Goal: Task Accomplishment & Management: Complete application form

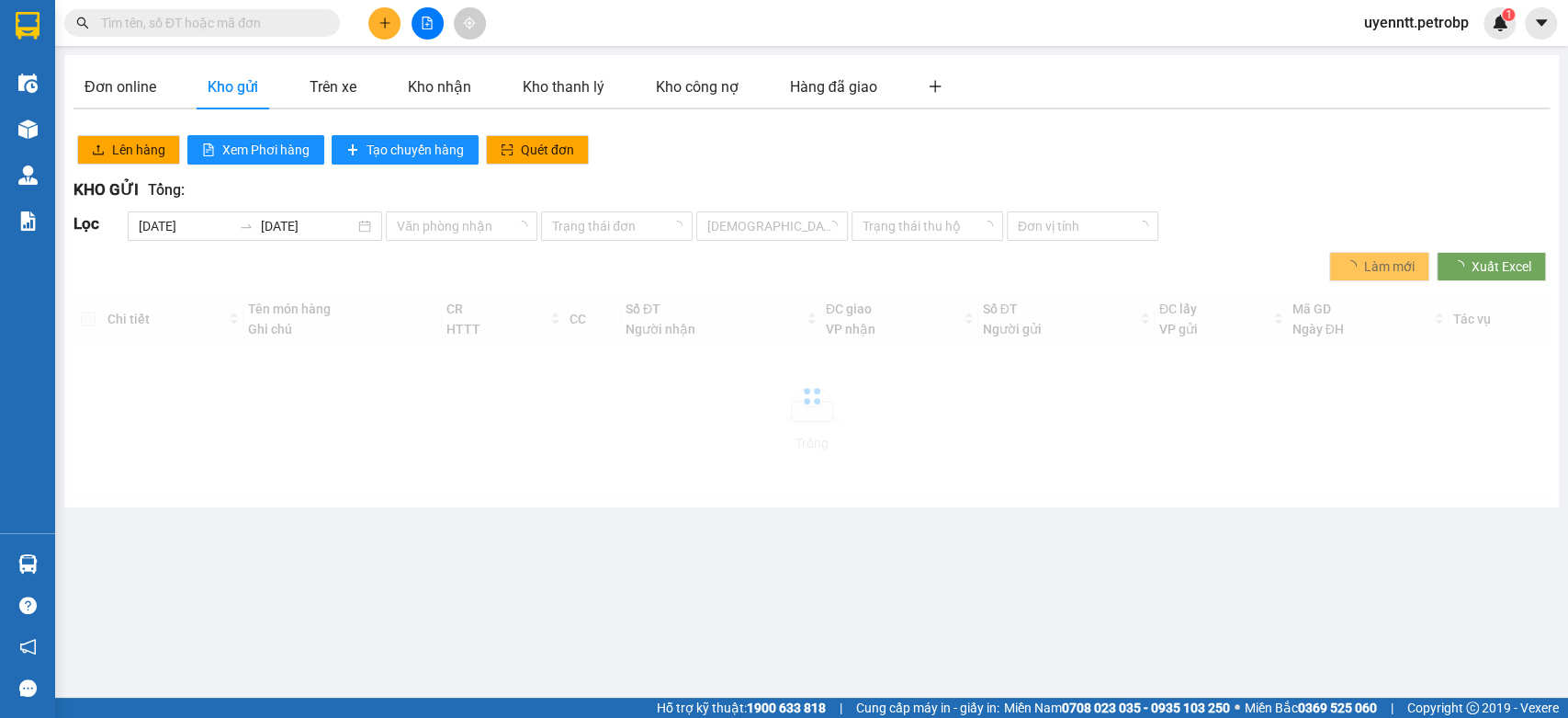
click at [1424, 23] on span "uyenntt.petrobp" at bounding box center [1416, 22] width 134 height 23
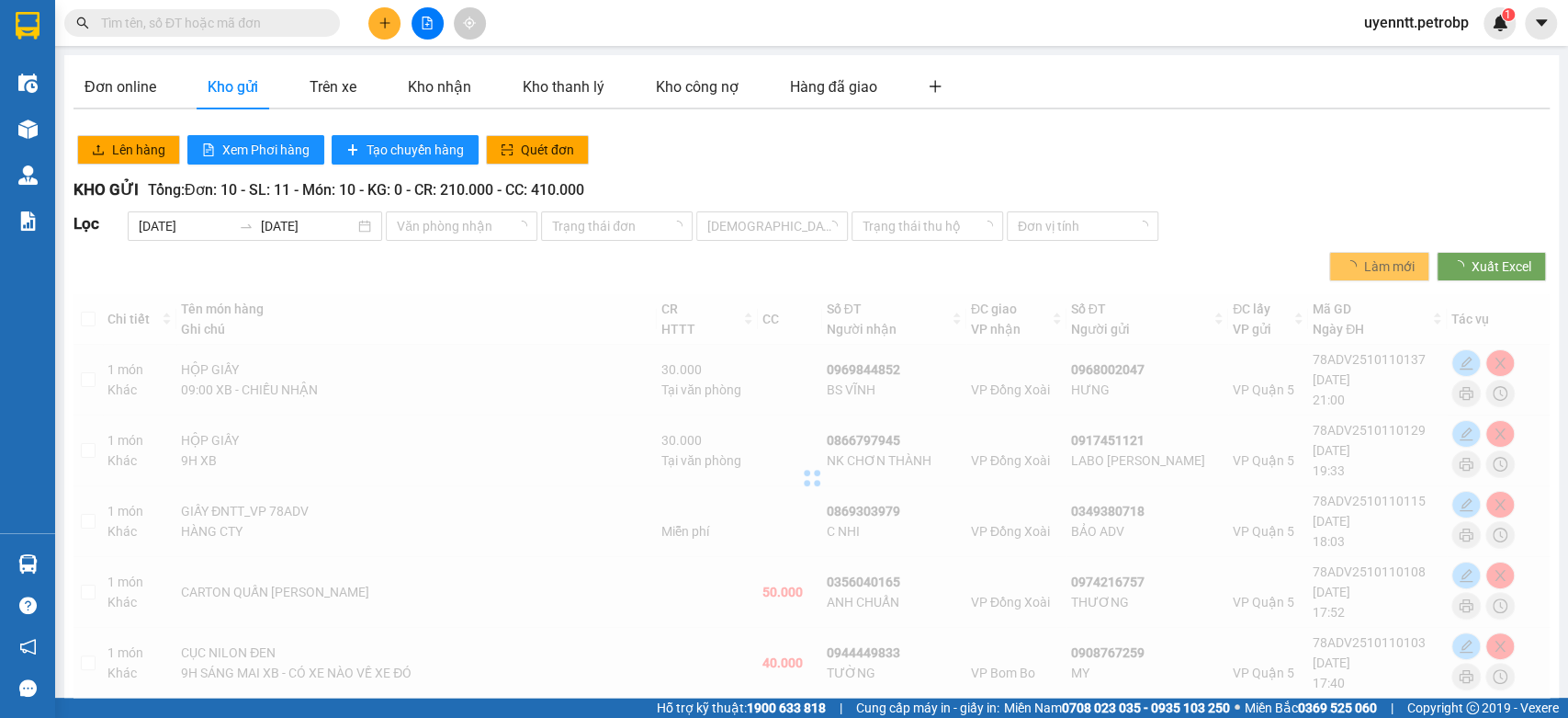
click at [1409, 19] on span "uyenntt.petrobp" at bounding box center [1416, 22] width 134 height 23
click at [1436, 58] on div "Đơn online Kho gửi Trên xe Kho nhận Kho thanh lý Kho công nợ Hàng đã giao Lên h…" at bounding box center [812, 592] width 1495 height 1073
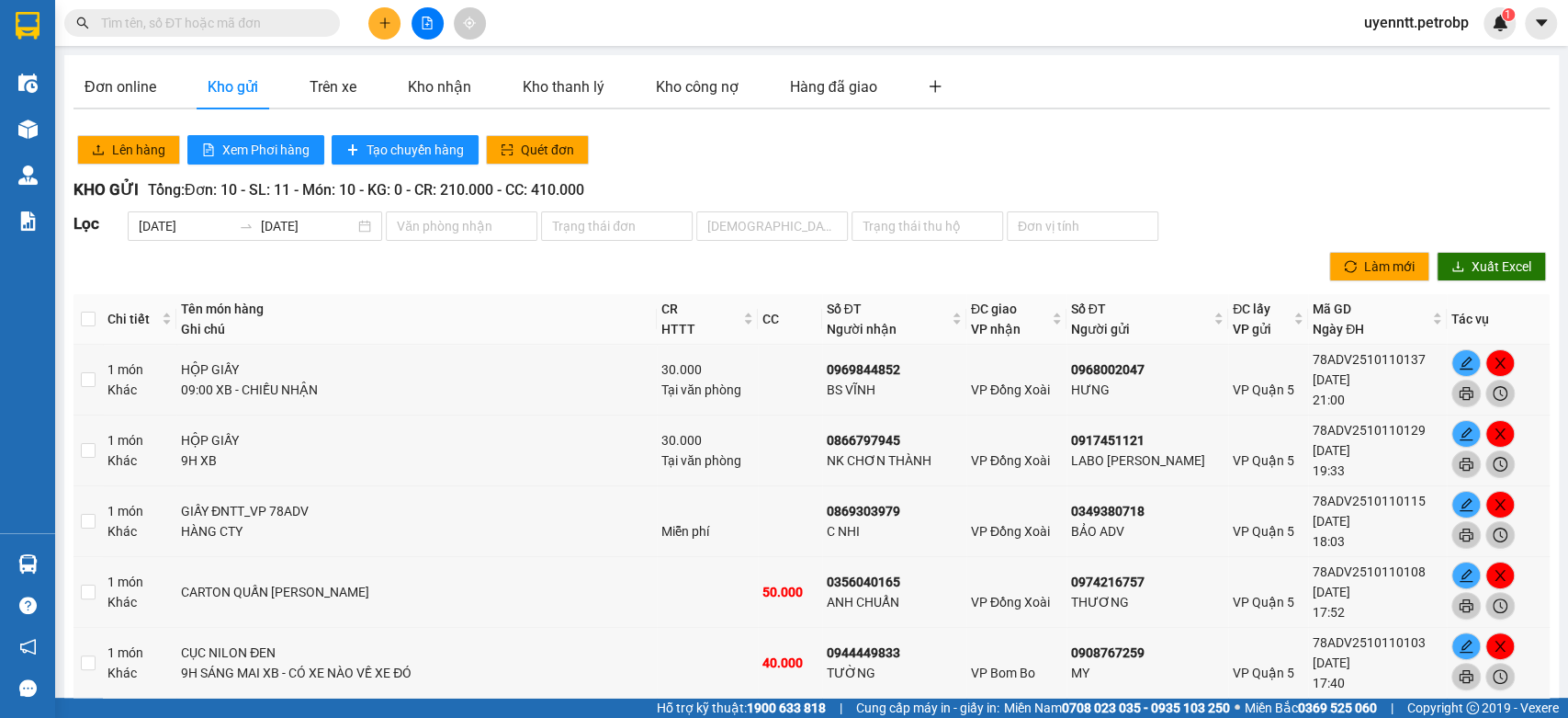
click at [1408, 28] on span "uyenntt.petrobp" at bounding box center [1416, 22] width 134 height 23
click at [1414, 55] on span "Đăng xuất" at bounding box center [1423, 57] width 97 height 20
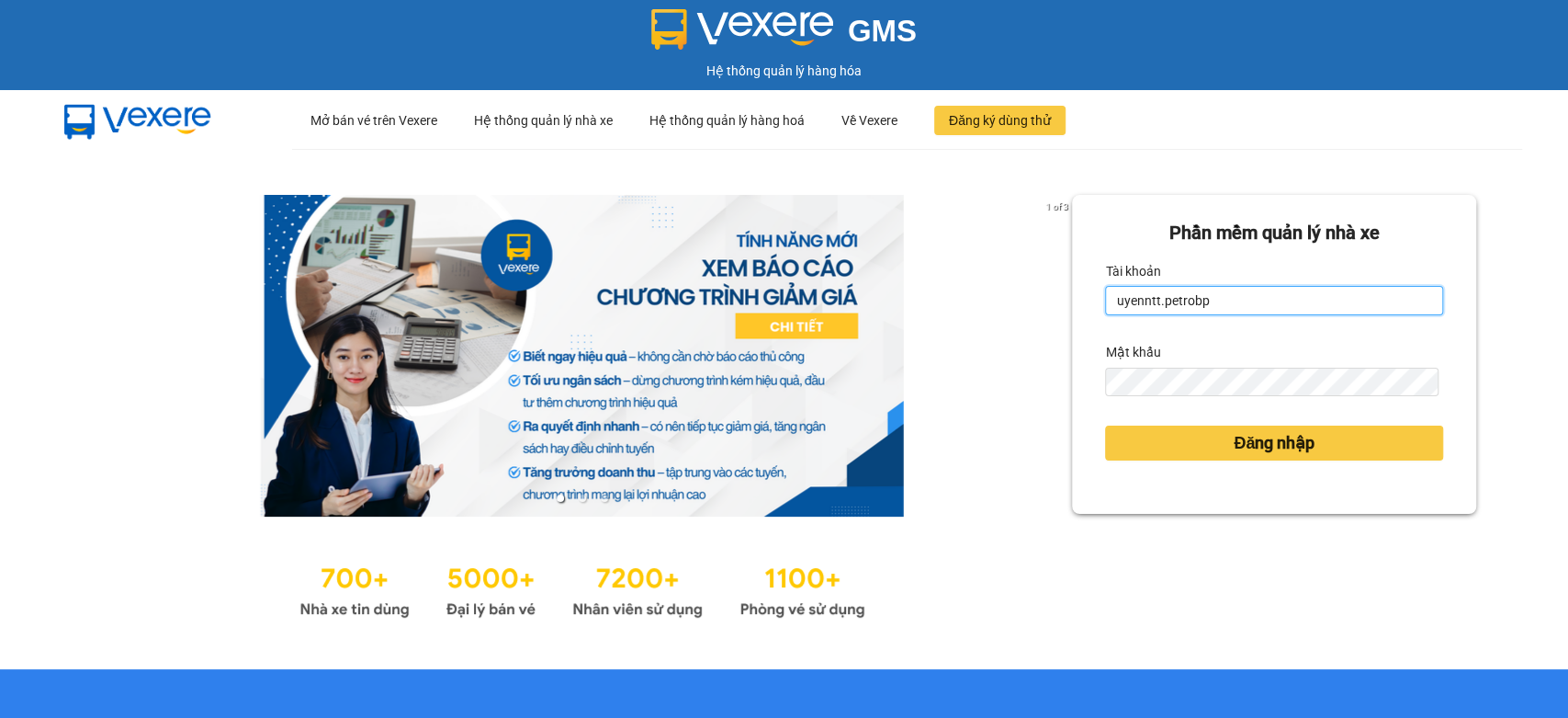
click at [1302, 299] on input "uyenntt.petrobp" at bounding box center [1273, 301] width 338 height 30
type input "hc4.petrobp"
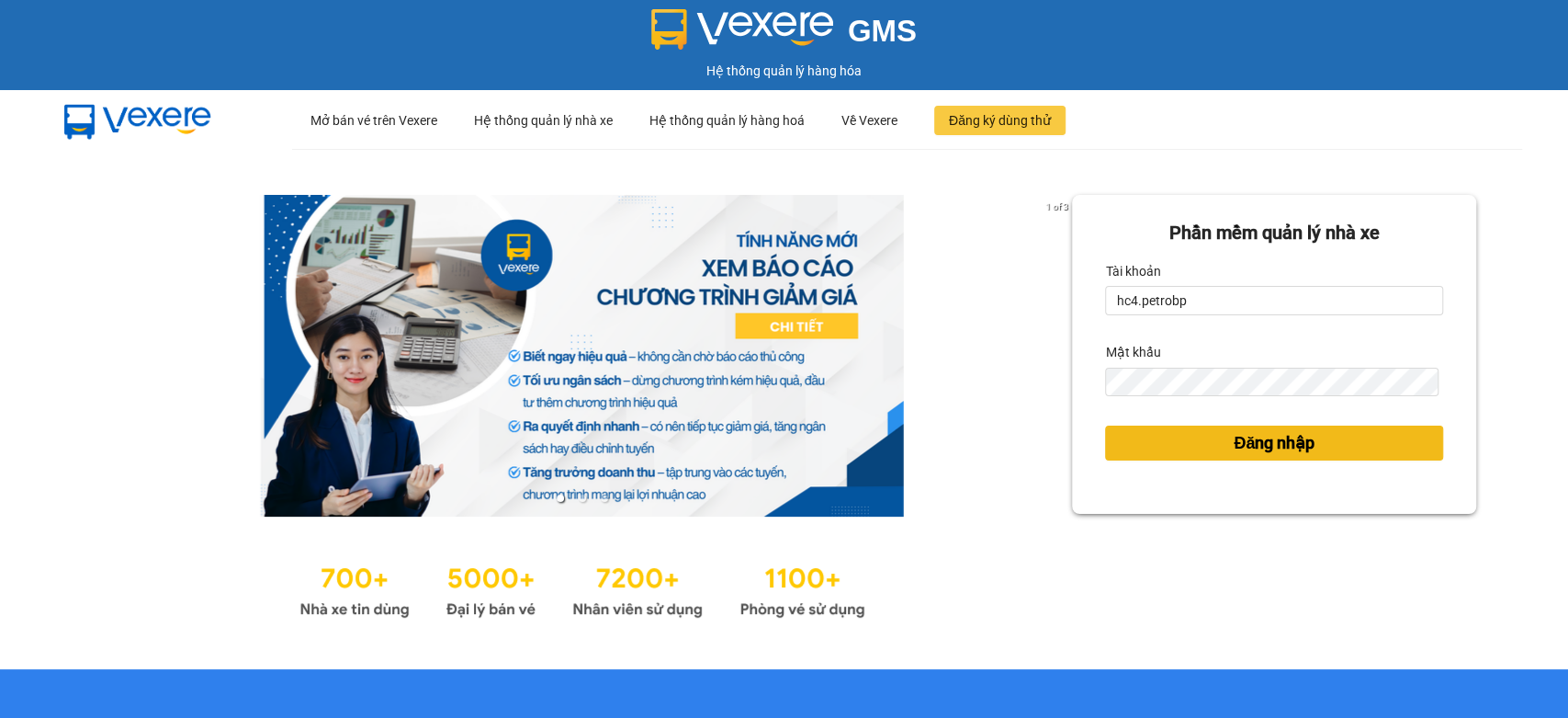
click at [1261, 454] on span "Đăng nhập" at bounding box center [1273, 443] width 80 height 26
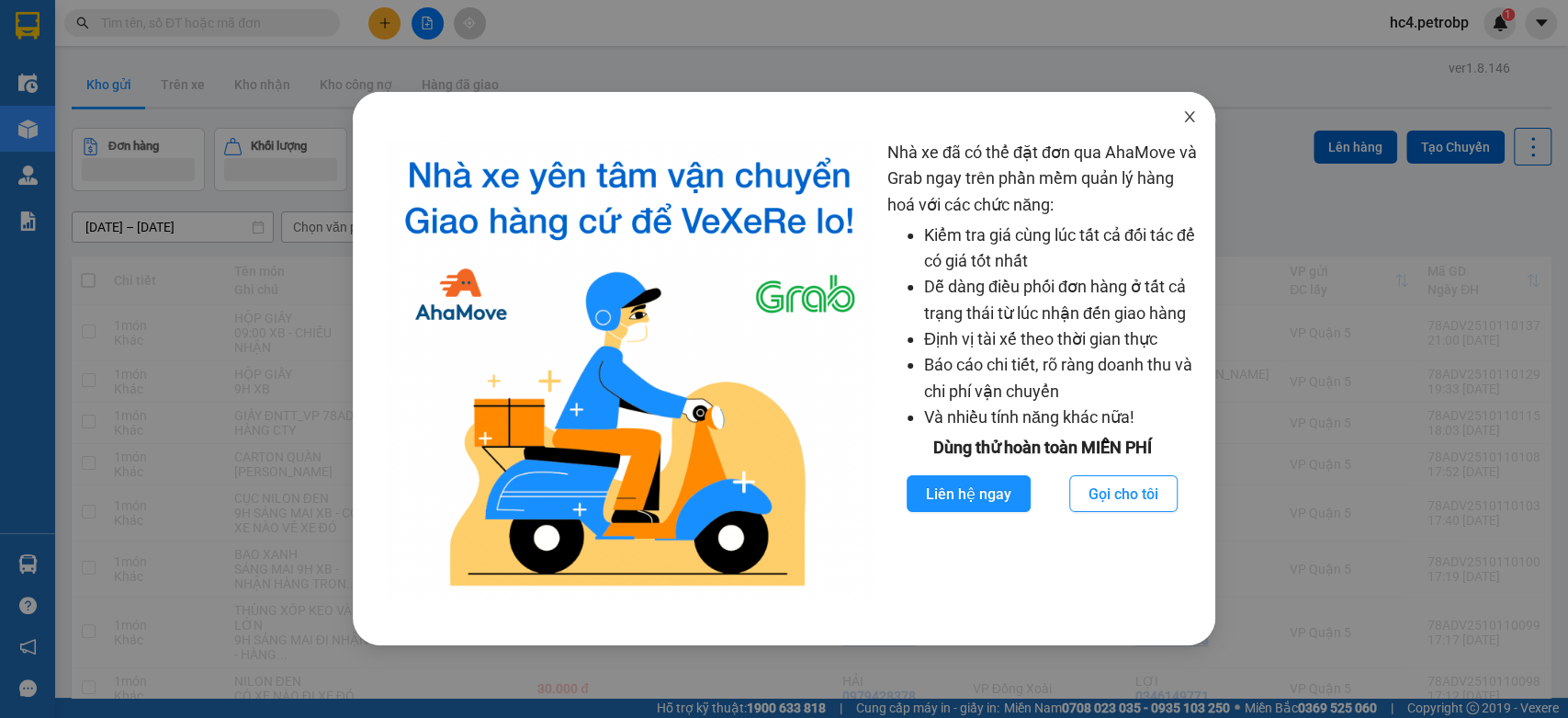
click at [1188, 123] on icon "close" at bounding box center [1189, 116] width 15 height 15
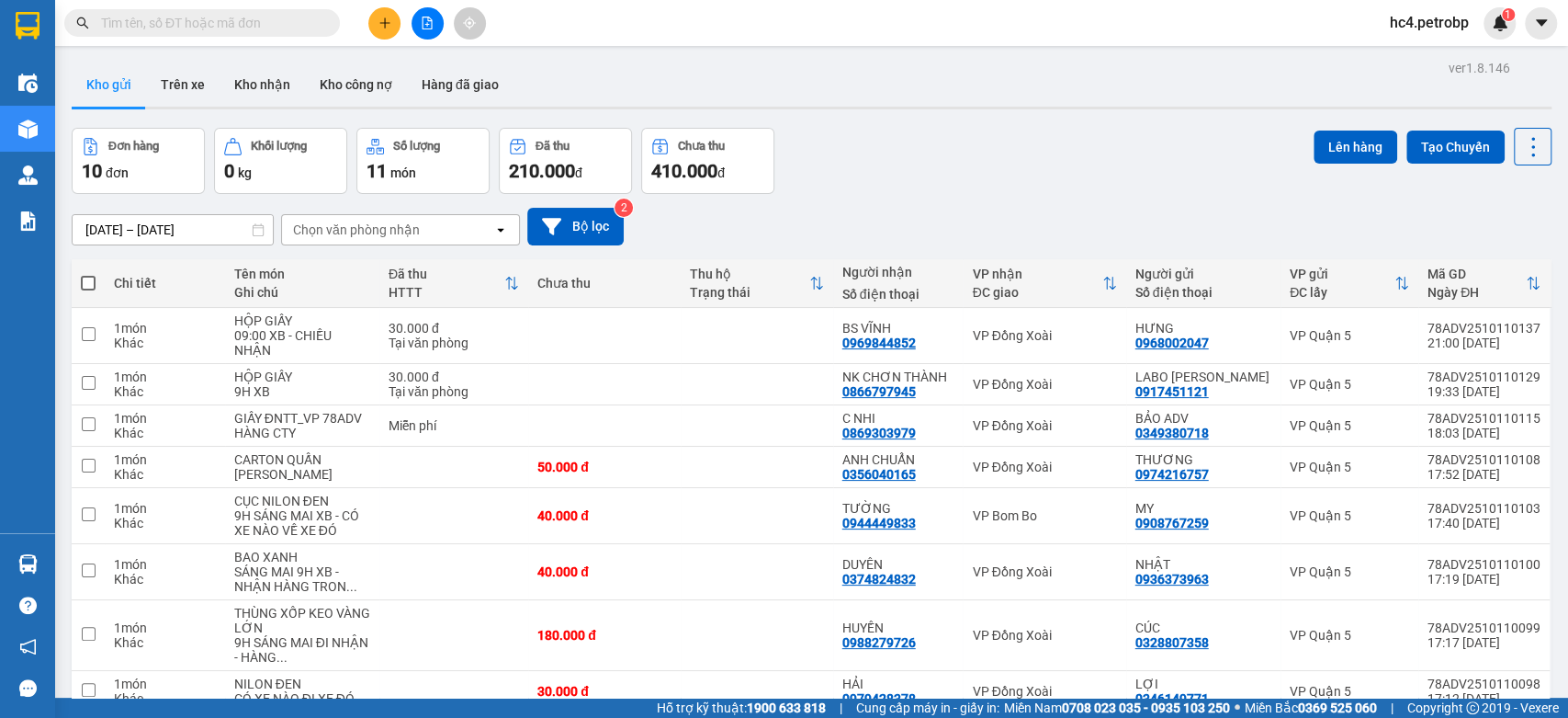
click at [302, 29] on input "text" at bounding box center [209, 23] width 216 height 20
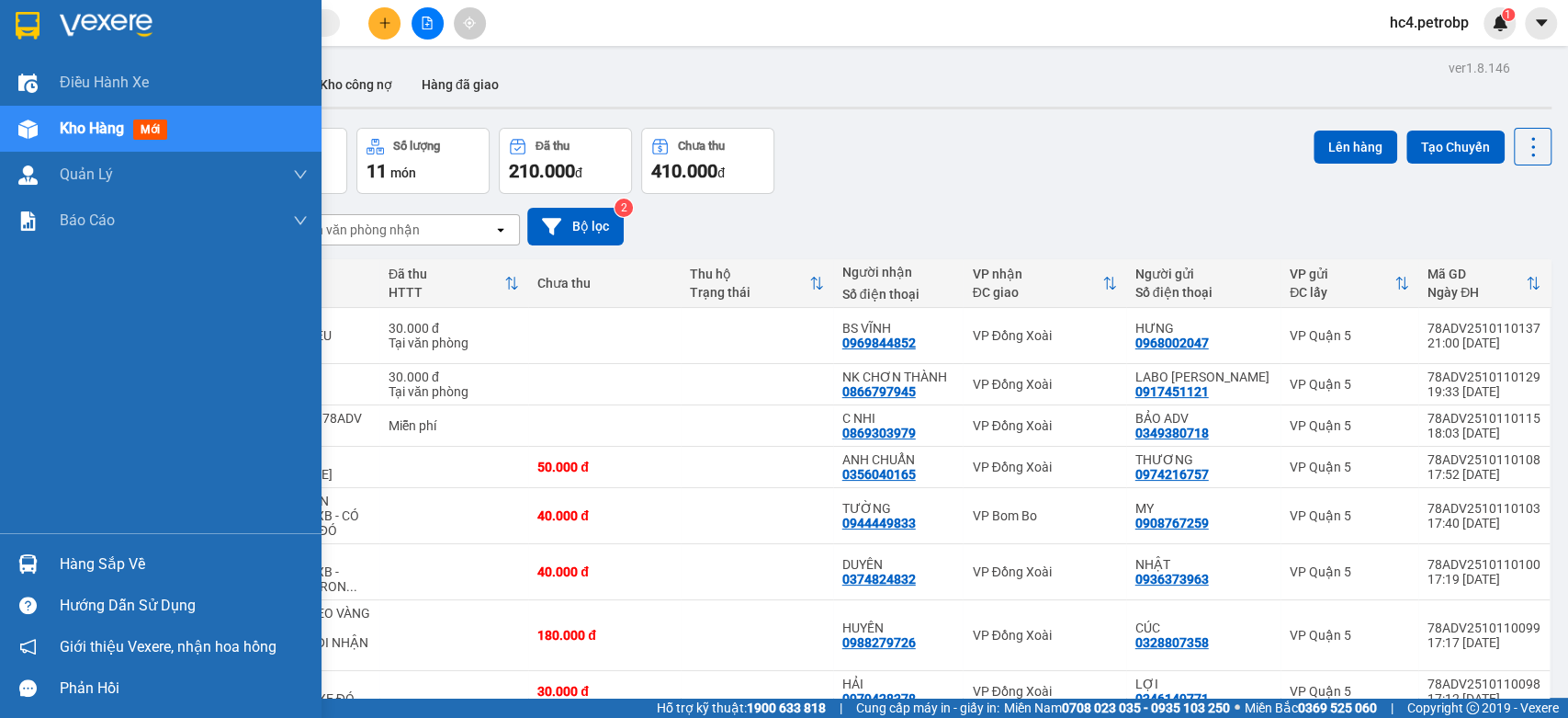
click at [31, 553] on div at bounding box center [28, 564] width 32 height 32
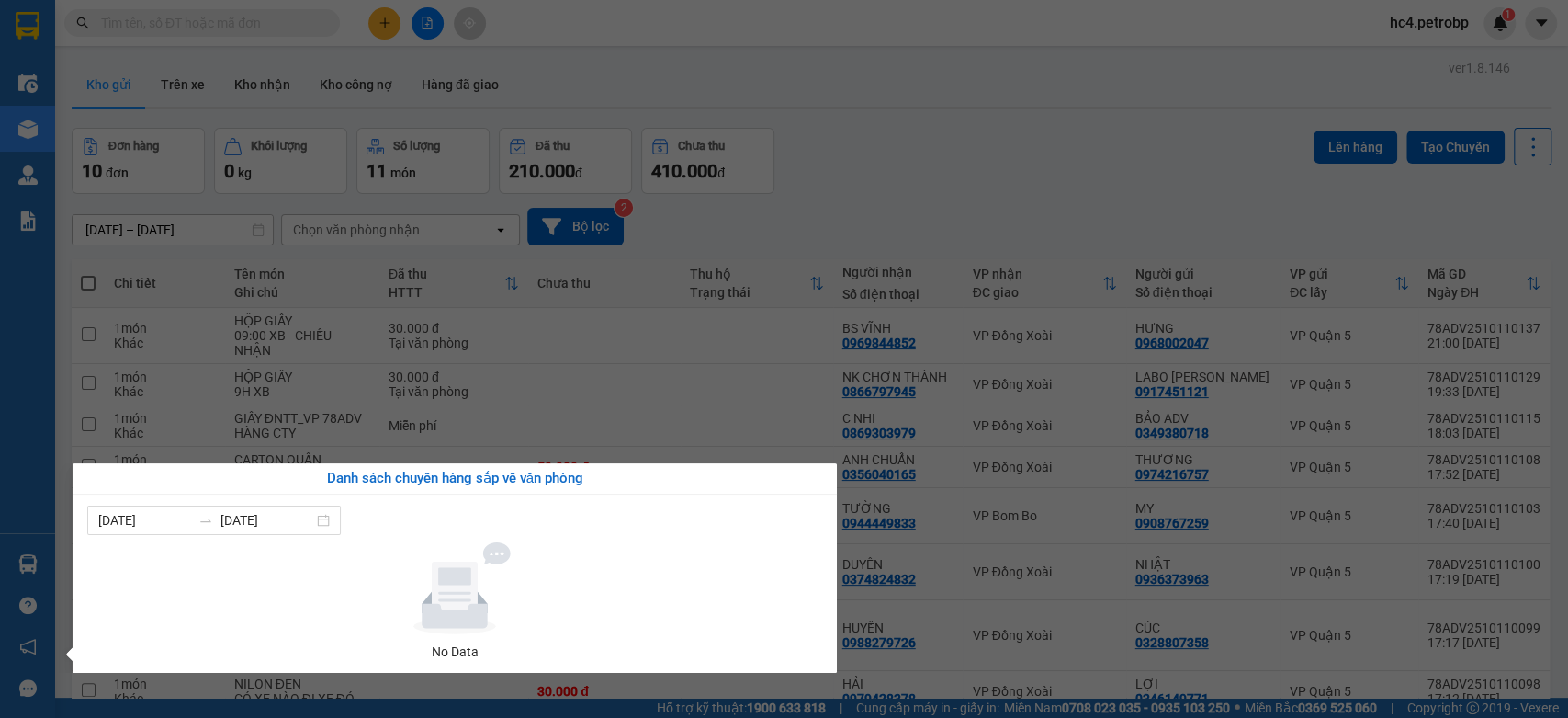
click at [957, 213] on section "Kết quả tìm kiếm ( 0 ) Bộ lọc No Data hc4.petrobp 1 Điều hành xe Kho hàng mới Q…" at bounding box center [784, 359] width 1568 height 718
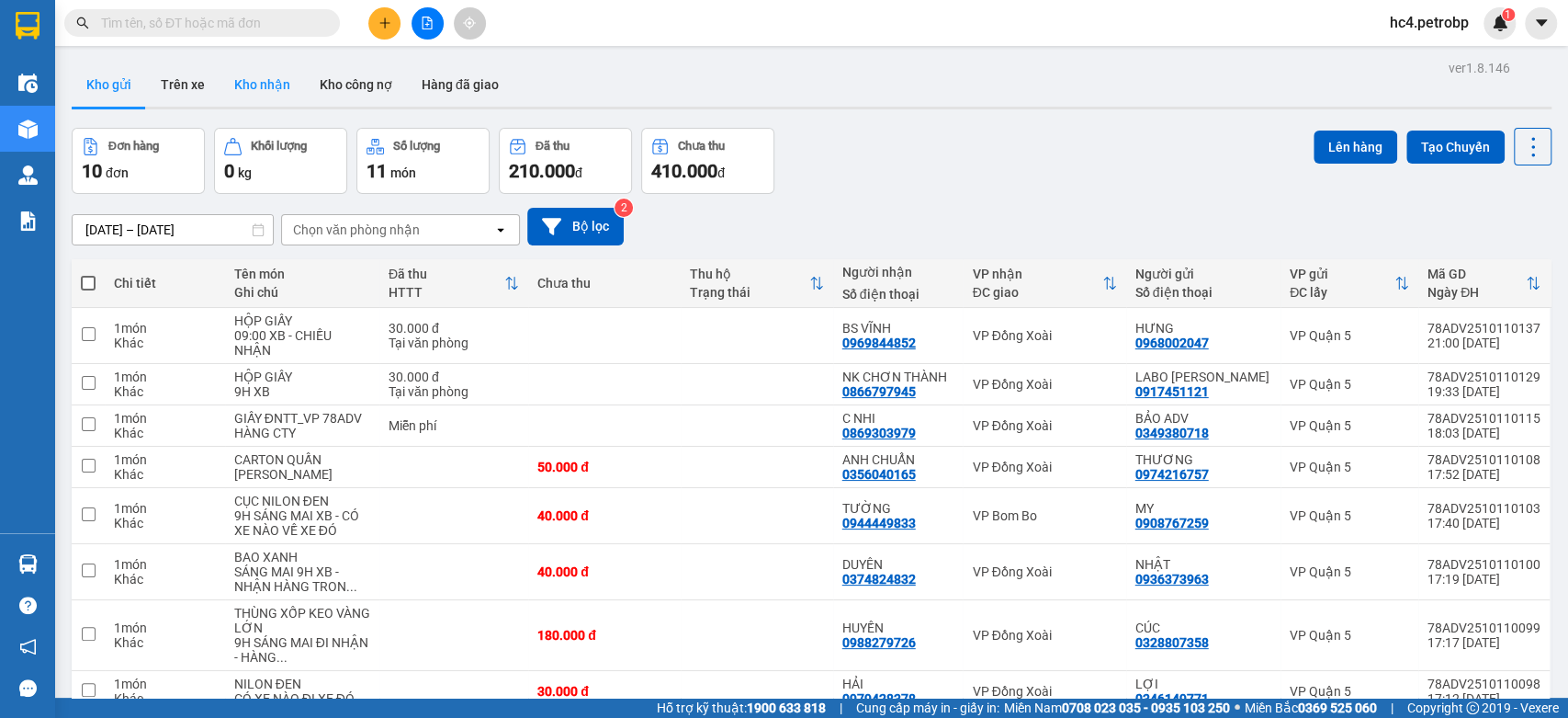
click at [258, 77] on button "Kho nhận" at bounding box center [262, 84] width 85 height 44
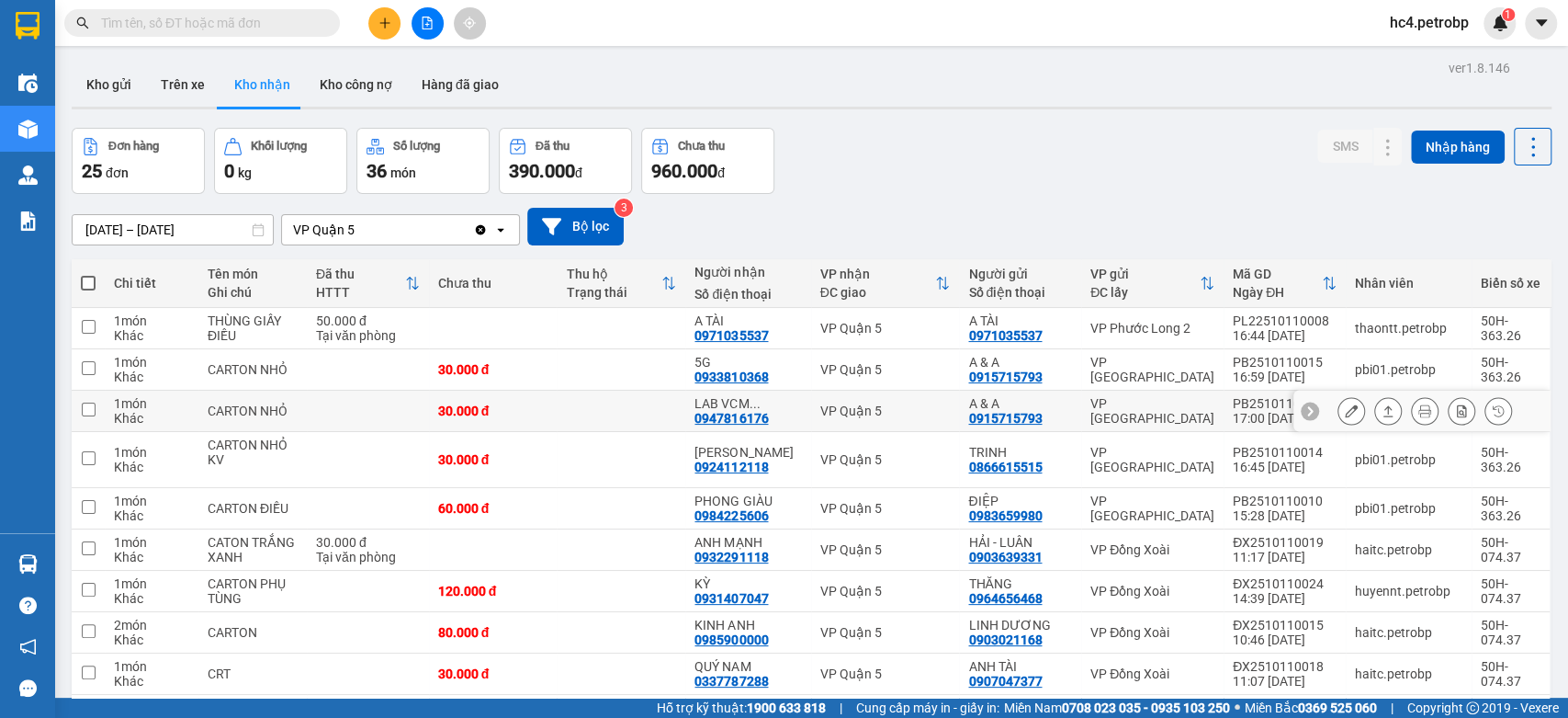
click at [595, 418] on td at bounding box center [621, 411] width 129 height 42
checkbox input "true"
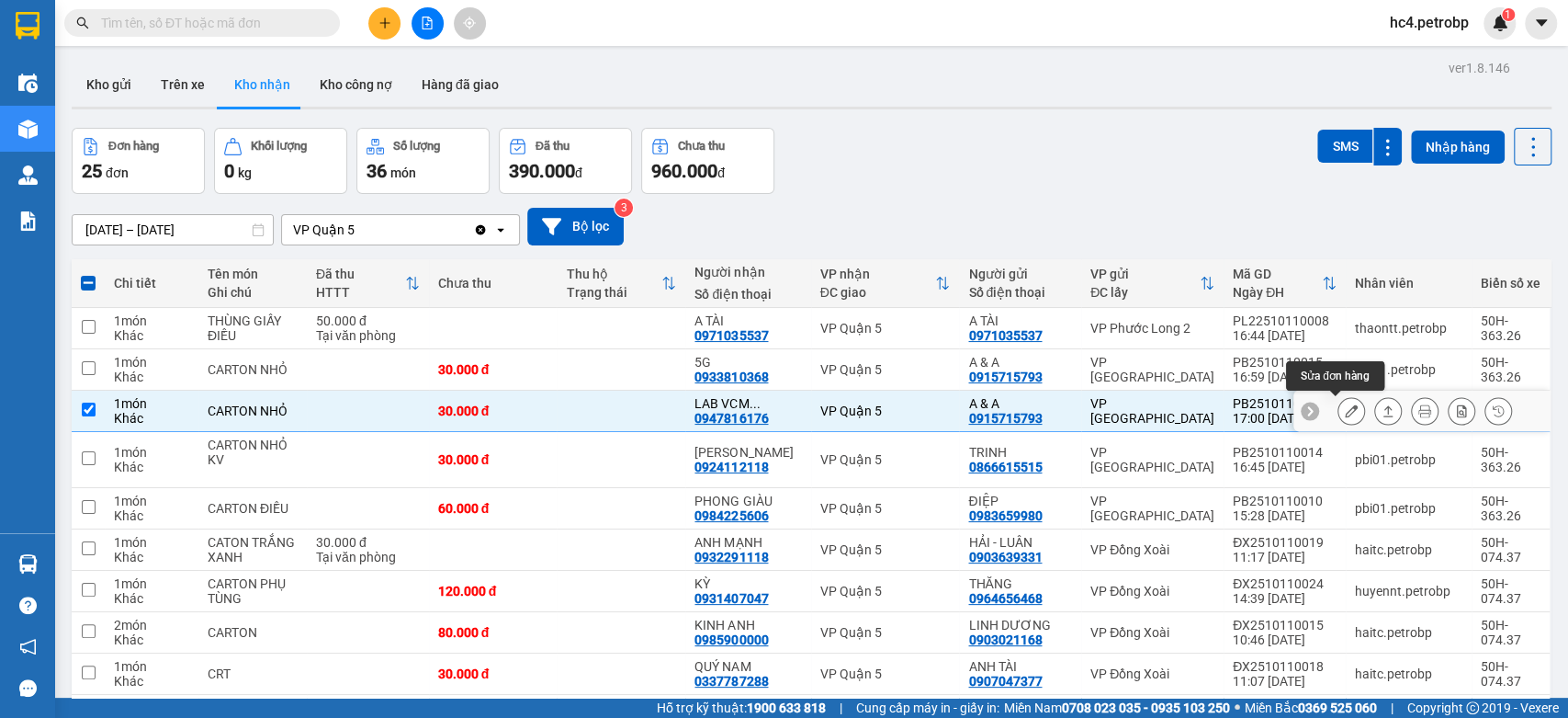
click at [1345, 414] on icon at bounding box center [1351, 410] width 13 height 13
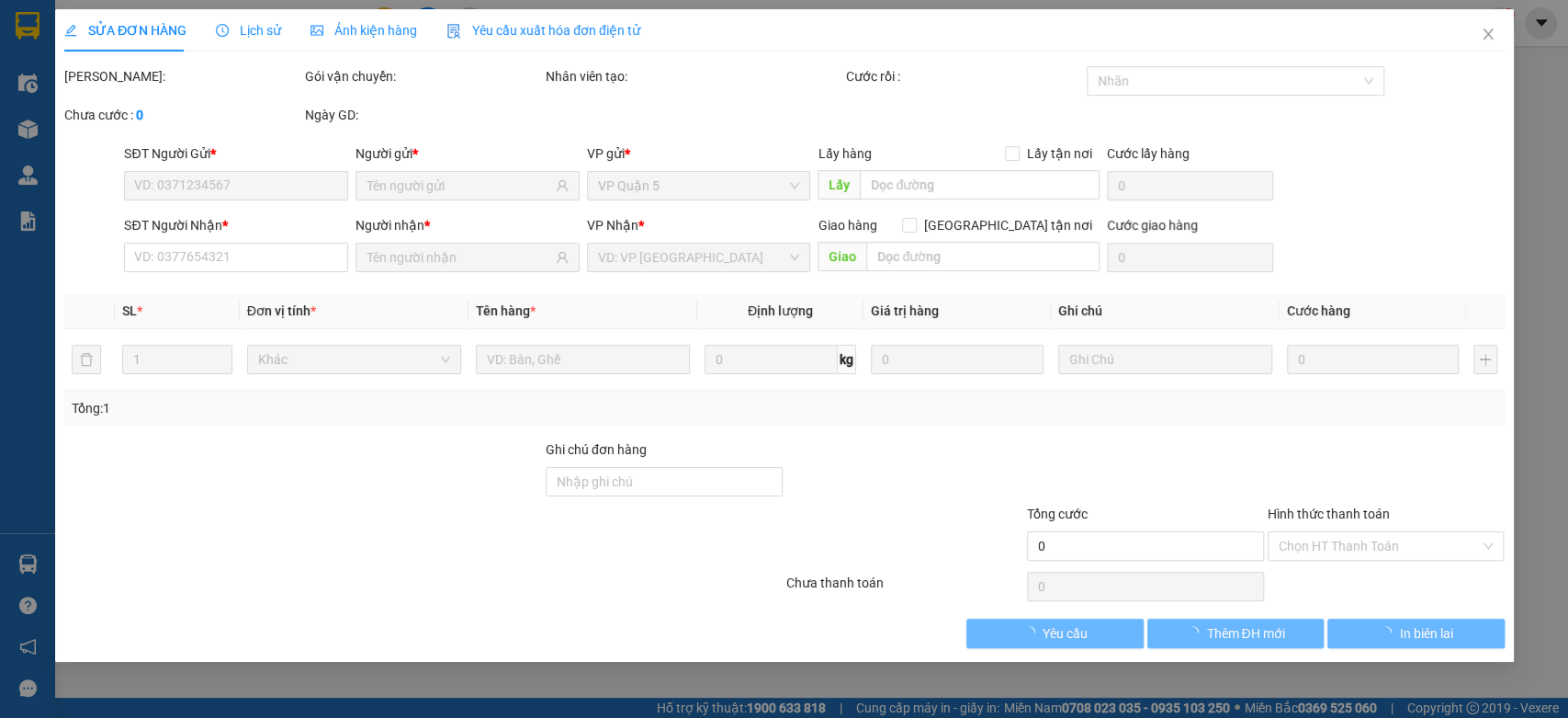
type input "0915715793"
type input "A & A"
type input "0947816176"
type input "LAB VCM DENTAL"
type input "30.000"
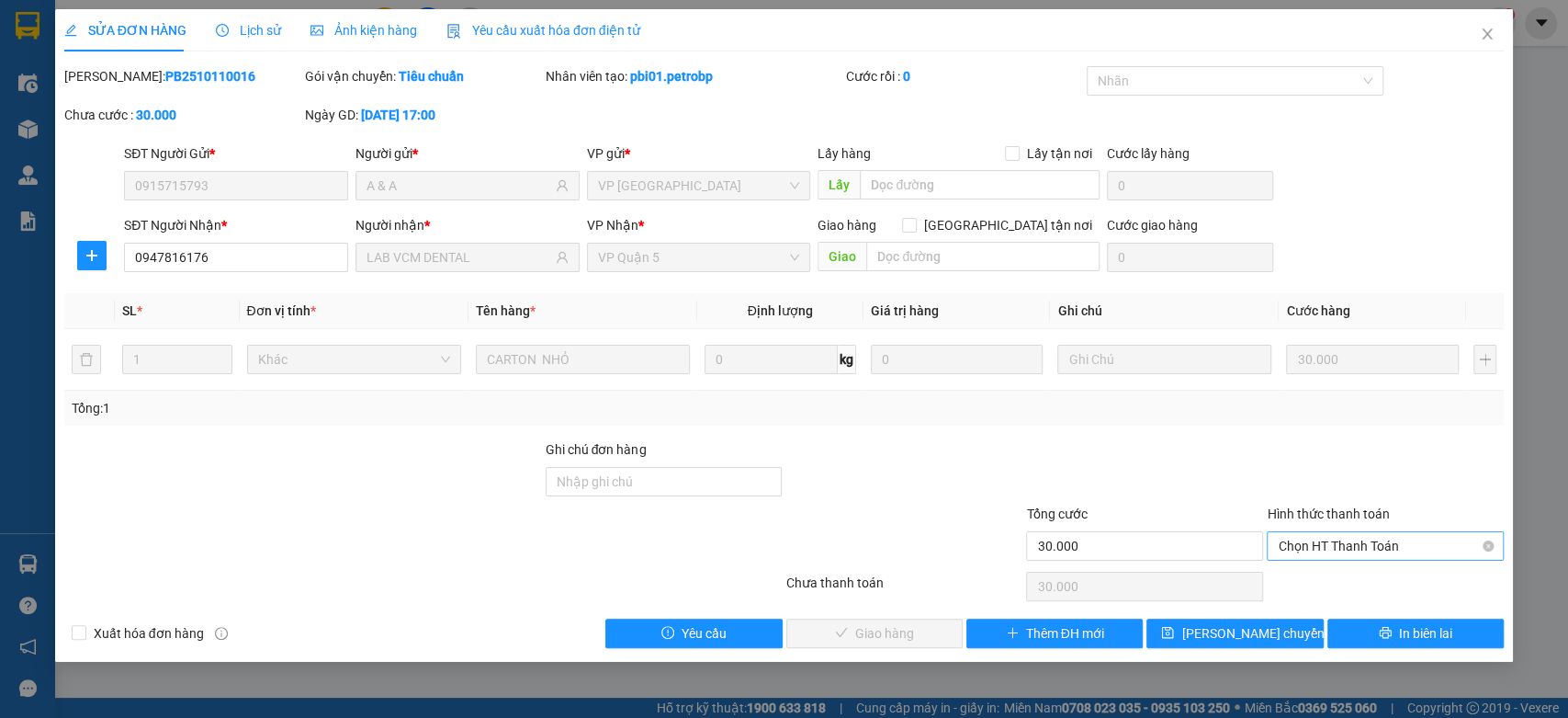
click at [1379, 558] on span "Chọn HT Thanh Toán" at bounding box center [1384, 546] width 215 height 28
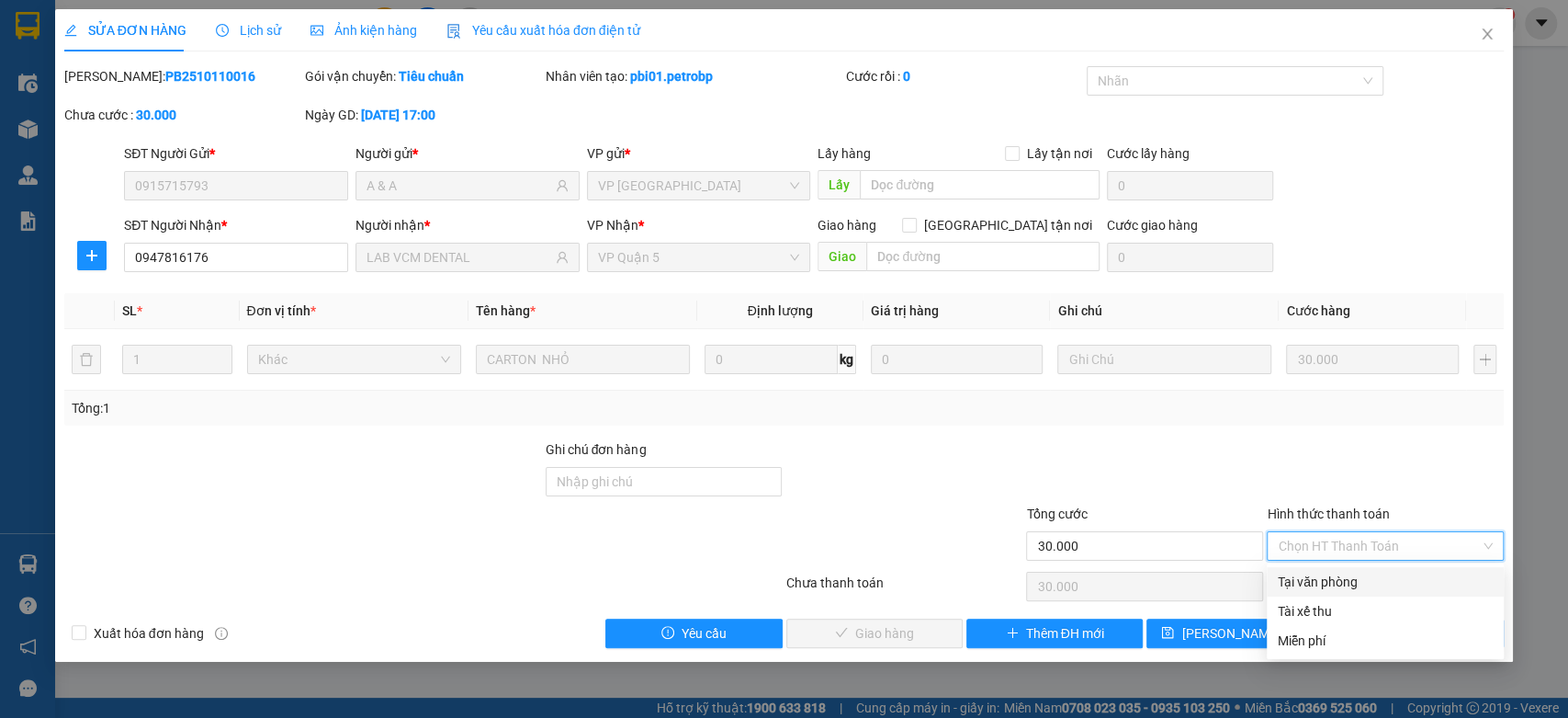
click at [1375, 574] on div "Tại văn phòng" at bounding box center [1384, 582] width 215 height 20
type input "0"
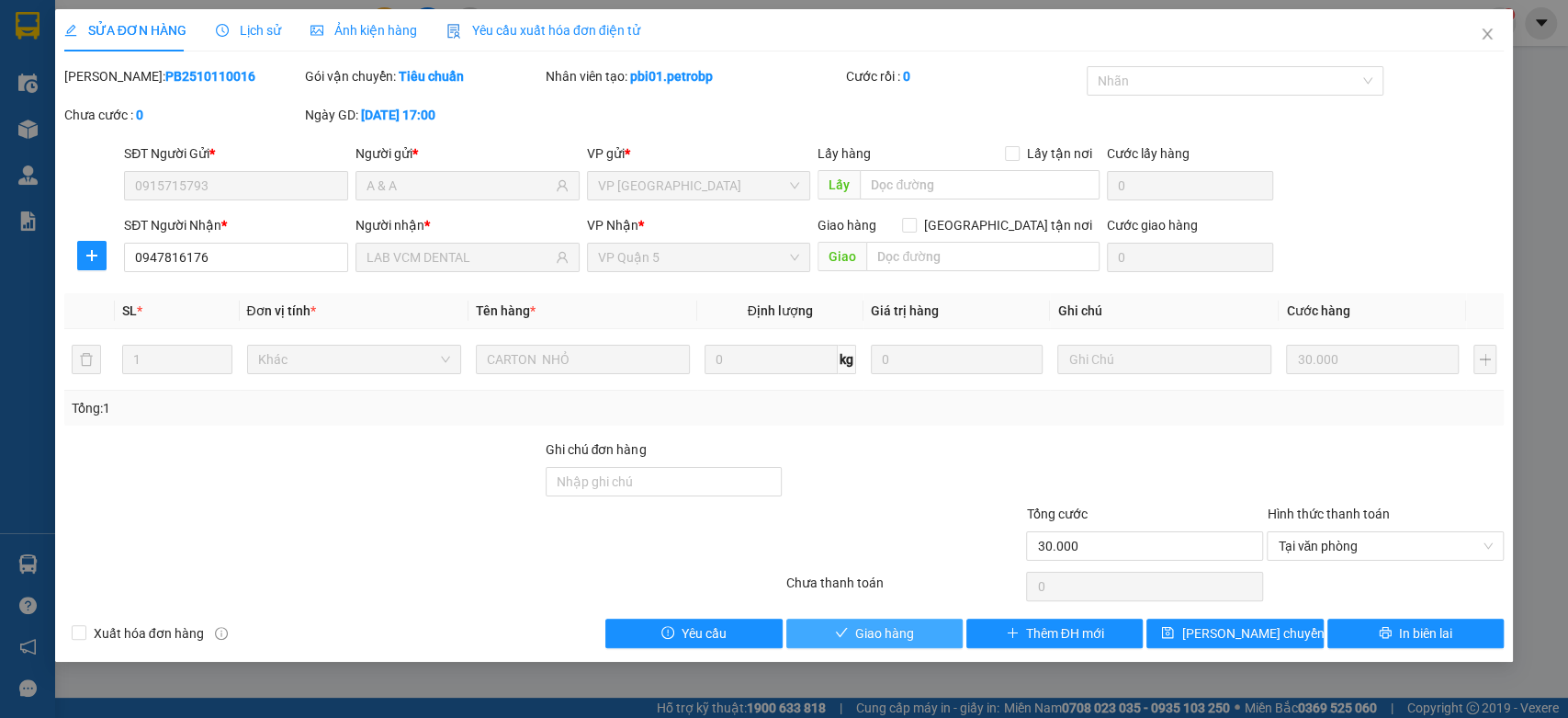
click at [837, 646] on button "Giao hàng" at bounding box center [874, 634] width 177 height 30
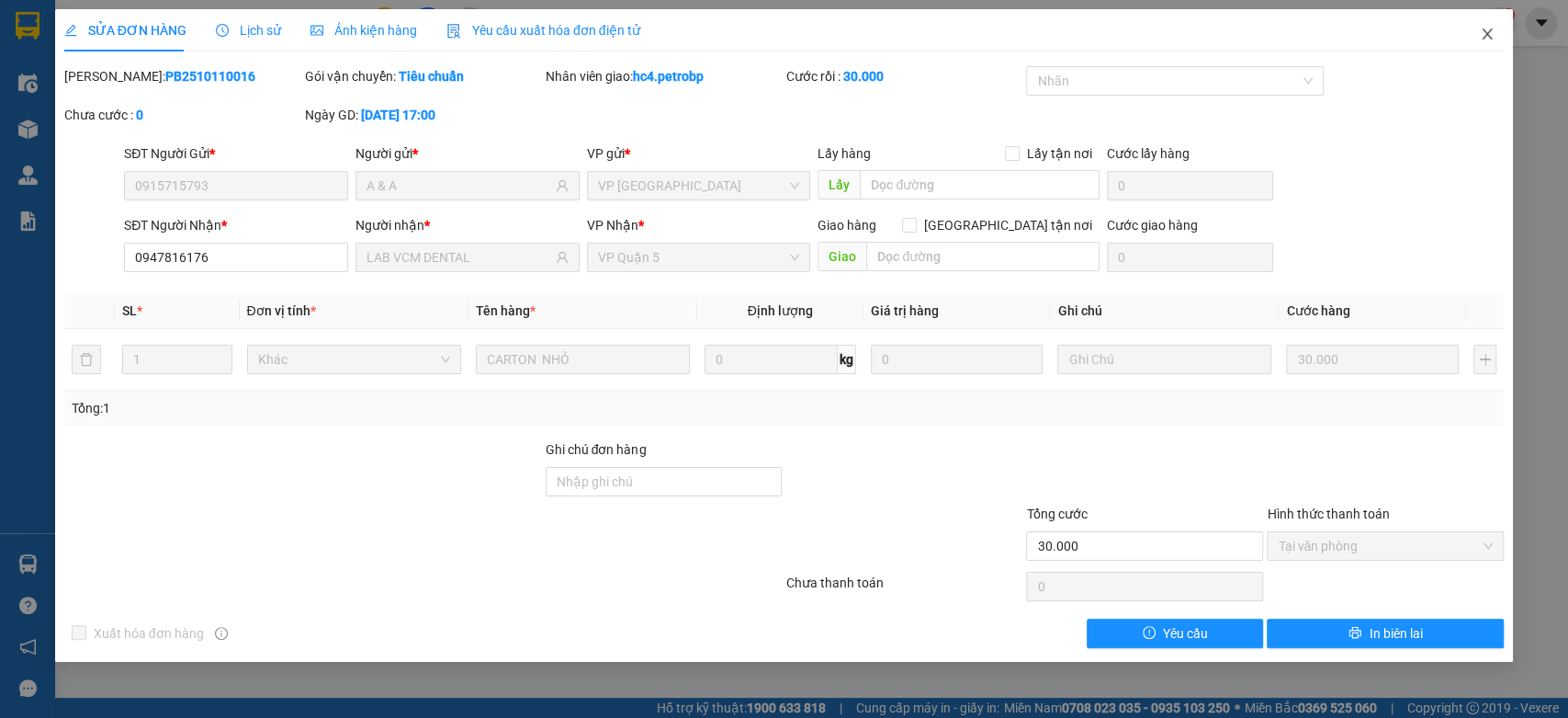
click at [1492, 29] on icon "close" at bounding box center [1487, 34] width 15 height 15
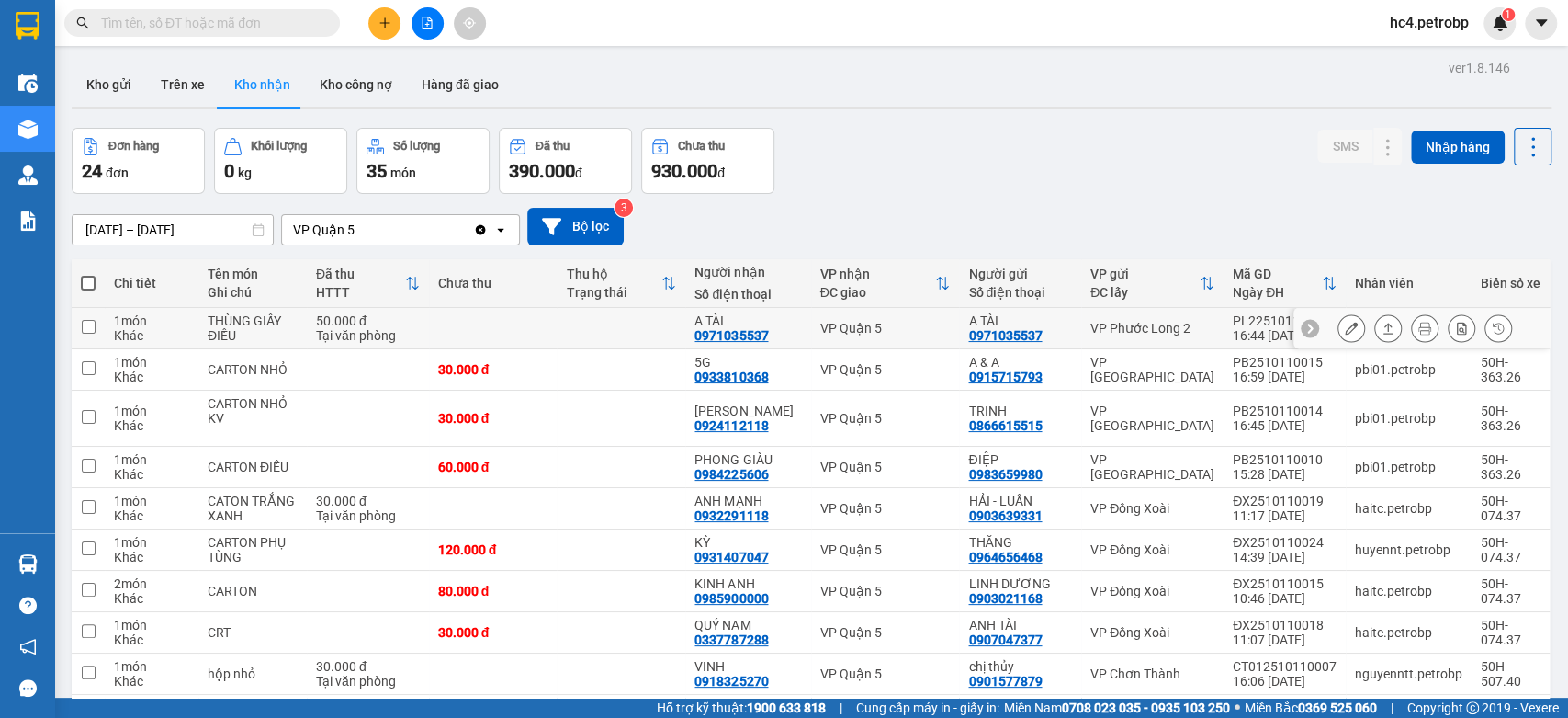
click at [673, 322] on td at bounding box center [621, 329] width 129 height 42
checkbox input "true"
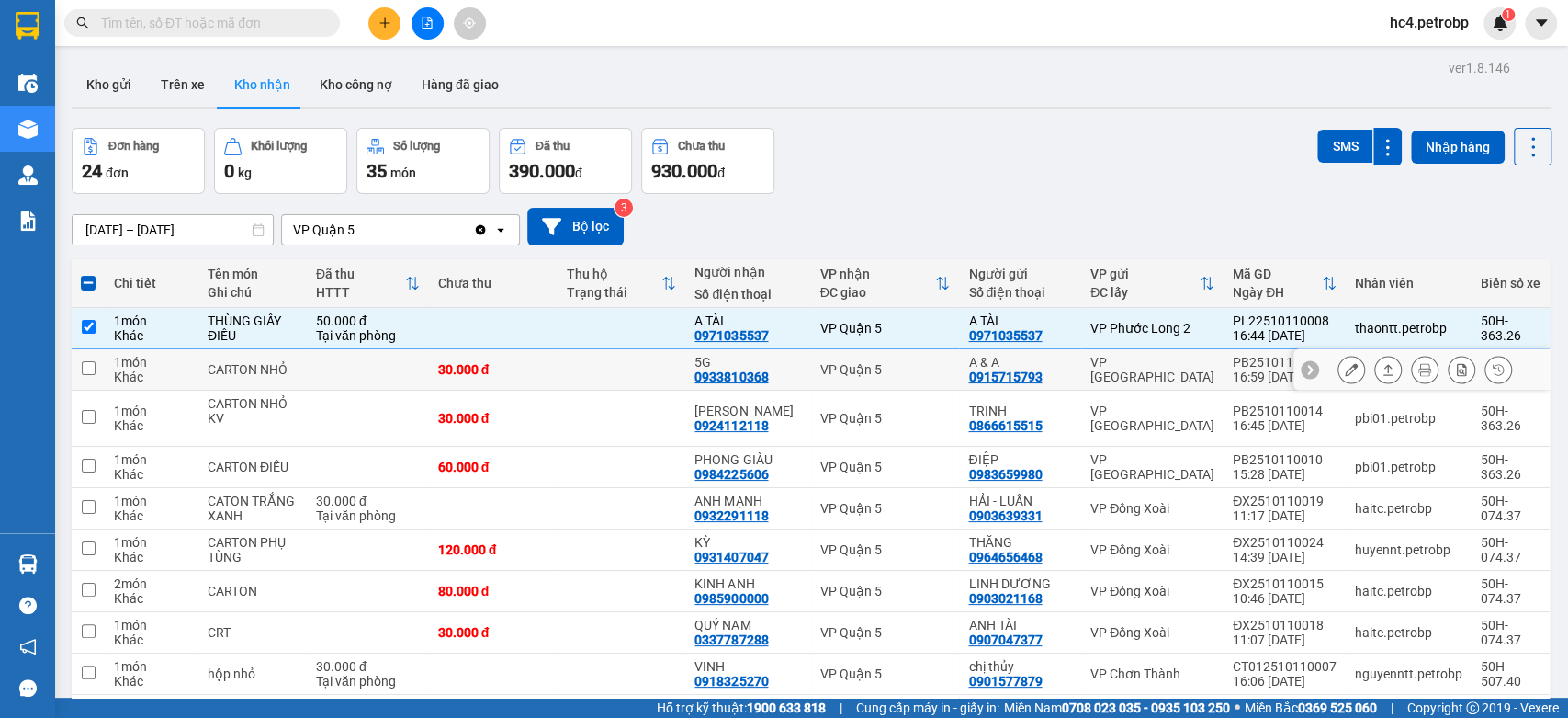
click at [685, 359] on td at bounding box center [621, 370] width 129 height 42
checkbox input "true"
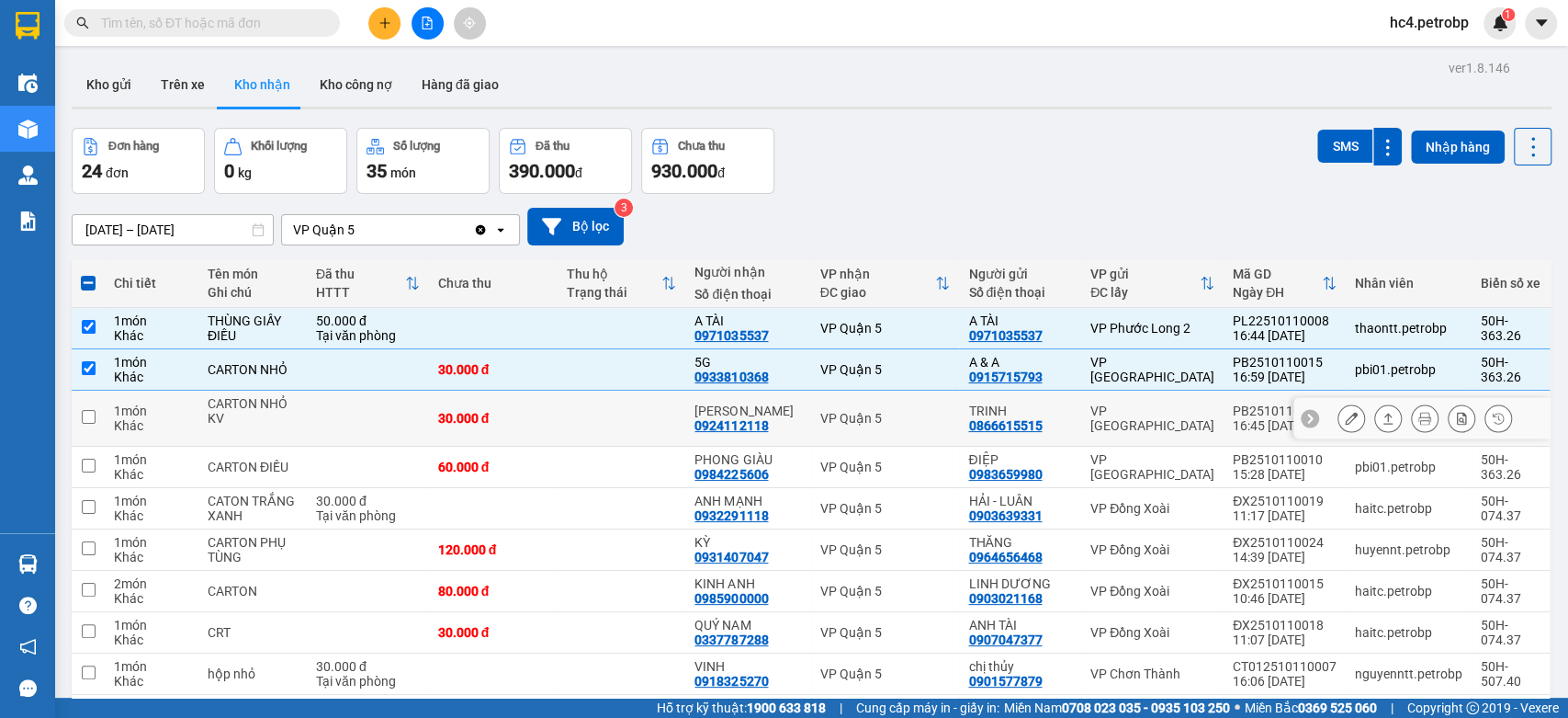
click at [685, 408] on td at bounding box center [621, 418] width 129 height 56
checkbox input "true"
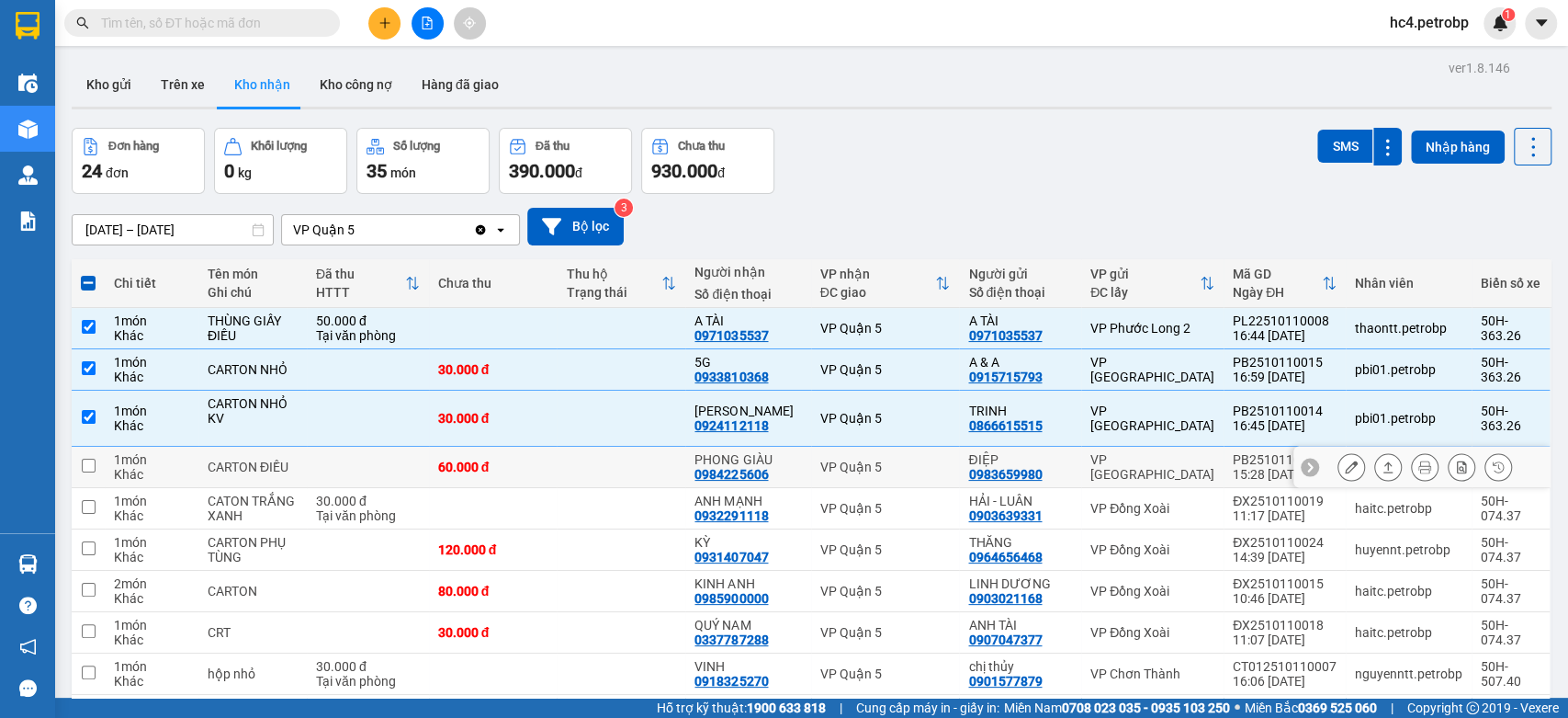
click at [680, 454] on td at bounding box center [621, 468] width 129 height 42
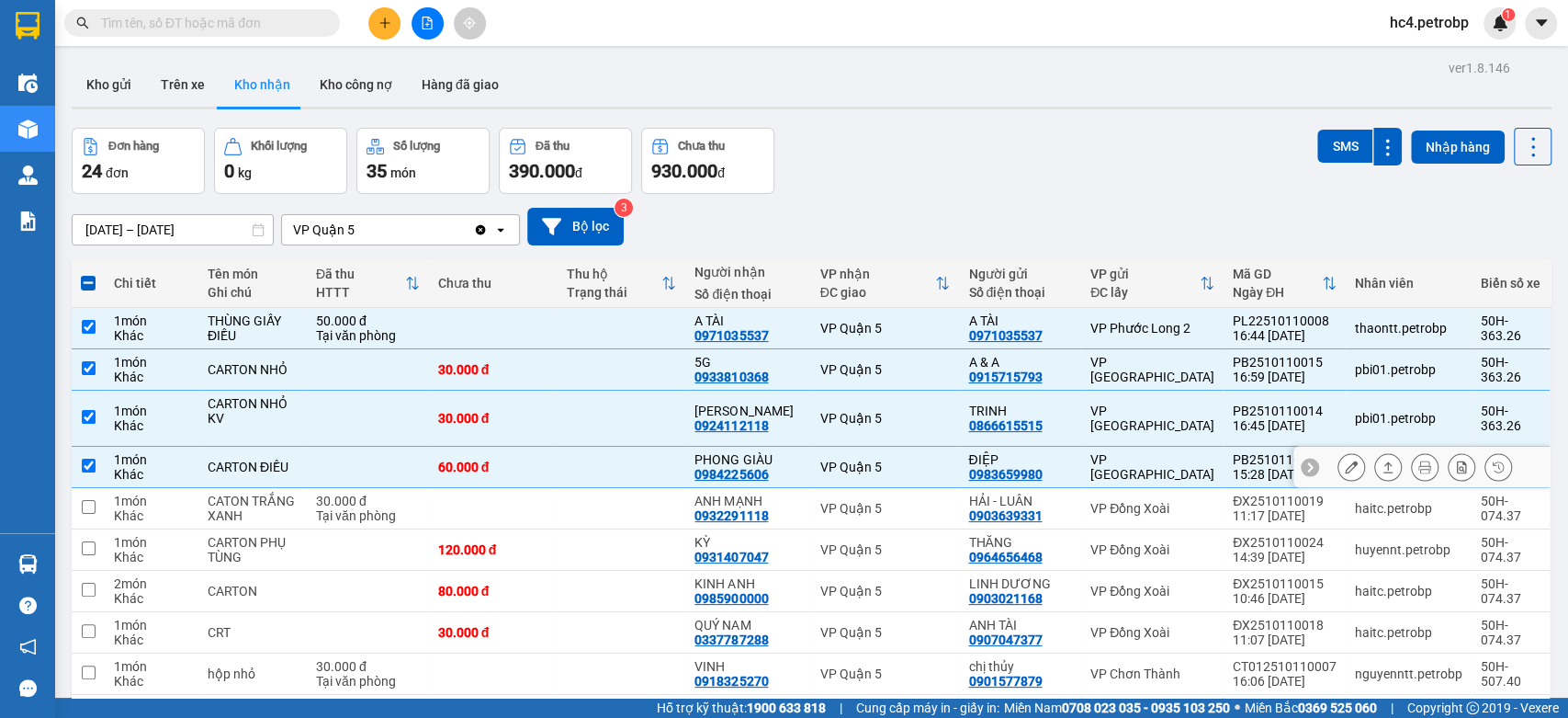
click at [751, 475] on div "0984225606" at bounding box center [731, 474] width 73 height 15
copy div "0984225606"
click at [660, 457] on td at bounding box center [621, 468] width 129 height 42
checkbox input "false"
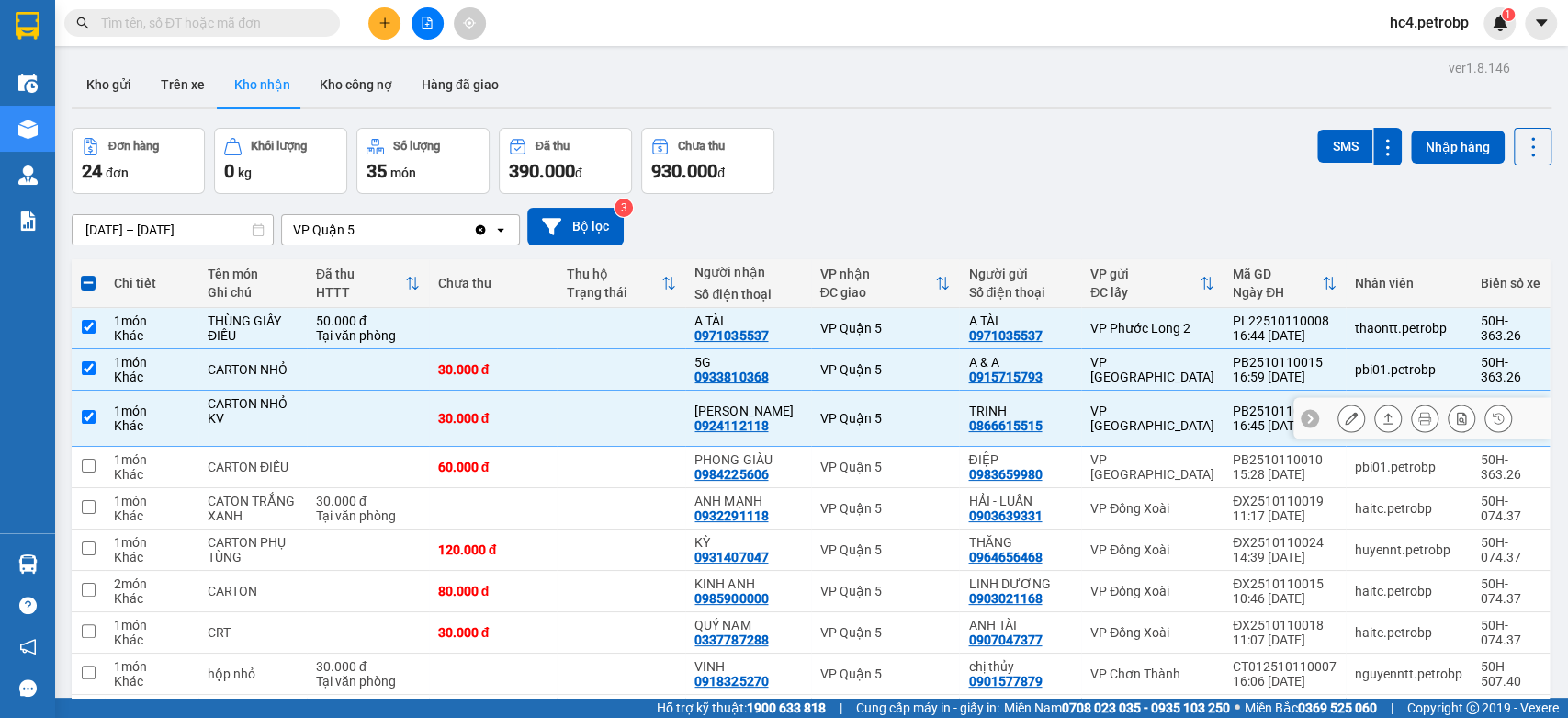
click at [715, 428] on div "0924112118" at bounding box center [731, 425] width 73 height 15
copy div "0924112118"
click at [667, 400] on td at bounding box center [621, 418] width 129 height 56
checkbox input "false"
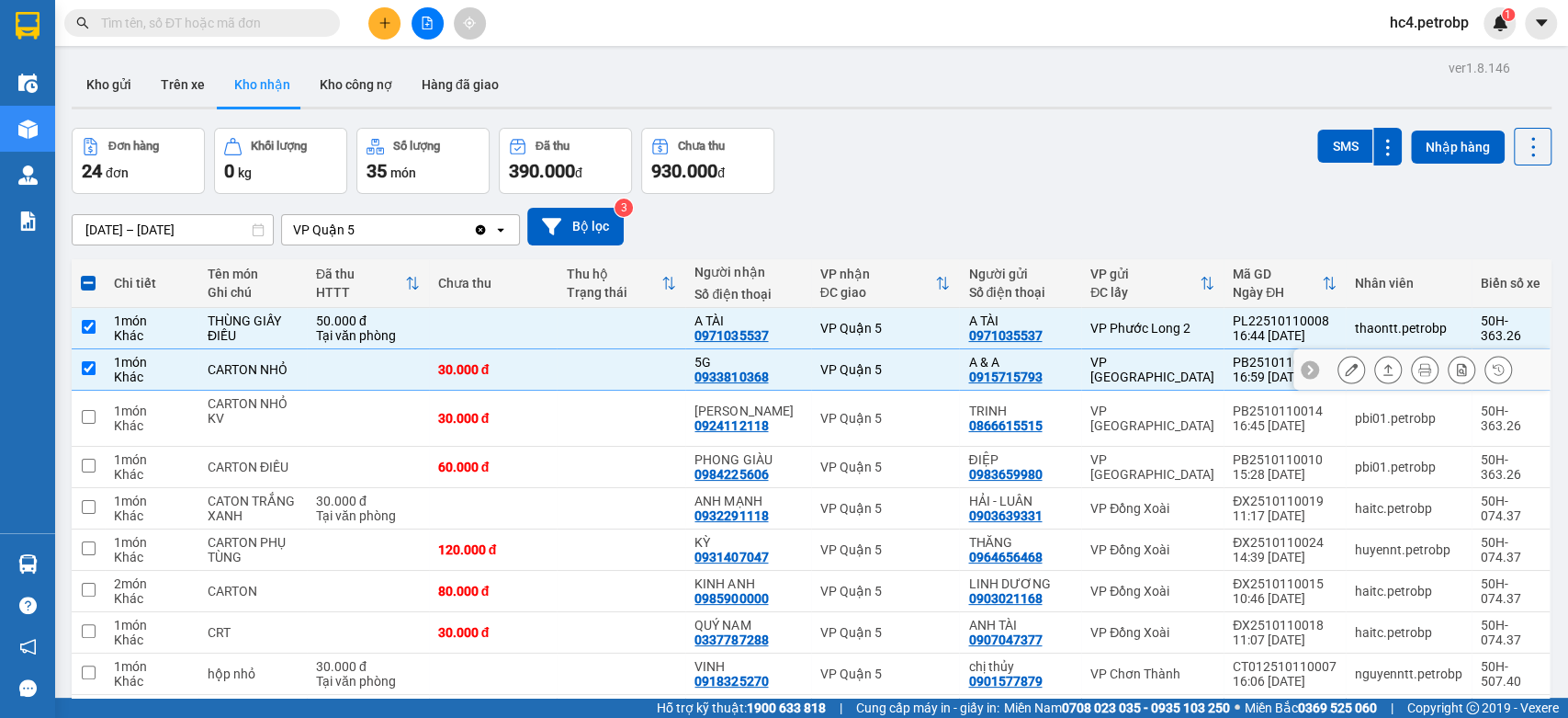
click at [727, 382] on div "0933810368" at bounding box center [731, 376] width 73 height 15
copy div "0933810368"
click at [691, 371] on td "5G 0933810368" at bounding box center [747, 370] width 125 height 42
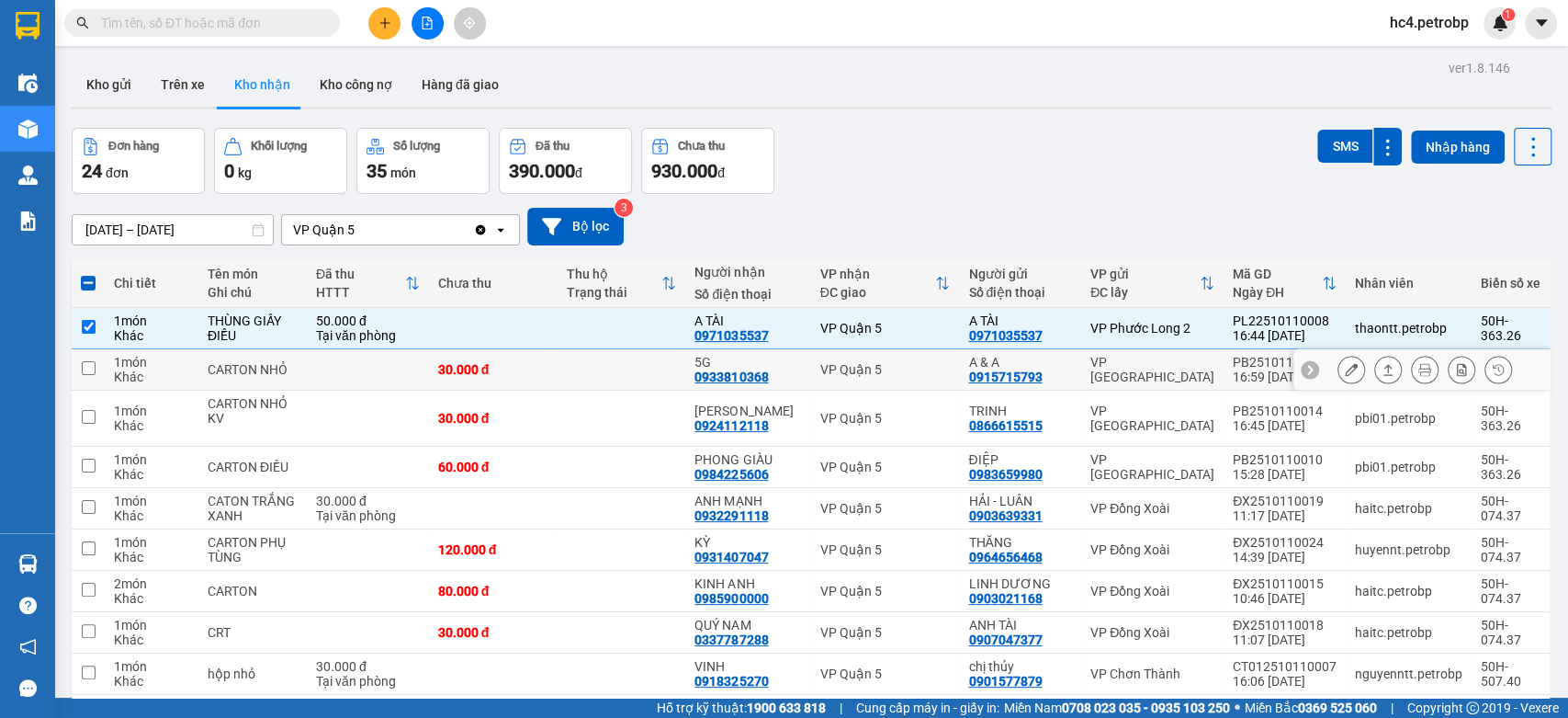
checkbox input "false"
click at [715, 336] on div "0971035537" at bounding box center [731, 335] width 73 height 15
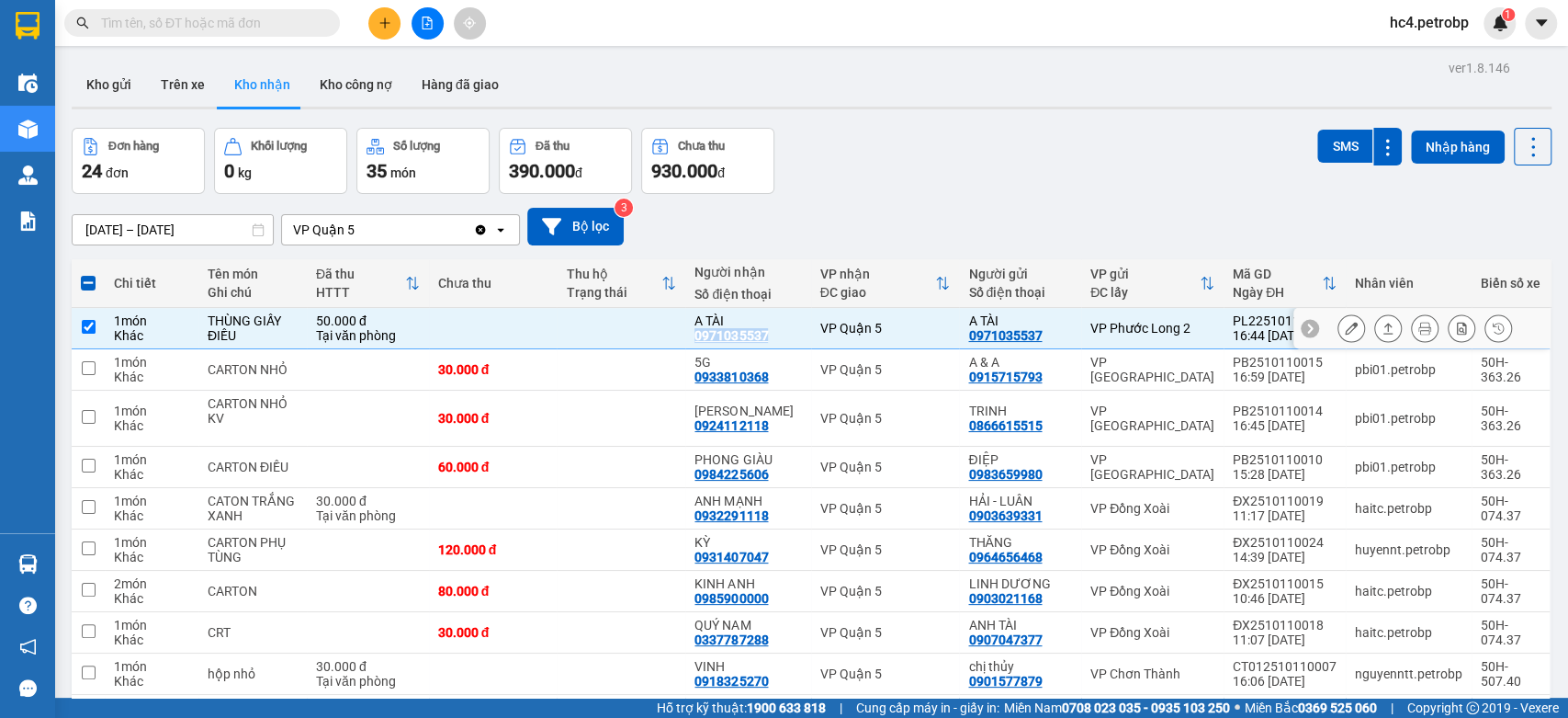
click at [715, 336] on div "0971035537" at bounding box center [731, 335] width 73 height 15
copy div "0971035537"
click at [669, 326] on td at bounding box center [621, 329] width 129 height 42
checkbox input "false"
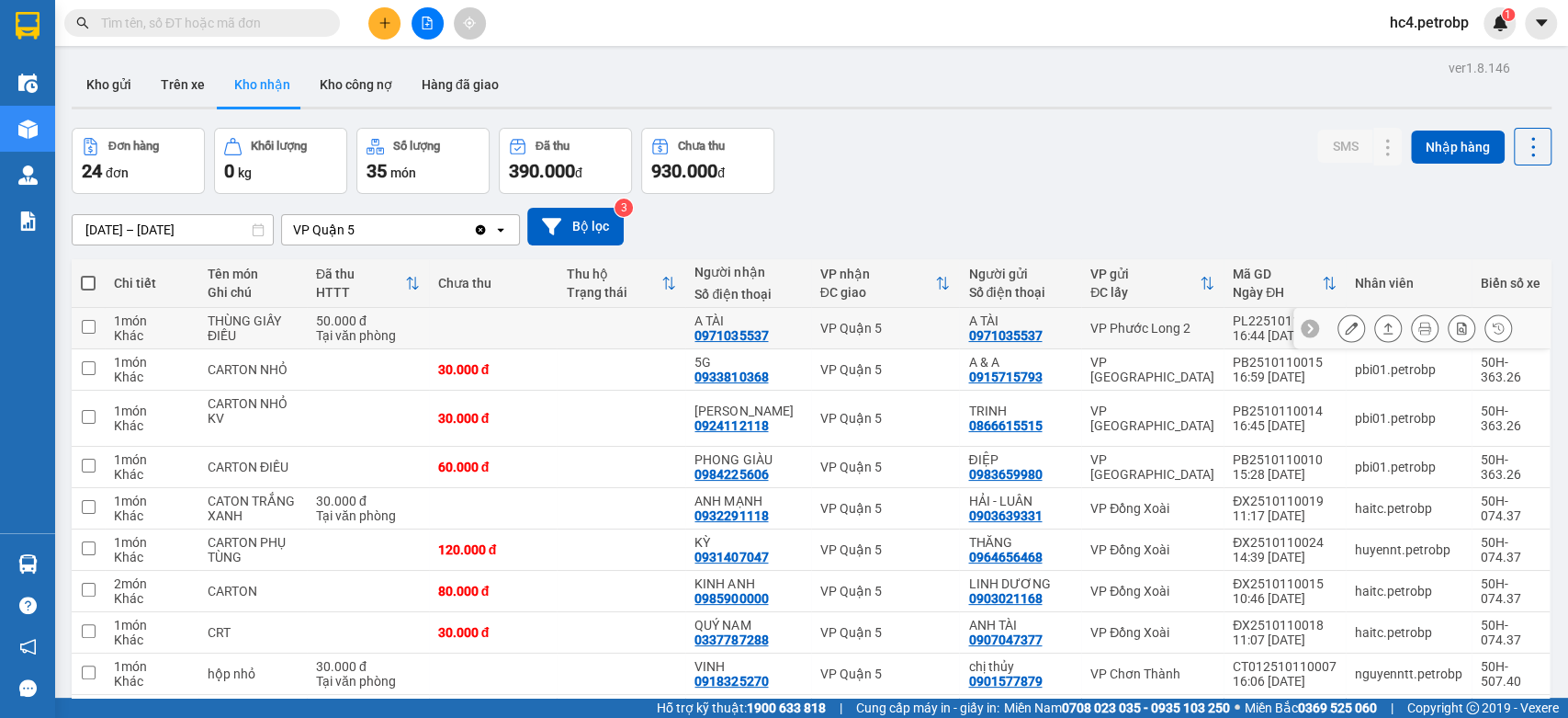
scroll to position [111, 0]
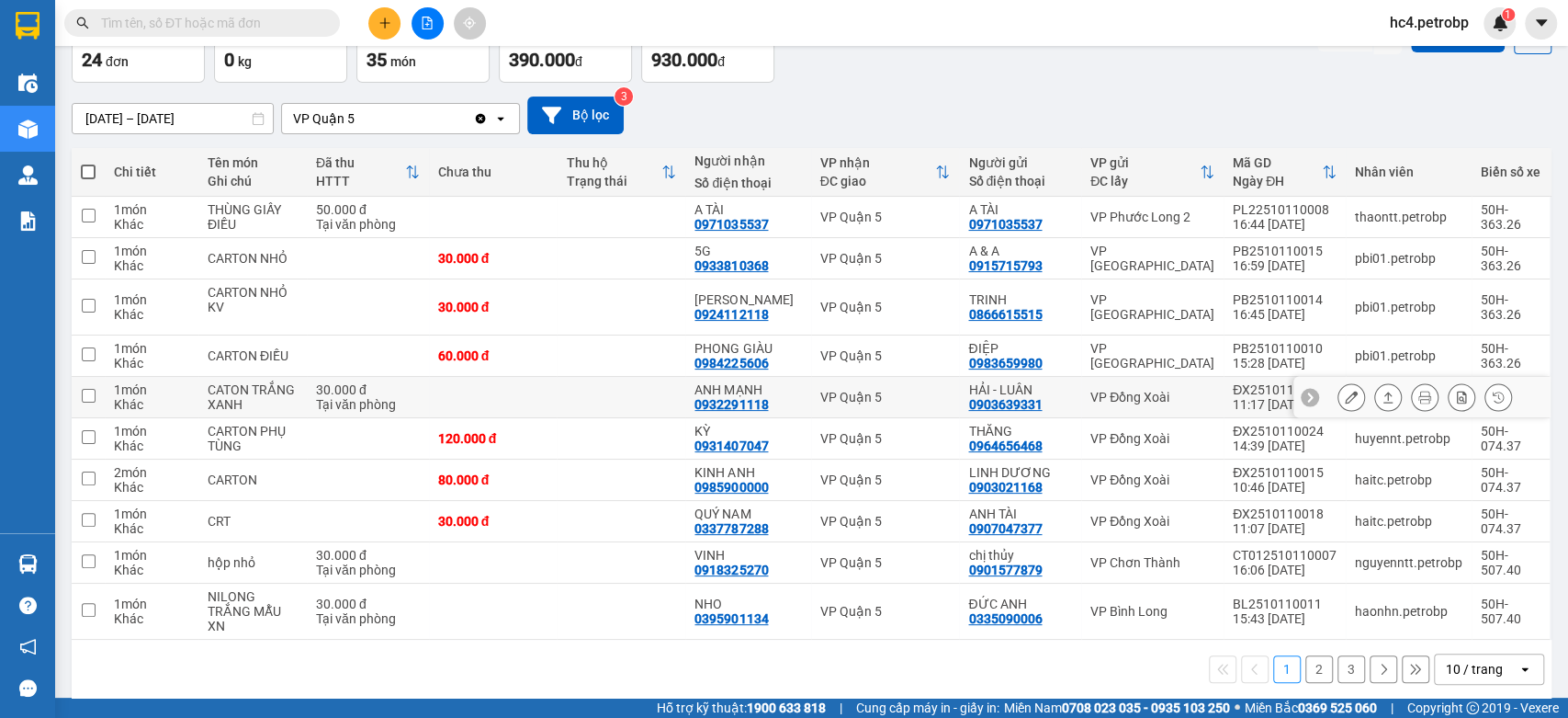
click at [744, 406] on div "0932291118" at bounding box center [731, 404] width 73 height 15
copy div "0932291118"
click at [746, 441] on div "0931407047" at bounding box center [731, 445] width 73 height 15
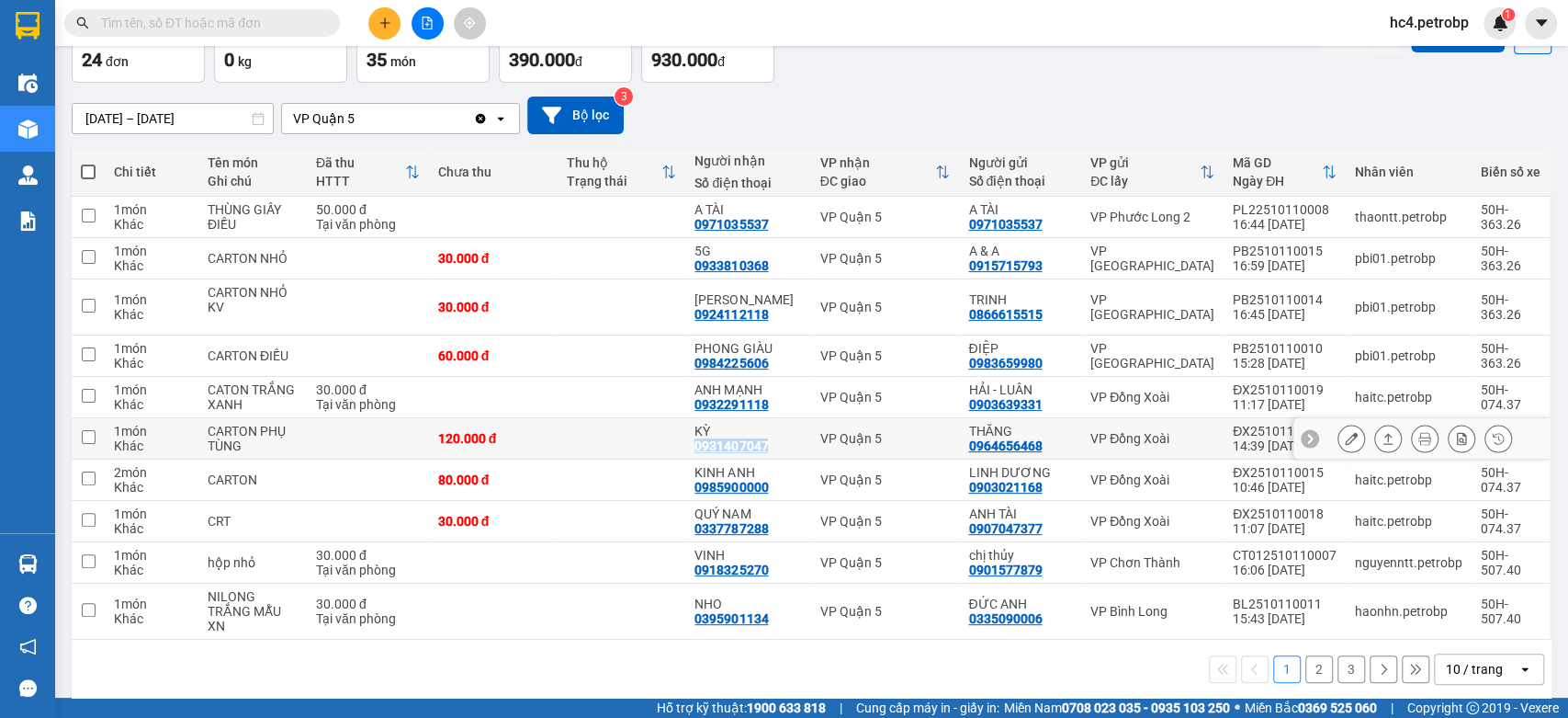
copy div "0931407047"
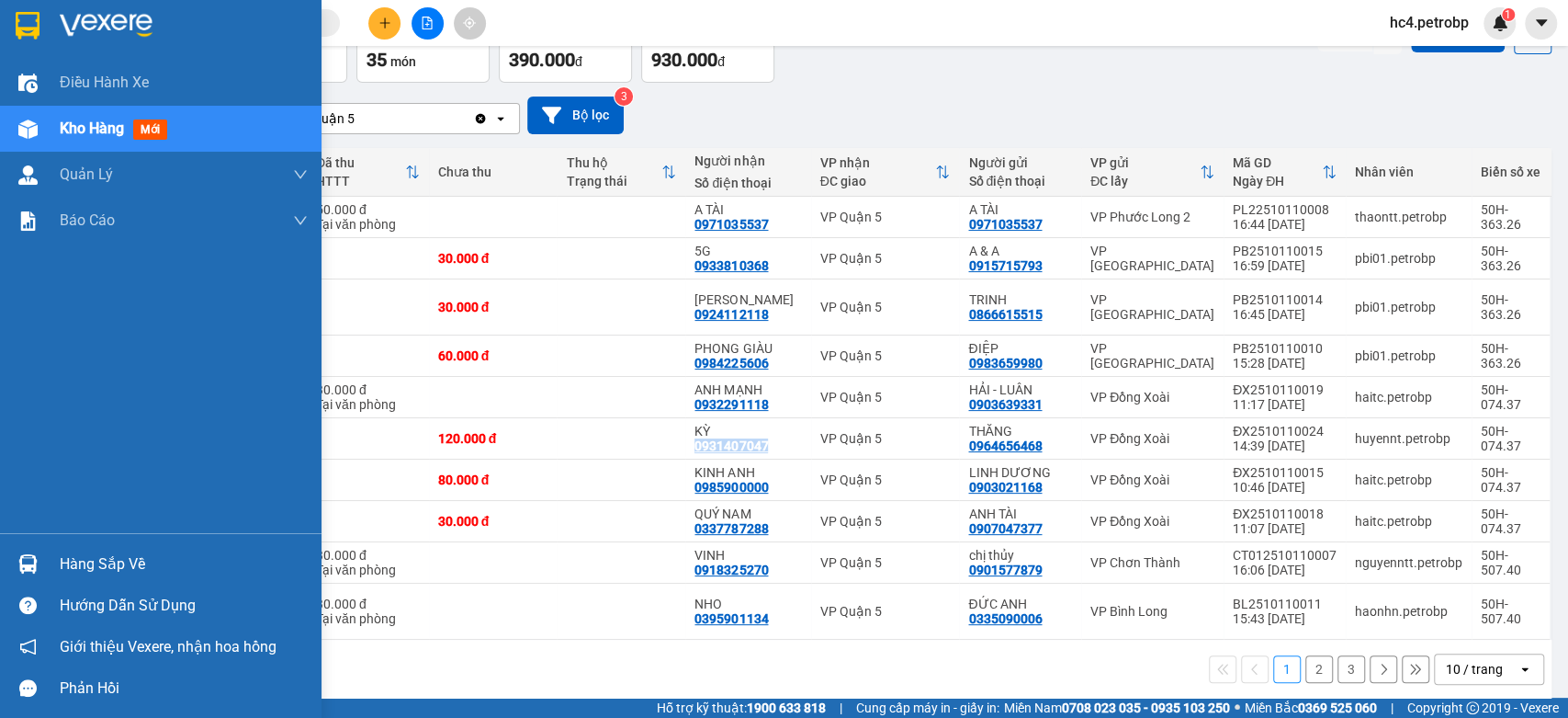
click at [72, 570] on div "Hàng sắp về" at bounding box center [184, 564] width 248 height 28
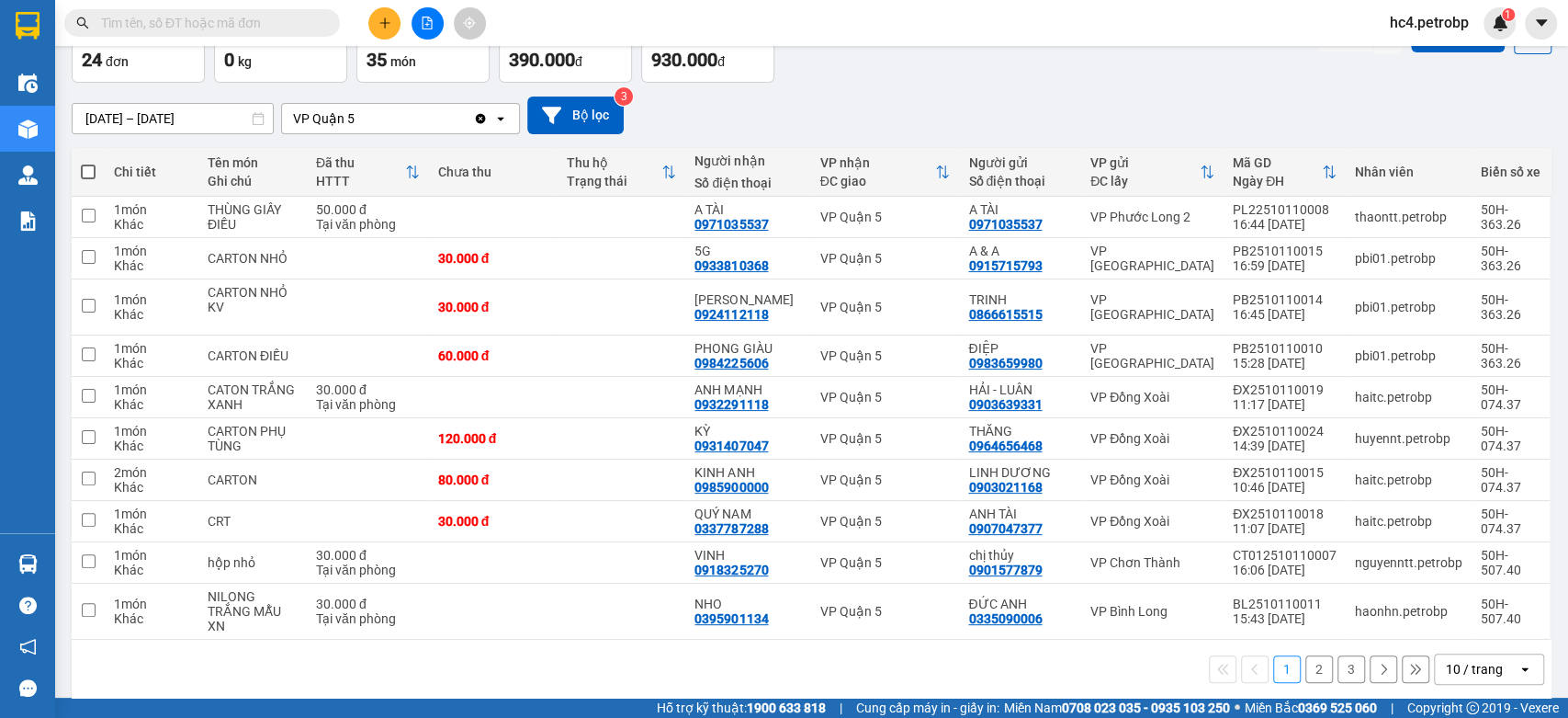
click at [923, 92] on section "Kết quả tìm kiếm ( 0 ) Bộ lọc No Data hc4.petrobp 1 Điều hành xe Kho hàng mới Q…" at bounding box center [784, 359] width 1568 height 718
click at [243, 19] on input "text" at bounding box center [209, 23] width 216 height 20
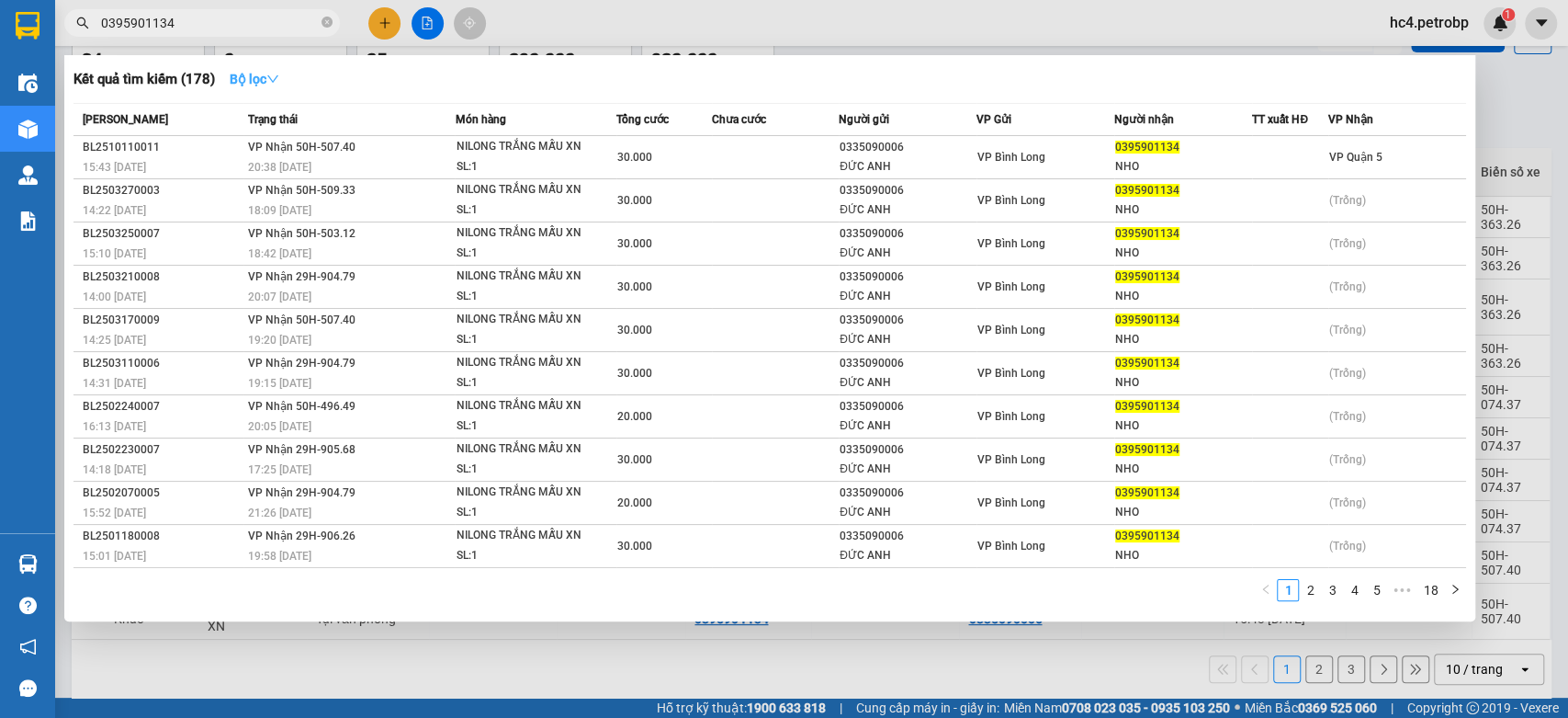
type input "0395901134"
click at [261, 79] on strong "Bộ lọc" at bounding box center [254, 78] width 50 height 15
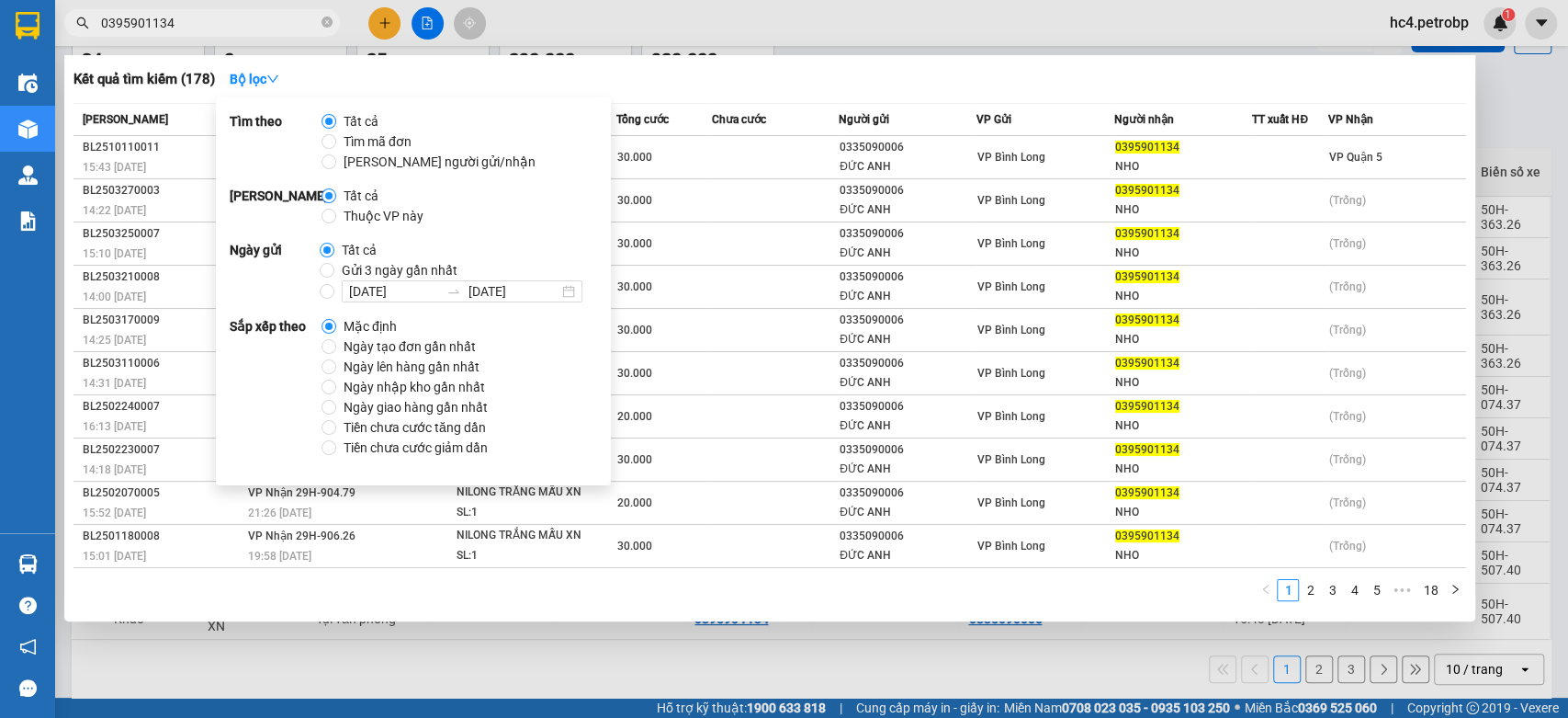
click at [351, 343] on span "Ngày tạo đơn gần nhất" at bounding box center [410, 347] width 147 height 20
click at [336, 343] on input "Ngày tạo đơn gần nhất" at bounding box center [328, 347] width 15 height 15
radio input "true"
radio input "false"
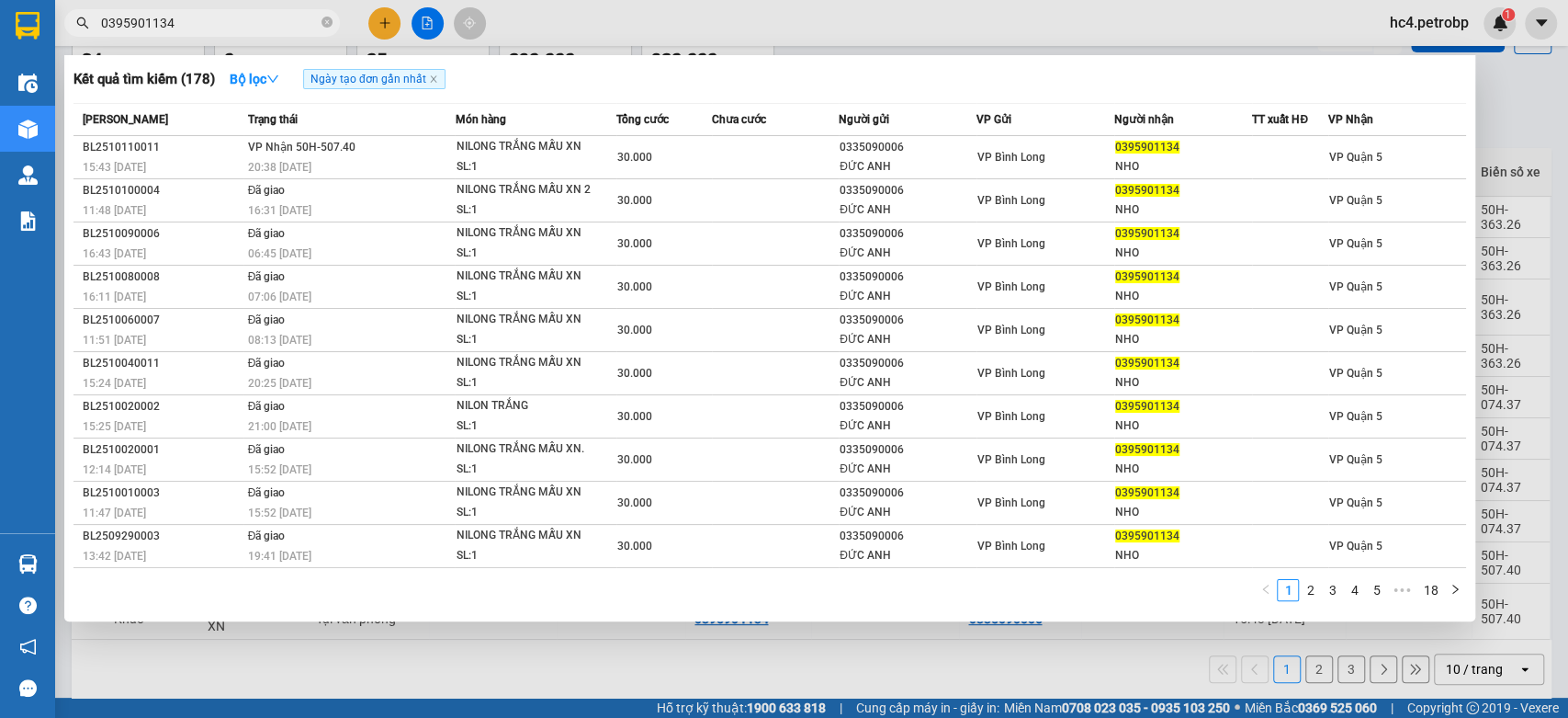
click at [1015, 86] on div "Kết quả tìm kiếm ( 178 ) Bộ lọc Ngày tạo đơn gần nhất" at bounding box center [769, 79] width 1392 height 30
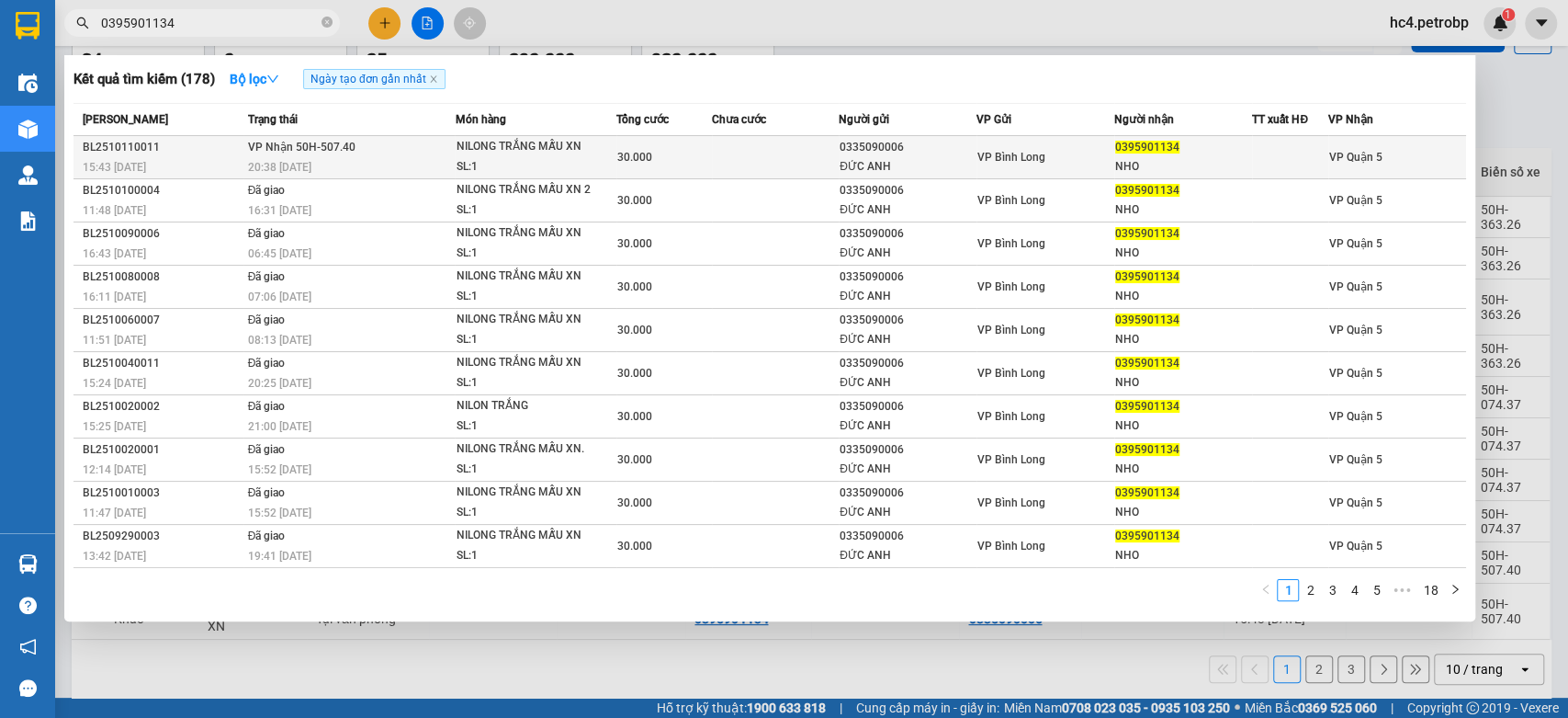
click at [652, 164] on div "30.000" at bounding box center [664, 157] width 93 height 20
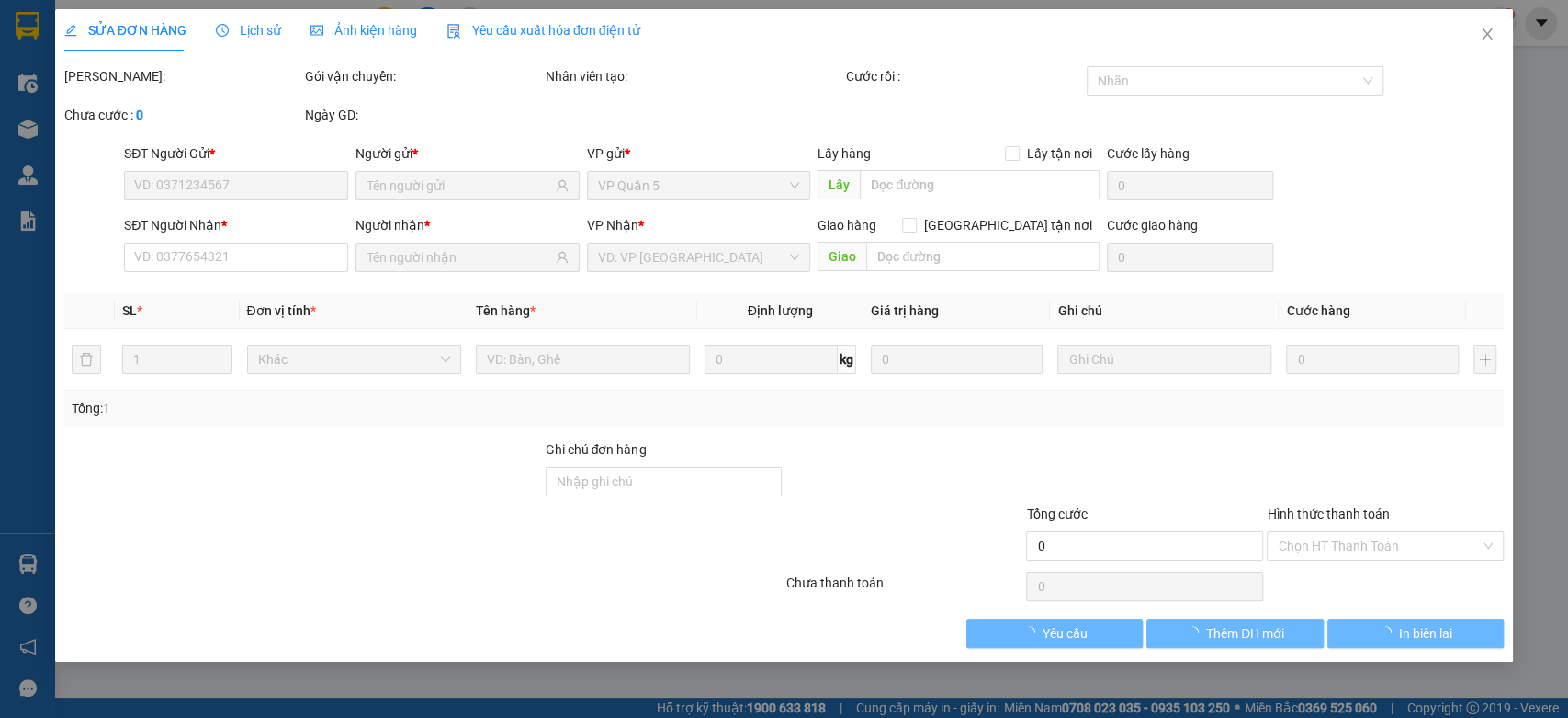
type input "0335090006"
type input "ĐỨC ANH"
type input "0395901134"
type input "NHO"
type input "30.000"
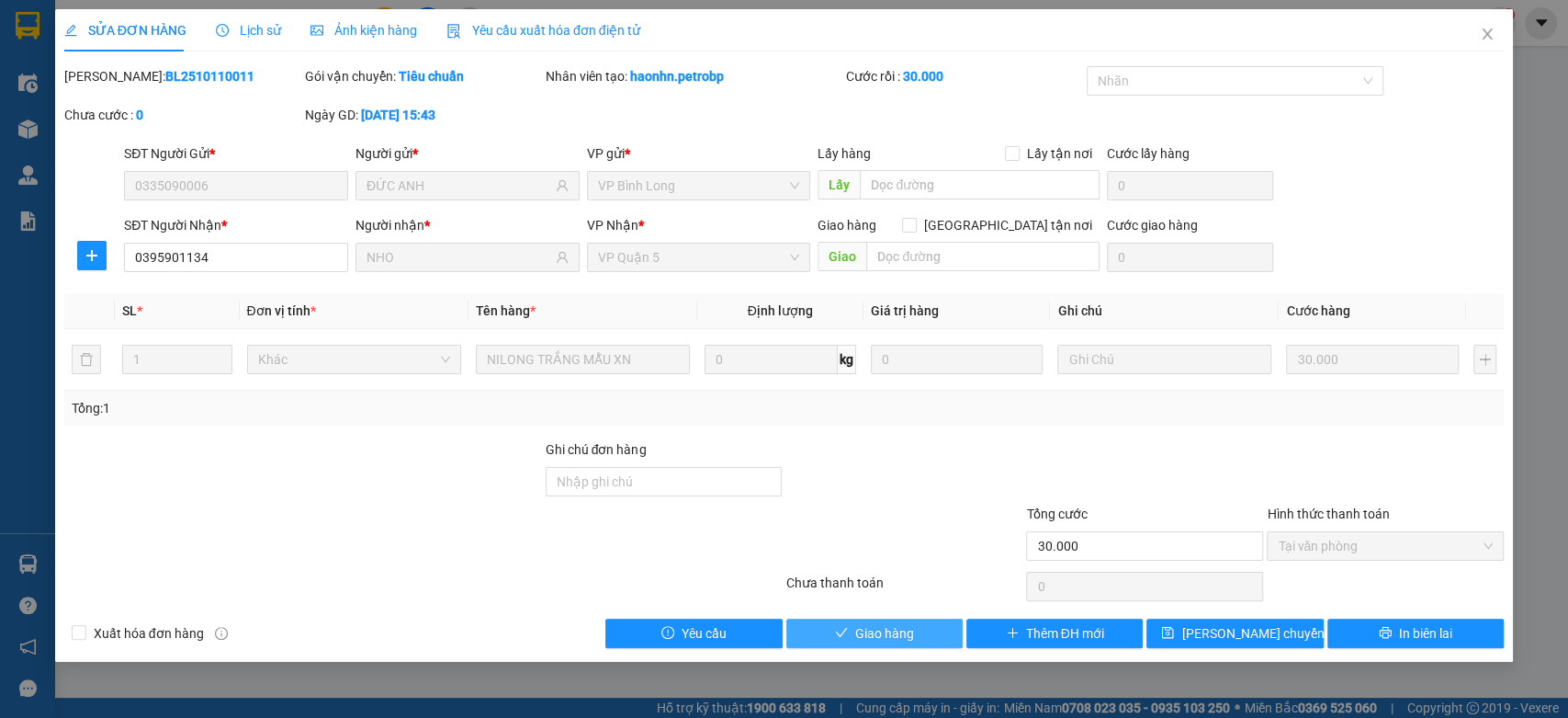
click at [909, 625] on span "Giao hàng" at bounding box center [884, 633] width 59 height 20
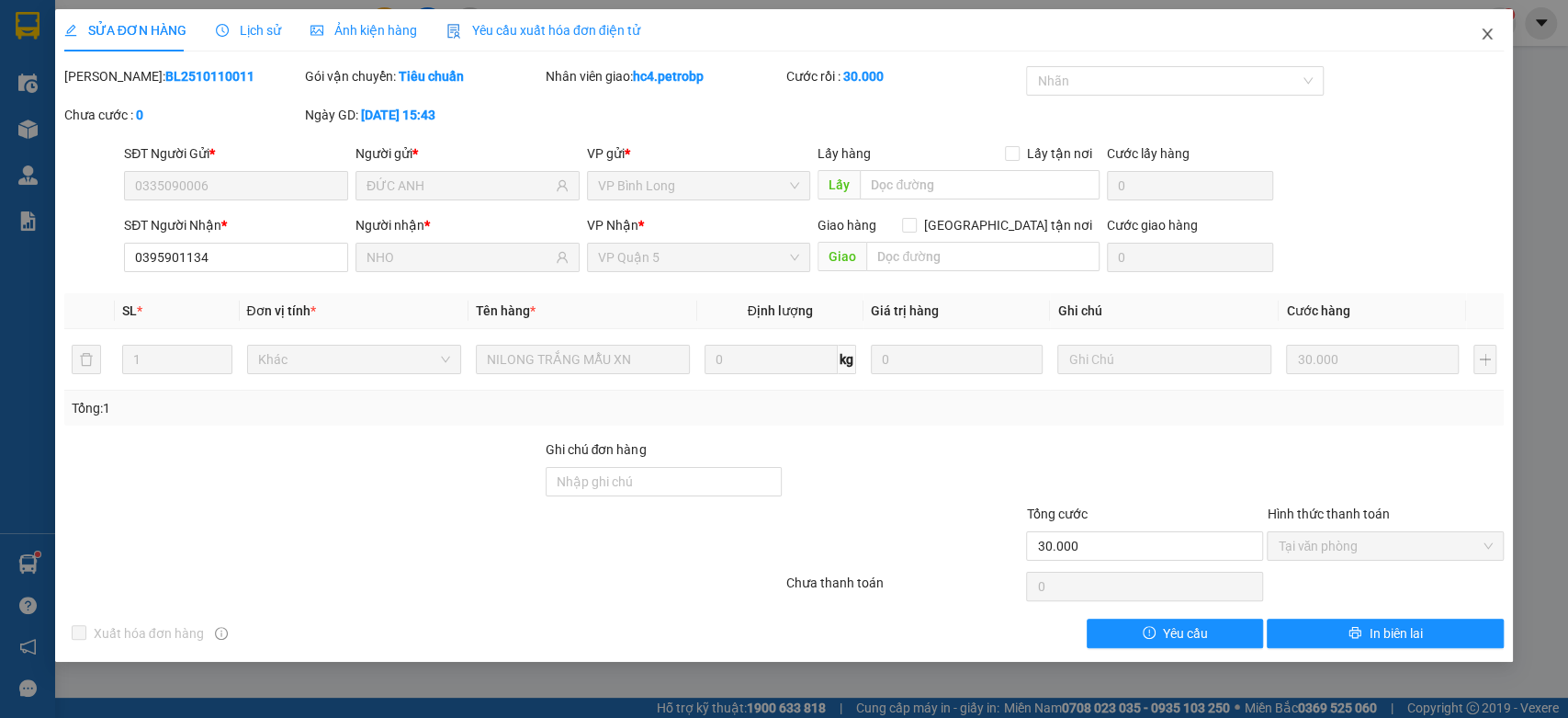
click at [1489, 30] on icon "close" at bounding box center [1487, 34] width 15 height 15
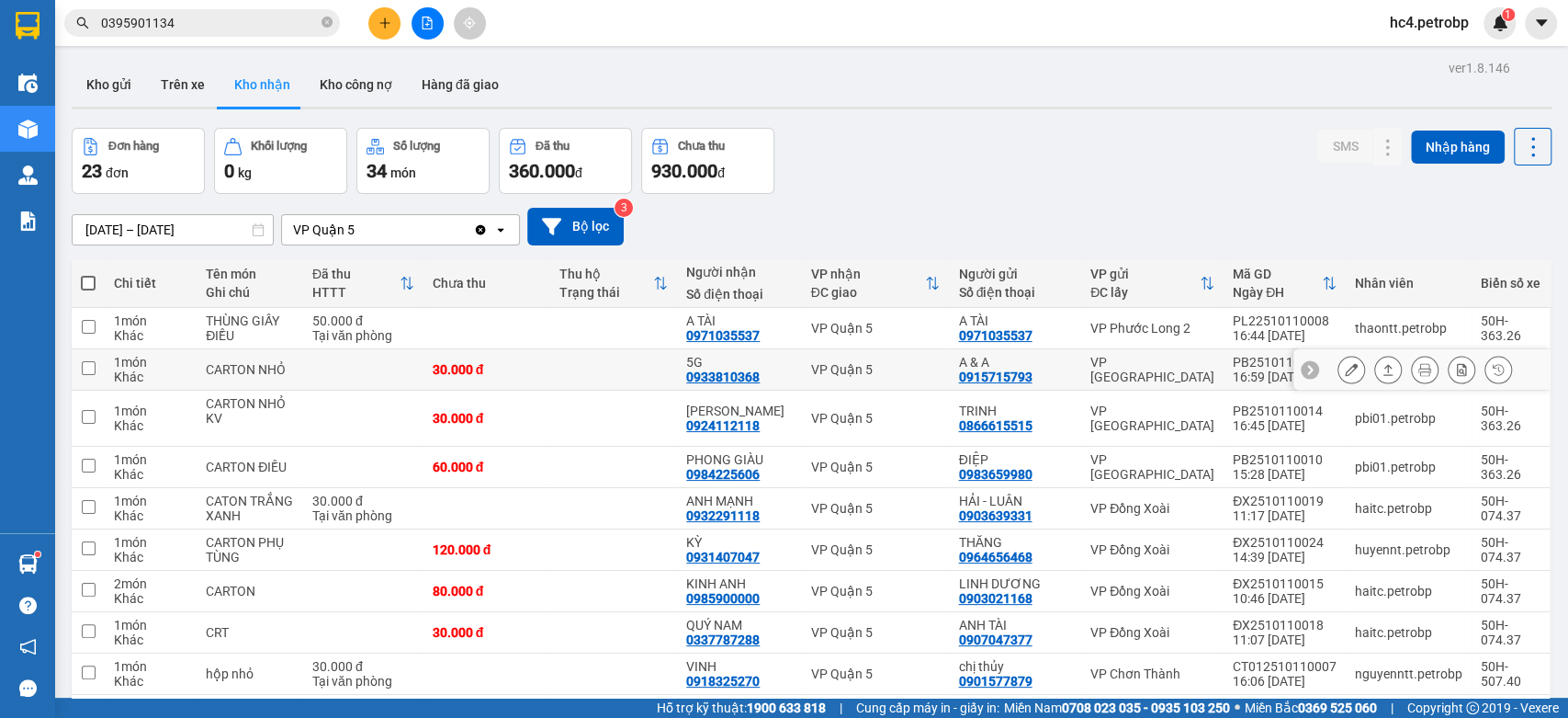
click at [836, 376] on div "VP Quận 5" at bounding box center [875, 369] width 129 height 15
checkbox input "true"
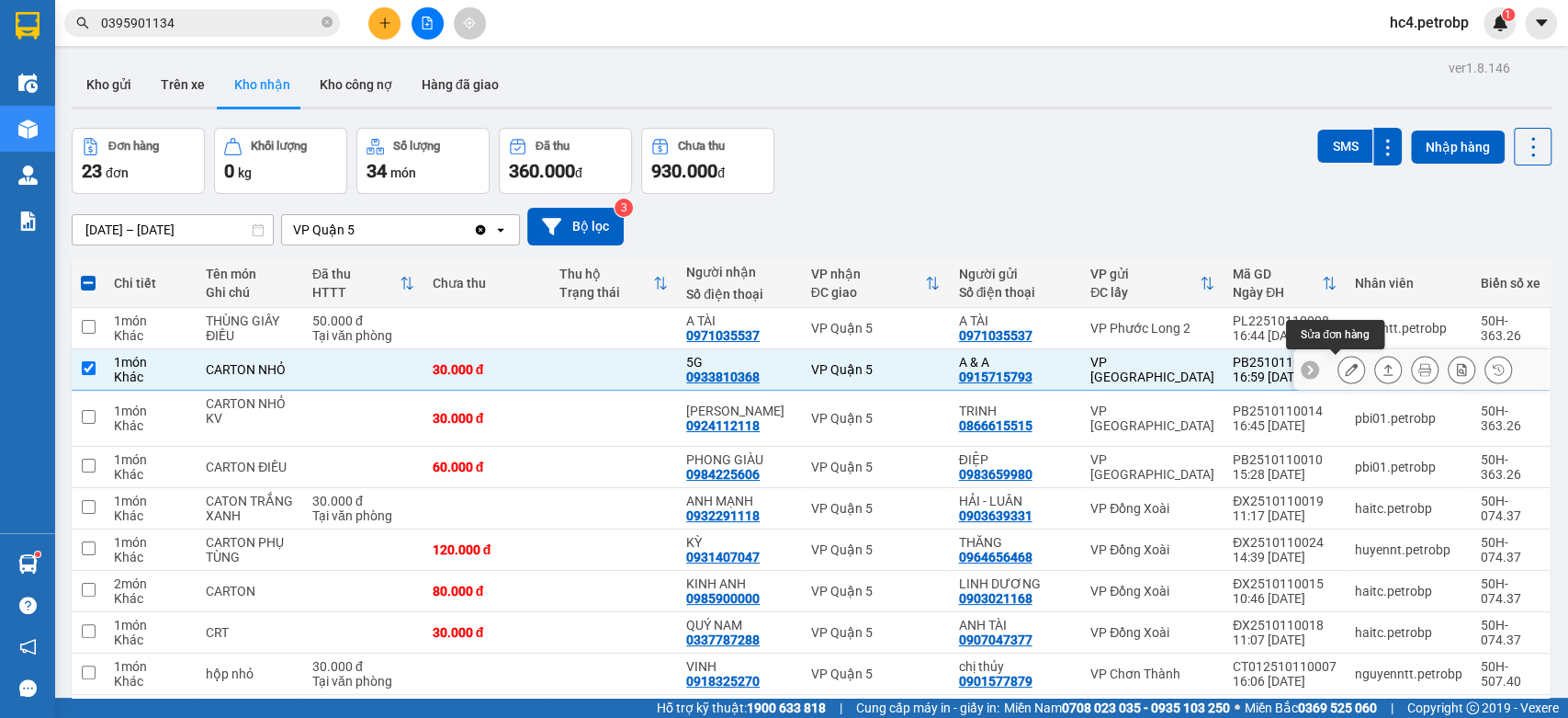
click at [1345, 364] on icon at bounding box center [1351, 369] width 13 height 13
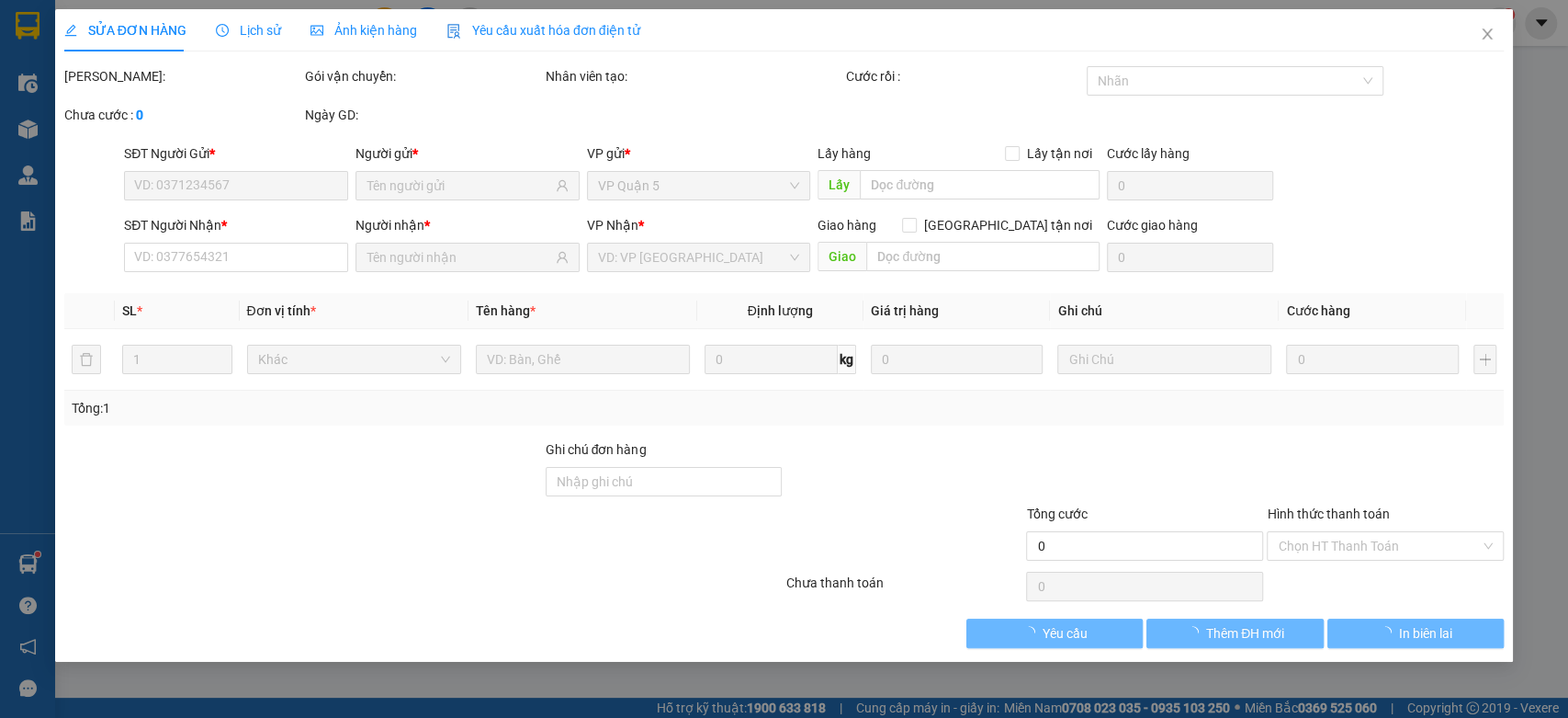
type input "0915715793"
type input "A & A"
type input "0933810368"
type input "5G"
type input "30.000"
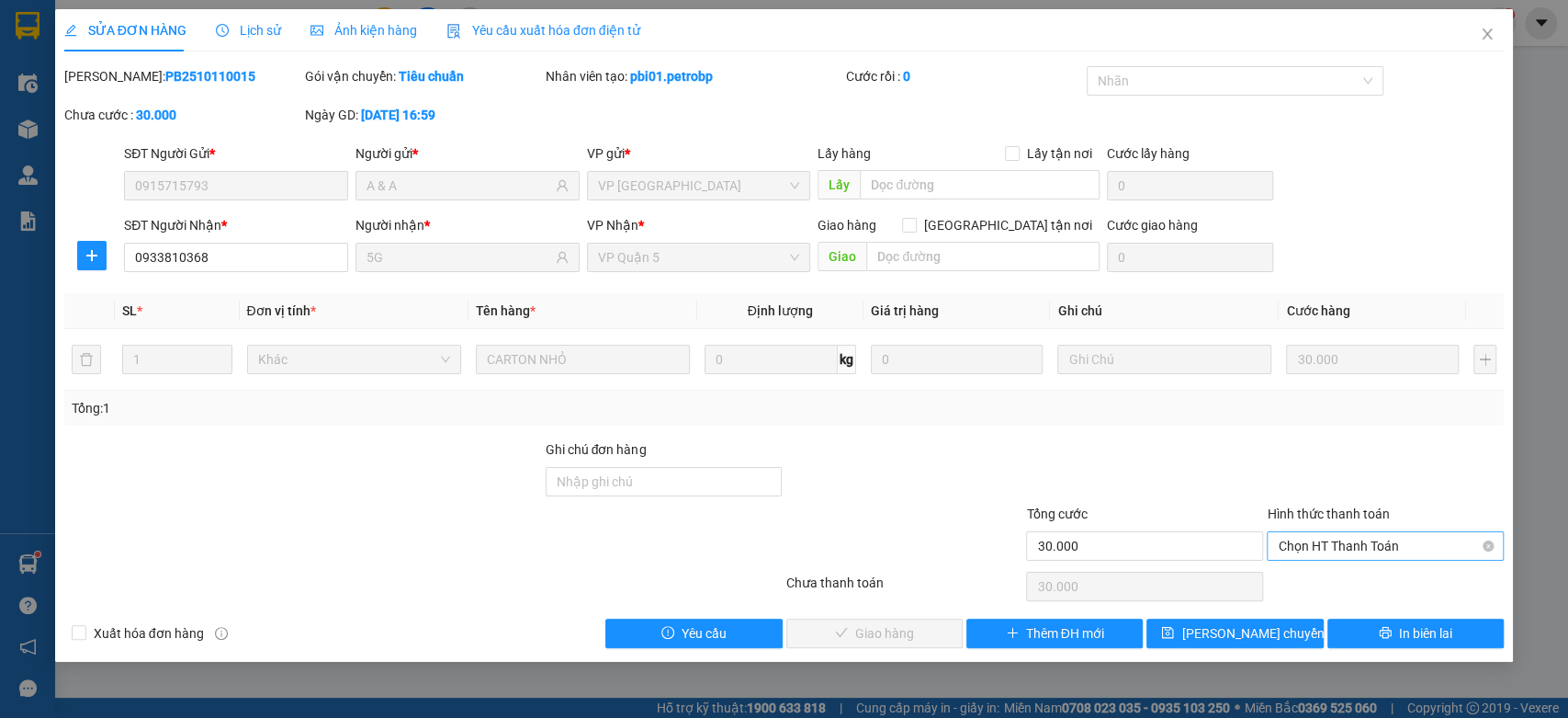
click at [1344, 553] on span "Chọn HT Thanh Toán" at bounding box center [1384, 546] width 215 height 28
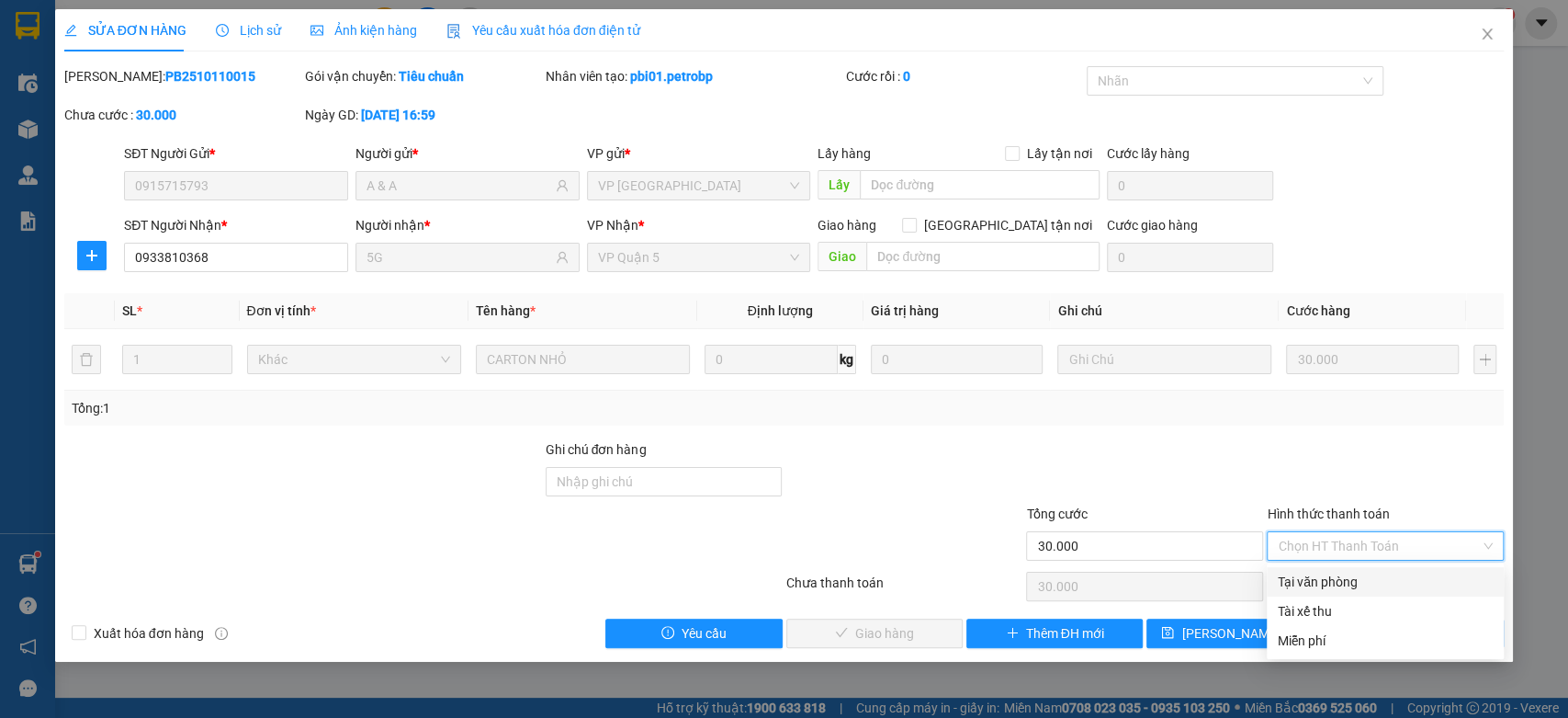
click at [1314, 582] on div "Tại văn phòng" at bounding box center [1384, 582] width 215 height 20
type input "0"
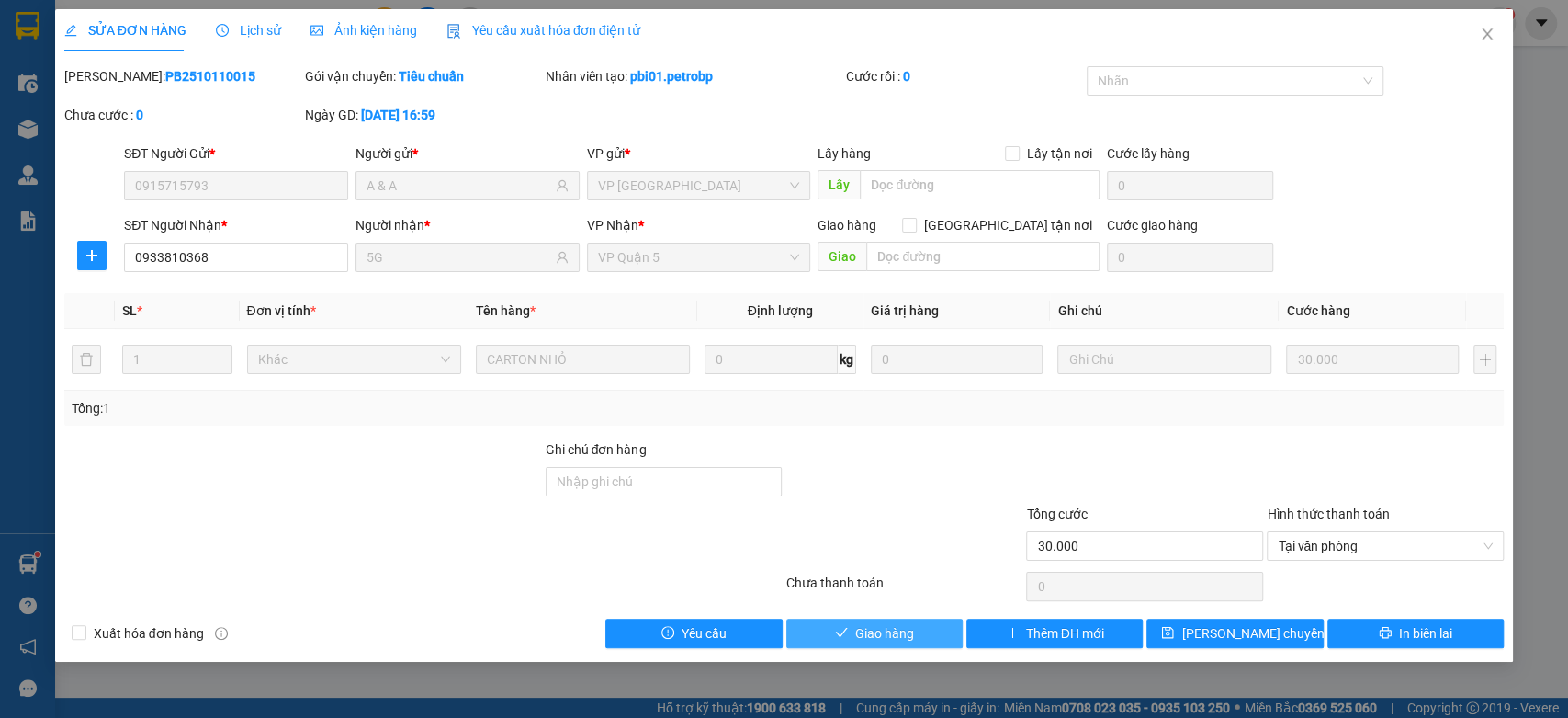
click at [881, 623] on span "Giao hàng" at bounding box center [884, 633] width 59 height 20
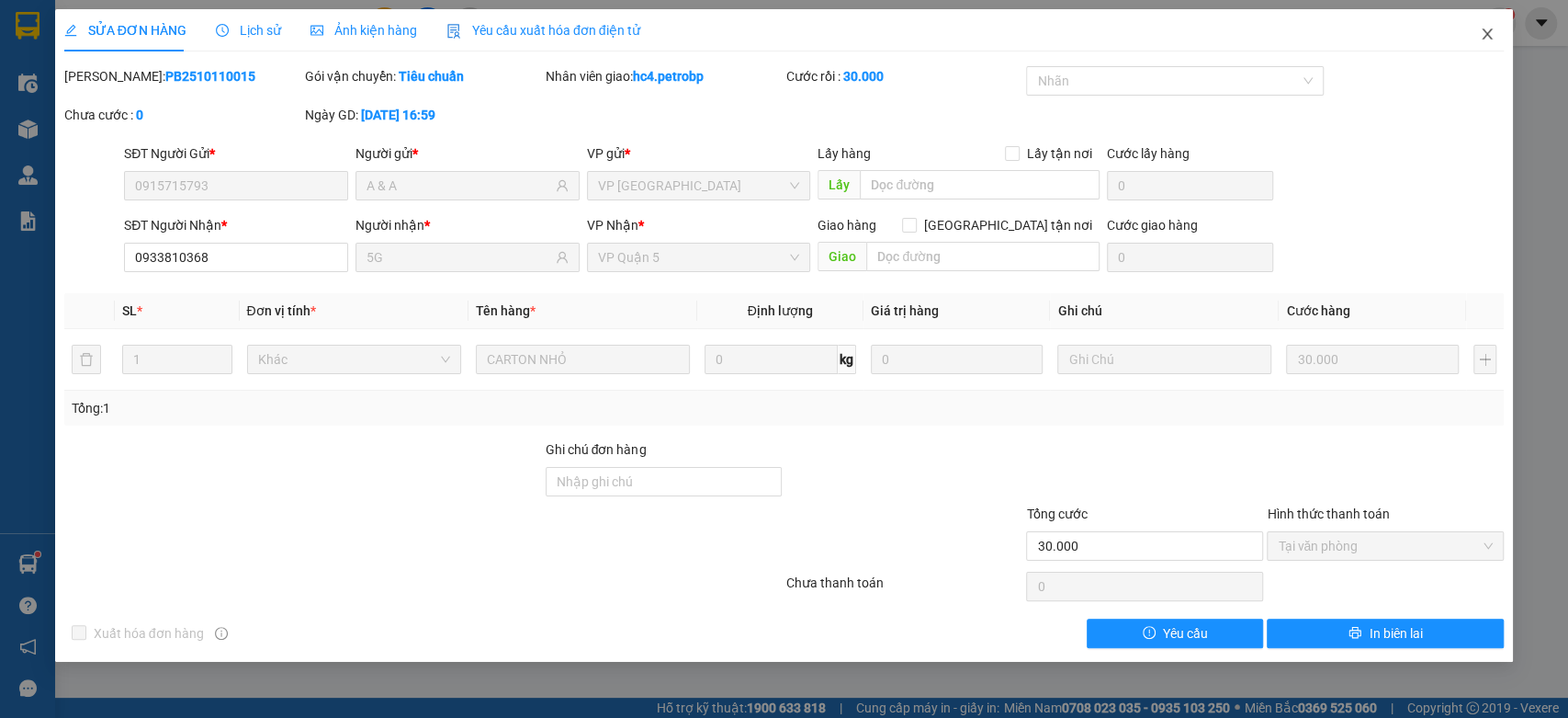
click at [1488, 32] on icon "close" at bounding box center [1488, 34] width 10 height 11
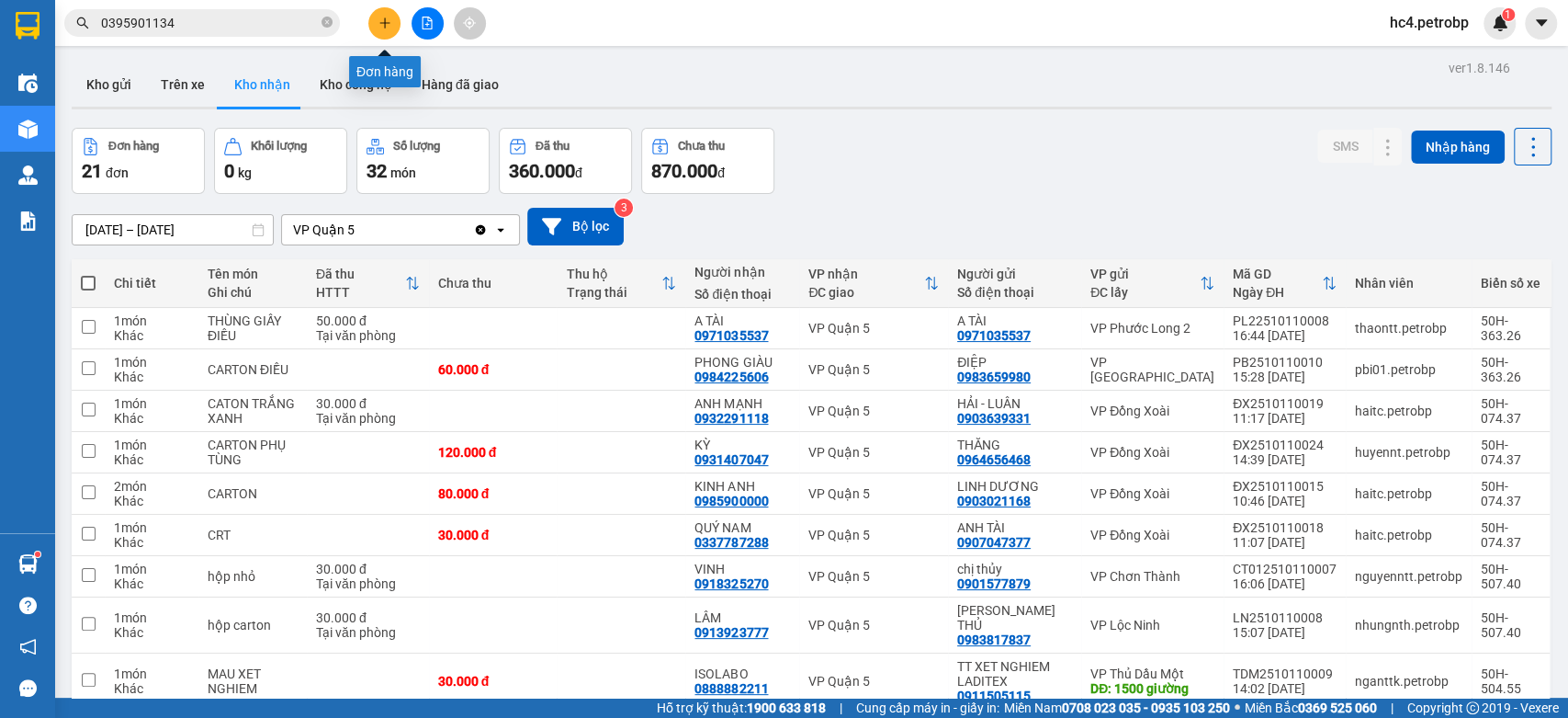
click at [387, 17] on icon "plus" at bounding box center [384, 23] width 13 height 13
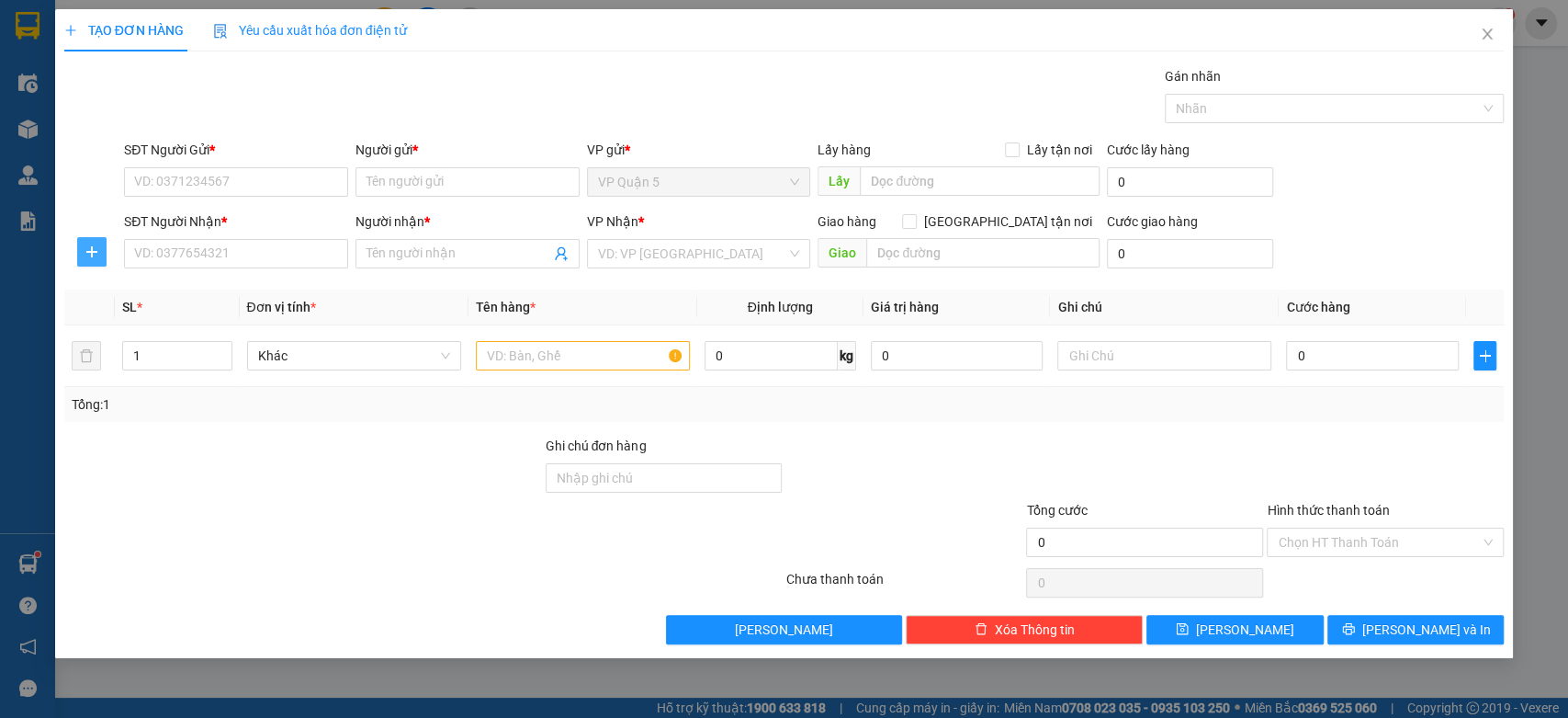
click at [88, 263] on button "button" at bounding box center [92, 252] width 30 height 30
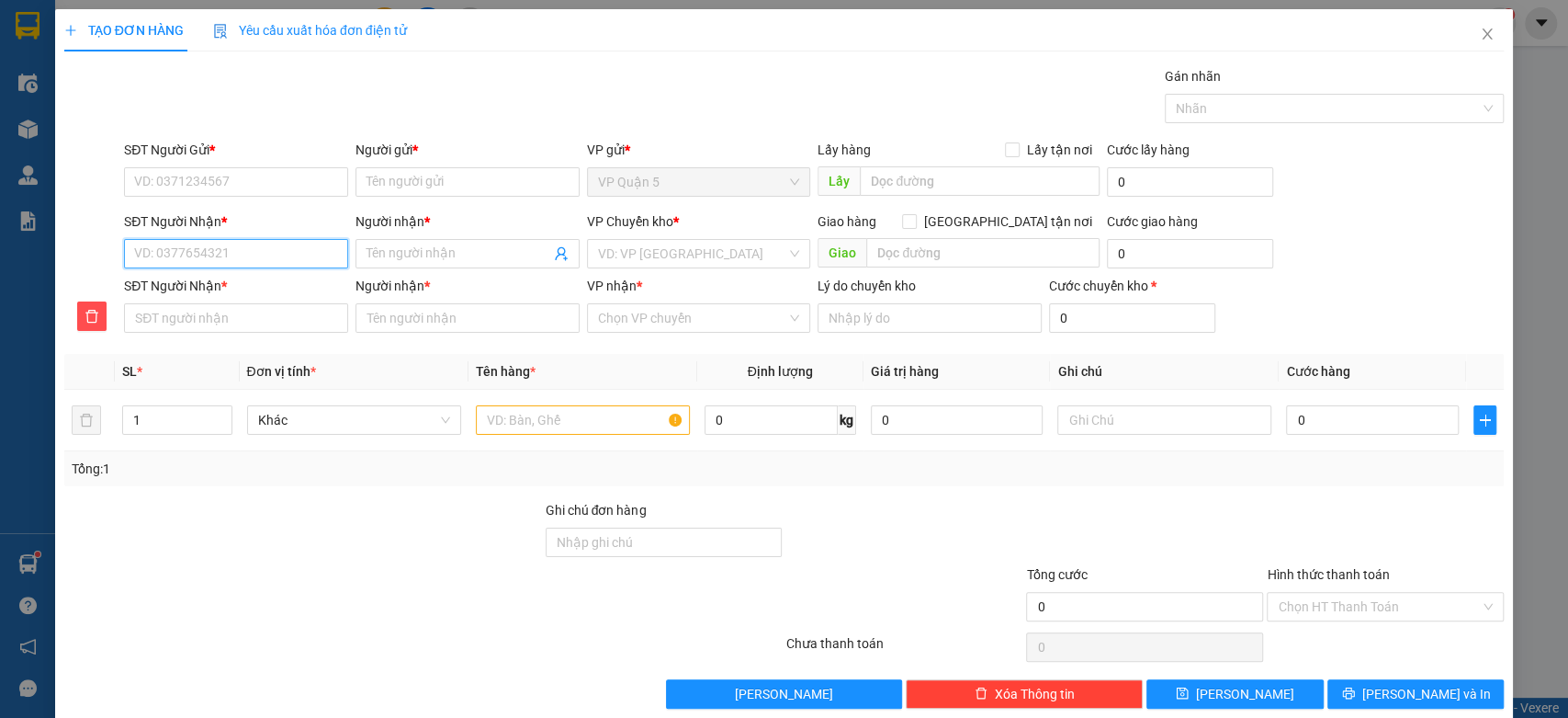
click at [200, 261] on input "SĐT Người Nhận *" at bounding box center [236, 254] width 224 height 30
type input "6"
click at [190, 177] on input "SĐT Người Gửi *" at bounding box center [236, 182] width 224 height 30
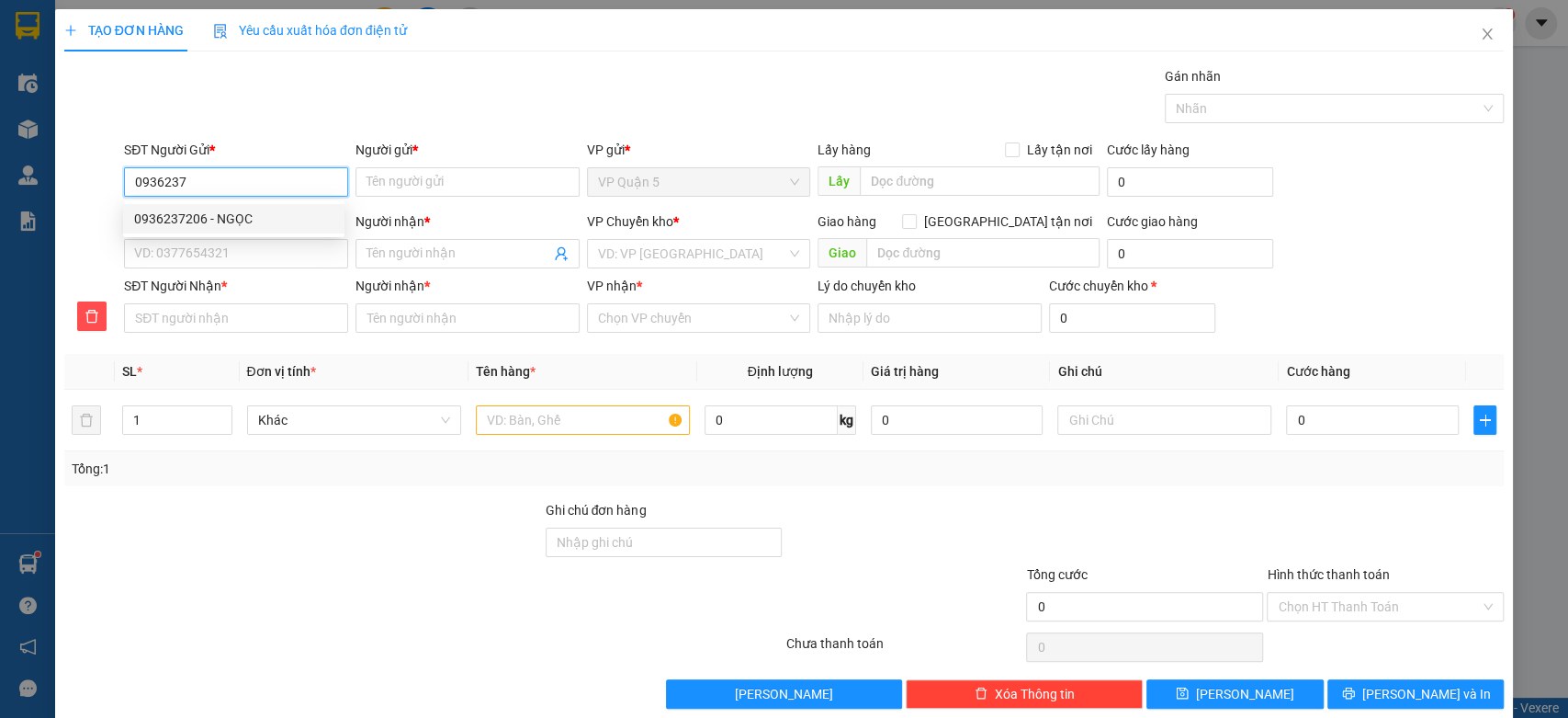
click at [172, 211] on div "0936237206 - NGỌC" at bounding box center [233, 218] width 199 height 20
type input "0936237206"
type input "NGỌC"
type input "0866360660"
type input "CHỊ TRINH"
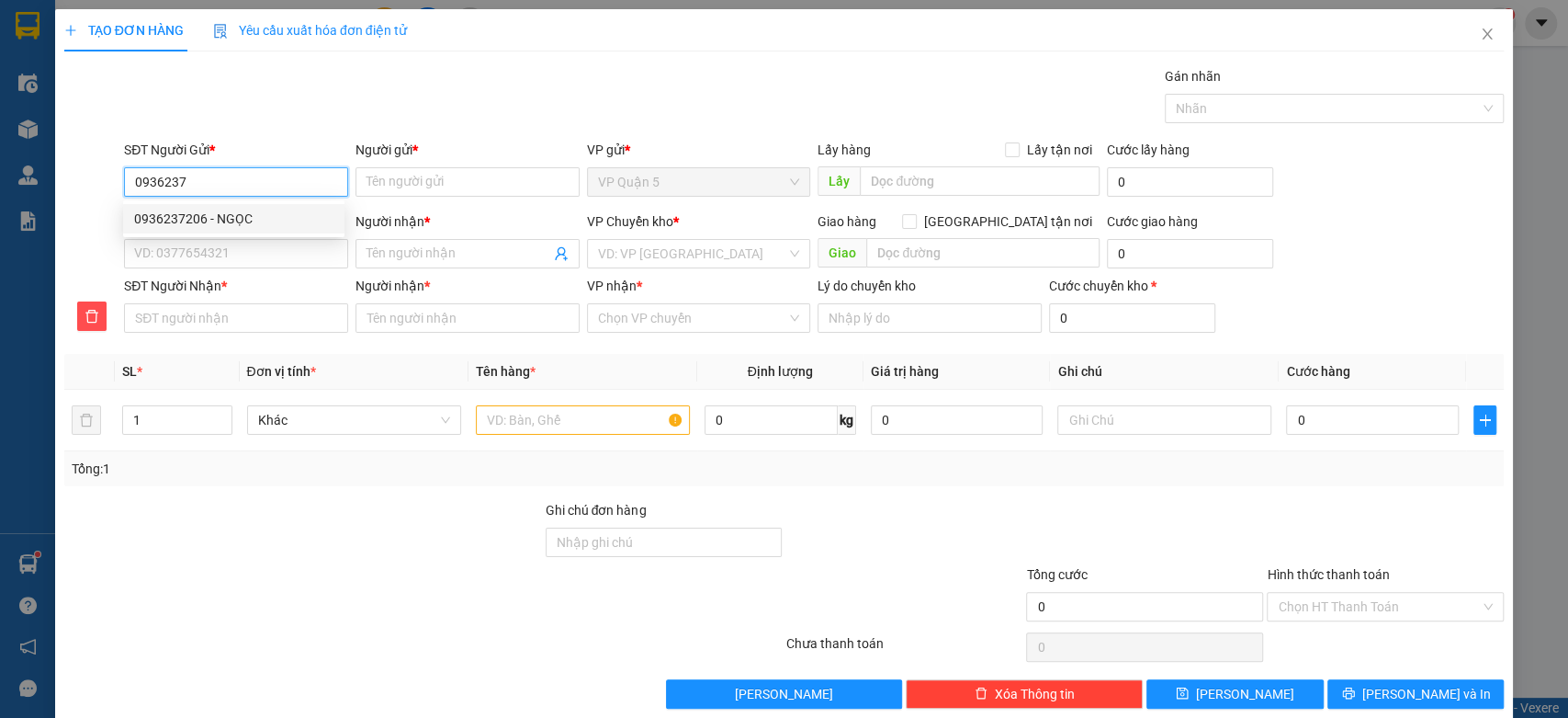
type input "0866360660"
type input "CHỊ TRINH"
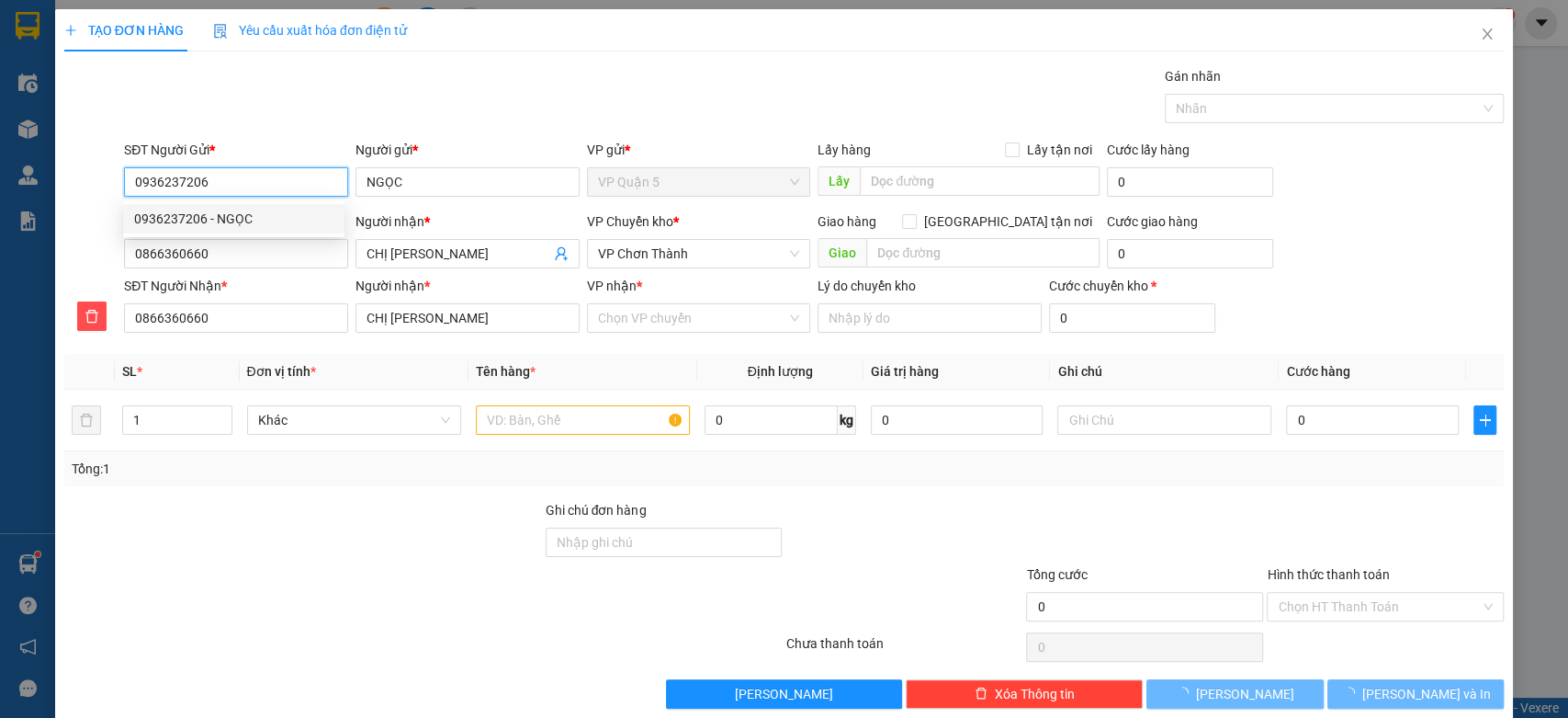
type input "30.000"
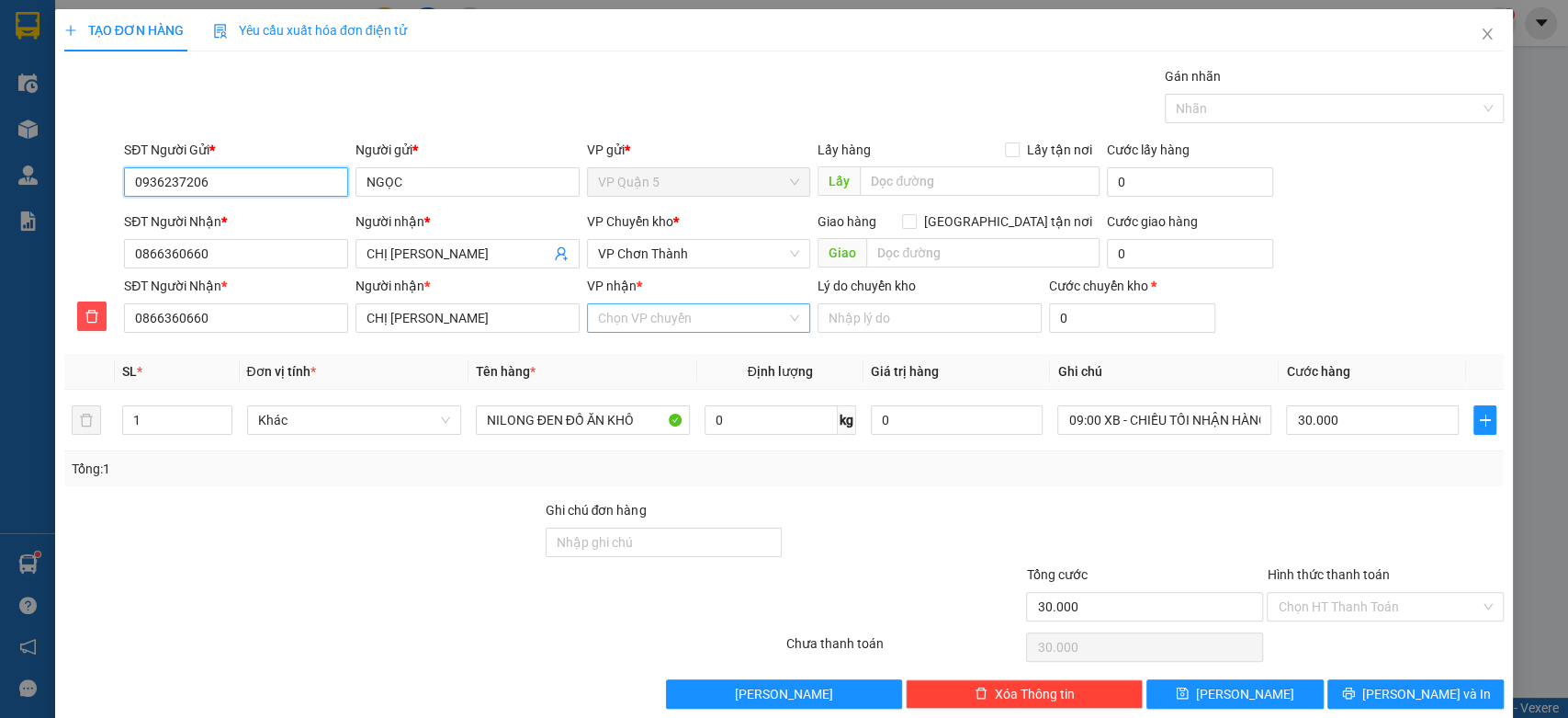
type input "0936237206"
click at [635, 328] on input "VP nhận *" at bounding box center [693, 318] width 190 height 28
type input "CHO"
click at [629, 349] on div "VP Chơn Thành" at bounding box center [691, 355] width 199 height 20
click at [653, 261] on span "VP Chơn Thành" at bounding box center [700, 254] width 202 height 28
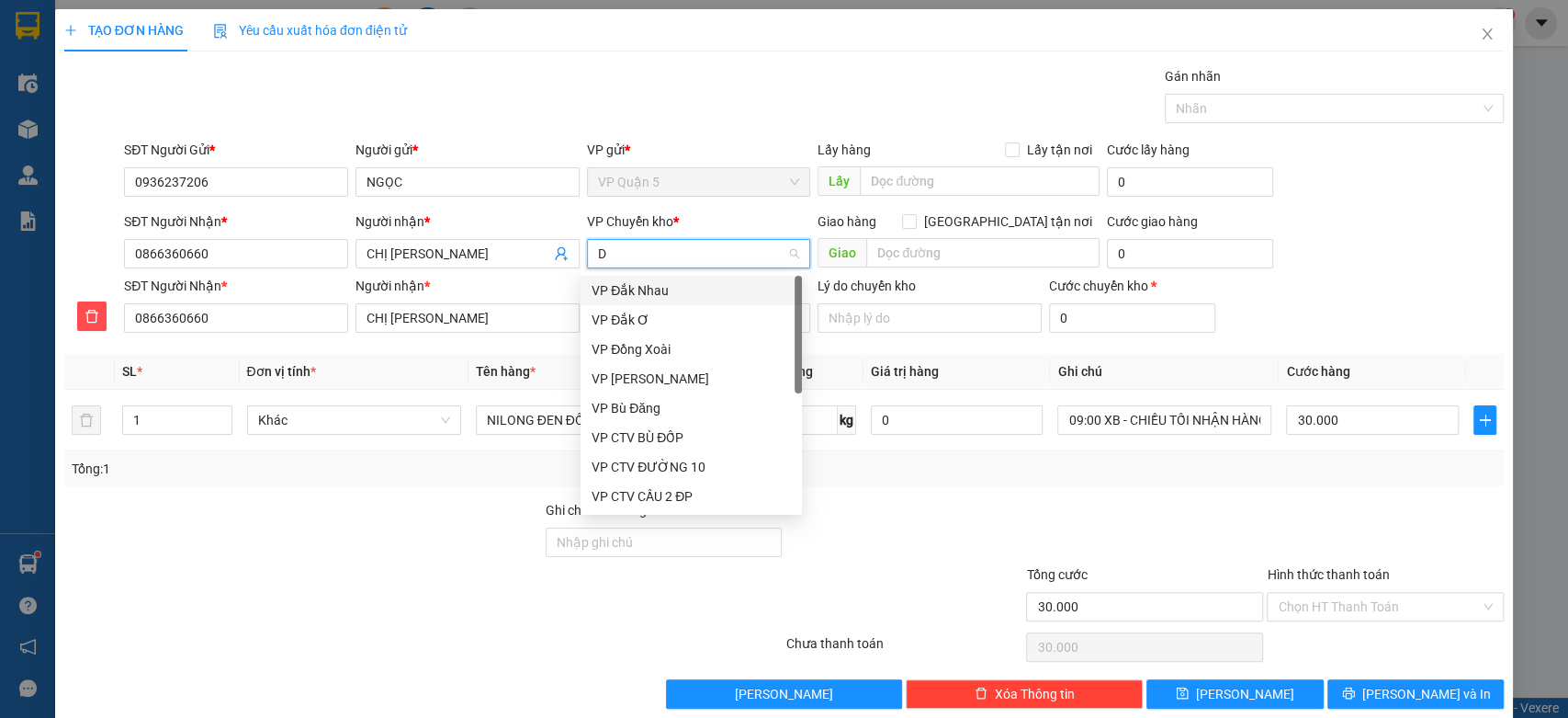
type input "DX"
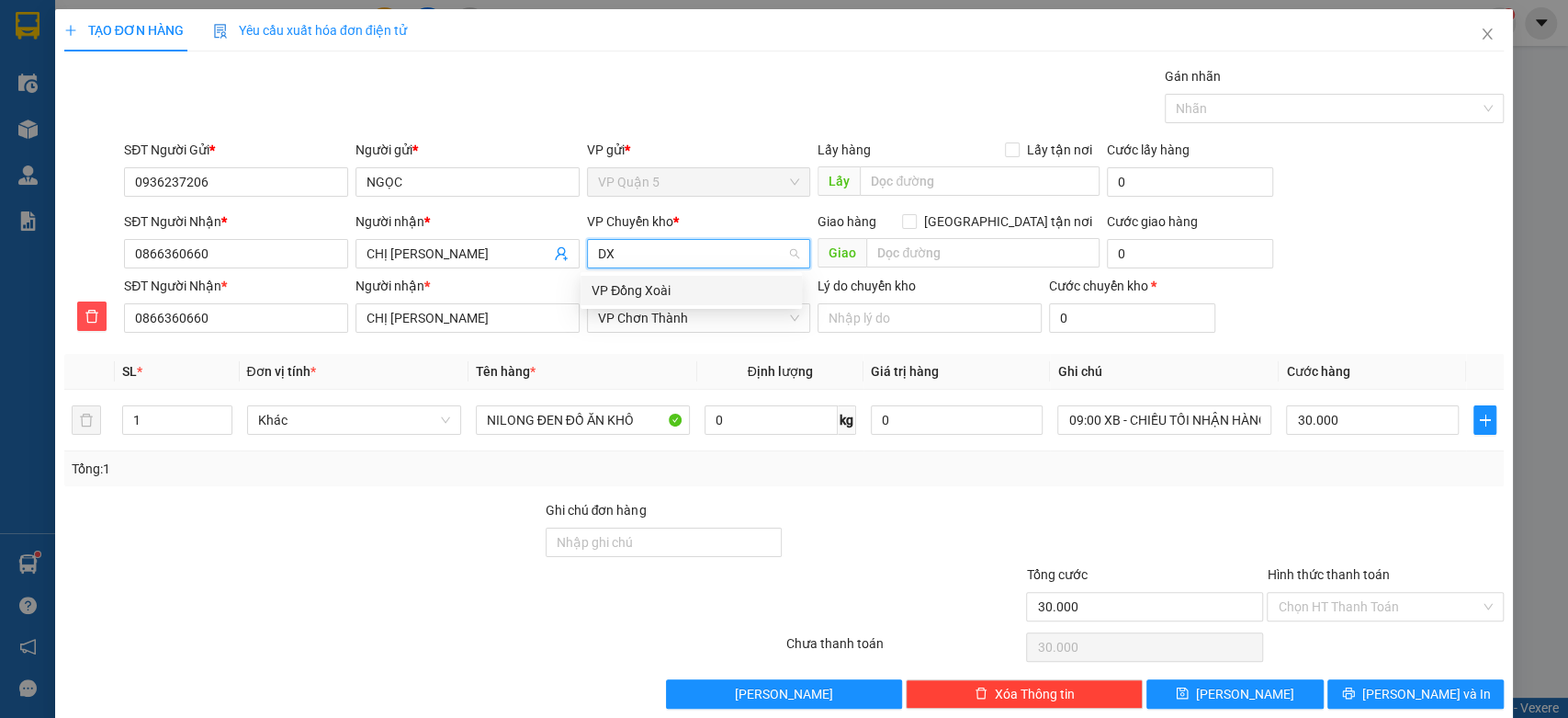
click at [654, 288] on div "VP Đồng Xoài" at bounding box center [691, 290] width 199 height 20
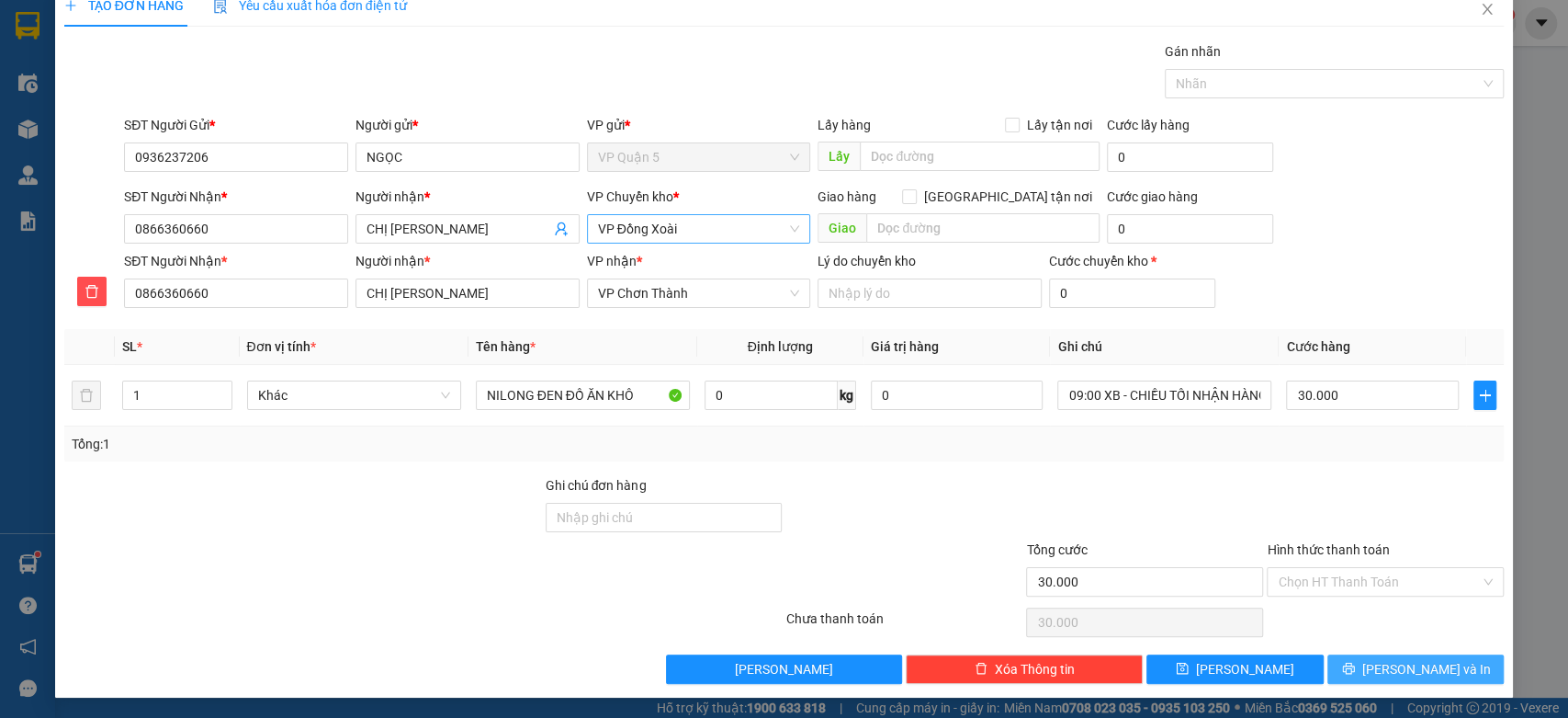
click at [1406, 662] on span "Lưu và In" at bounding box center [1427, 669] width 129 height 20
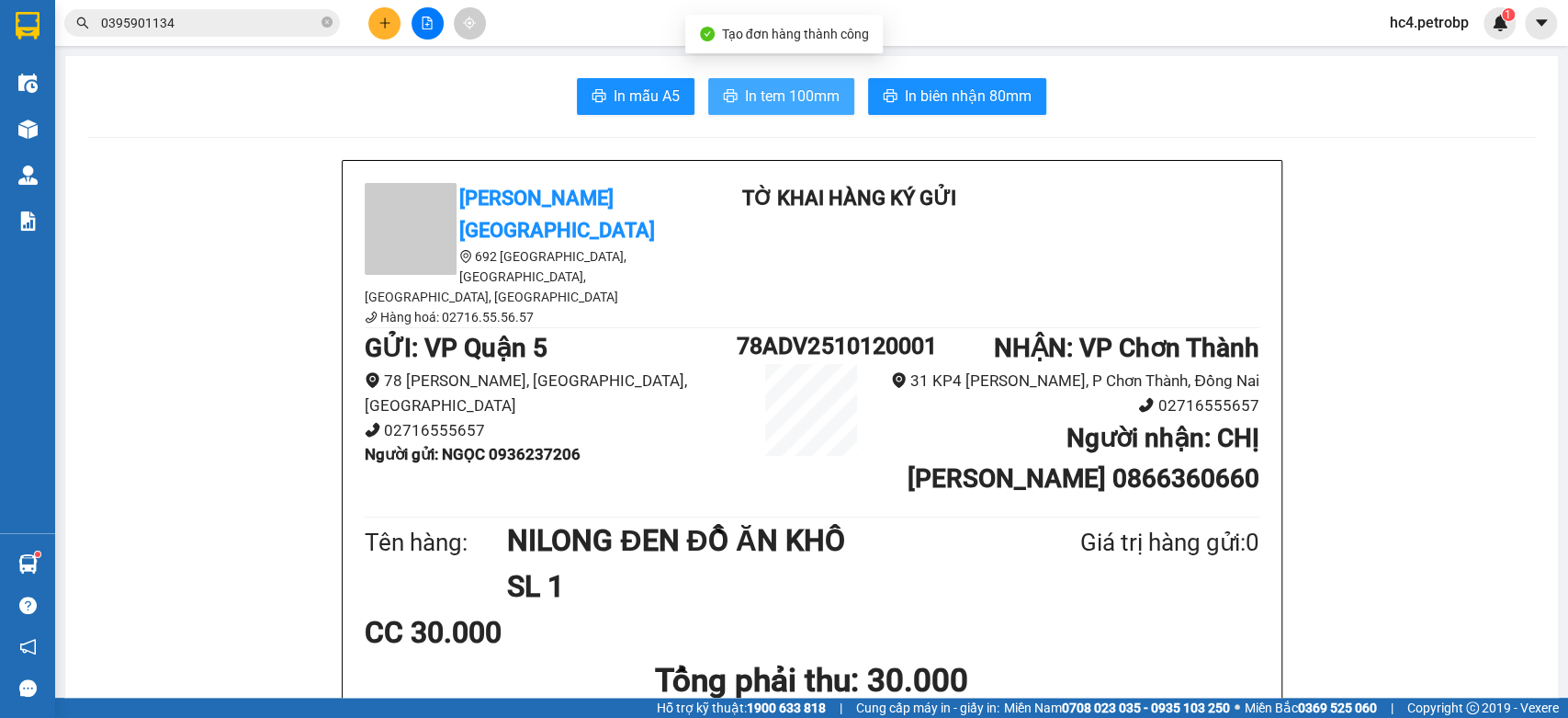
click at [768, 102] on span "In tem 100mm" at bounding box center [792, 95] width 94 height 23
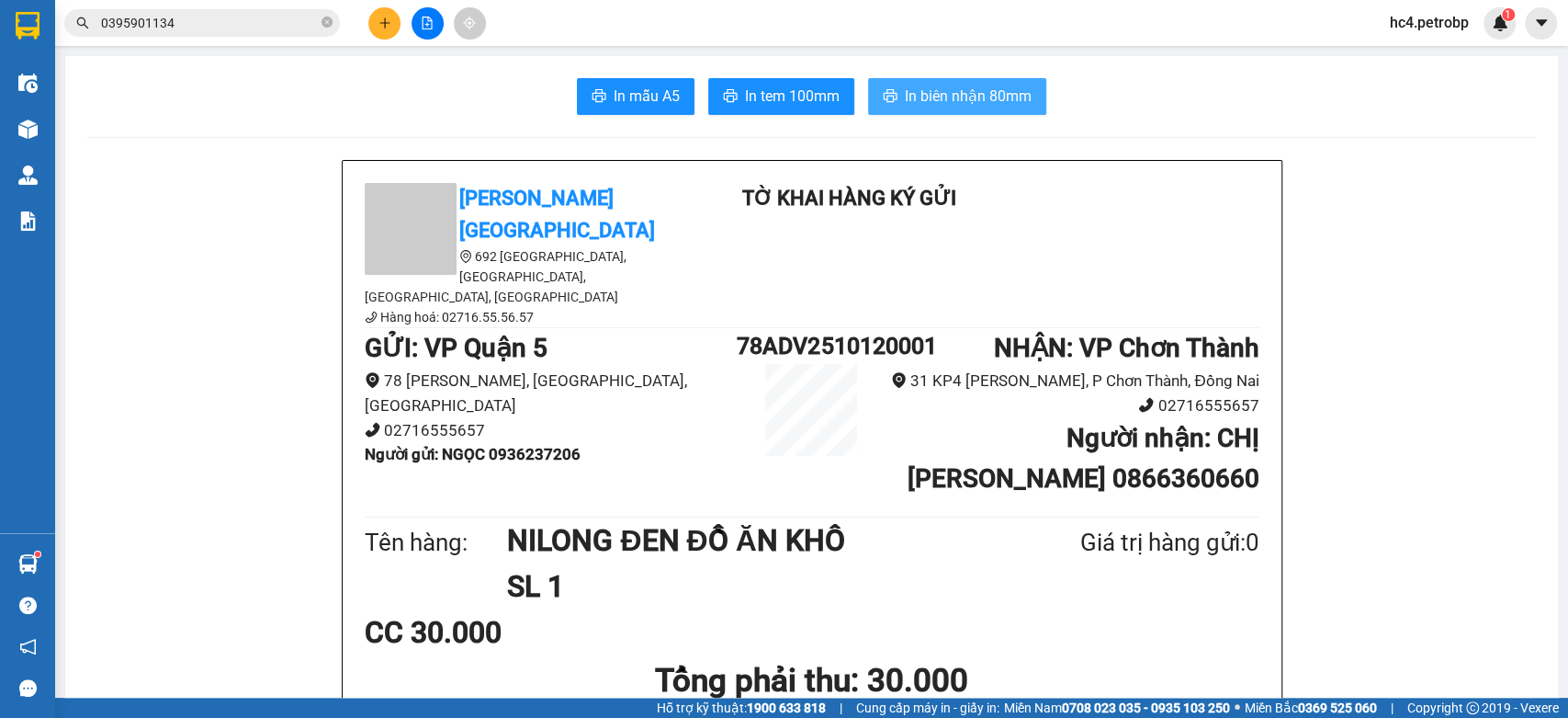
click at [958, 80] on button "In biên nhận 80mm" at bounding box center [958, 96] width 179 height 37
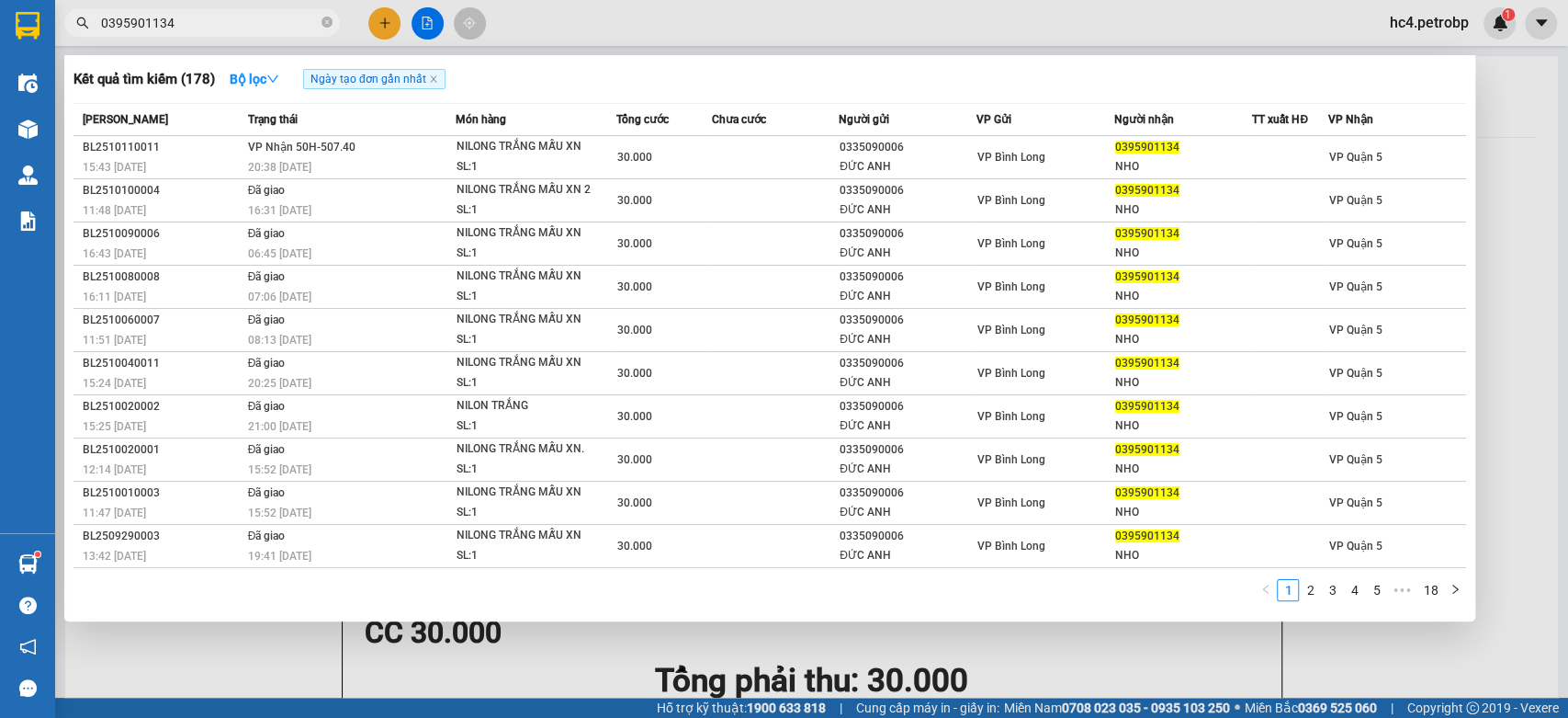
click at [216, 27] on input "0395901134" at bounding box center [209, 23] width 216 height 20
type input "0"
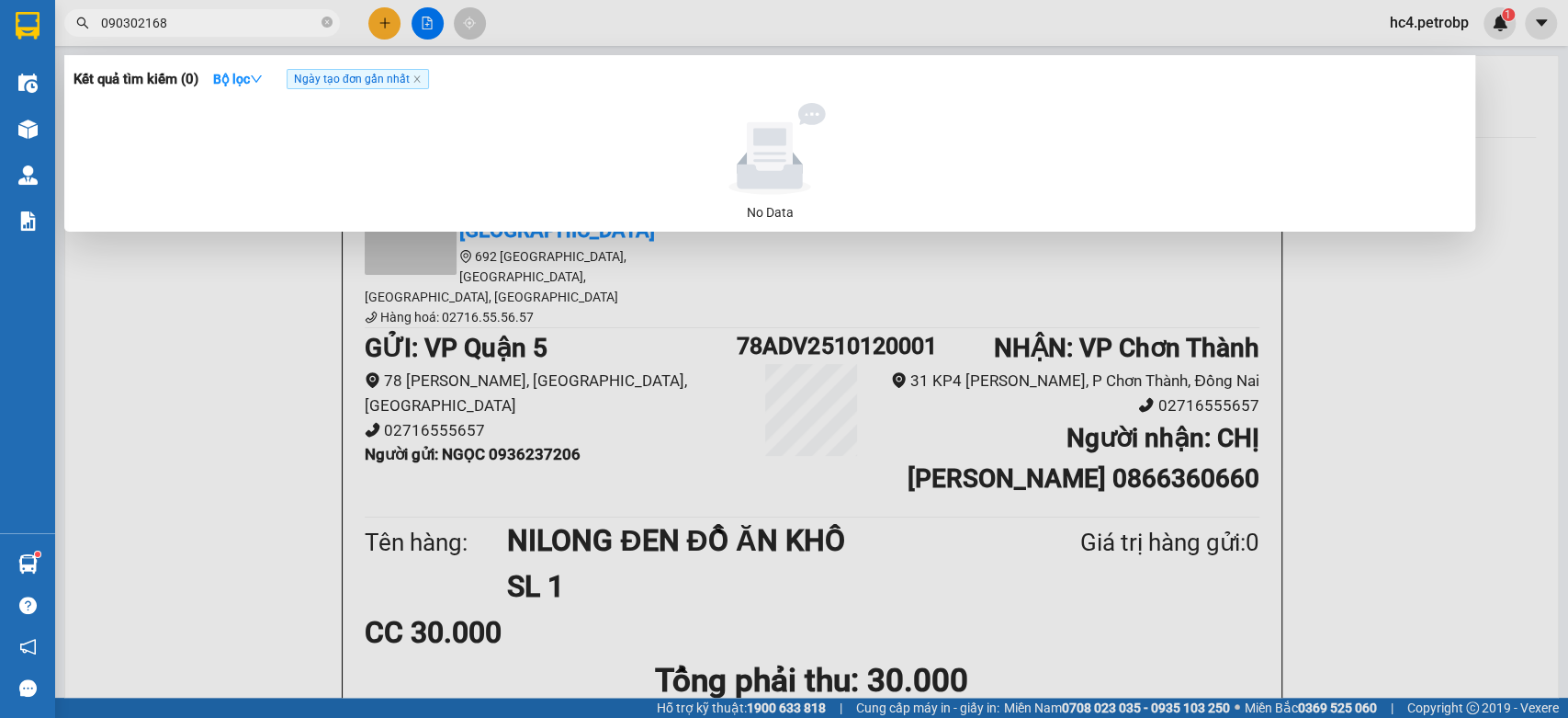
click at [143, 19] on input "090302168" at bounding box center [209, 23] width 216 height 20
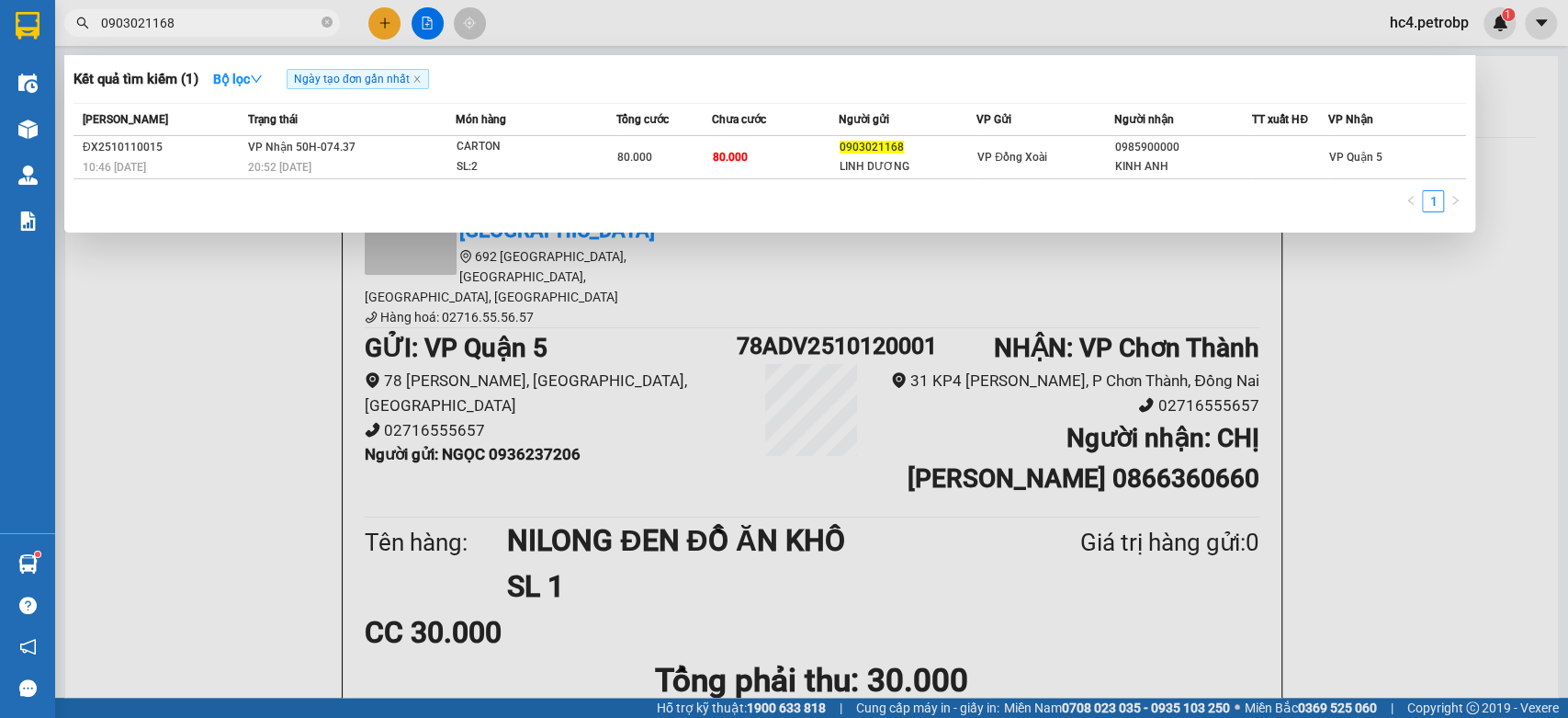
type input "0903021168"
click at [380, 31] on div at bounding box center [784, 359] width 1568 height 718
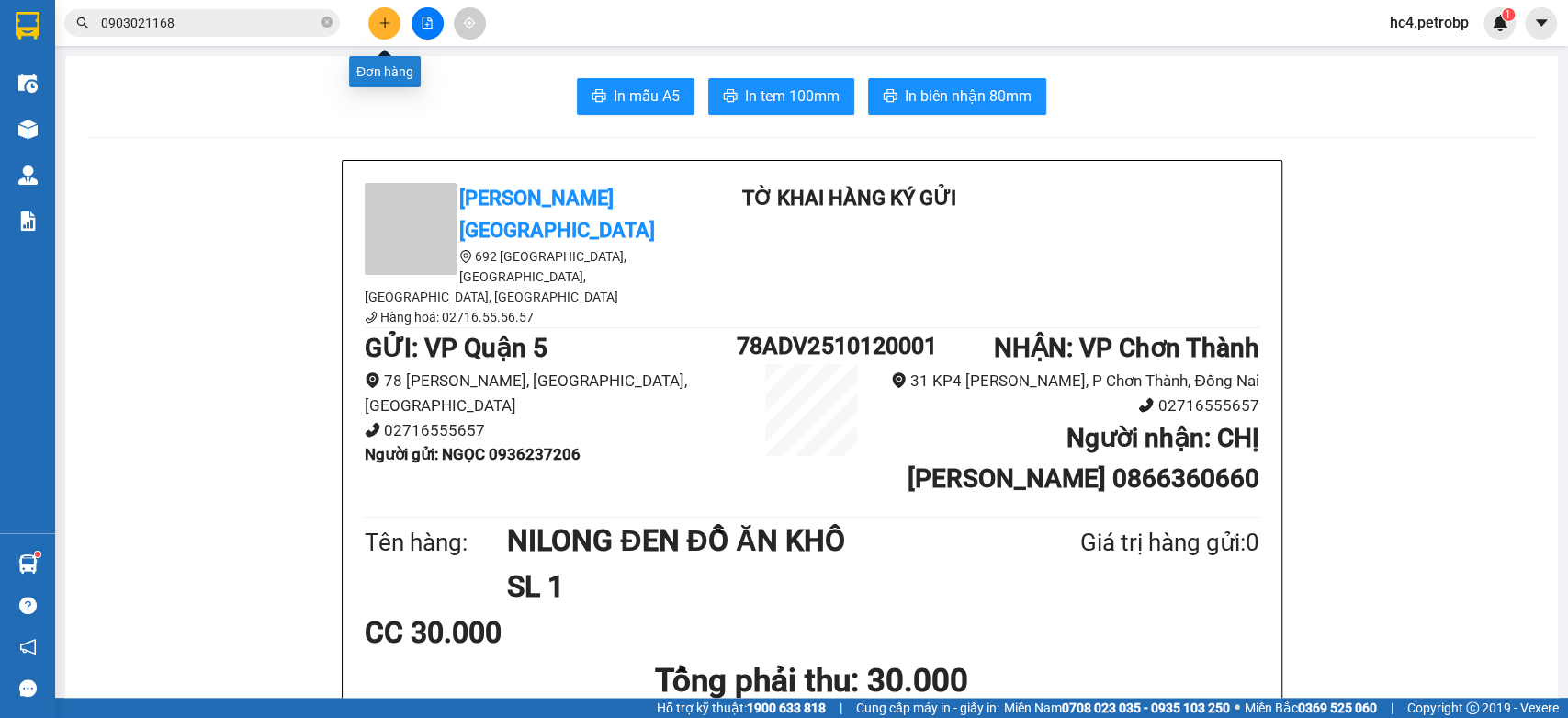
click at [378, 17] on icon "plus" at bounding box center [384, 23] width 13 height 13
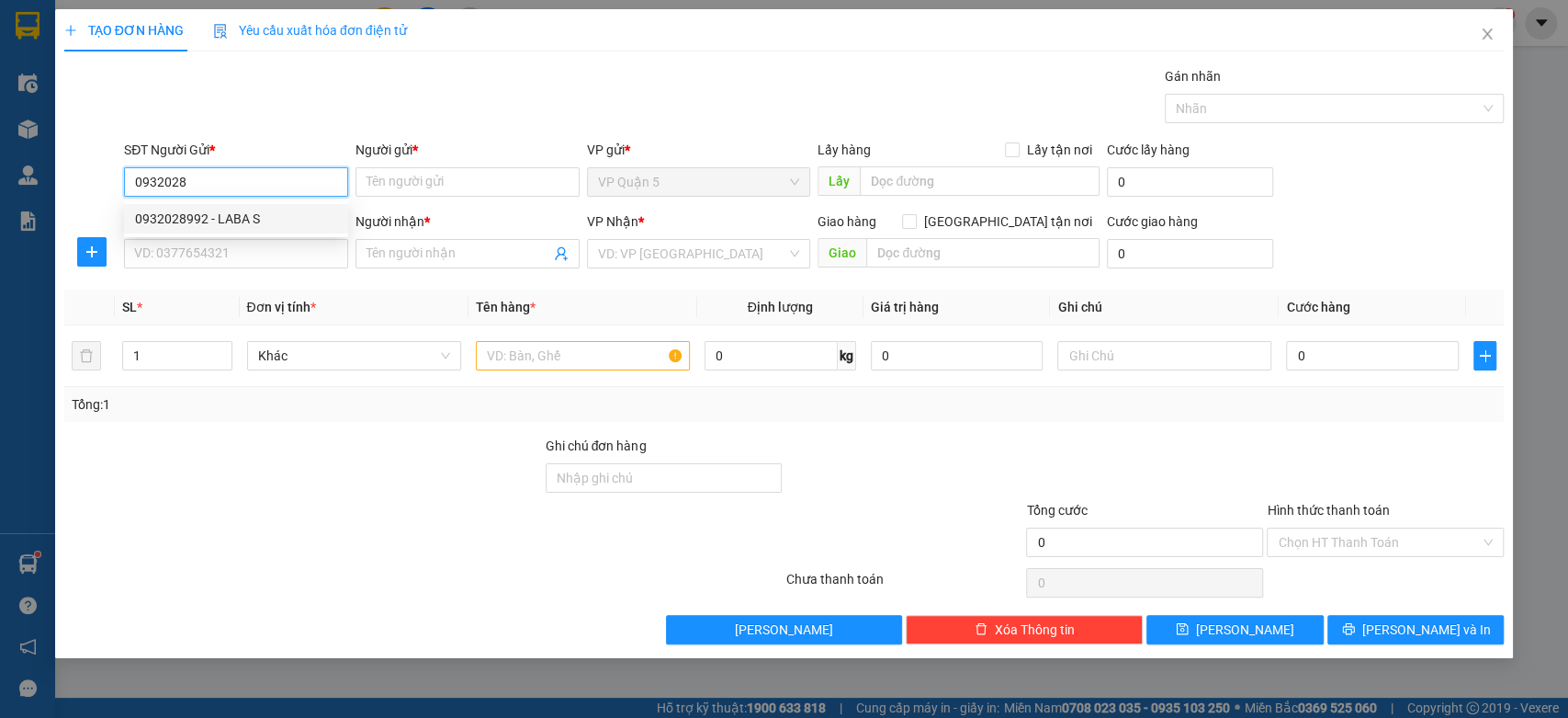
click at [168, 204] on div "0932028992 - LABA S" at bounding box center [236, 218] width 224 height 30
type input "0932028992"
type input "LABA S"
type input "0942100190"
type input "NHI"
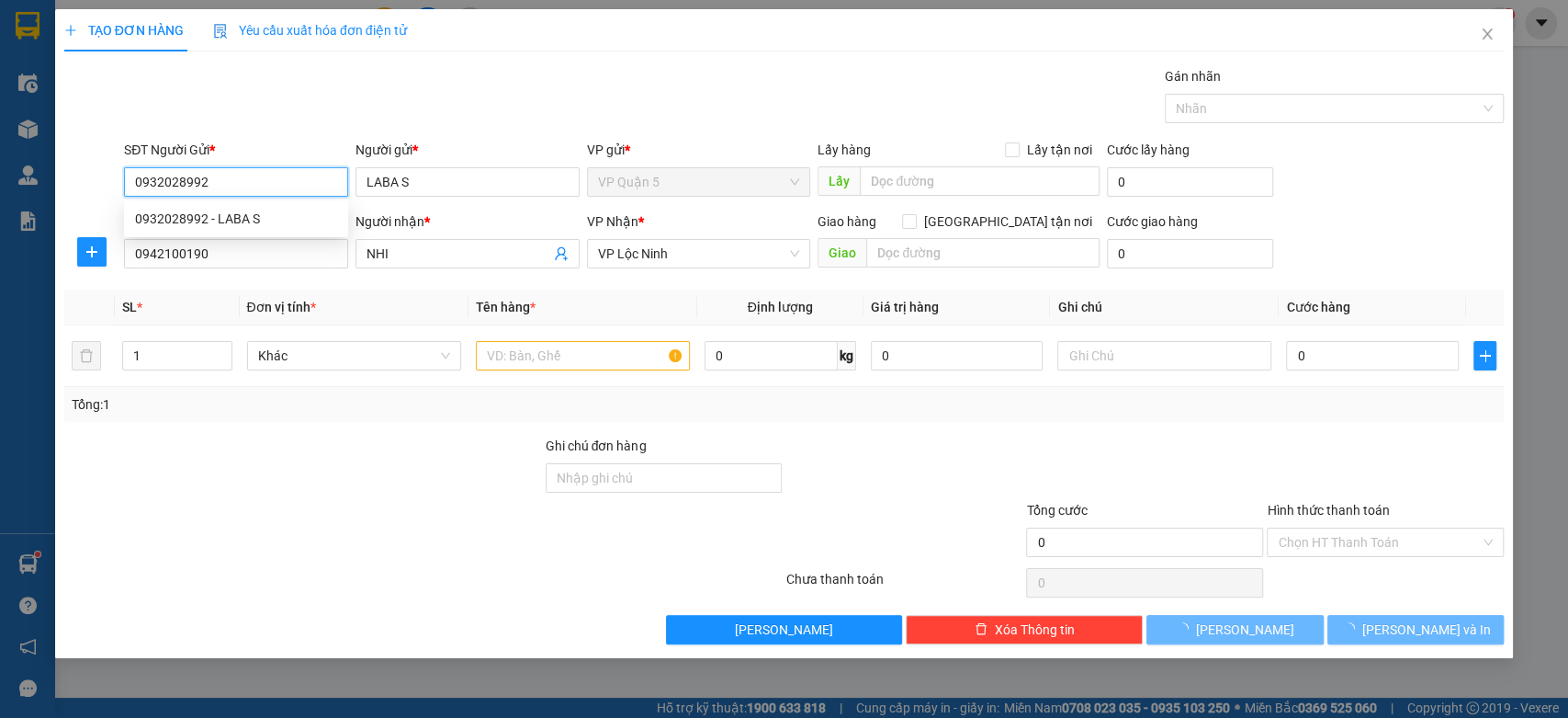
type input "30.000"
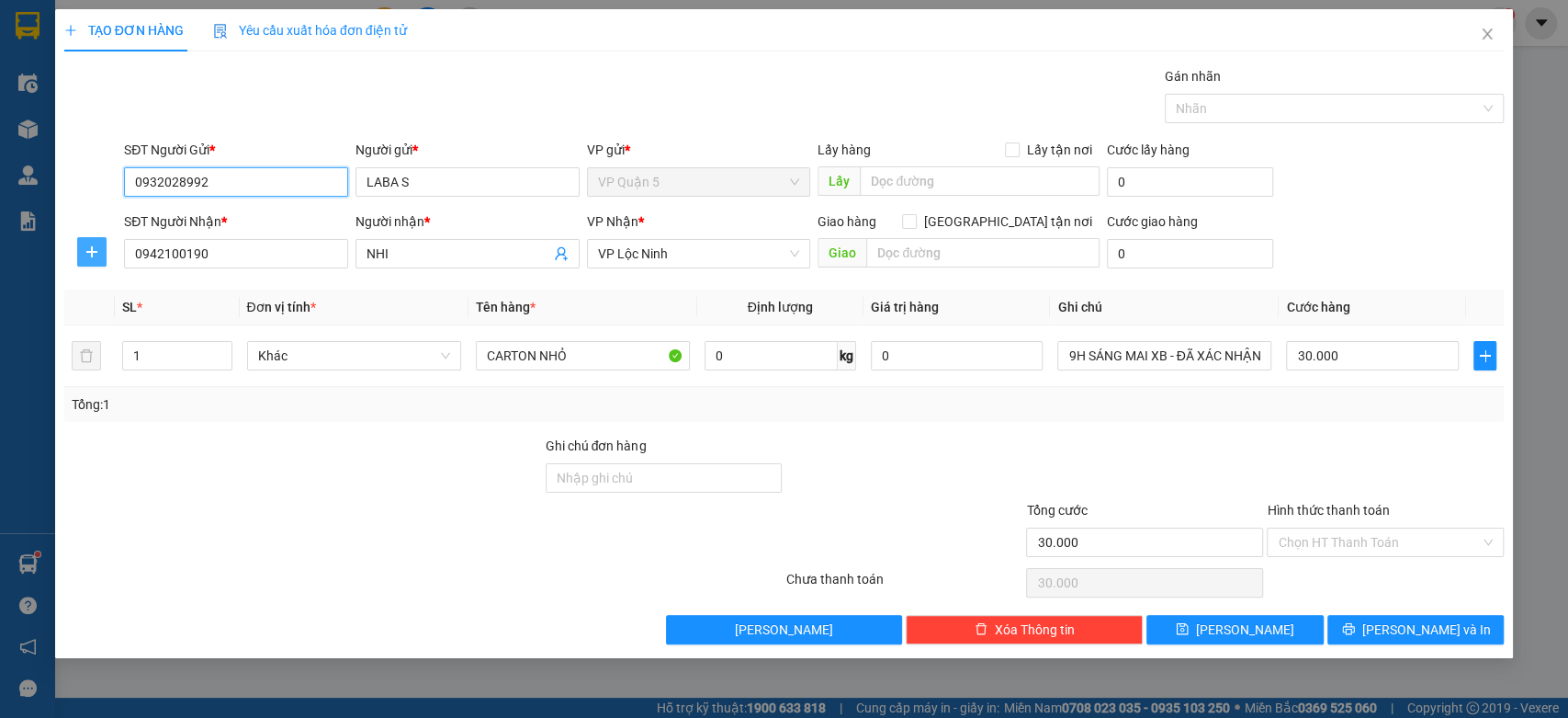
type input "0932028992"
click at [84, 251] on icon "plus" at bounding box center [91, 251] width 15 height 15
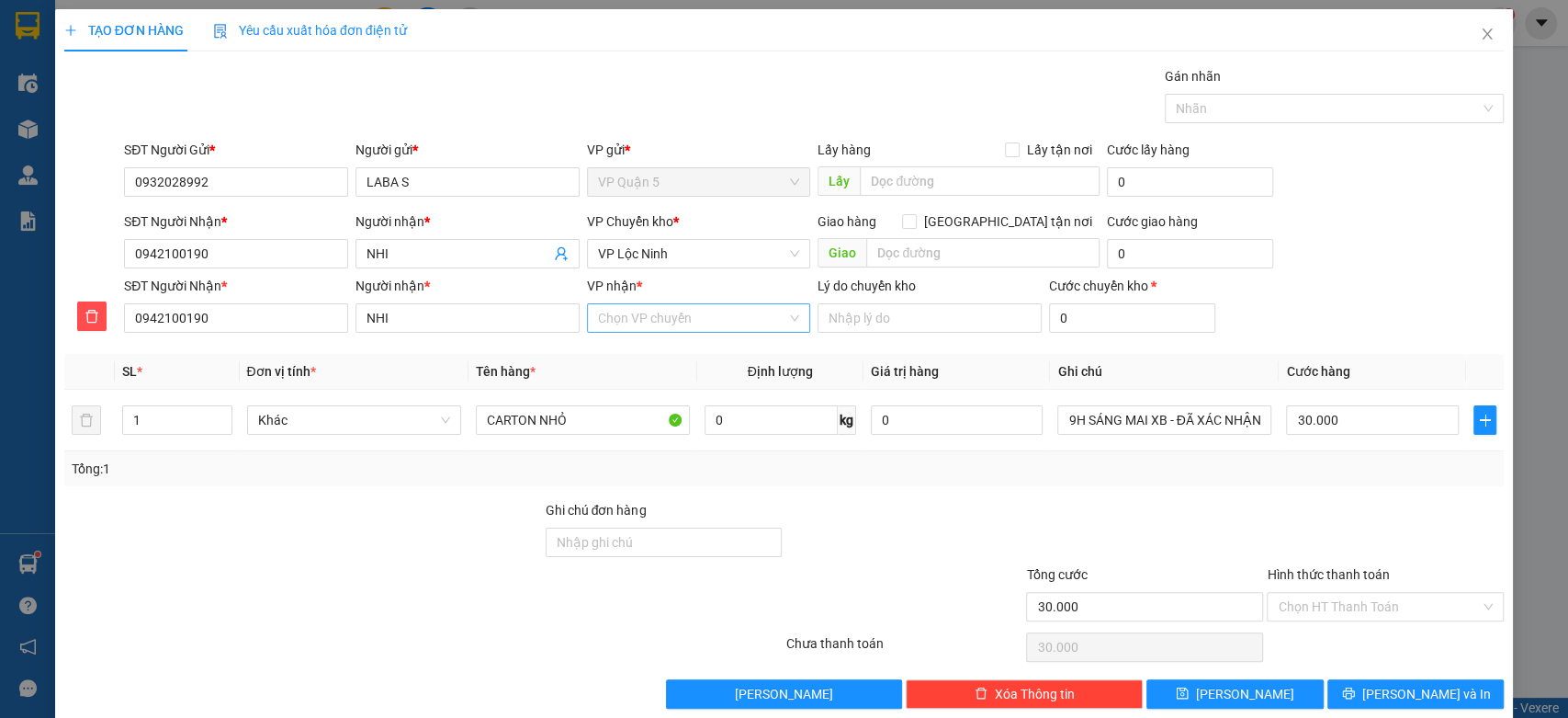
click at [640, 323] on input "VP nhận *" at bounding box center [693, 318] width 190 height 28
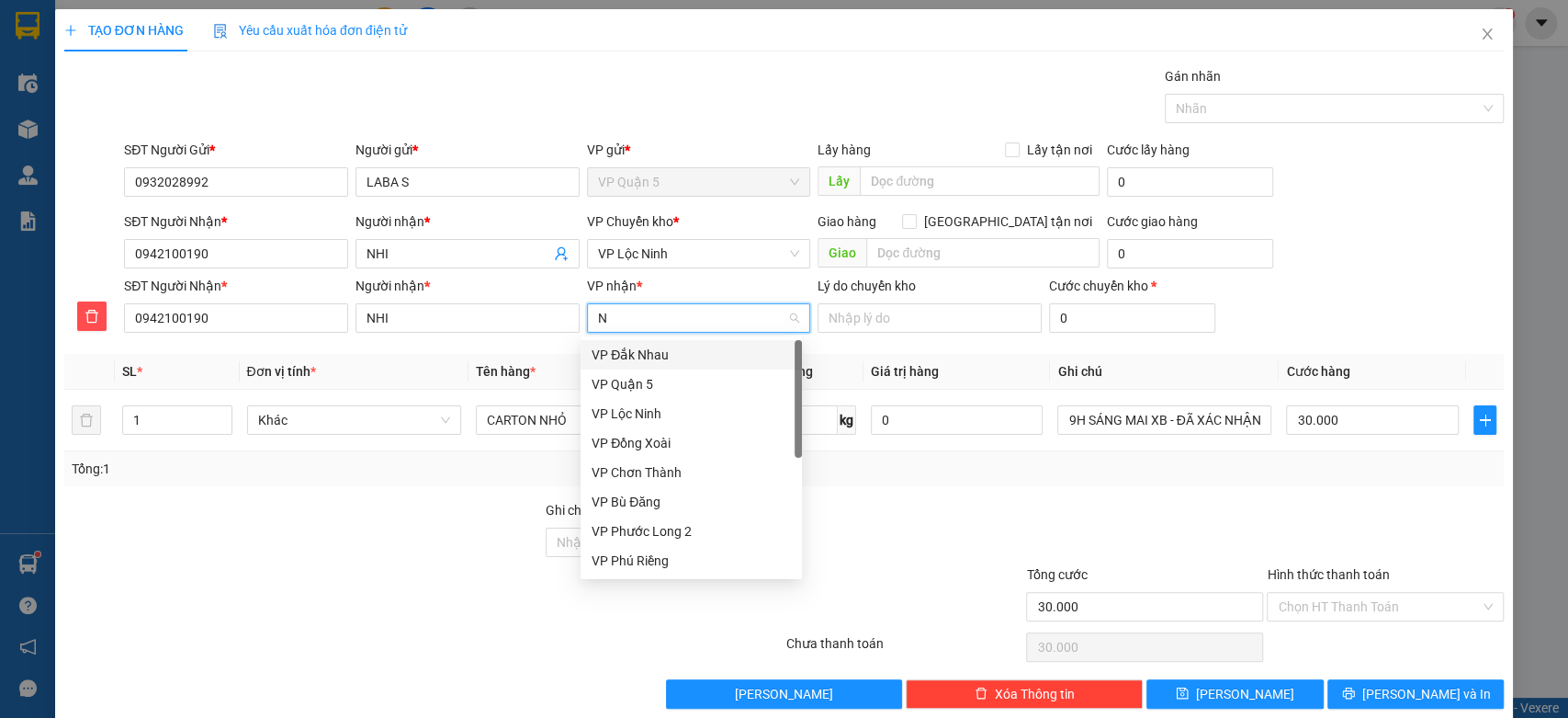
type input "NI"
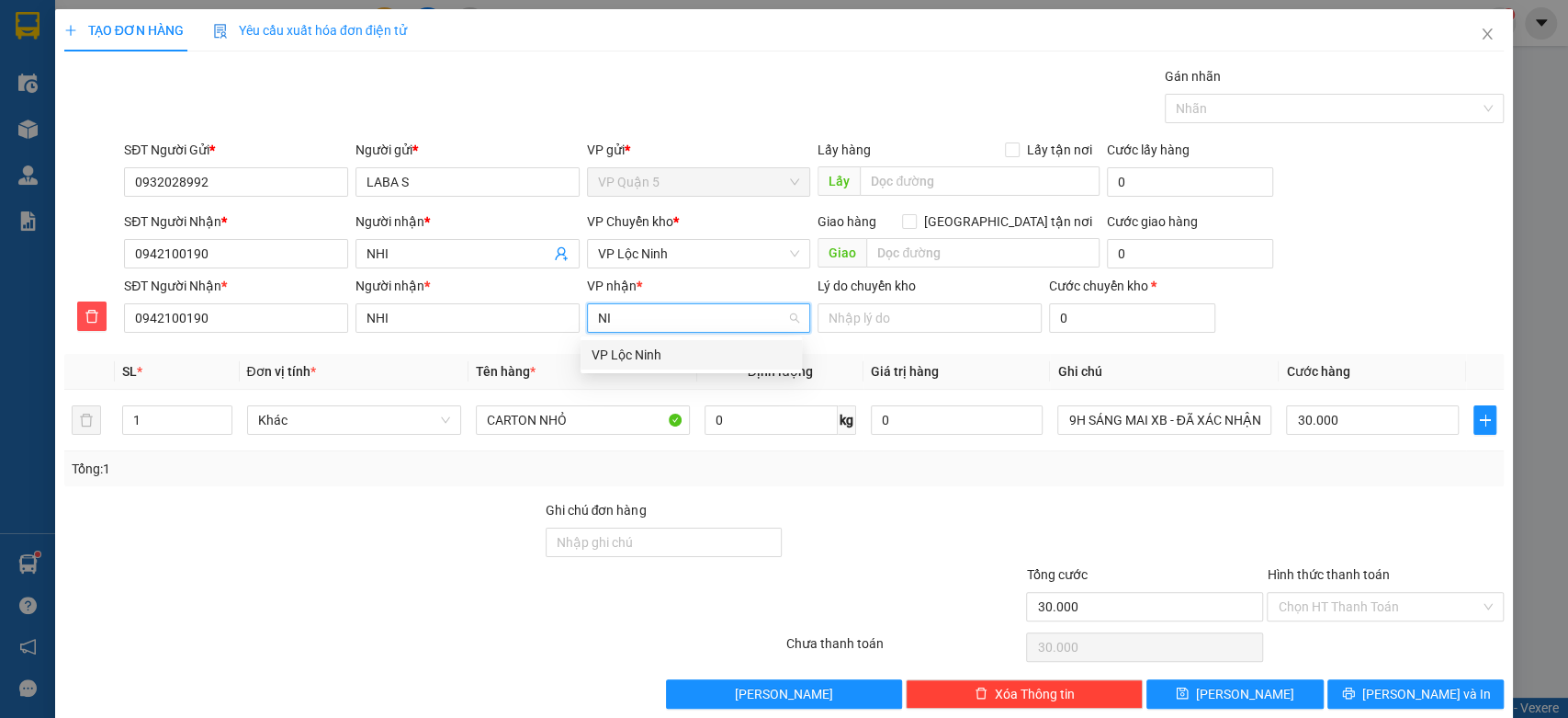
click at [615, 361] on div "VP Lộc Ninh" at bounding box center [691, 355] width 199 height 20
click at [617, 255] on span "VP Lộc Ninh" at bounding box center [700, 254] width 202 height 28
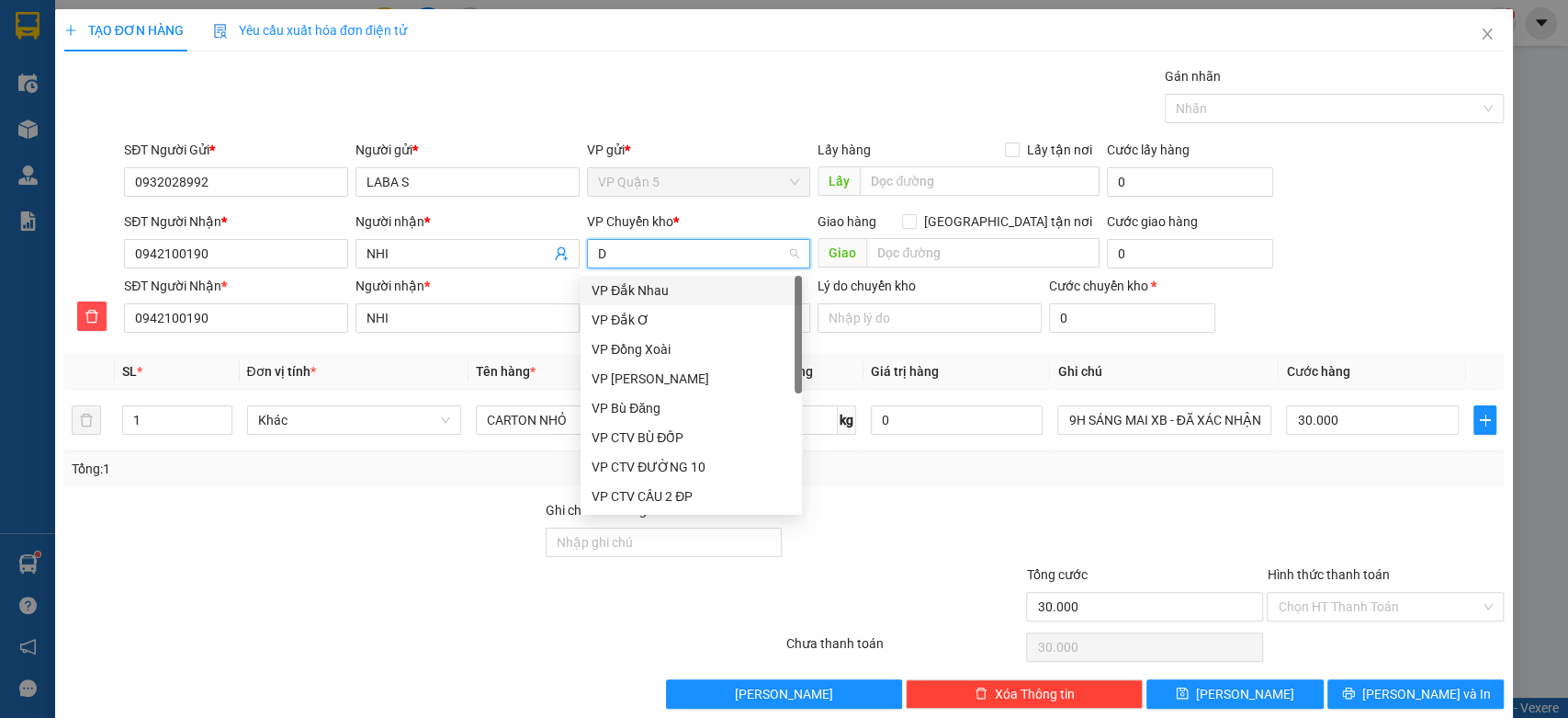
type input "DX"
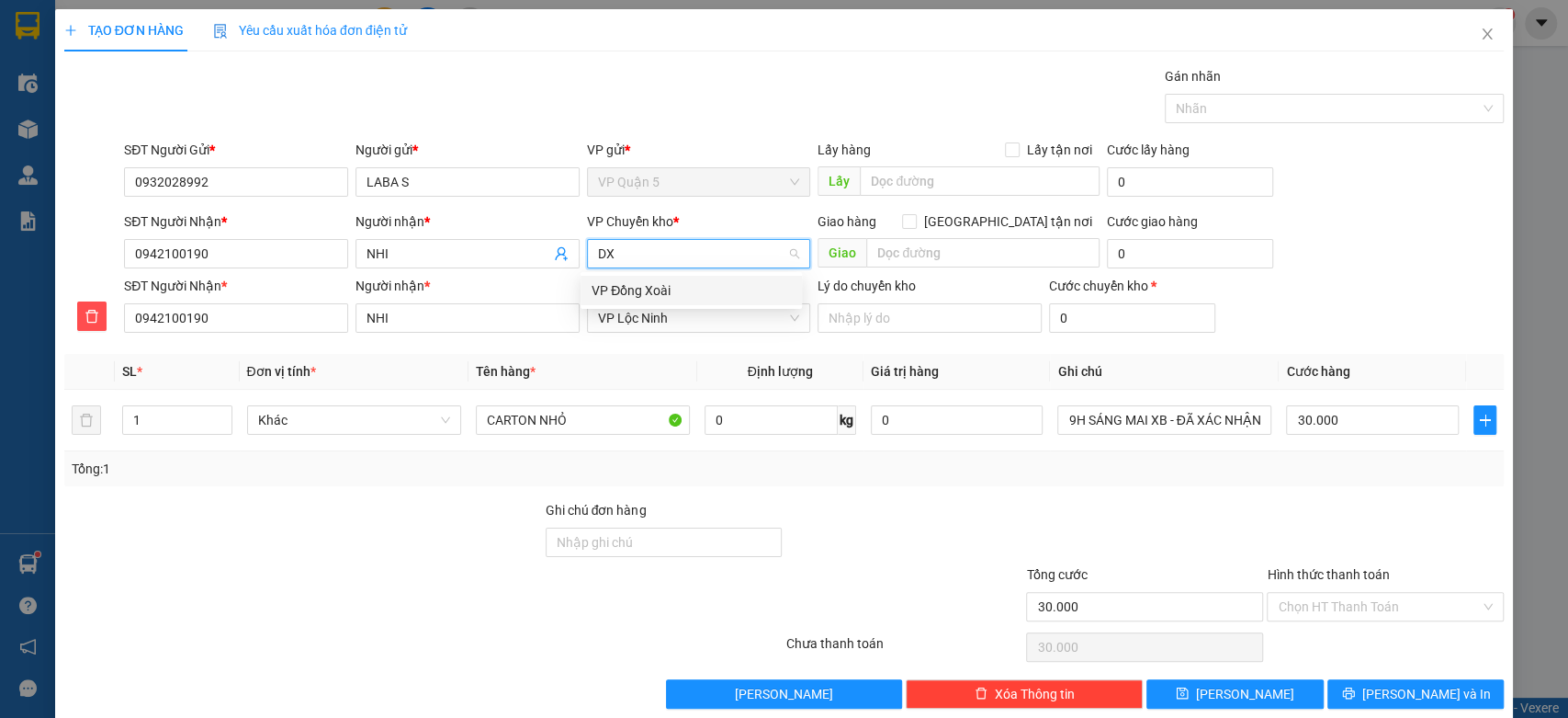
click at [615, 285] on div "VP Đồng Xoài" at bounding box center [691, 290] width 199 height 20
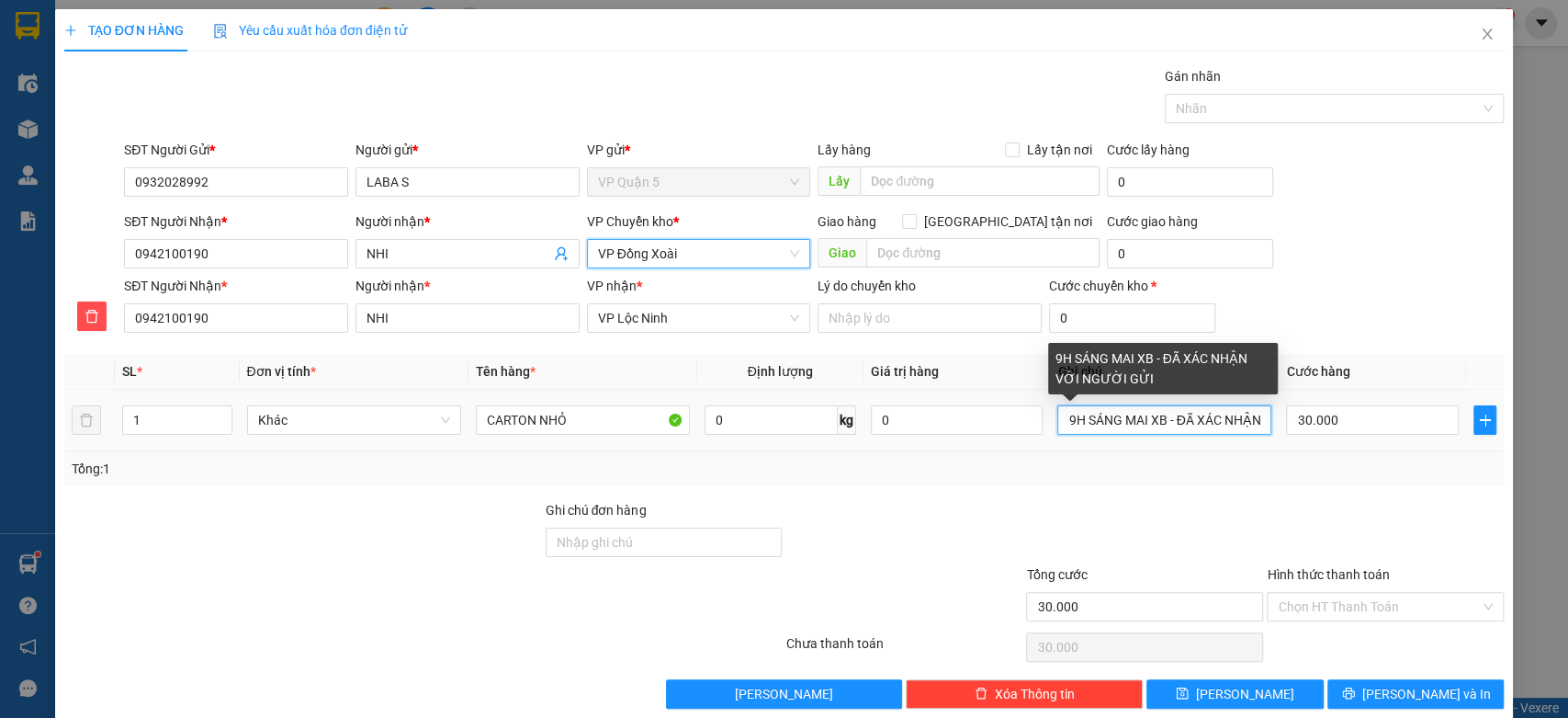
click at [1181, 422] on input "9H SÁNG MAI XB - ĐÃ XÁC NHẬN VỚI NGƯỜI GỬI" at bounding box center [1164, 420] width 214 height 30
click at [1181, 422] on input "9H SÁNGC NHẬN VỚI NGƯỜI GỬI" at bounding box center [1164, 420] width 214 height 30
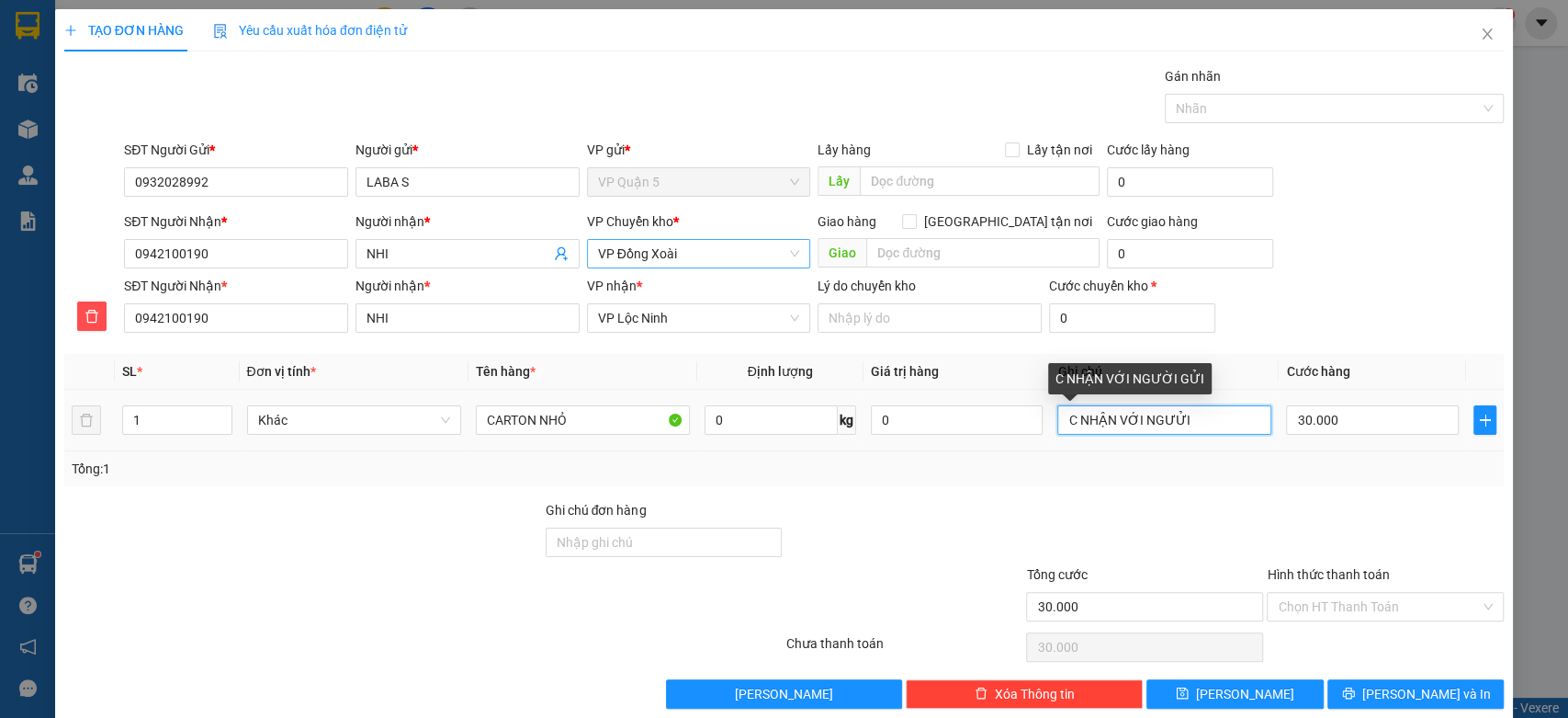
drag, startPoint x: 1184, startPoint y: 424, endPoint x: 1195, endPoint y: 447, distance: 25.5
click at [1188, 427] on input "C NHẬN VỚI NGƯỬI" at bounding box center [1164, 420] width 214 height 30
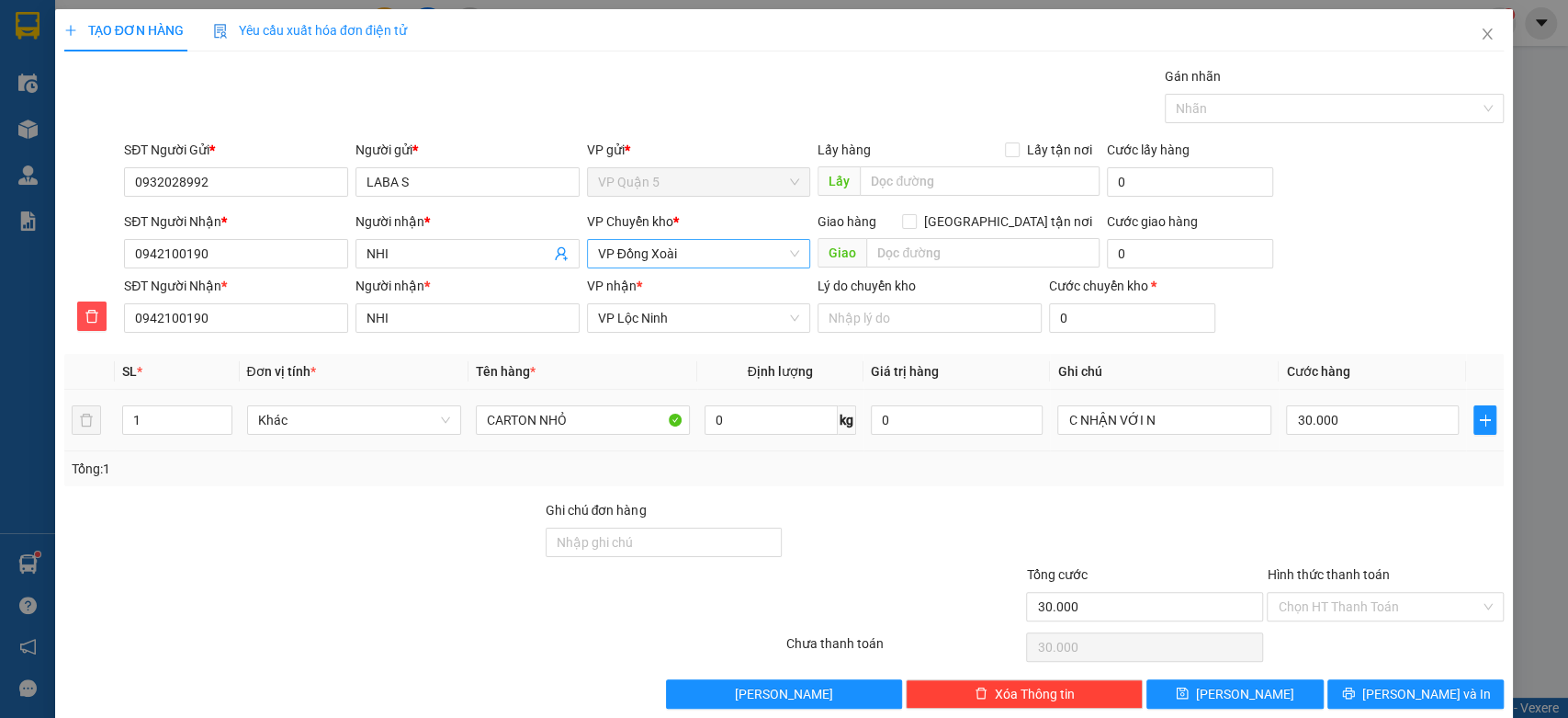
click at [1196, 448] on td "C NHẬN VỚI N" at bounding box center [1164, 420] width 228 height 62
type input "C"
click at [1190, 424] on input "text" at bounding box center [1164, 420] width 214 height 30
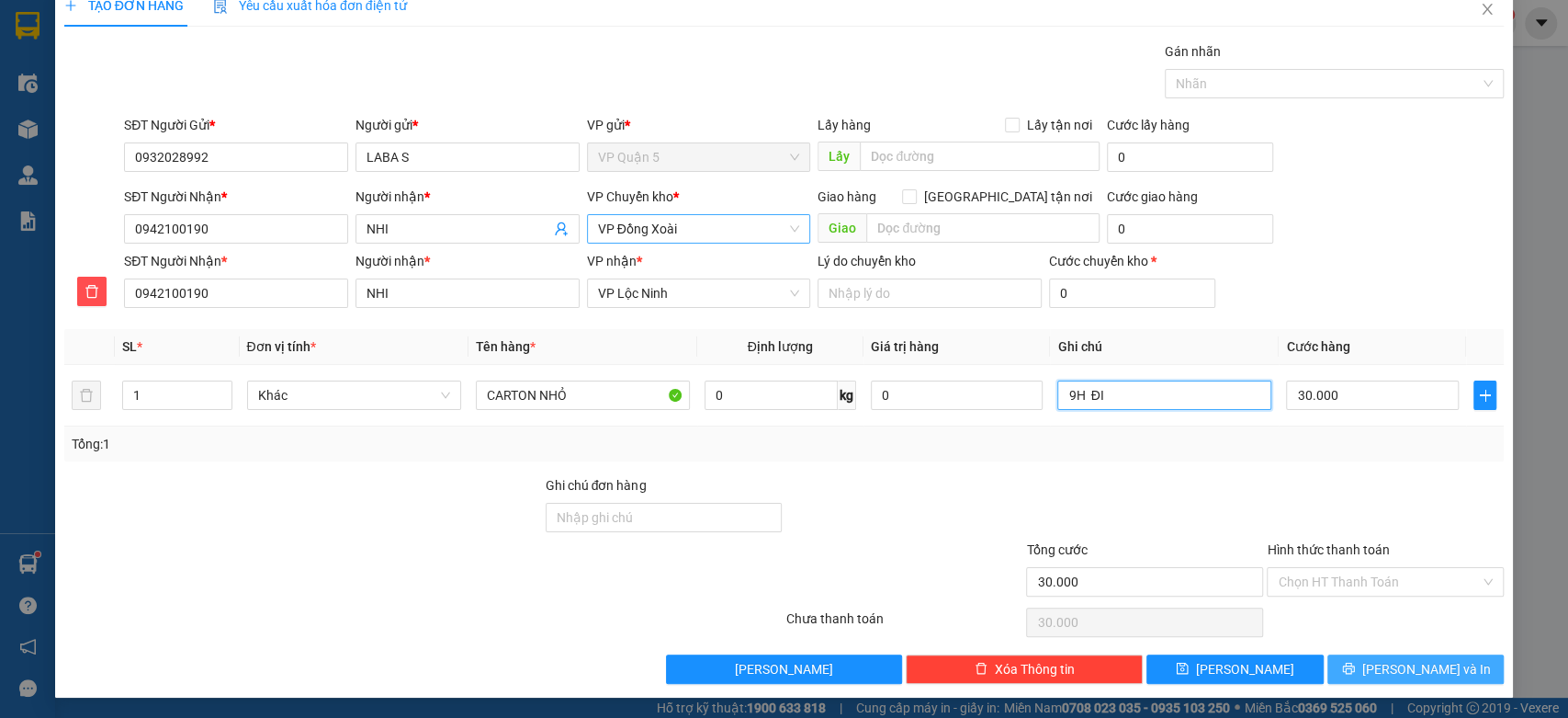
type input "9H ĐI"
click at [1384, 672] on button "Lưu và In" at bounding box center [1415, 669] width 177 height 30
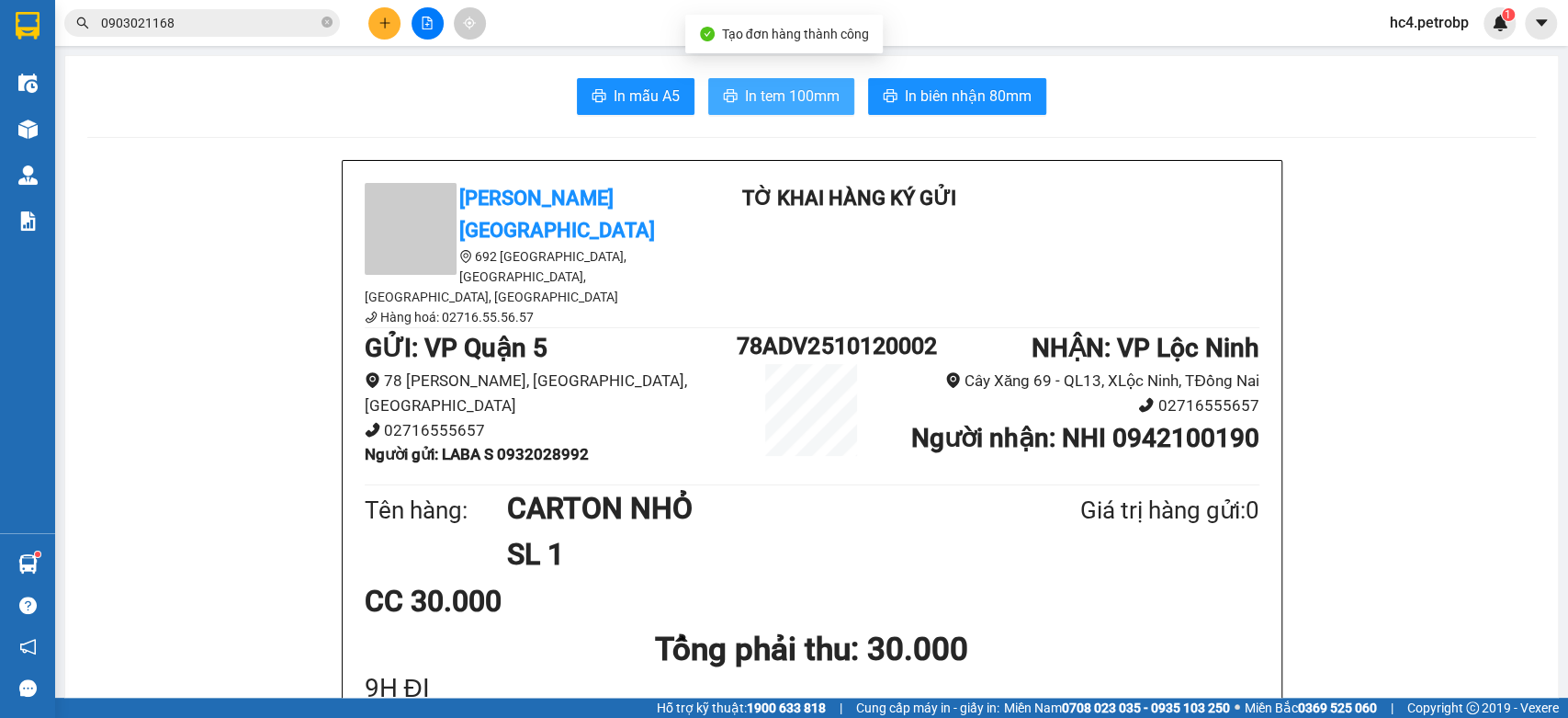
click at [808, 98] on span "In tem 100mm" at bounding box center [792, 95] width 94 height 23
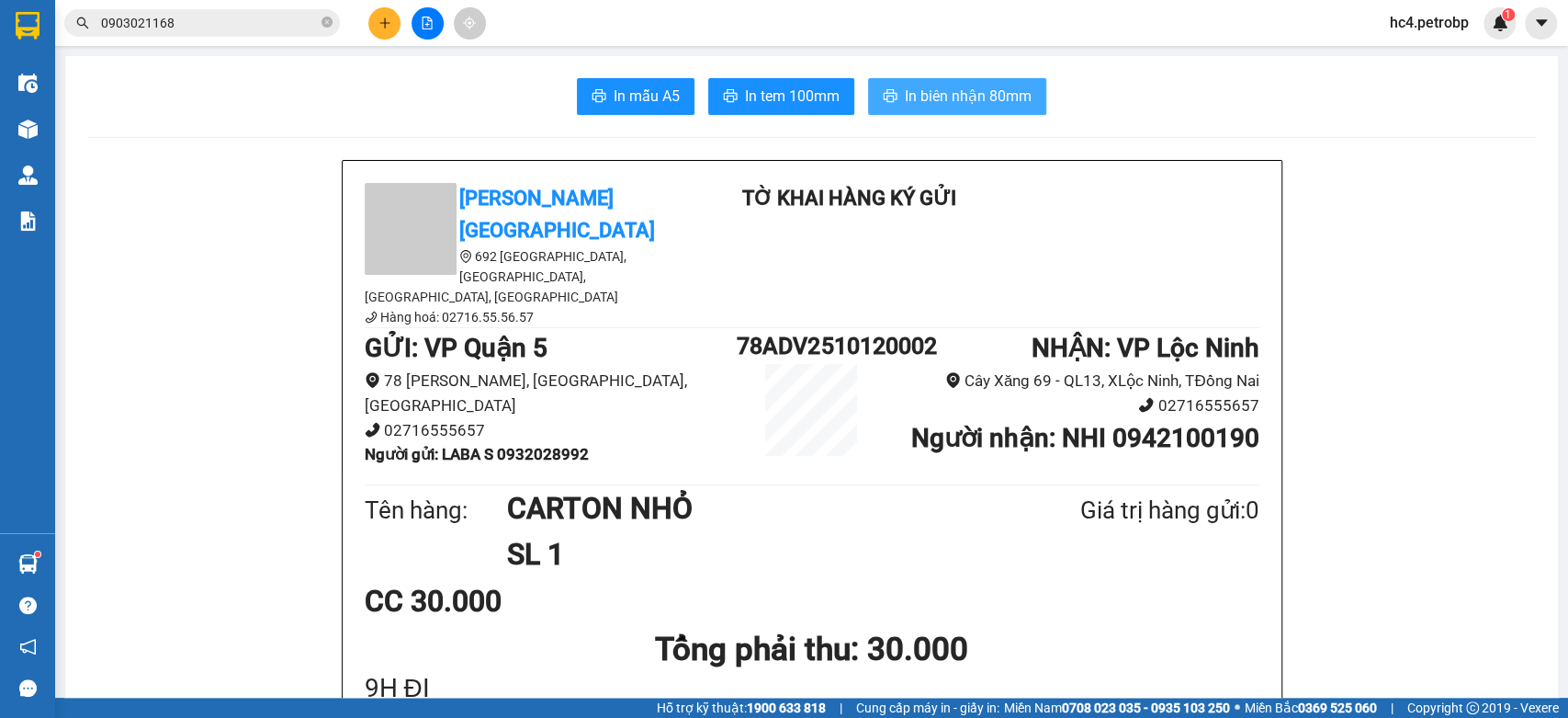
click at [959, 101] on span "In biên nhận 80mm" at bounding box center [969, 95] width 127 height 23
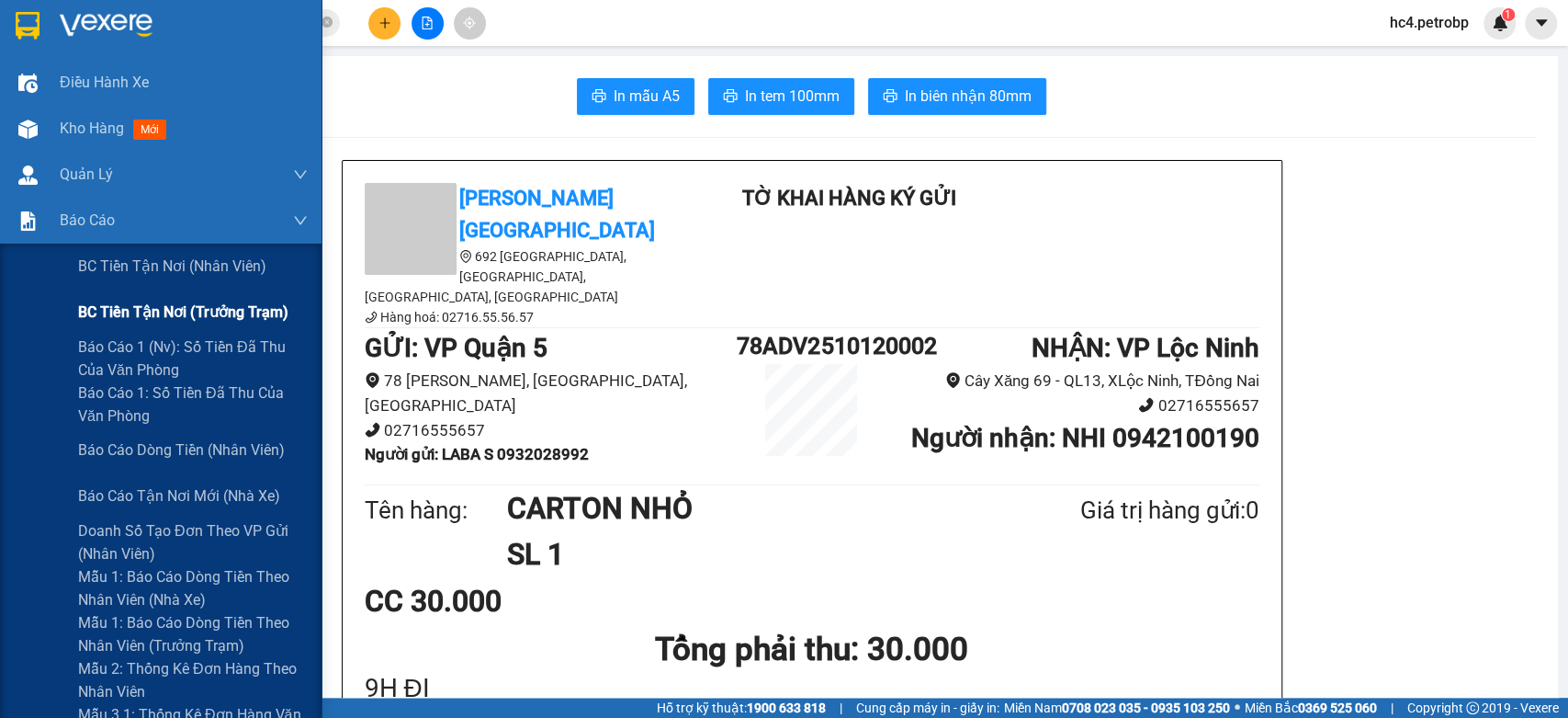
click at [207, 322] on span "BC tiền tận nơi (trưởng trạm)" at bounding box center [184, 312] width 210 height 23
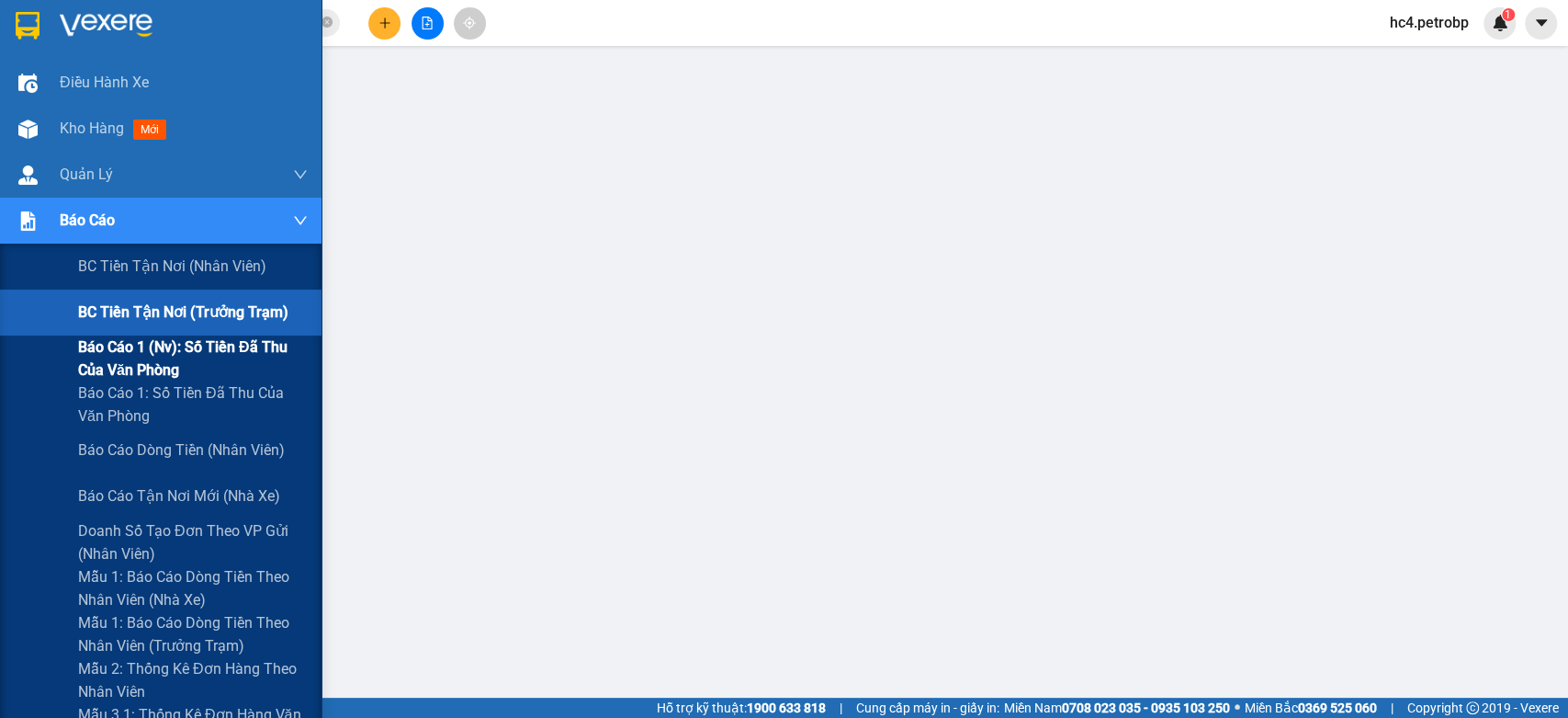
click at [192, 364] on span "Báo cáo 1 (nv): Số tiền đã thu của văn phòng" at bounding box center [193, 359] width 229 height 46
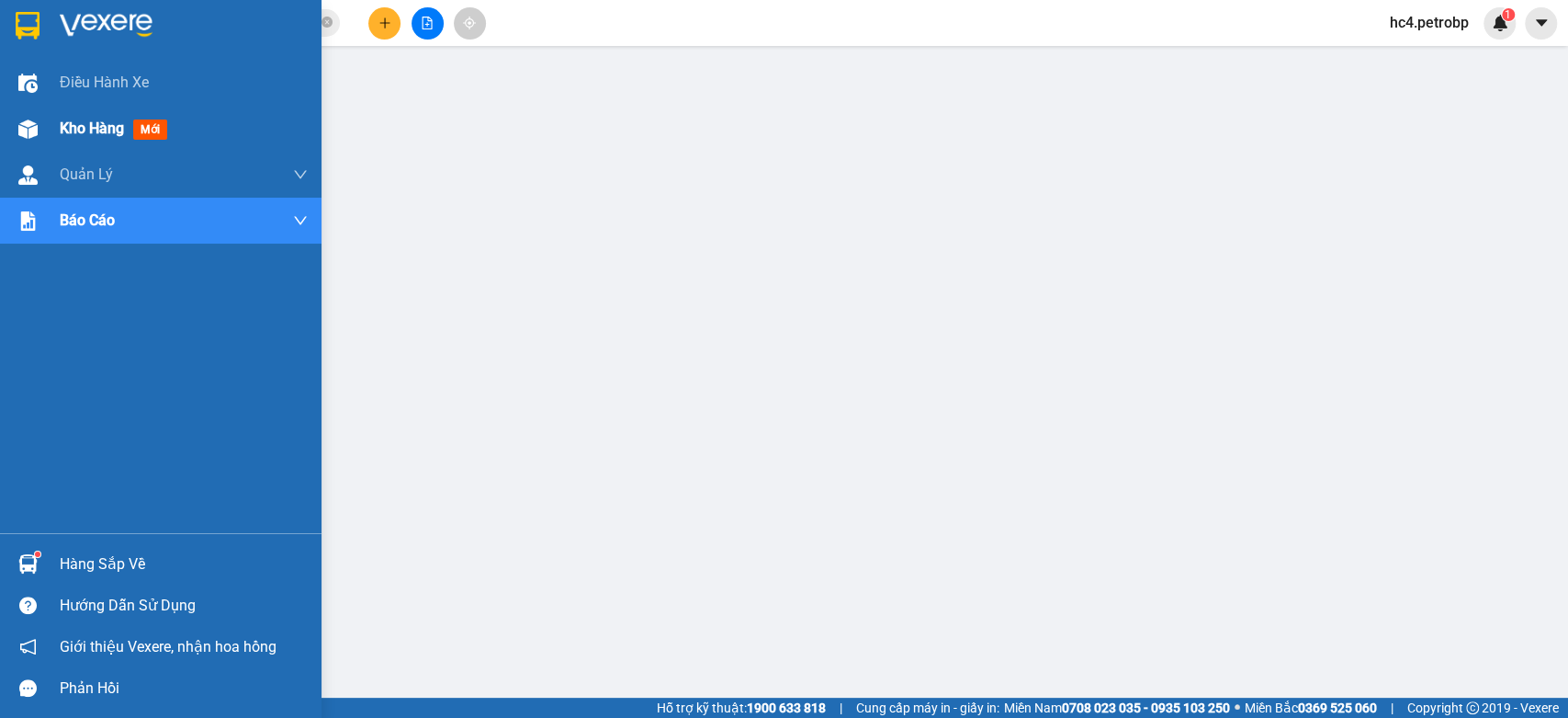
click at [160, 124] on span "mới" at bounding box center [150, 129] width 34 height 20
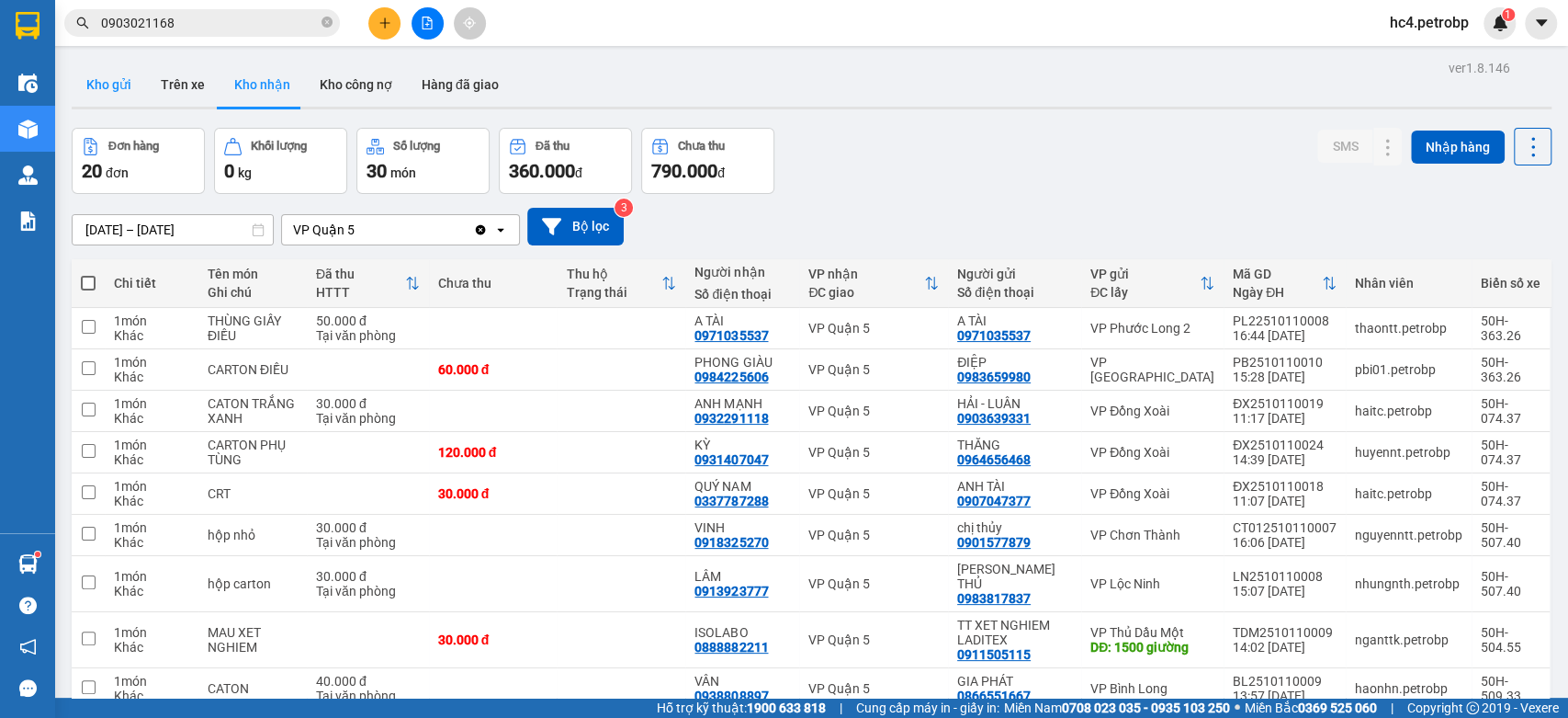
click at [122, 88] on button "Kho gửi" at bounding box center [108, 84] width 74 height 44
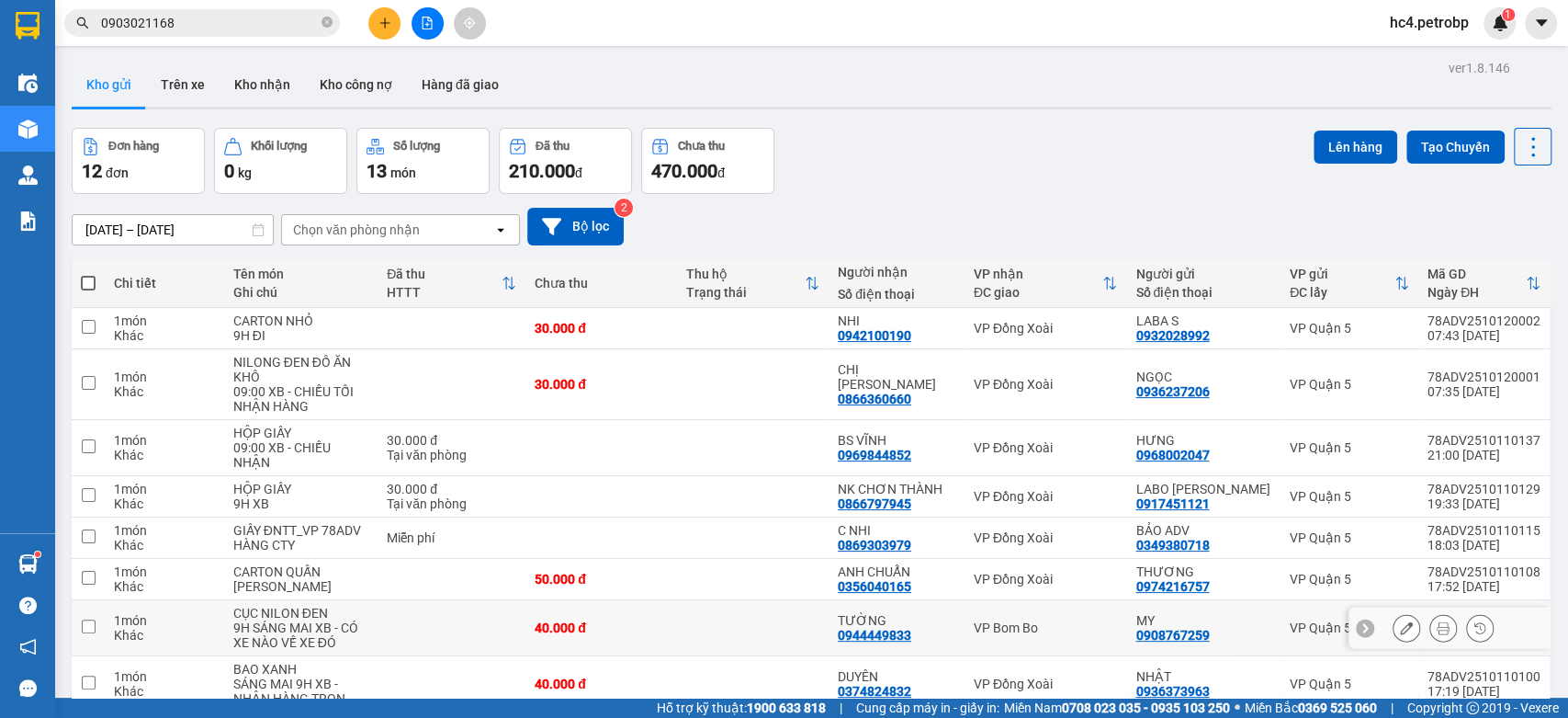
drag, startPoint x: 795, startPoint y: 639, endPoint x: 925, endPoint y: 554, distance: 155.3
click at [794, 639] on td at bounding box center [752, 628] width 152 height 56
checkbox input "true"
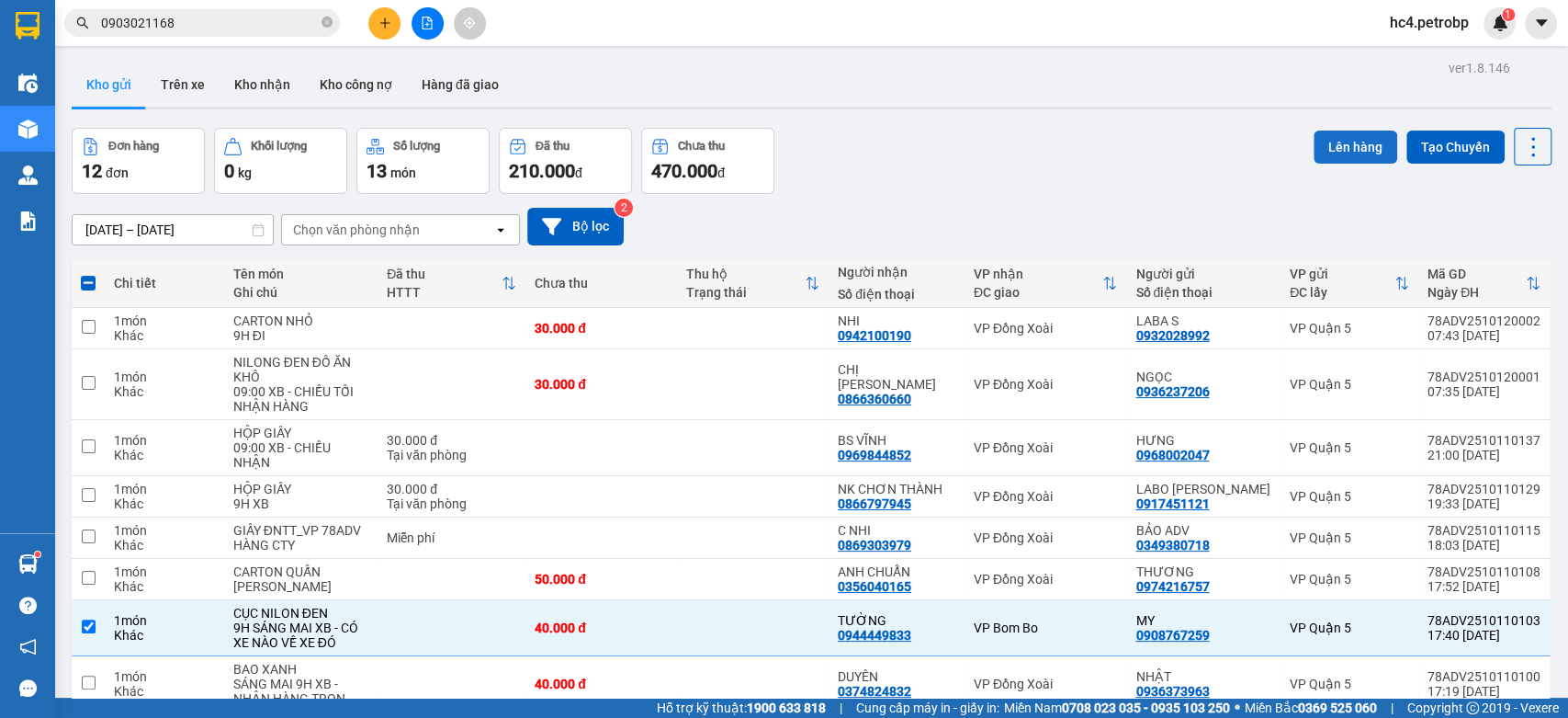
click at [1360, 131] on button "Lên hàng" at bounding box center [1355, 146] width 83 height 33
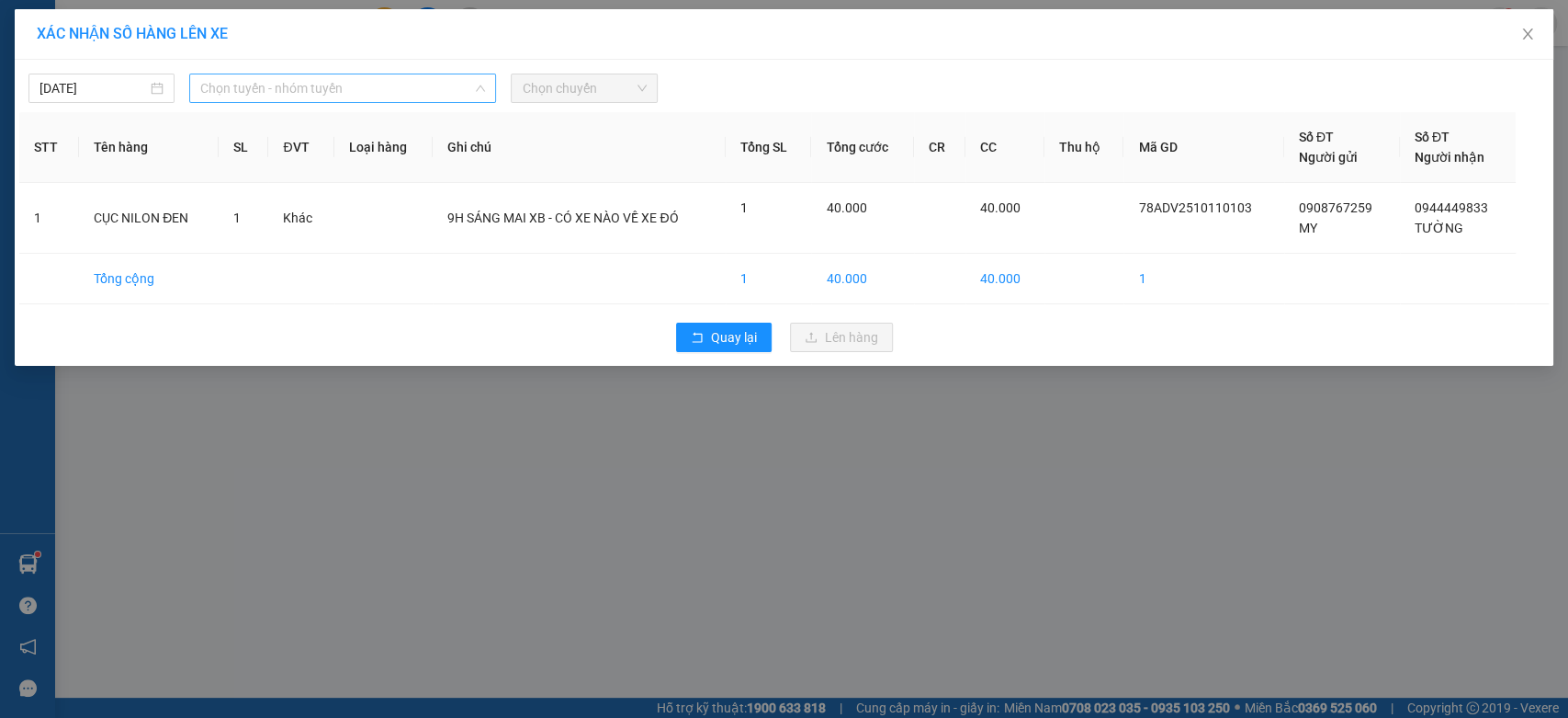
click at [389, 92] on span "Chọn tuyến - nhóm tuyến" at bounding box center [342, 88] width 285 height 28
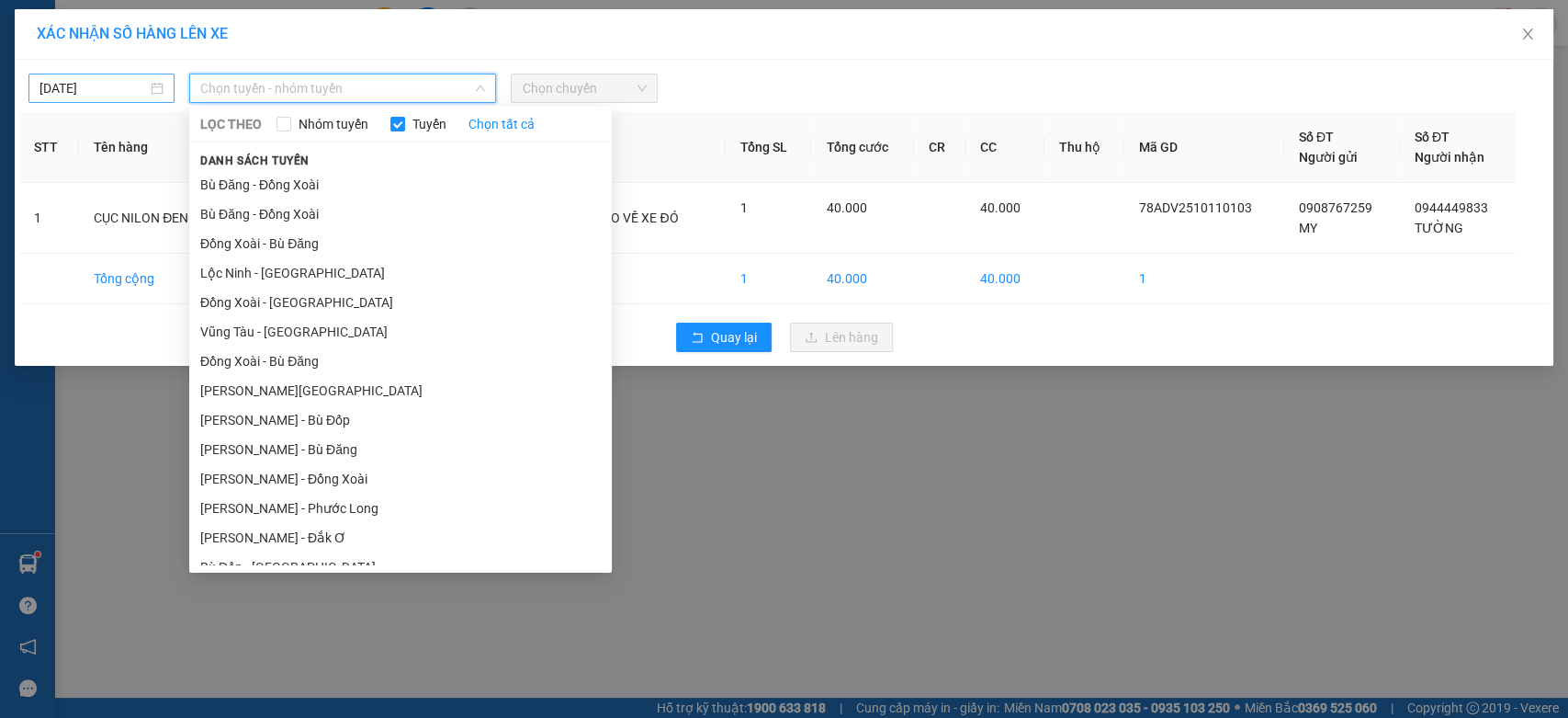
click at [44, 89] on body "Kết quả tìm kiếm ( 1 ) Bộ lọc Ngày tạo đơn gần nhất Mã ĐH Trạng thái Món hàng T…" at bounding box center [784, 359] width 1568 height 718
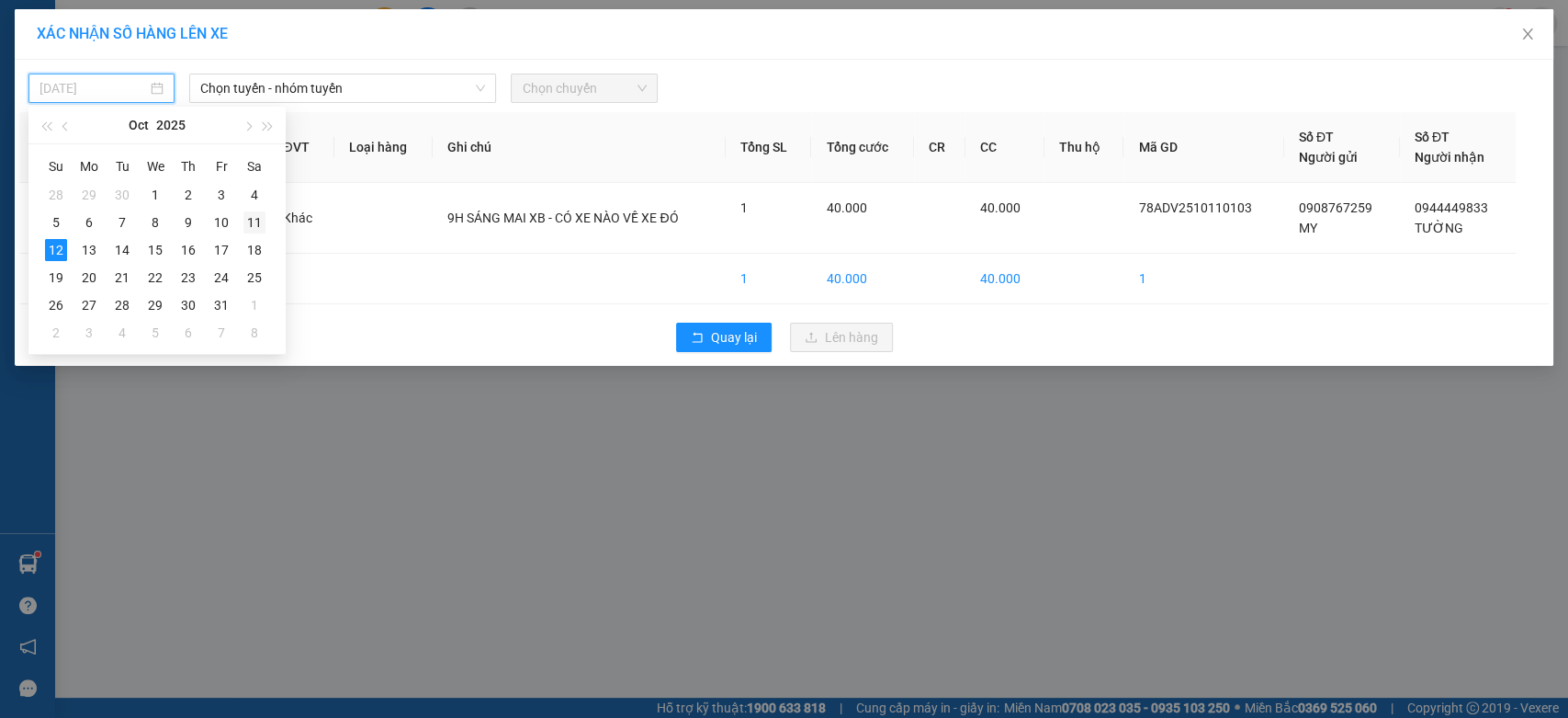
click at [257, 219] on div "11" at bounding box center [254, 222] width 22 height 22
type input "11/10/2025"
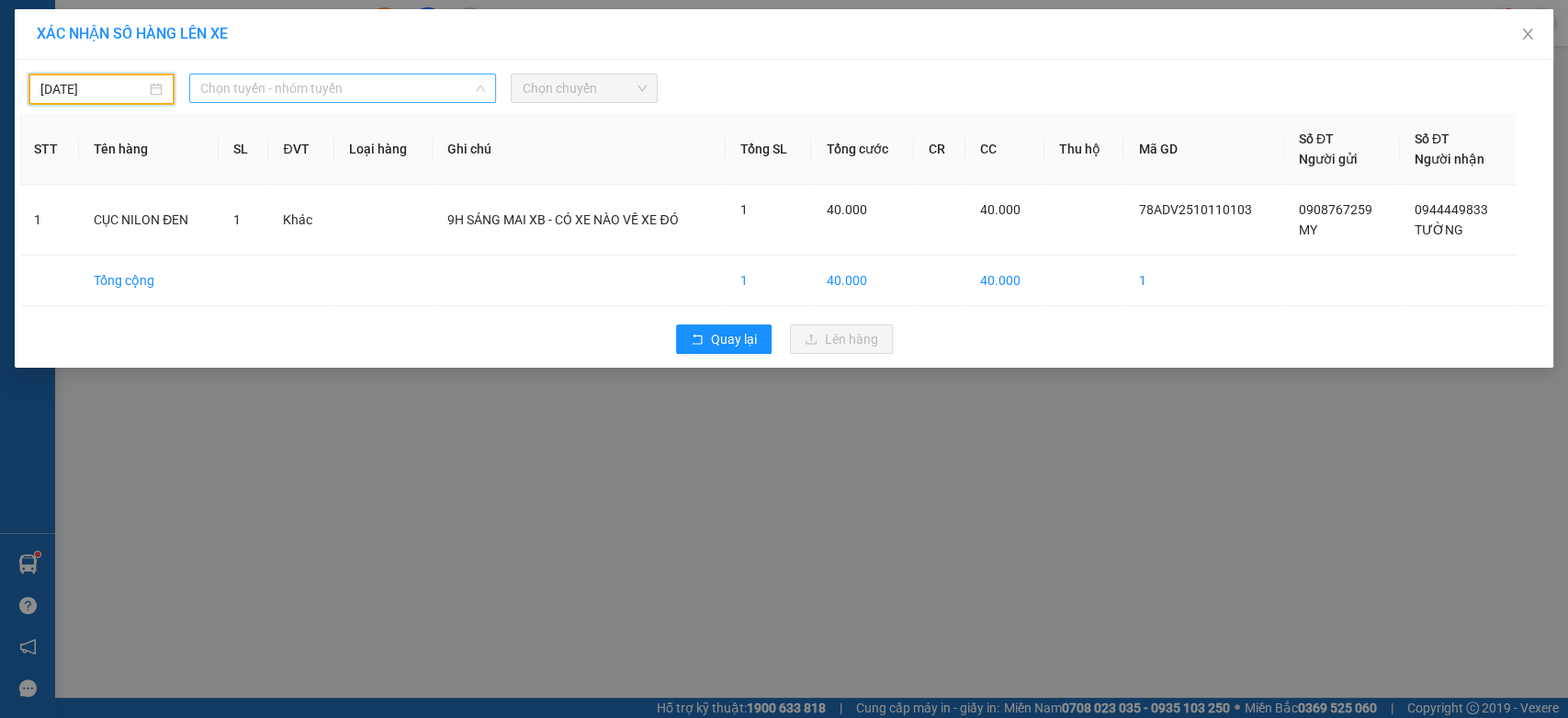
click at [364, 79] on span "Chọn tuyến - nhóm tuyến" at bounding box center [342, 88] width 285 height 28
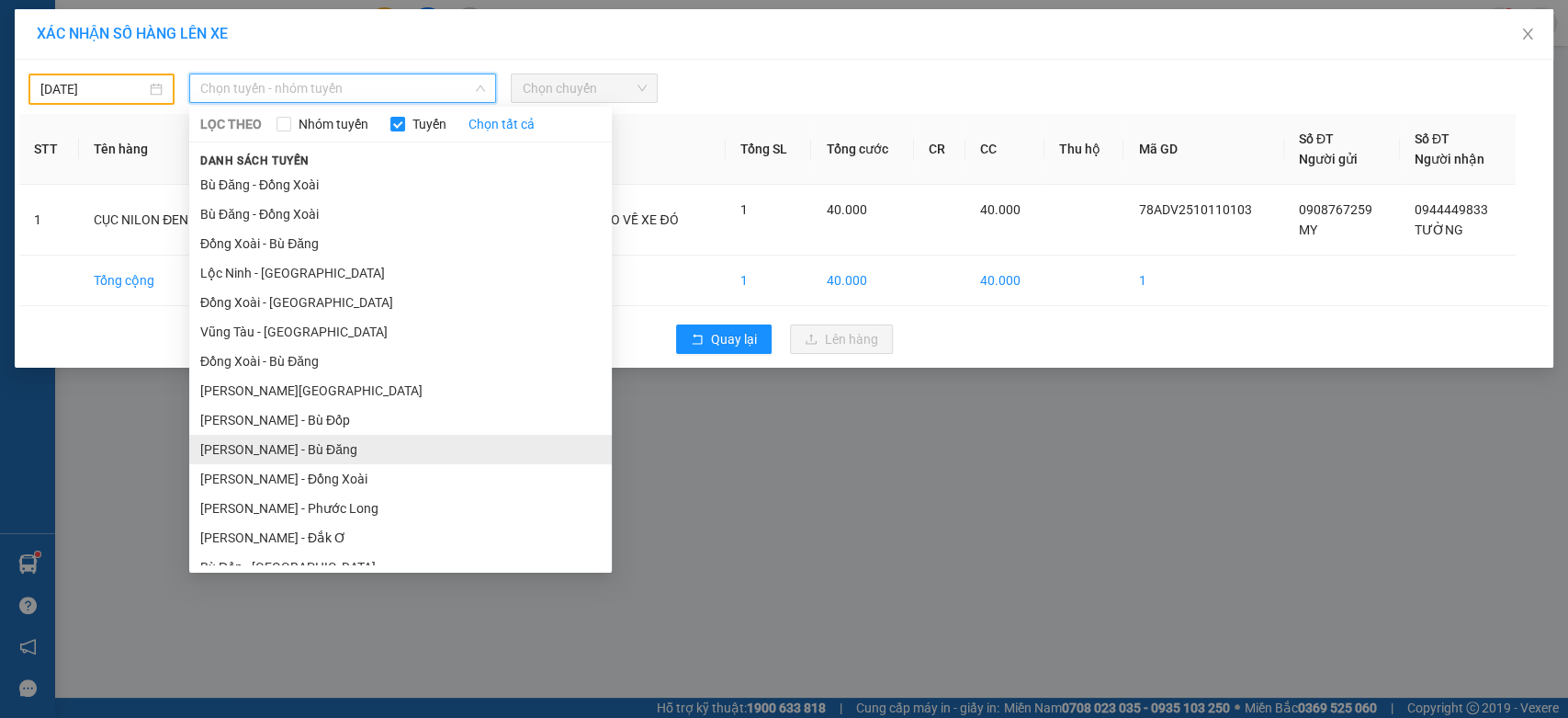
click at [371, 445] on li "Hồ Chí Minh - Bù Đăng" at bounding box center [401, 450] width 423 height 30
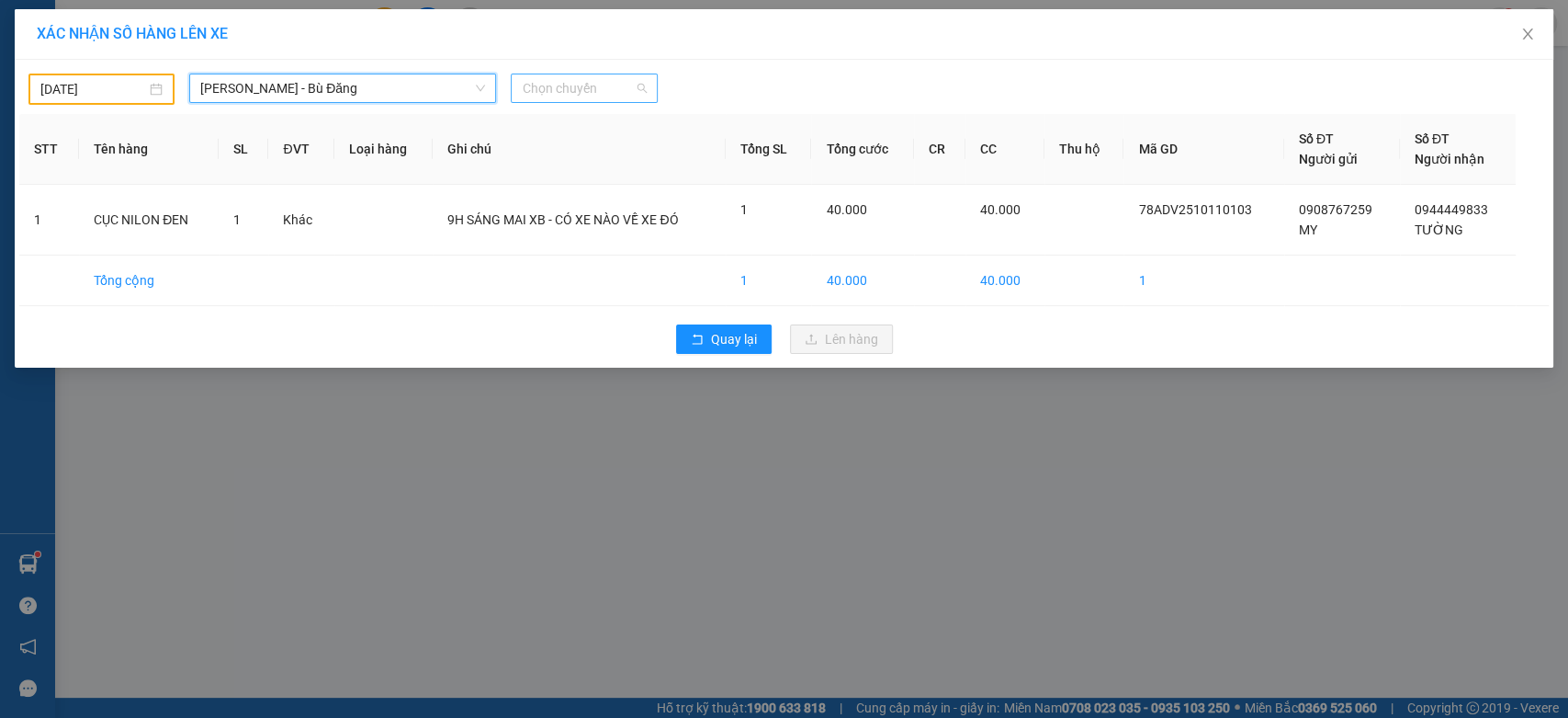
click at [586, 79] on span "Chọn chuyến" at bounding box center [584, 88] width 124 height 28
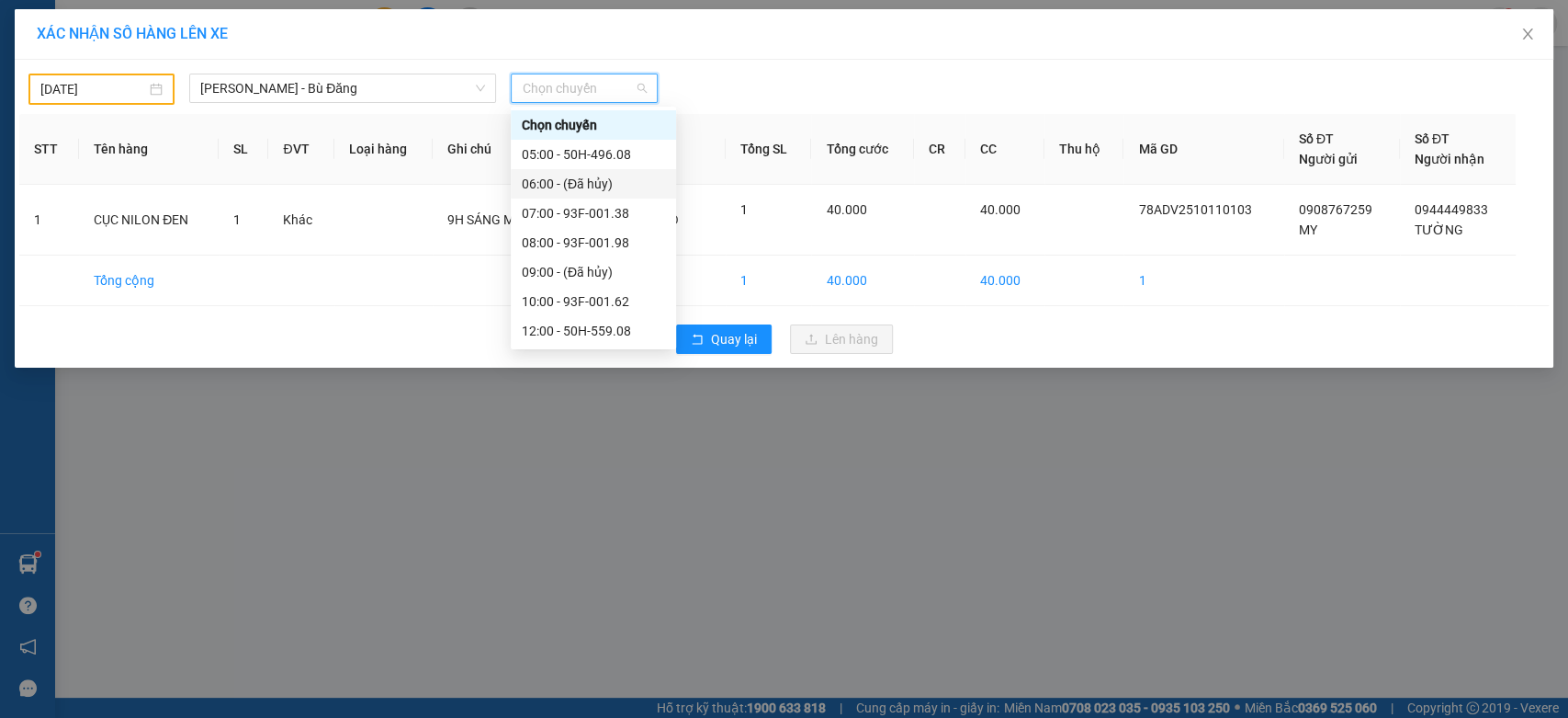
scroll to position [147, 0]
click at [625, 305] on div "19:00 - 93F-001.38" at bounding box center [593, 301] width 143 height 20
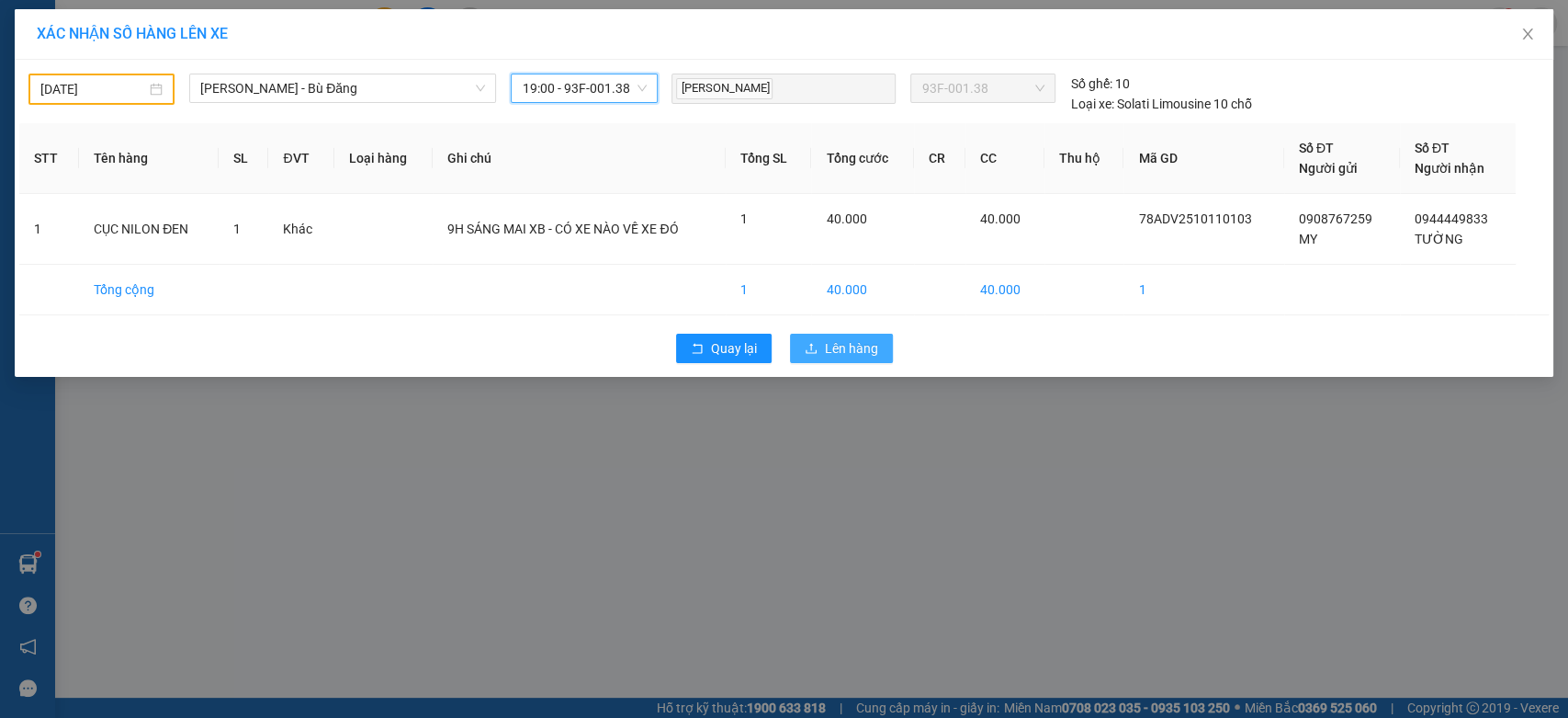
click at [816, 347] on icon "upload" at bounding box center [811, 348] width 13 height 13
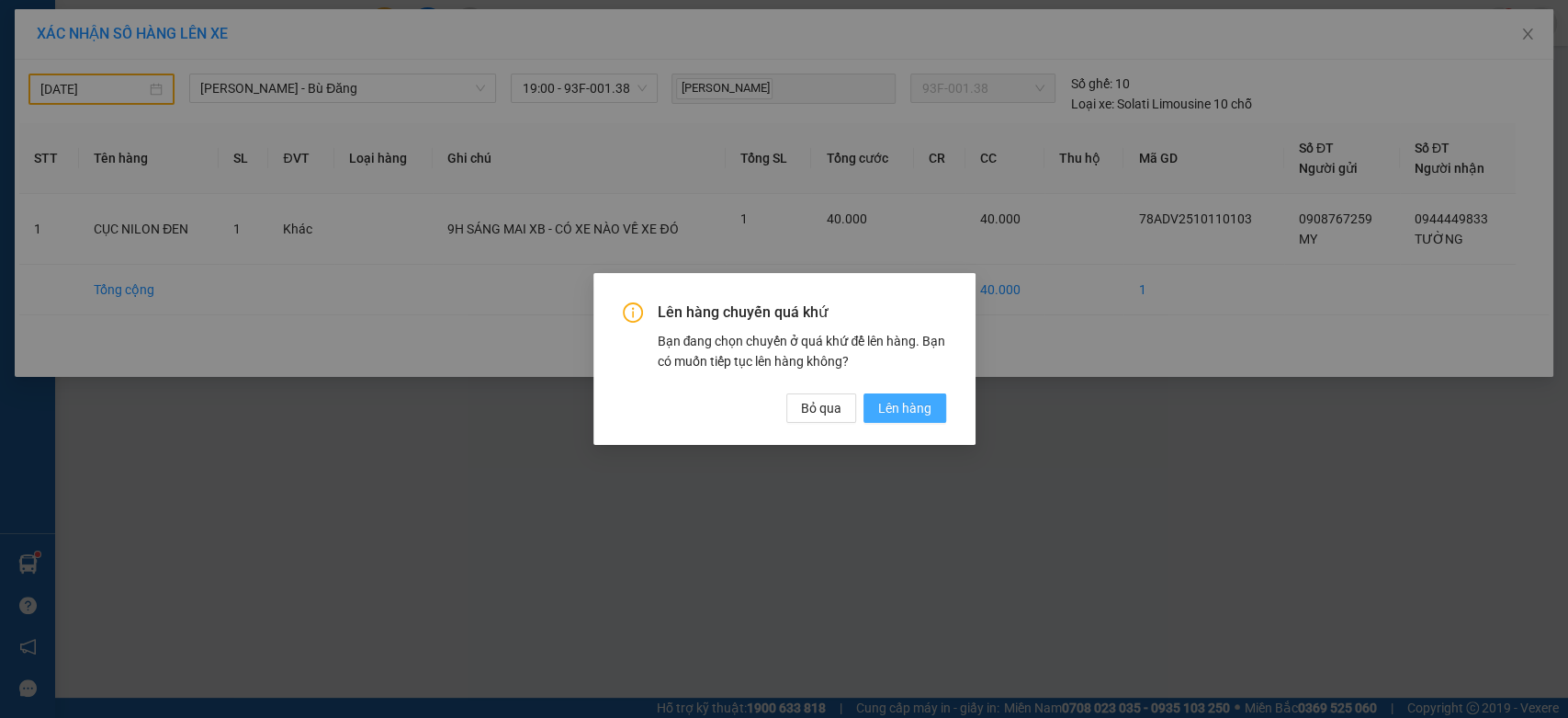
click at [928, 417] on span "Lên hàng" at bounding box center [905, 408] width 54 height 20
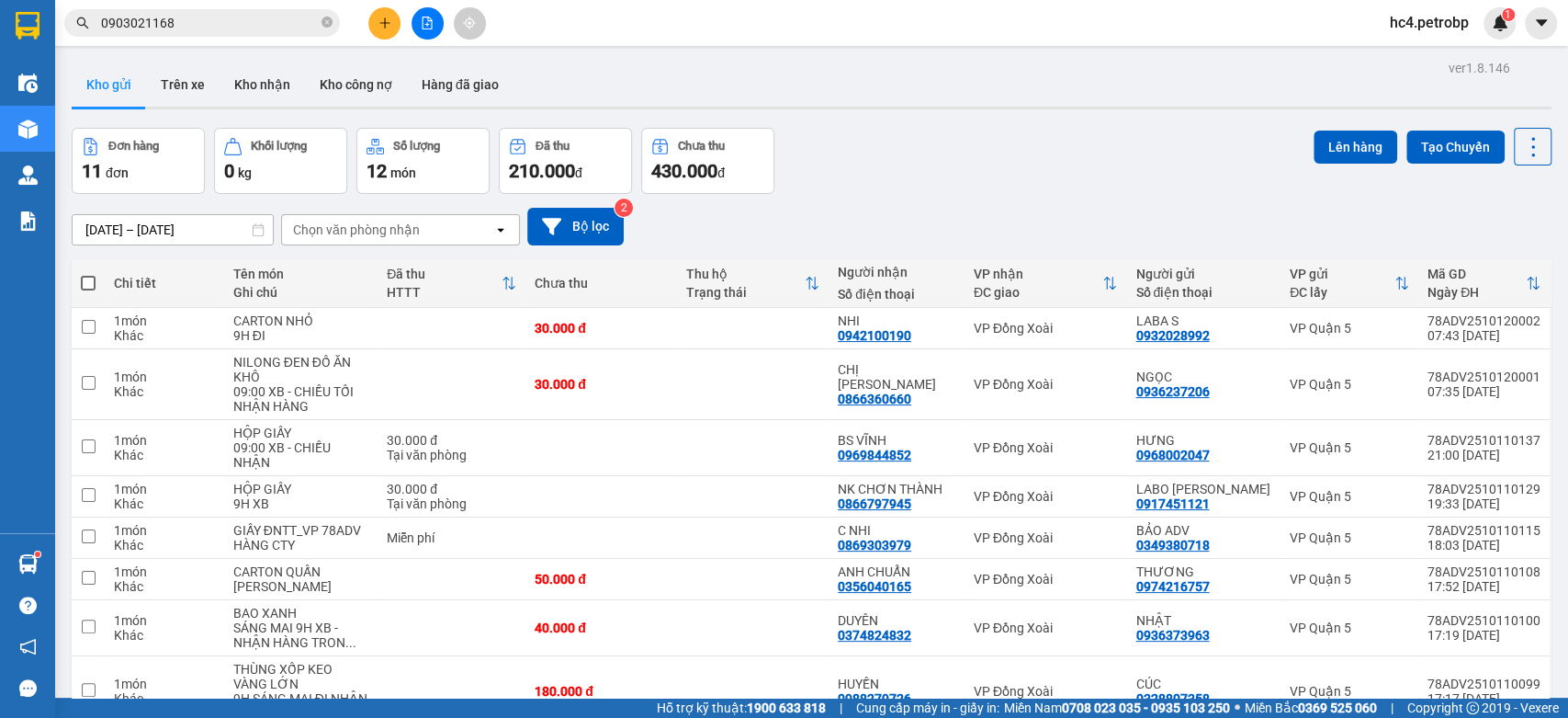
scroll to position [215, 0]
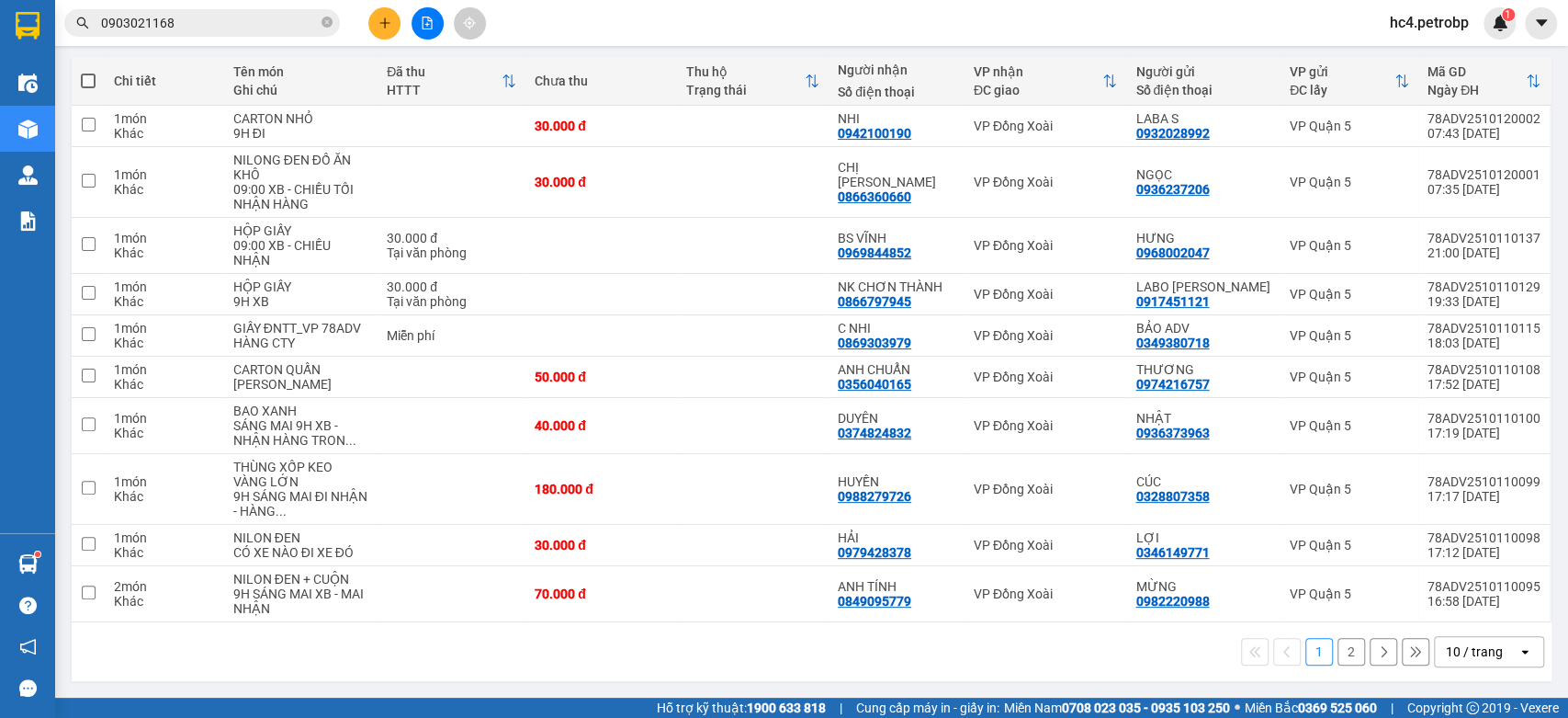
click at [1517, 657] on icon "open" at bounding box center [1524, 651] width 15 height 15
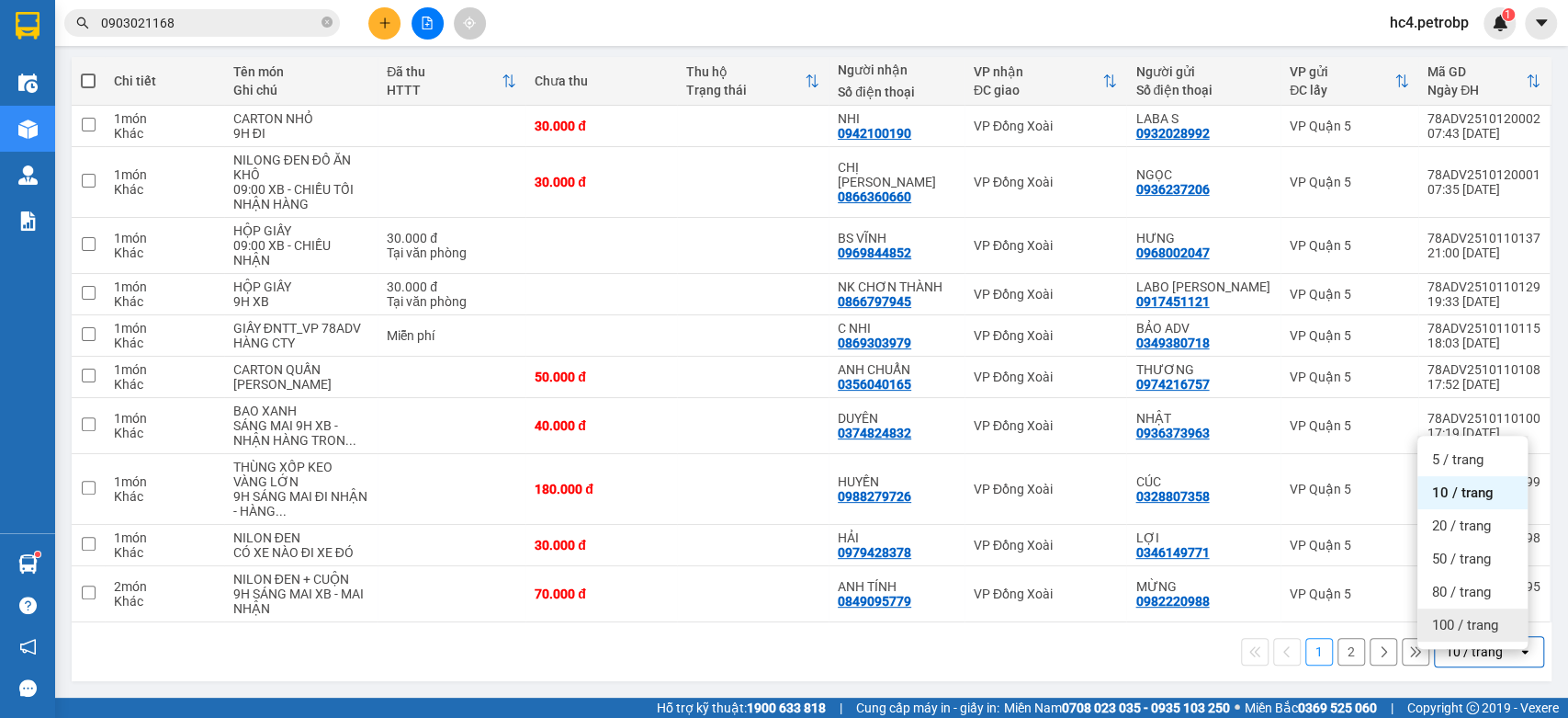
click at [1486, 616] on span "100 / trang" at bounding box center [1465, 625] width 66 height 19
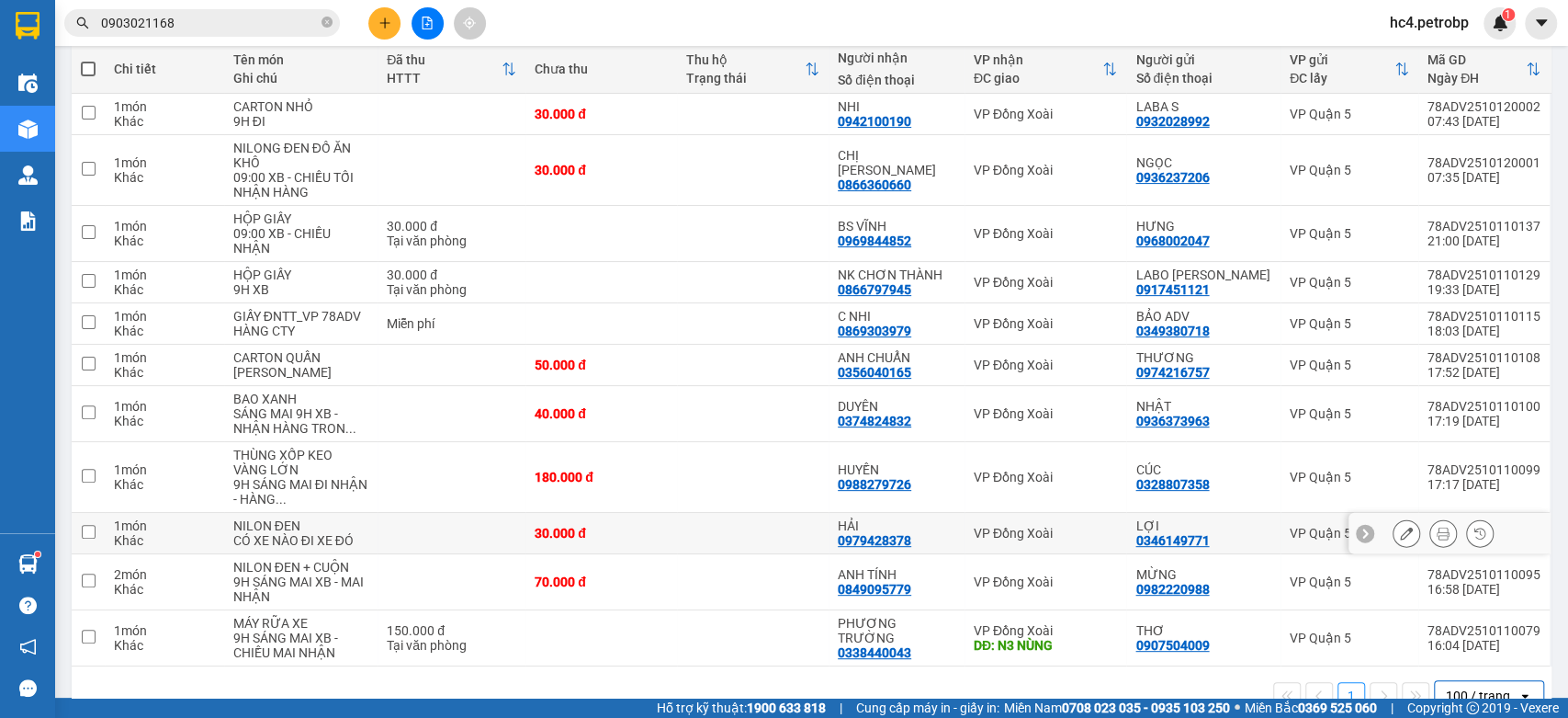
scroll to position [271, 0]
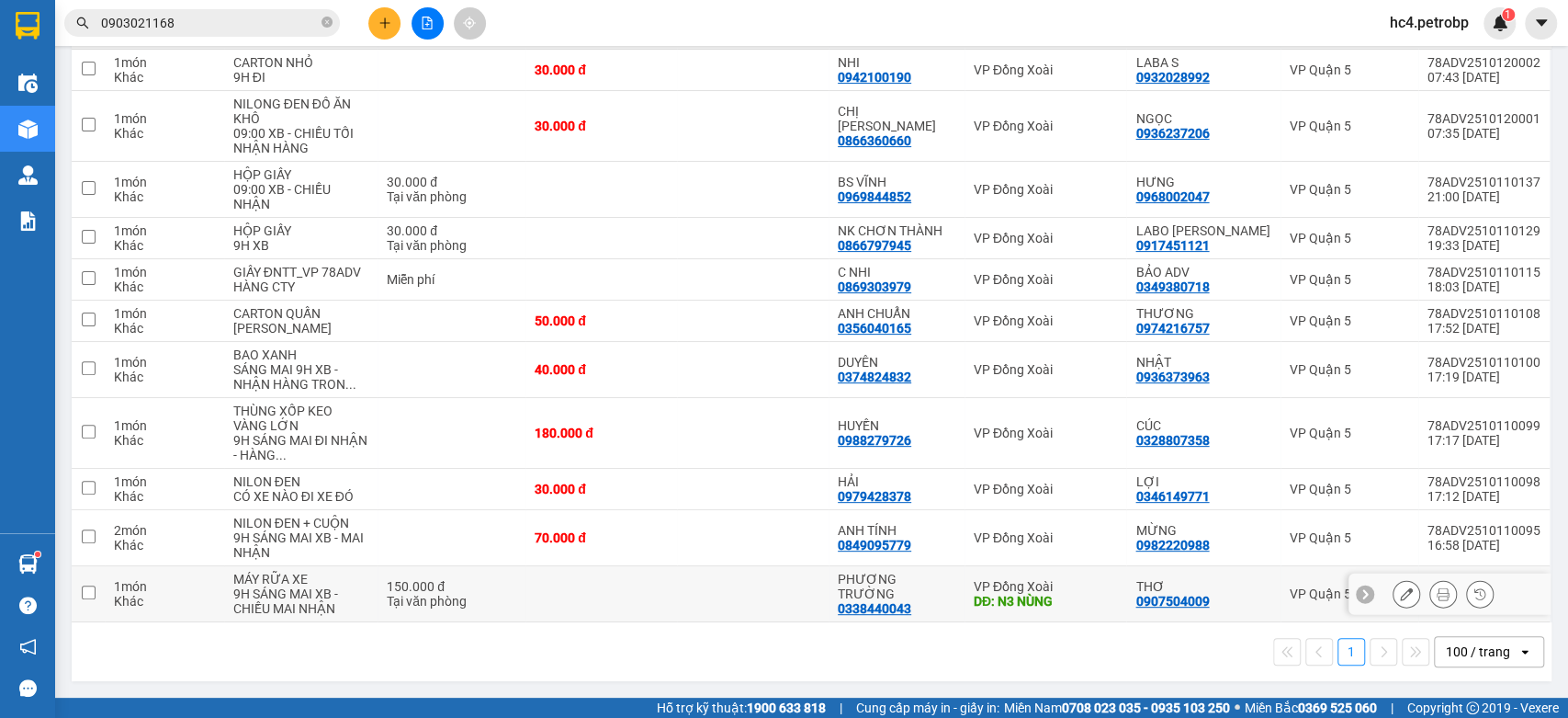
click at [1399, 593] on icon at bounding box center [1405, 593] width 13 height 13
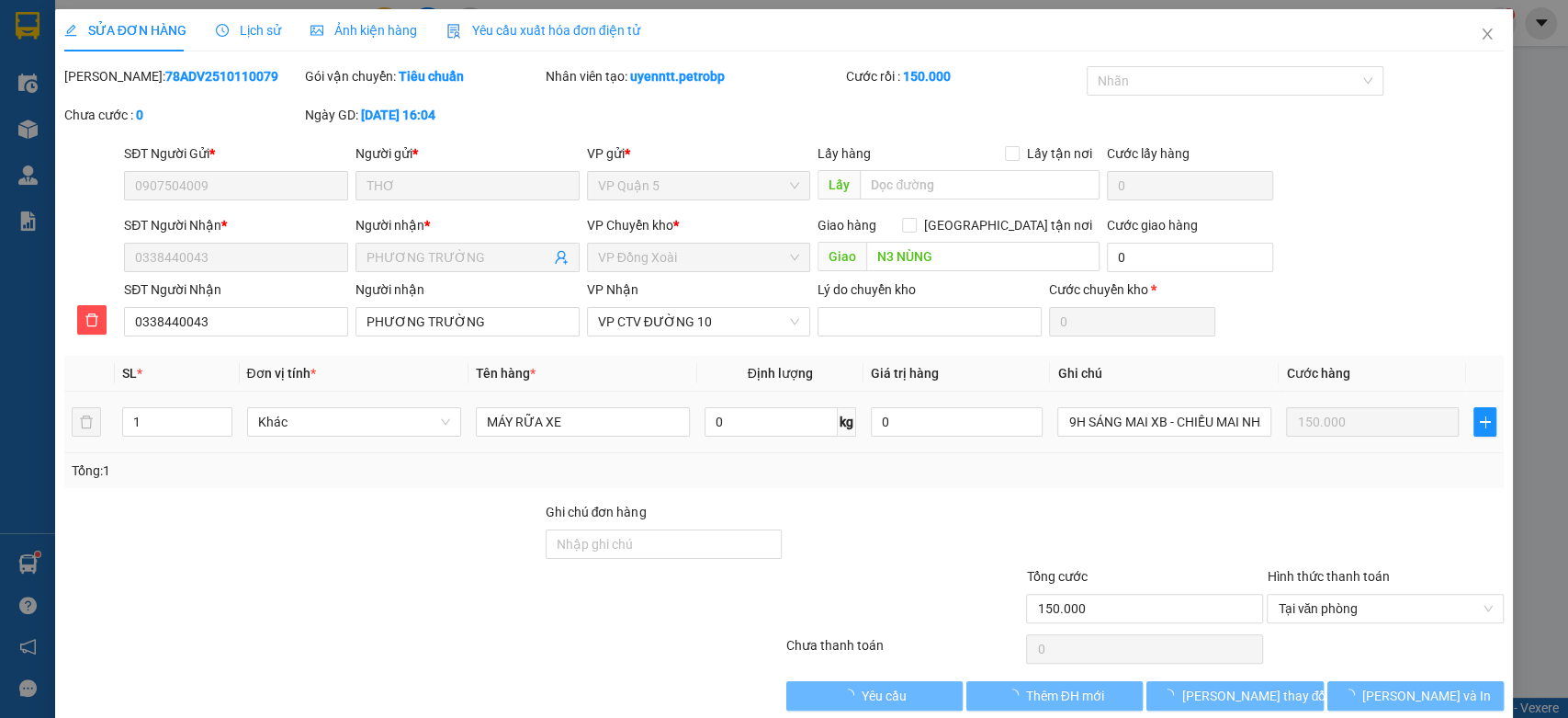
type input "0907504009"
type input "0338440043"
type input "N3 NÙNG"
type input "150.000"
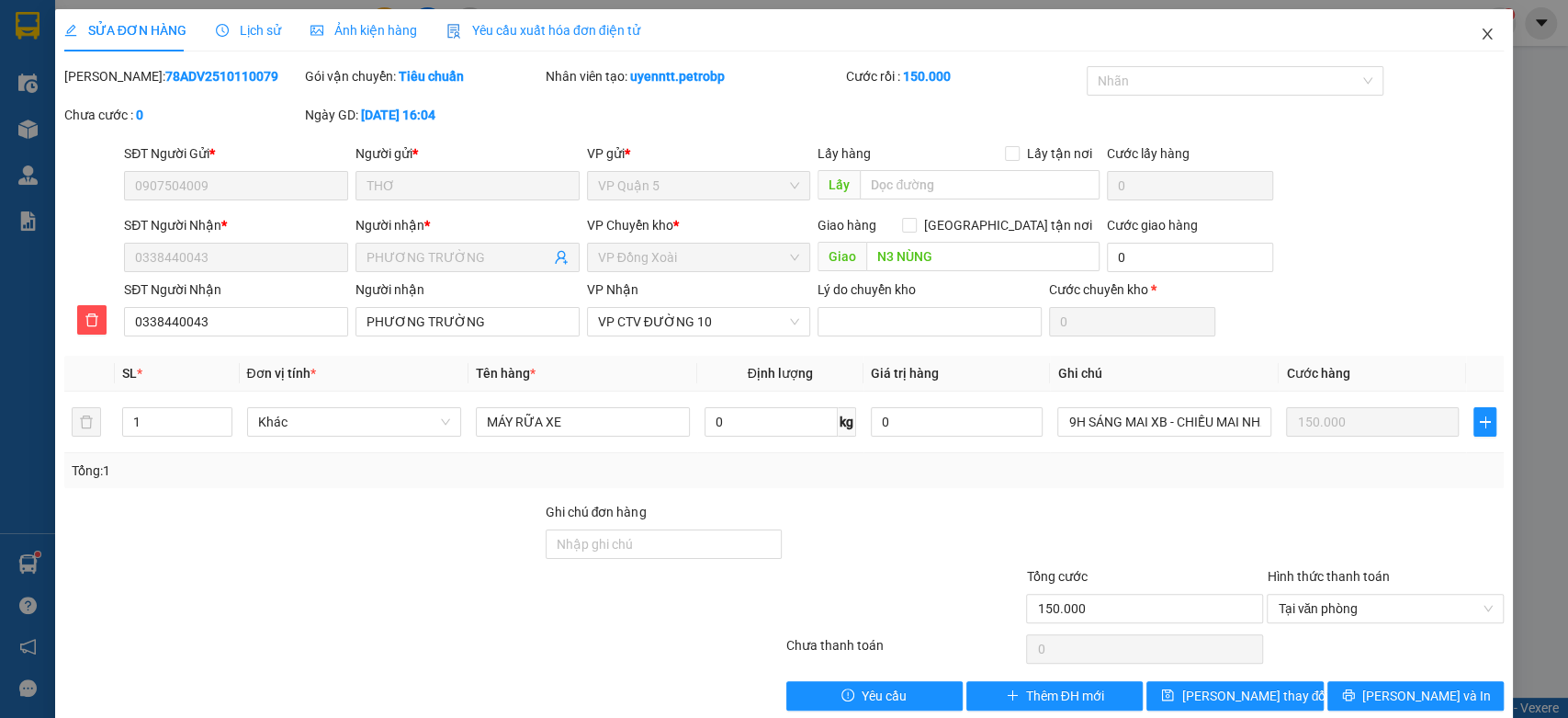
click at [1480, 32] on span "Close" at bounding box center [1487, 35] width 52 height 52
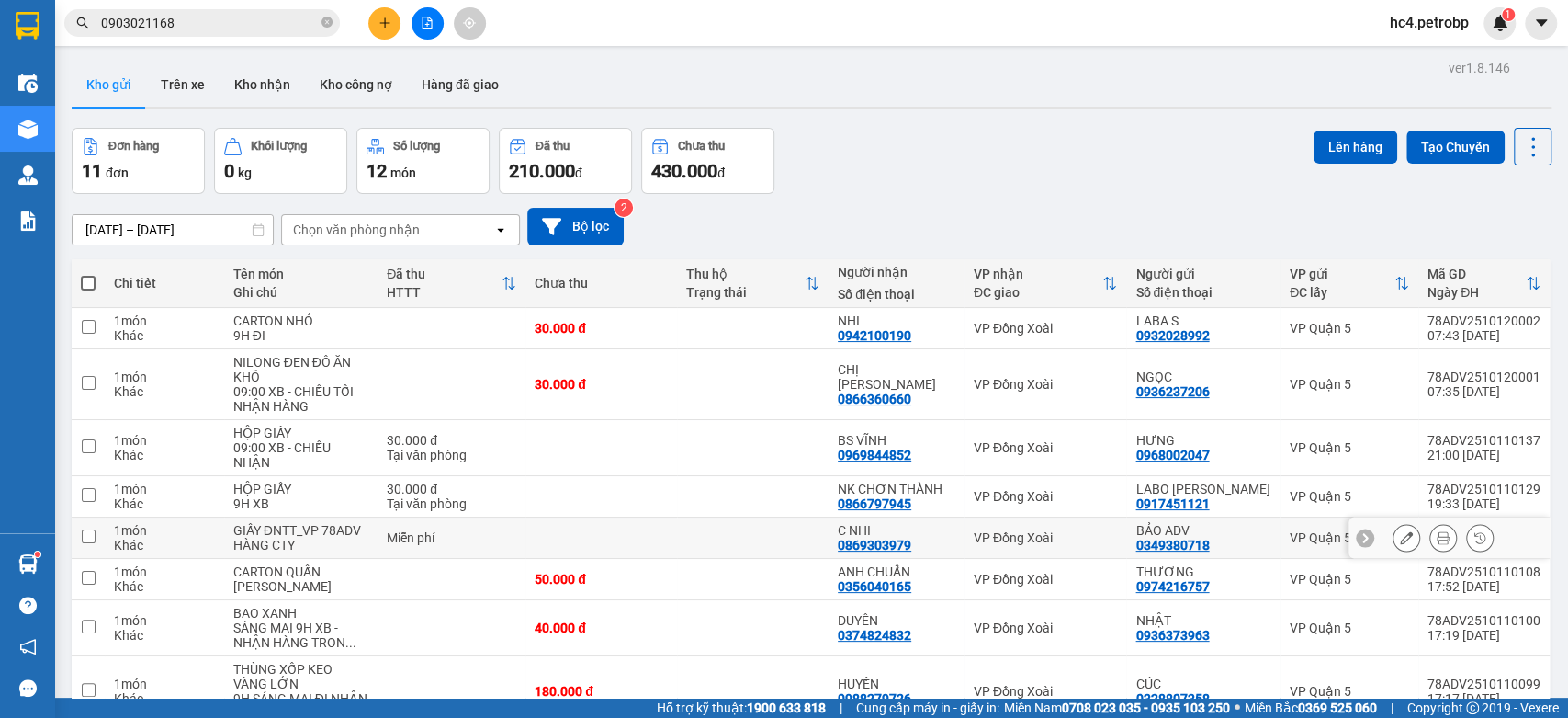
scroll to position [271, 0]
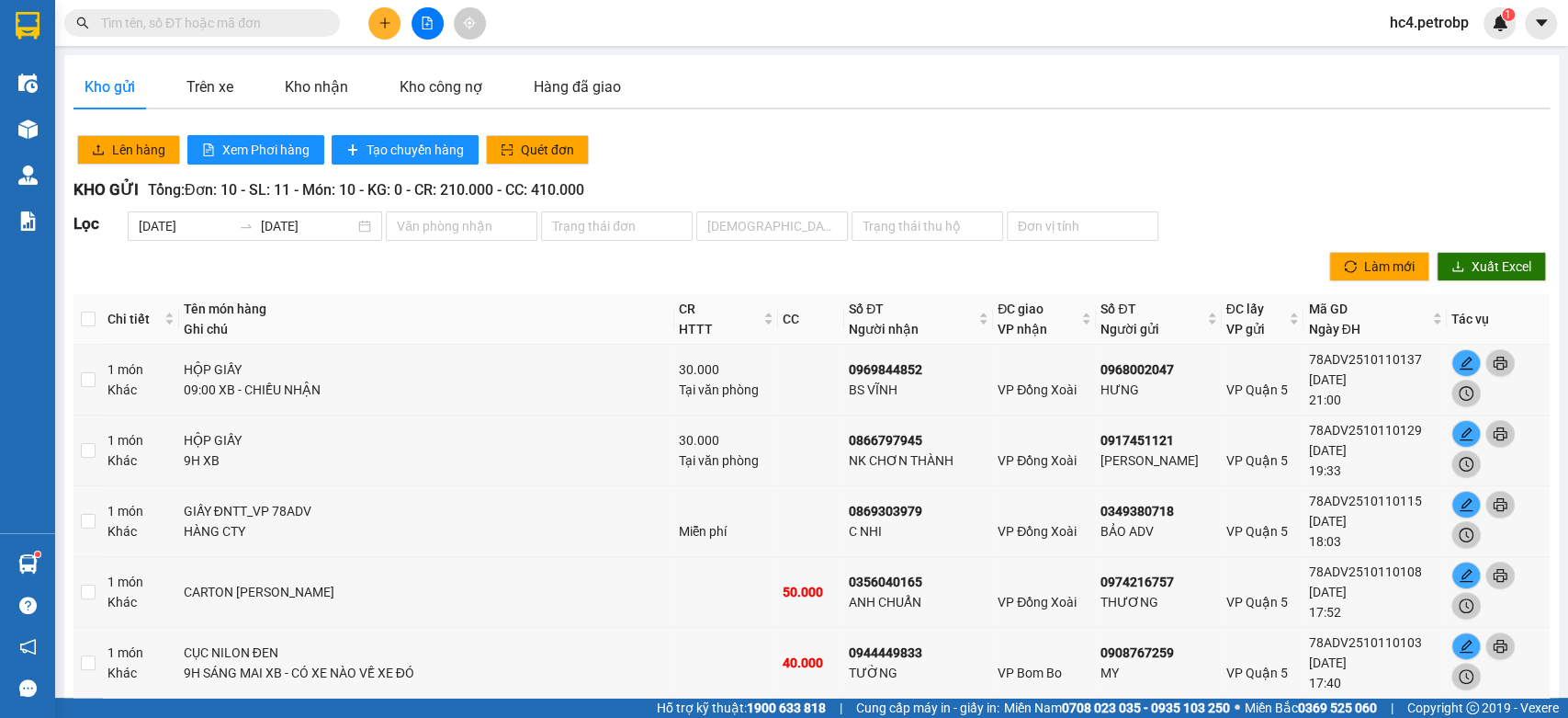
click at [285, 30] on input "text" at bounding box center [209, 23] width 216 height 20
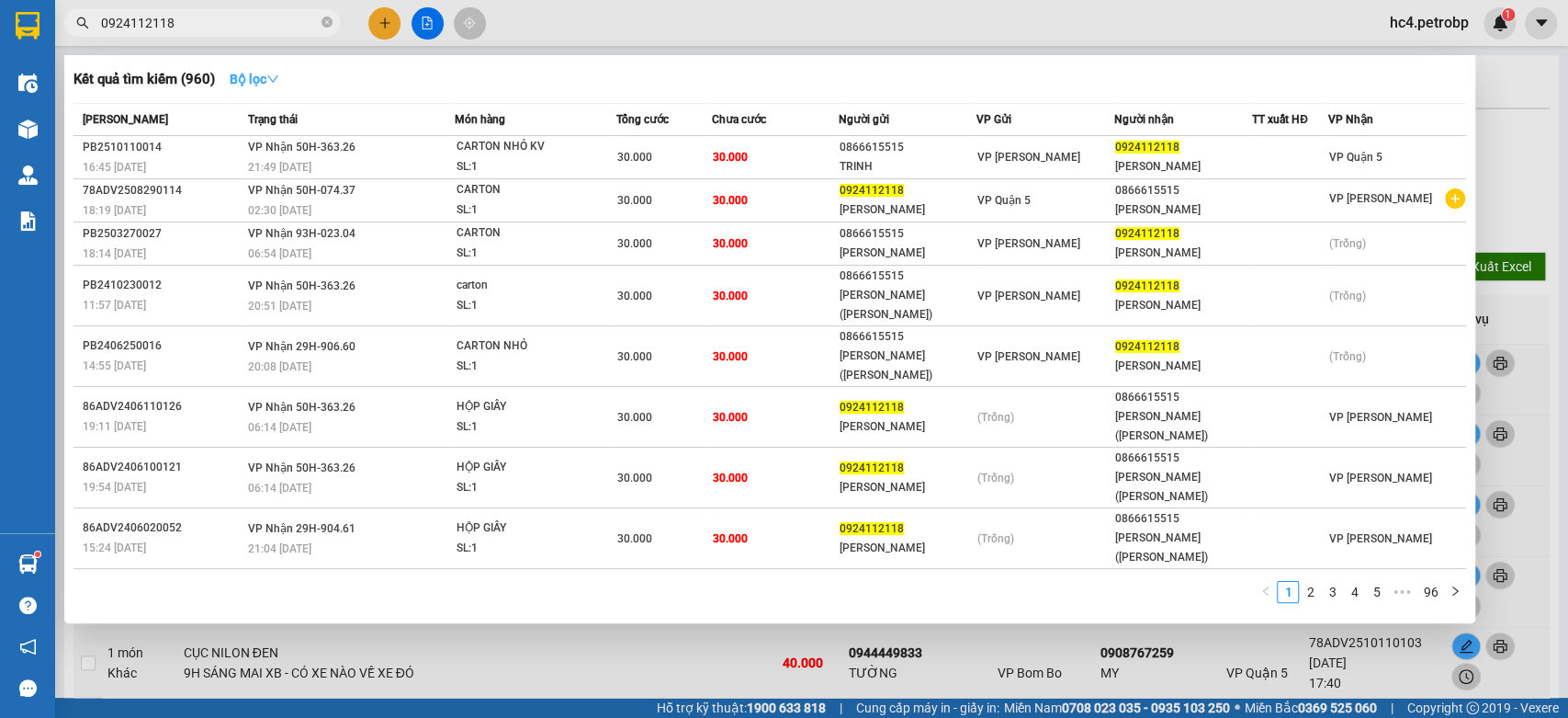
type input "0924112118"
click at [228, 79] on button "Bộ lọc" at bounding box center [255, 79] width 79 height 30
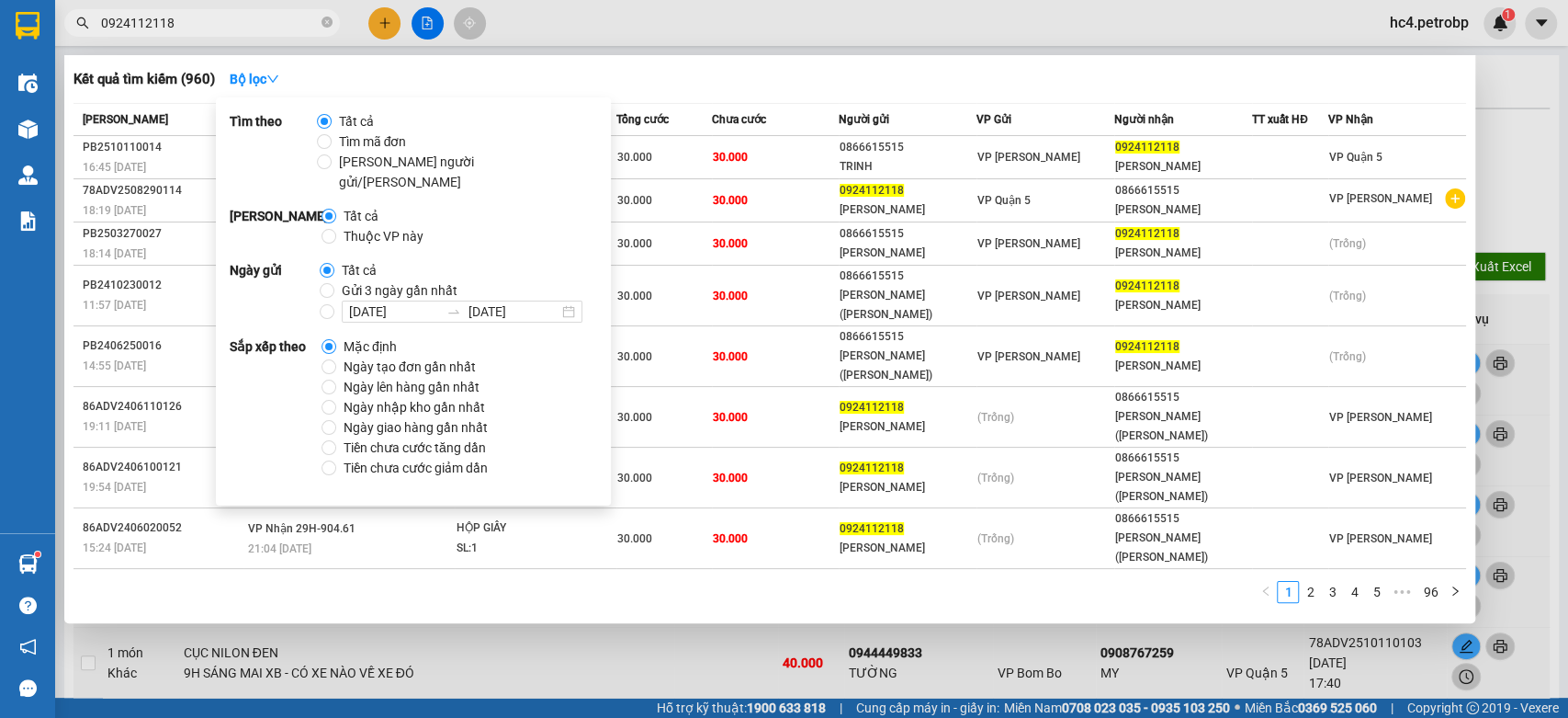
click at [450, 357] on span "Ngày tạo đơn gần nhất" at bounding box center [410, 366] width 147 height 20
click at [336, 359] on input "Ngày tạo đơn gần nhất" at bounding box center [328, 366] width 15 height 15
radio input "true"
radio input "false"
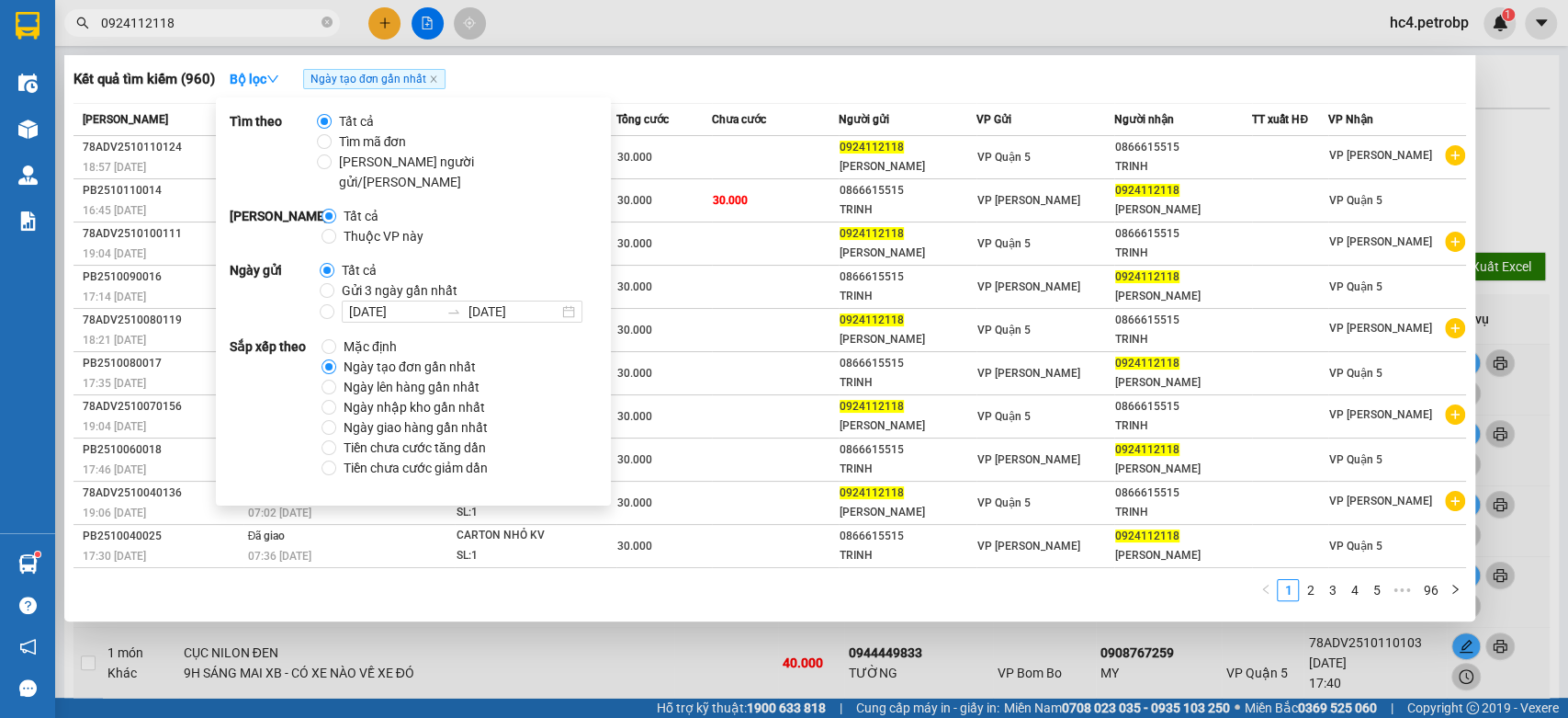
click at [938, 63] on div "Kết quả tìm kiếm ( 960 ) Bộ lọc Ngày tạo đơn gần nhất Mã ĐH Trạng thái Món hàng…" at bounding box center [770, 339] width 1411 height 566
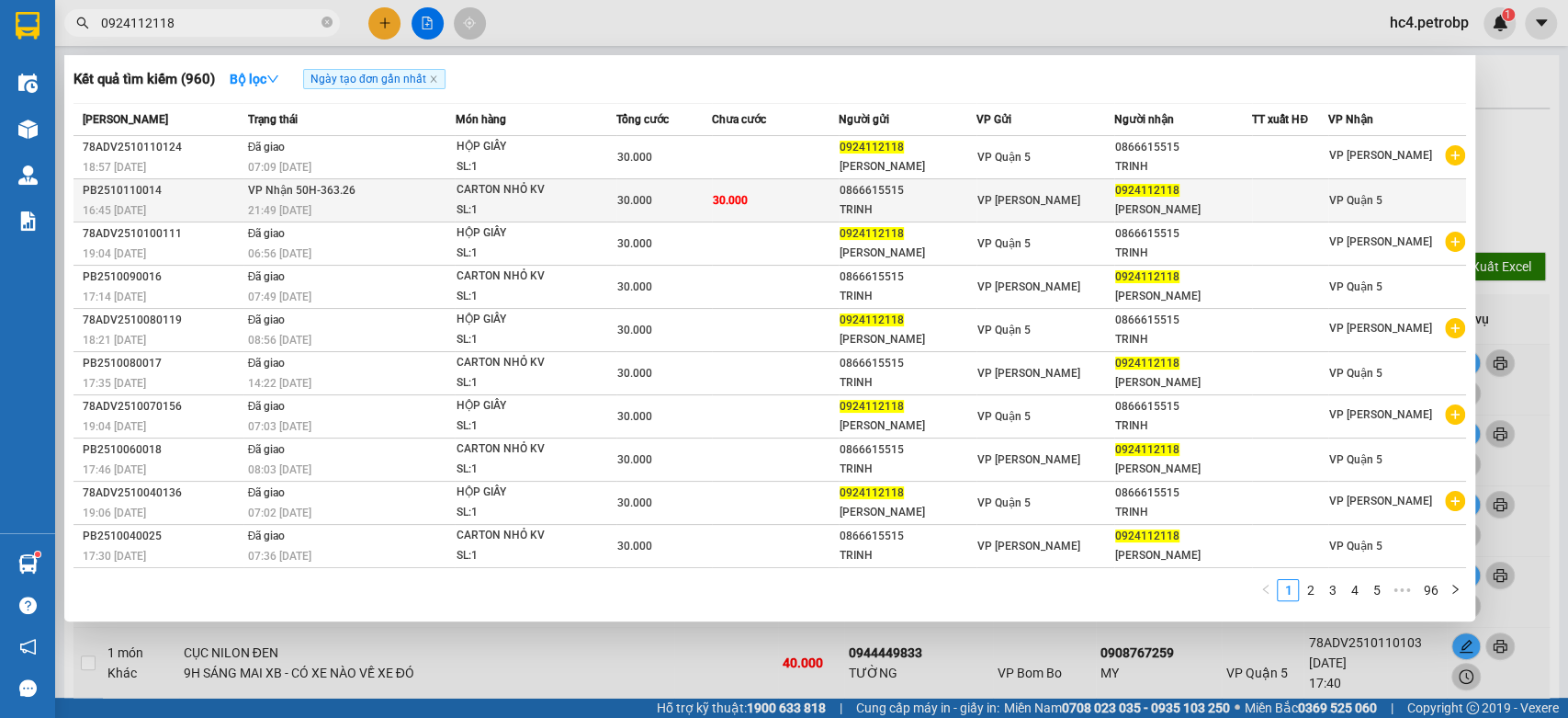
click at [317, 211] on div "21:49 - 11/10" at bounding box center [351, 211] width 206 height 20
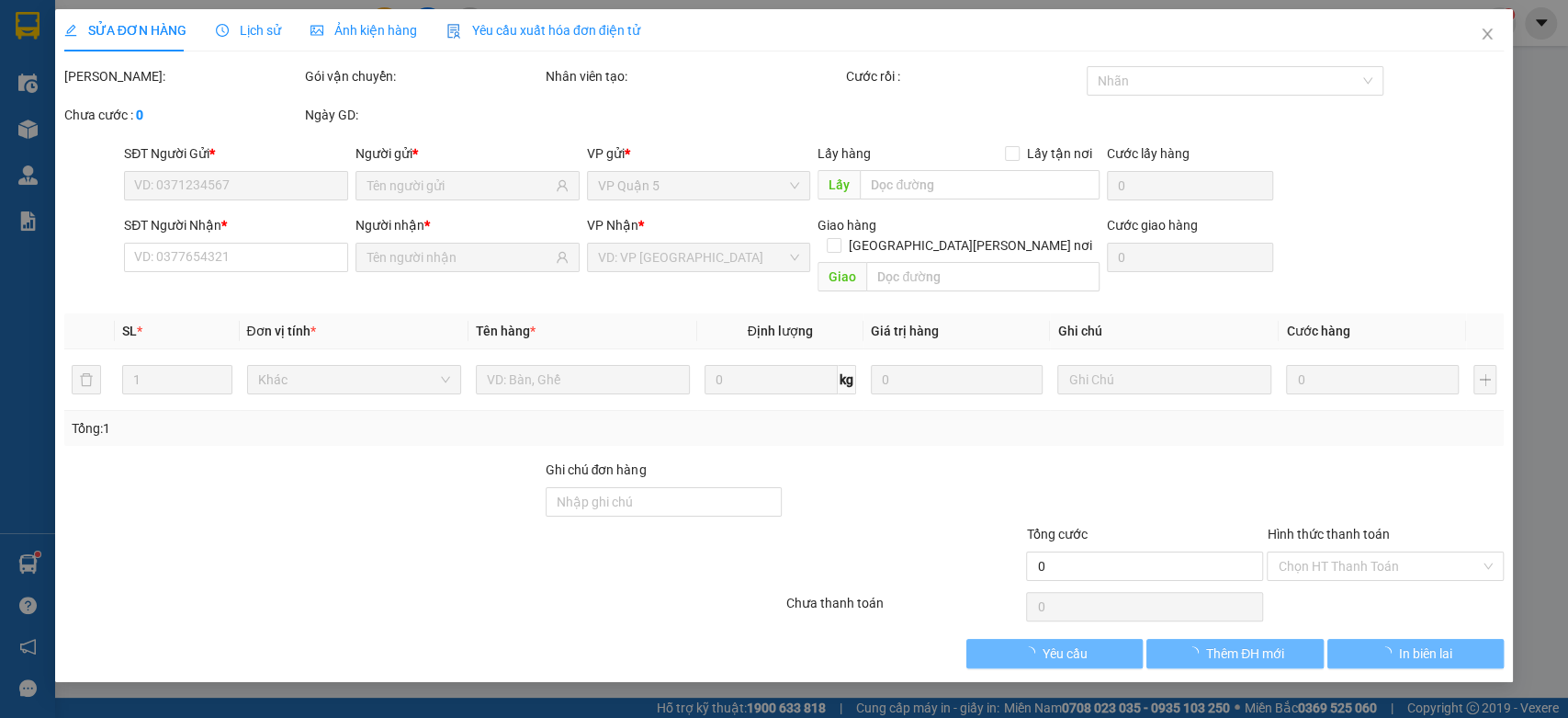
type input "0866615515"
type input "TRINH"
type input "0924112118"
type input "NAM PHƯƠNG"
type input "30.000"
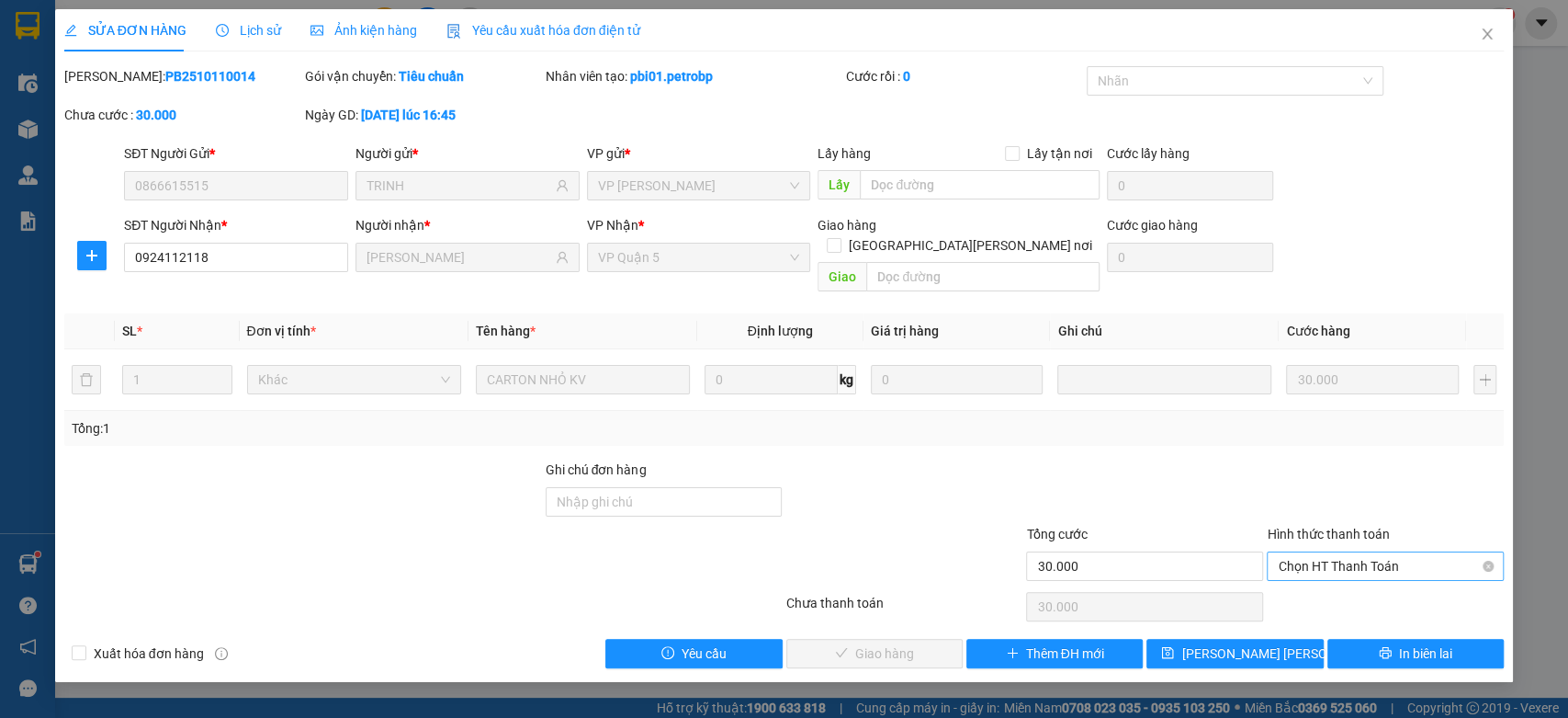
click at [1388, 552] on span "Chọn HT Thanh Toán" at bounding box center [1384, 566] width 215 height 28
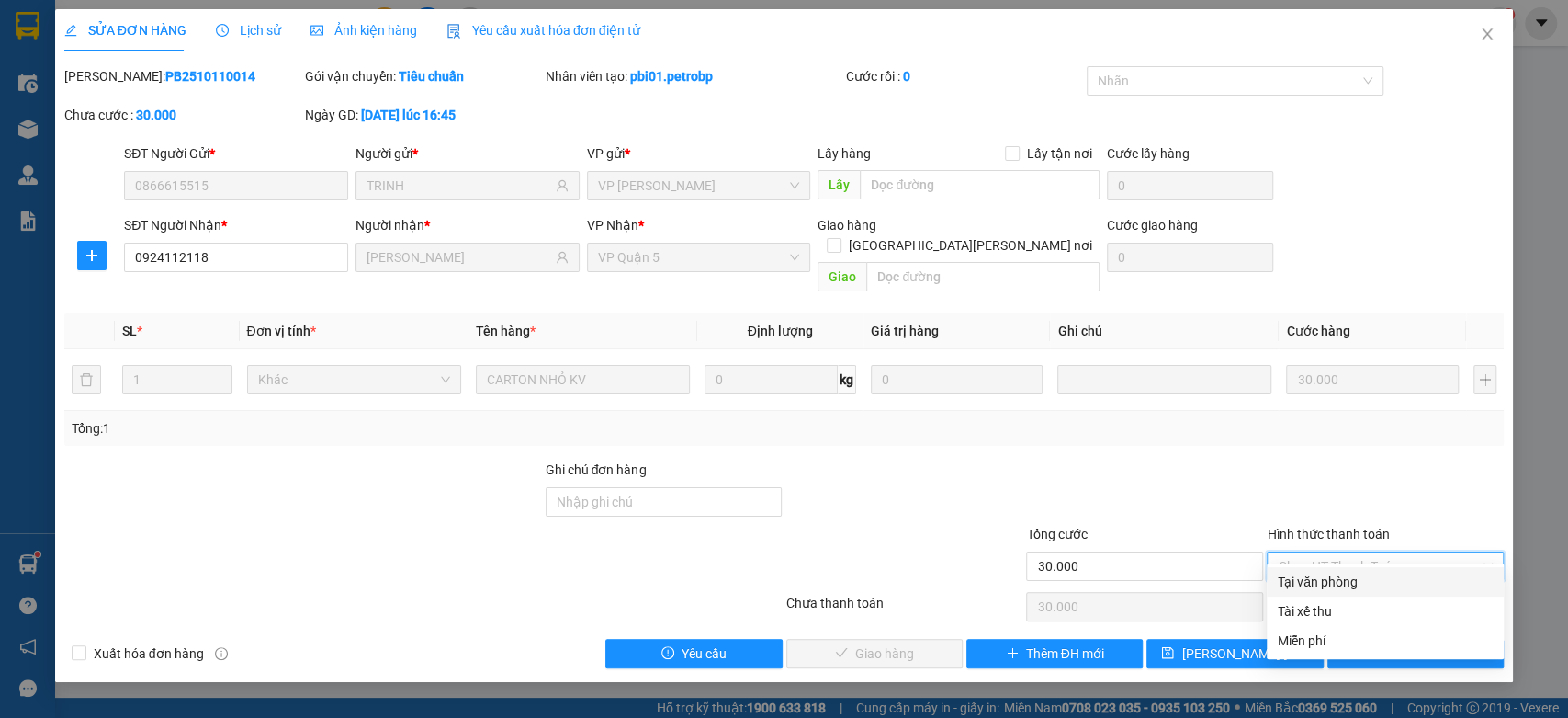
click at [1366, 572] on div "Tại văn phòng" at bounding box center [1384, 582] width 215 height 20
type input "0"
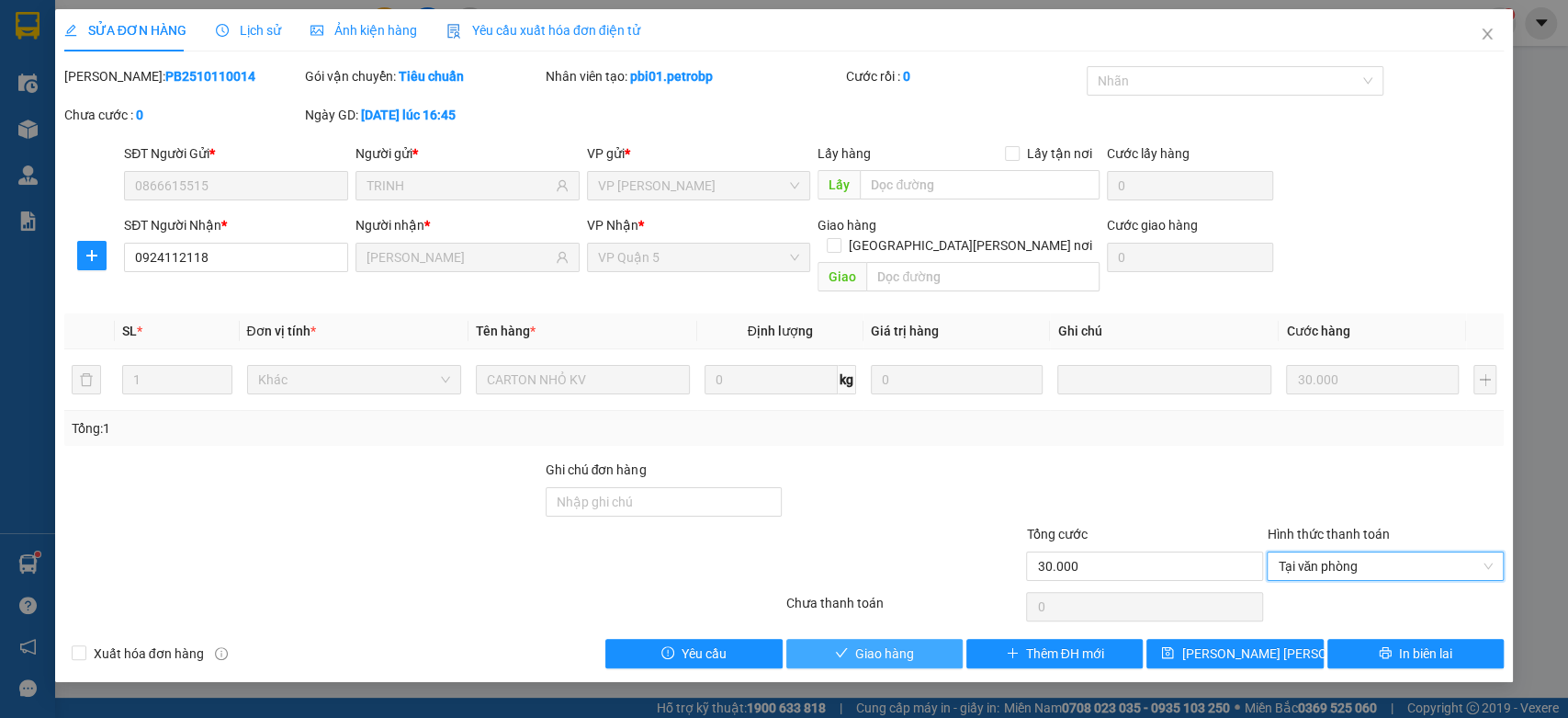
click at [917, 639] on button "Giao hàng" at bounding box center [874, 653] width 177 height 30
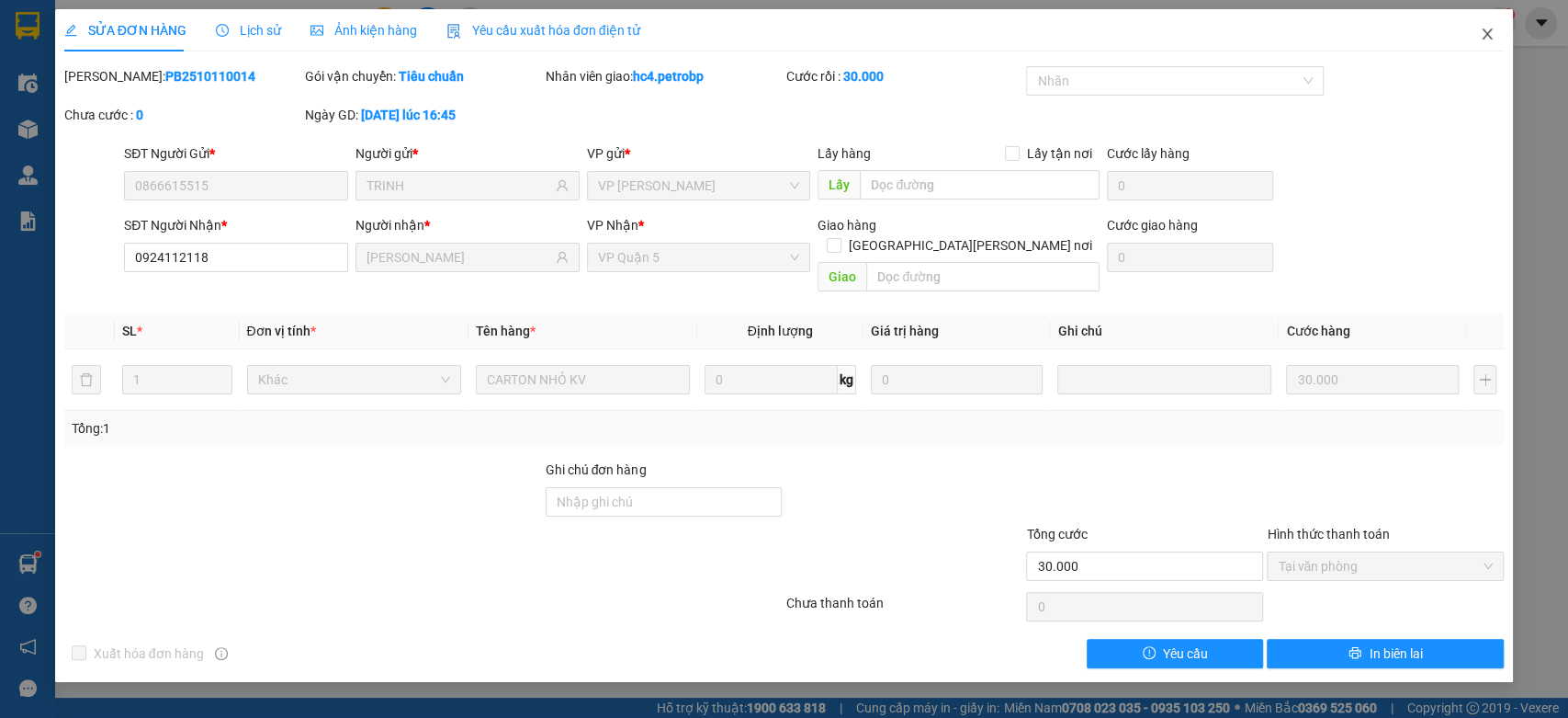
click at [1497, 44] on span "Close" at bounding box center [1487, 35] width 52 height 52
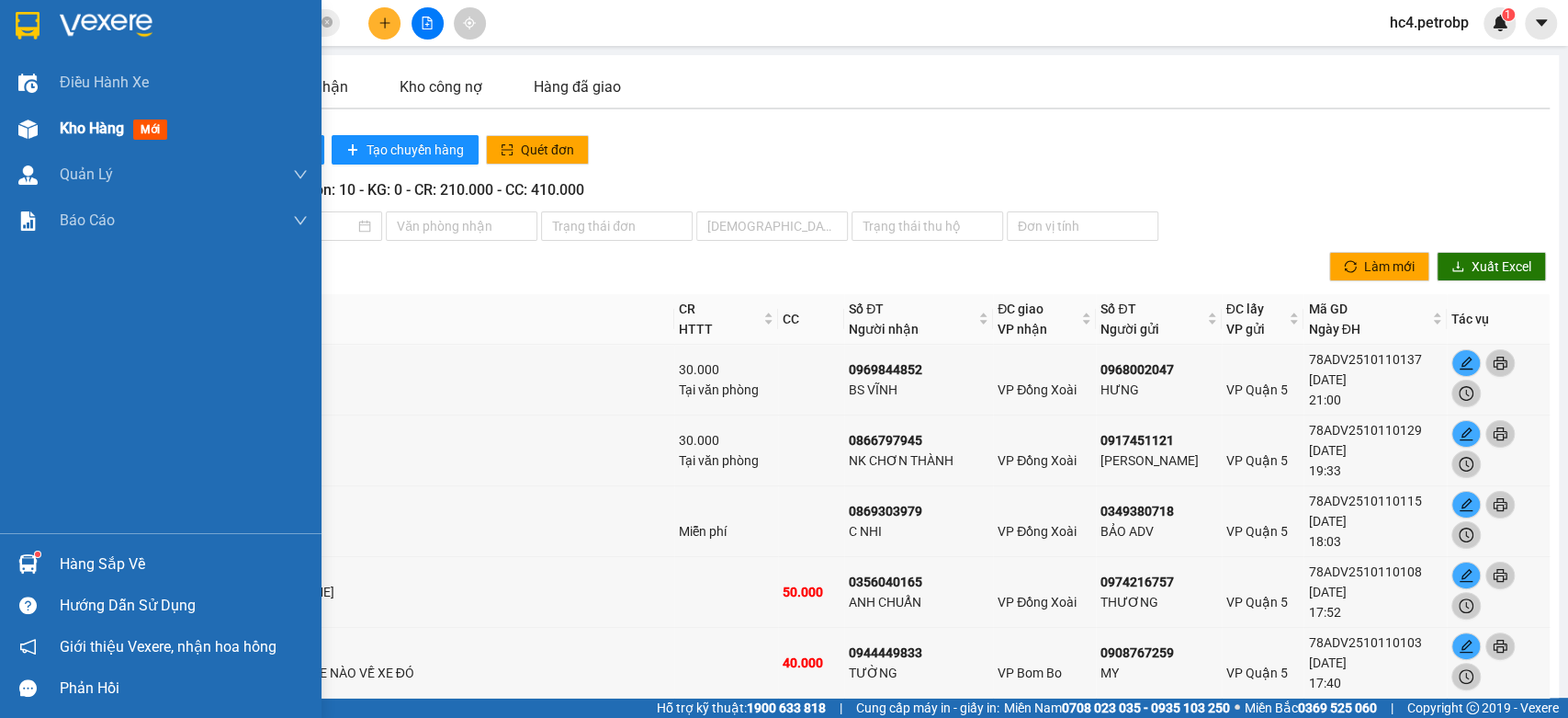
click at [81, 130] on span "Kho hàng" at bounding box center [91, 128] width 65 height 18
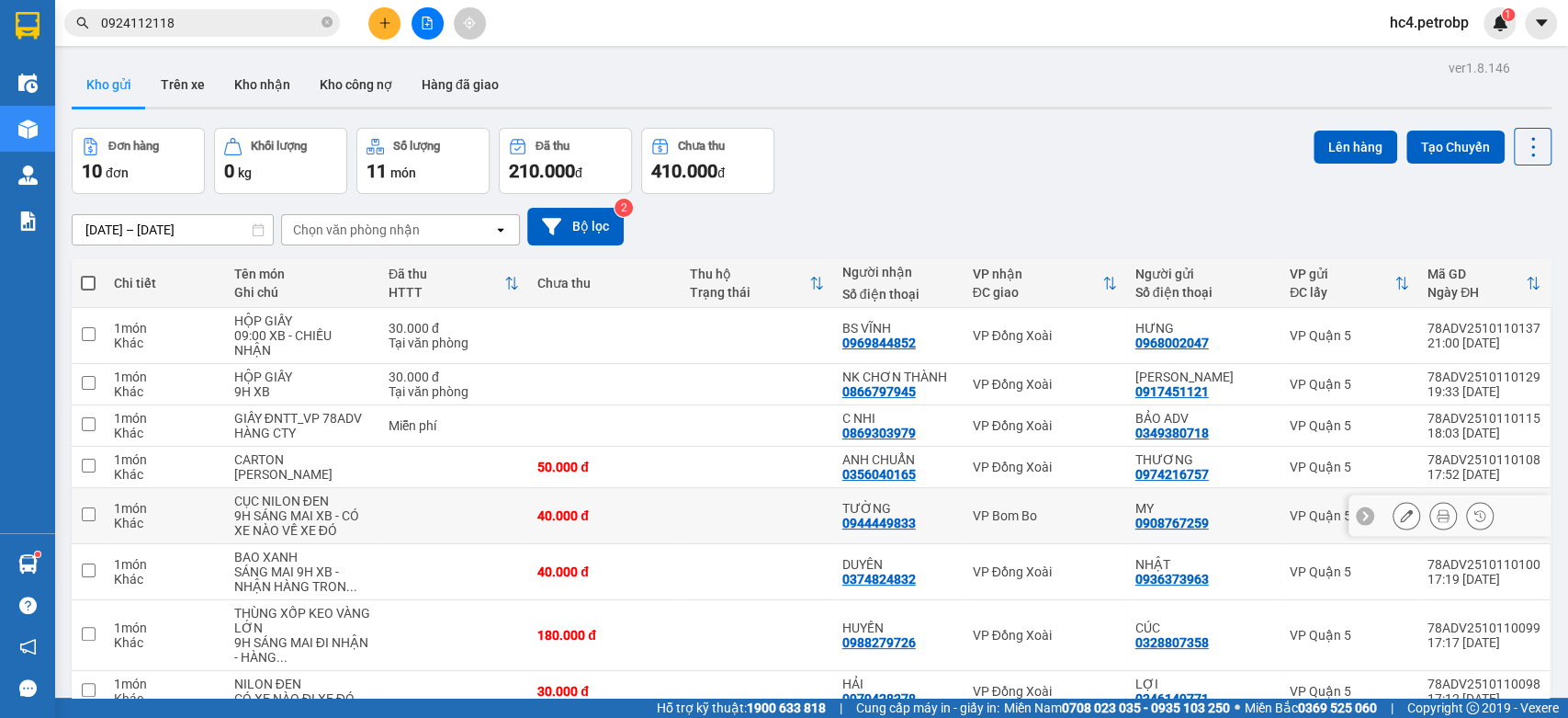
click at [771, 530] on td at bounding box center [757, 515] width 153 height 56
checkbox input "true"
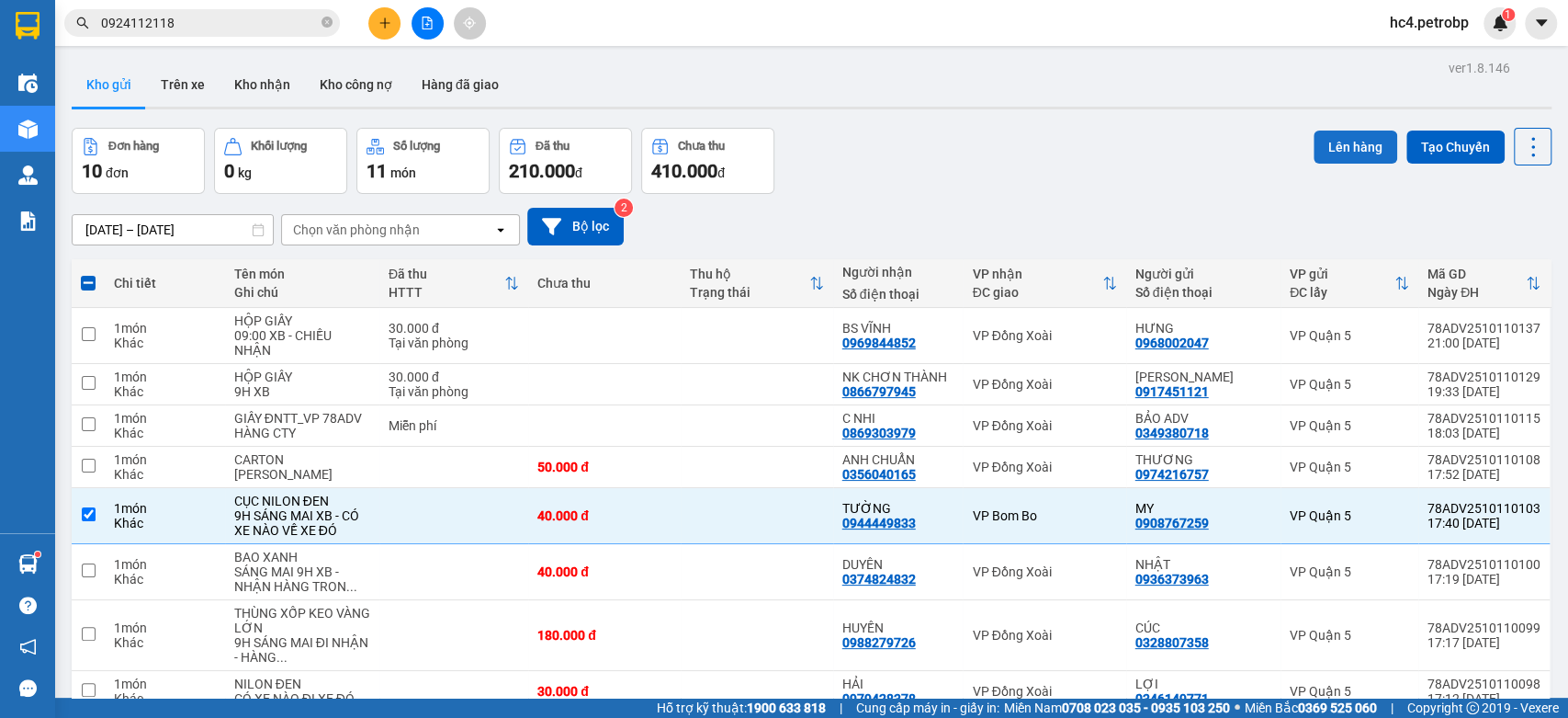
click at [1343, 148] on button "Lên hàng" at bounding box center [1355, 146] width 83 height 33
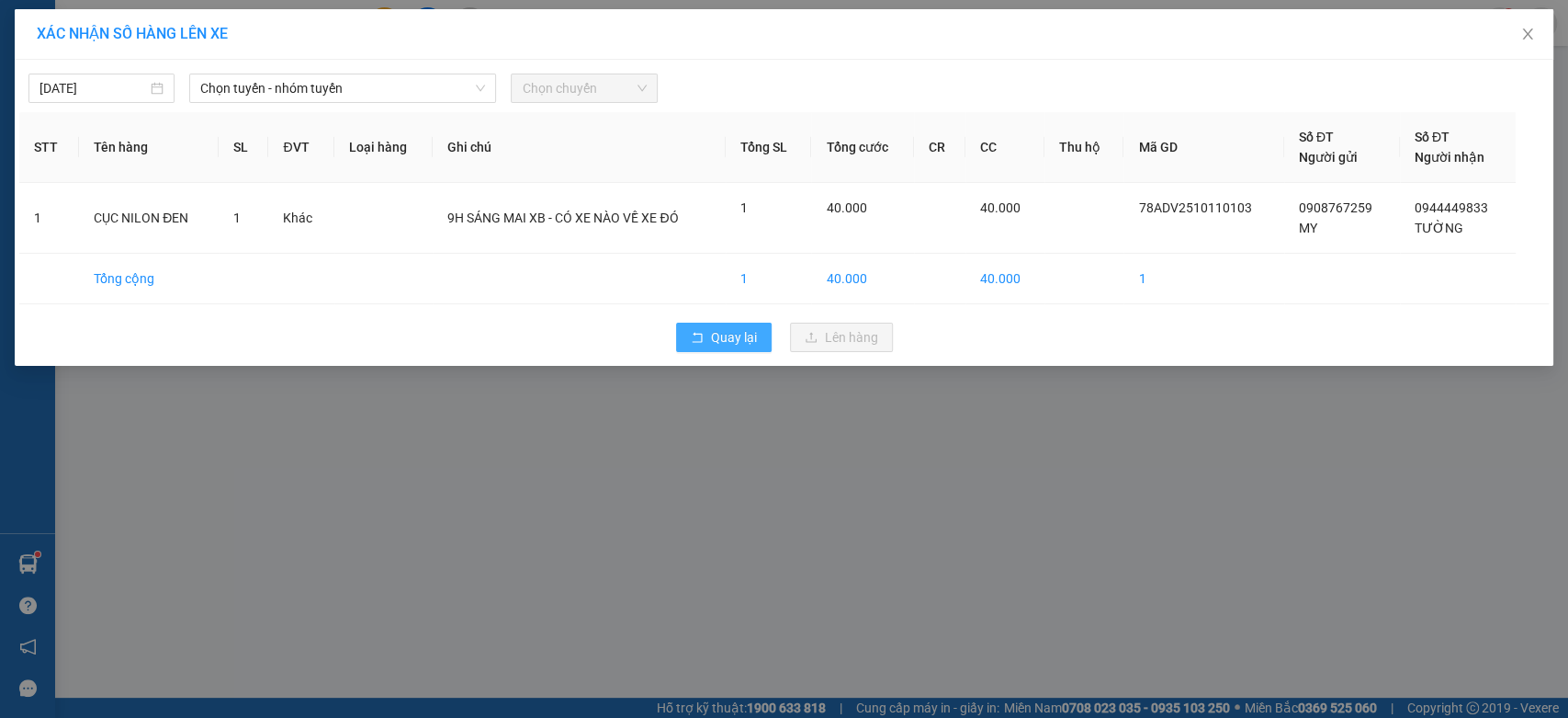
click at [698, 340] on icon "rollback" at bounding box center [697, 337] width 13 height 13
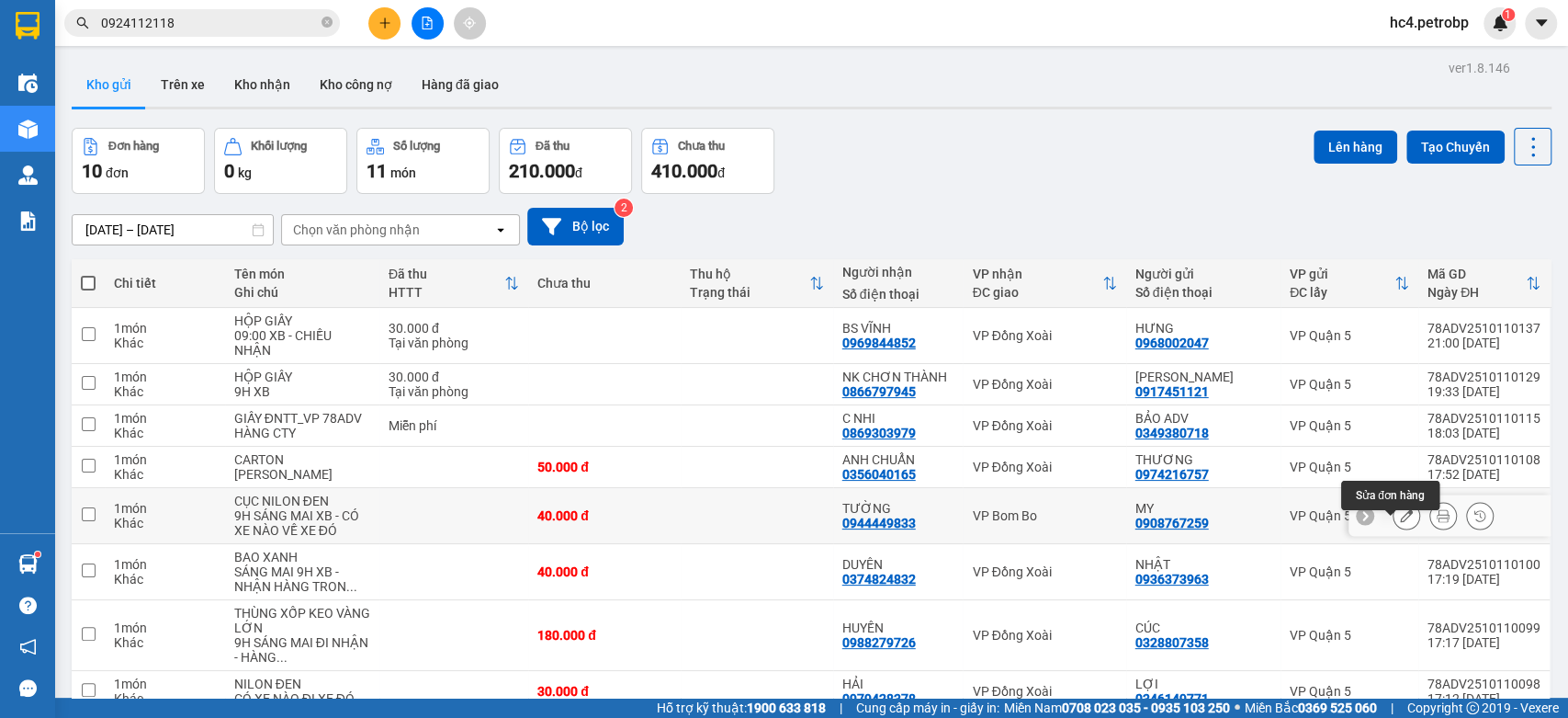
click at [1399, 522] on icon at bounding box center [1405, 515] width 13 height 13
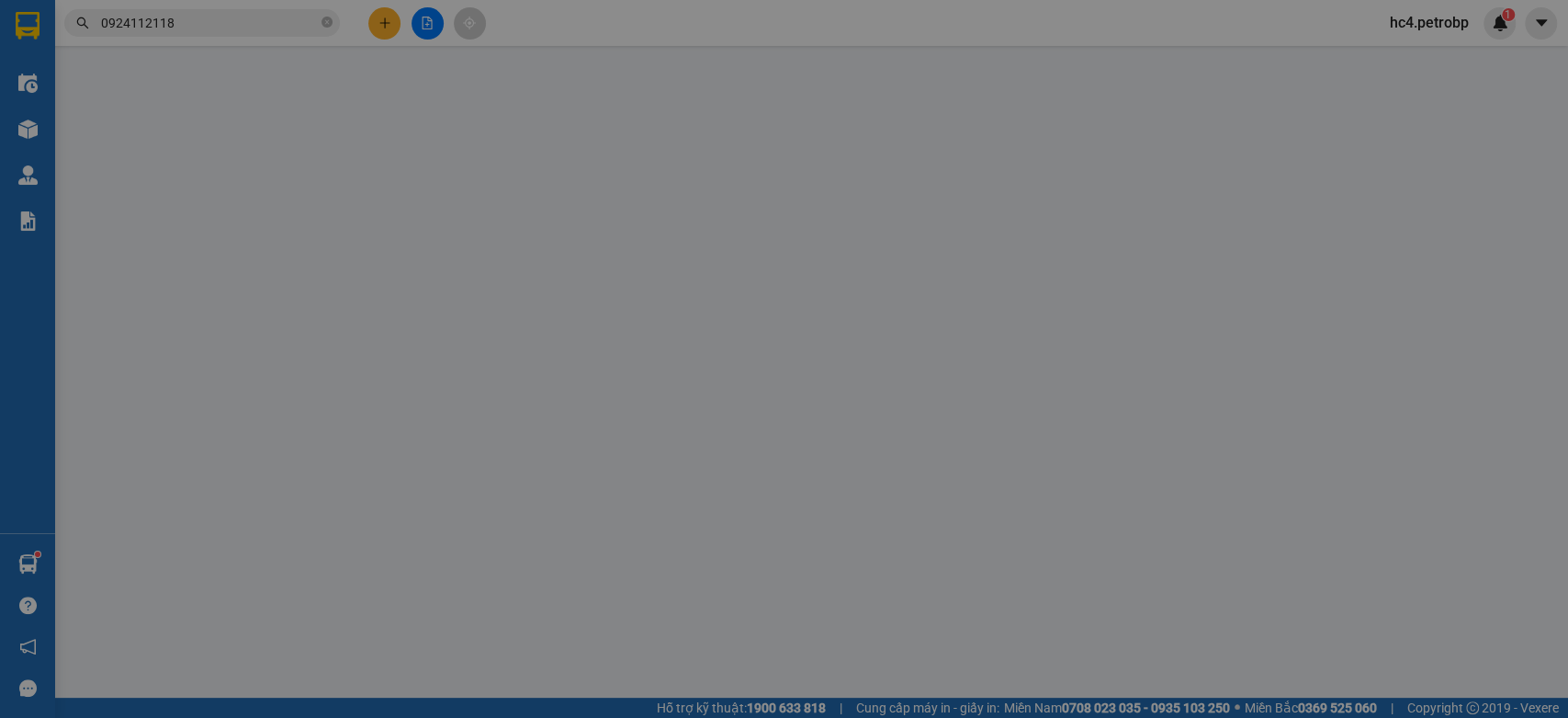
type input "0908767259"
type input "0944449833"
type input "40.000"
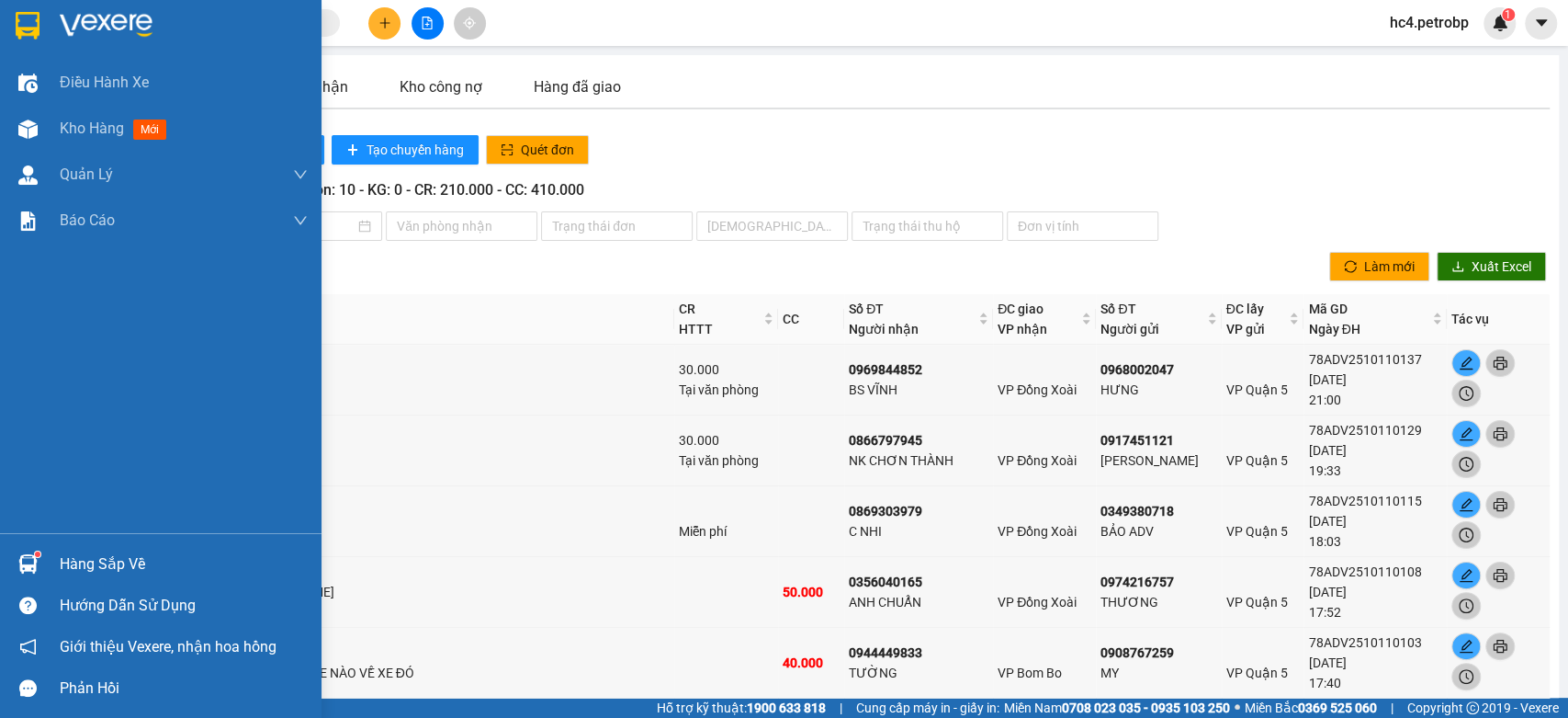
click at [12, 19] on div at bounding box center [28, 25] width 32 height 32
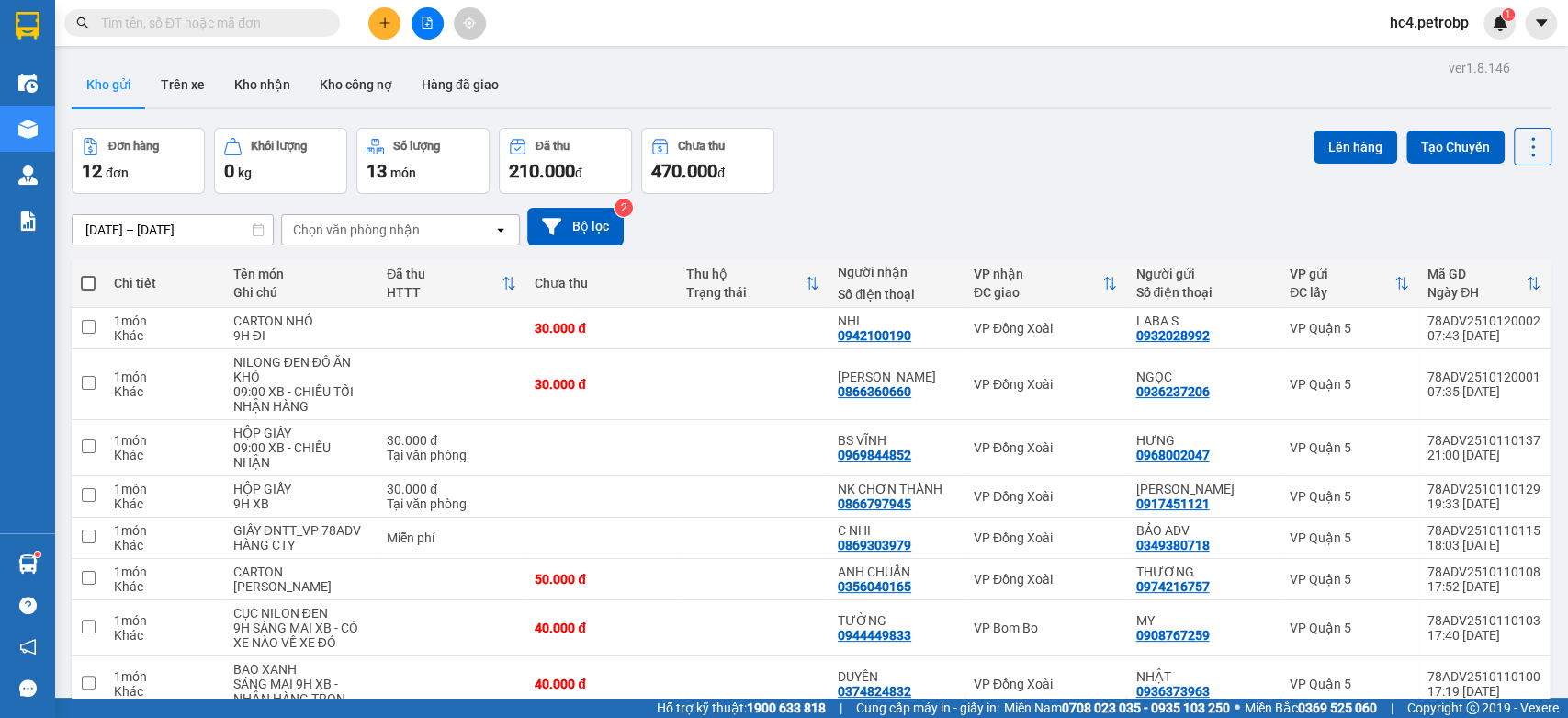
click at [201, 26] on input "text" at bounding box center [209, 23] width 216 height 20
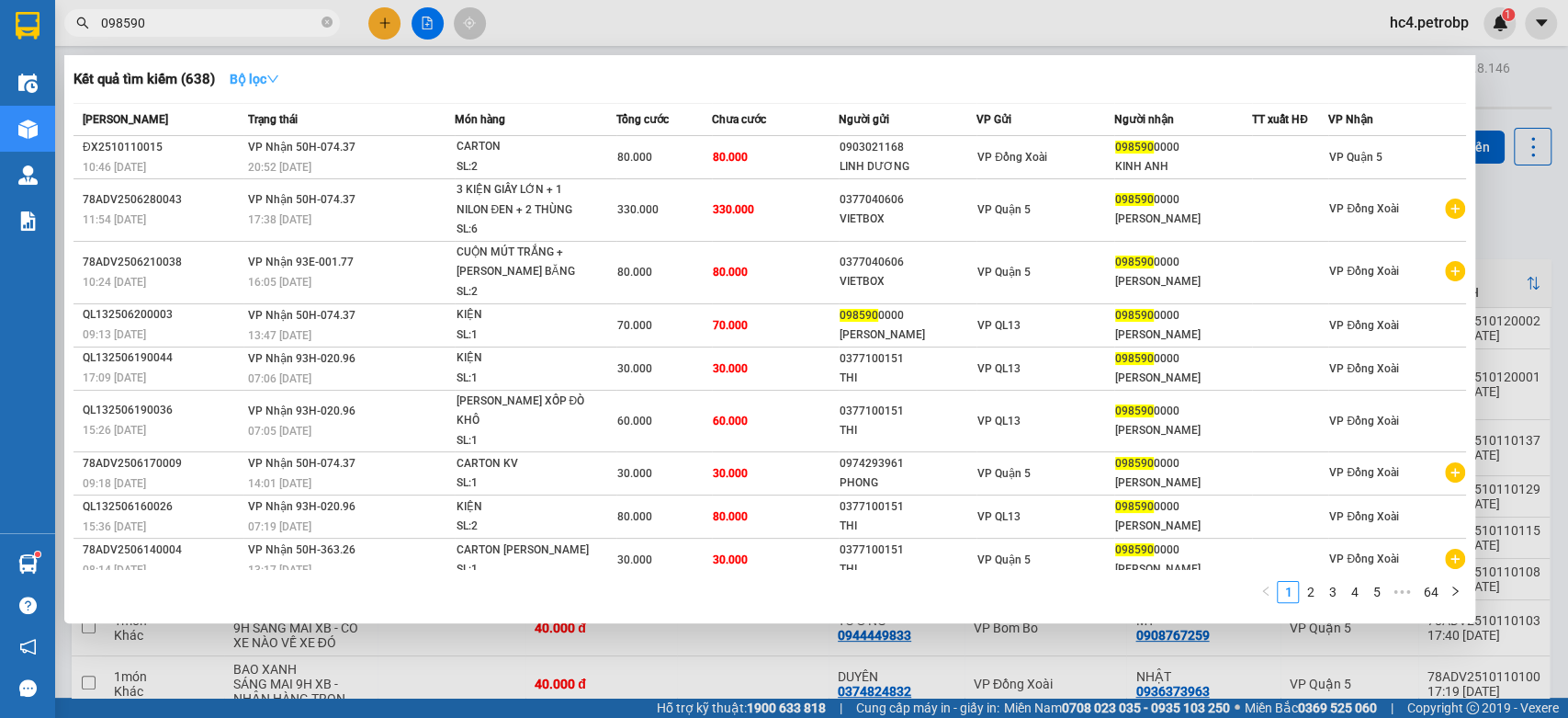
type input "098590"
click at [268, 81] on strong "Bộ lọc" at bounding box center [254, 78] width 50 height 15
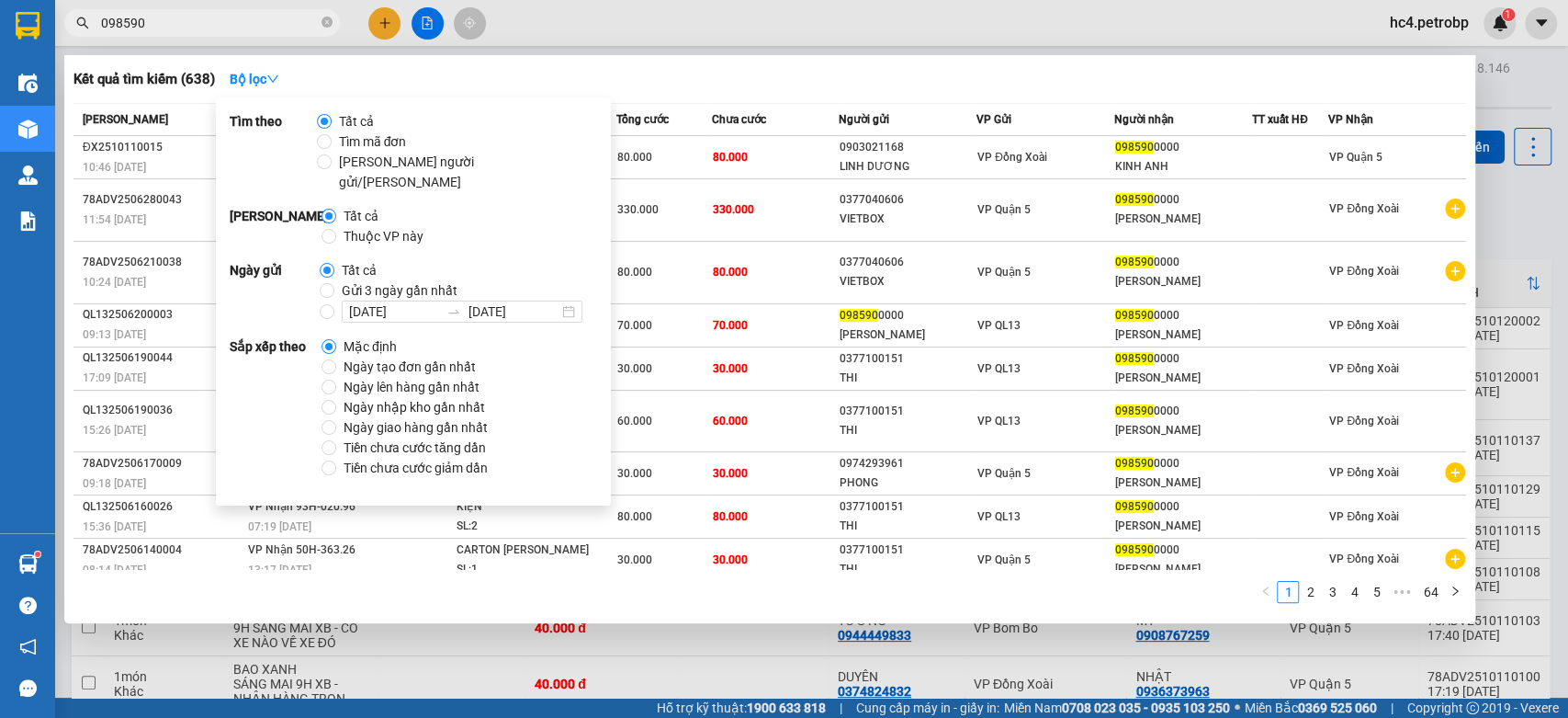
click at [362, 357] on span "Ngày tạo đơn gần nhất" at bounding box center [410, 366] width 147 height 20
click at [336, 359] on input "Ngày tạo đơn gần nhất" at bounding box center [328, 366] width 15 height 15
radio input "true"
radio input "false"
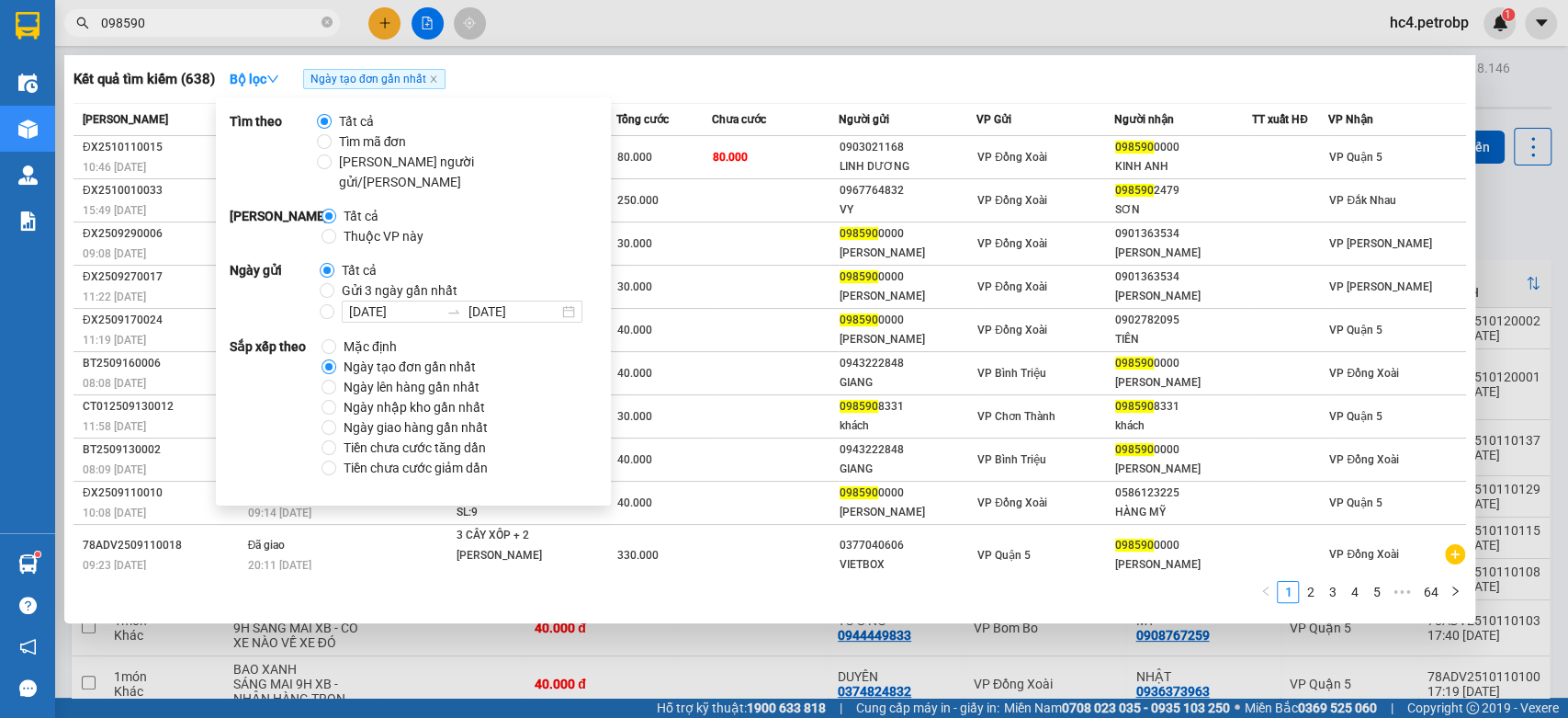
click at [1036, 72] on div "Kết quả tìm kiếm ( 638 ) Bộ lọc Ngày tạo đơn gần nhất" at bounding box center [769, 79] width 1392 height 30
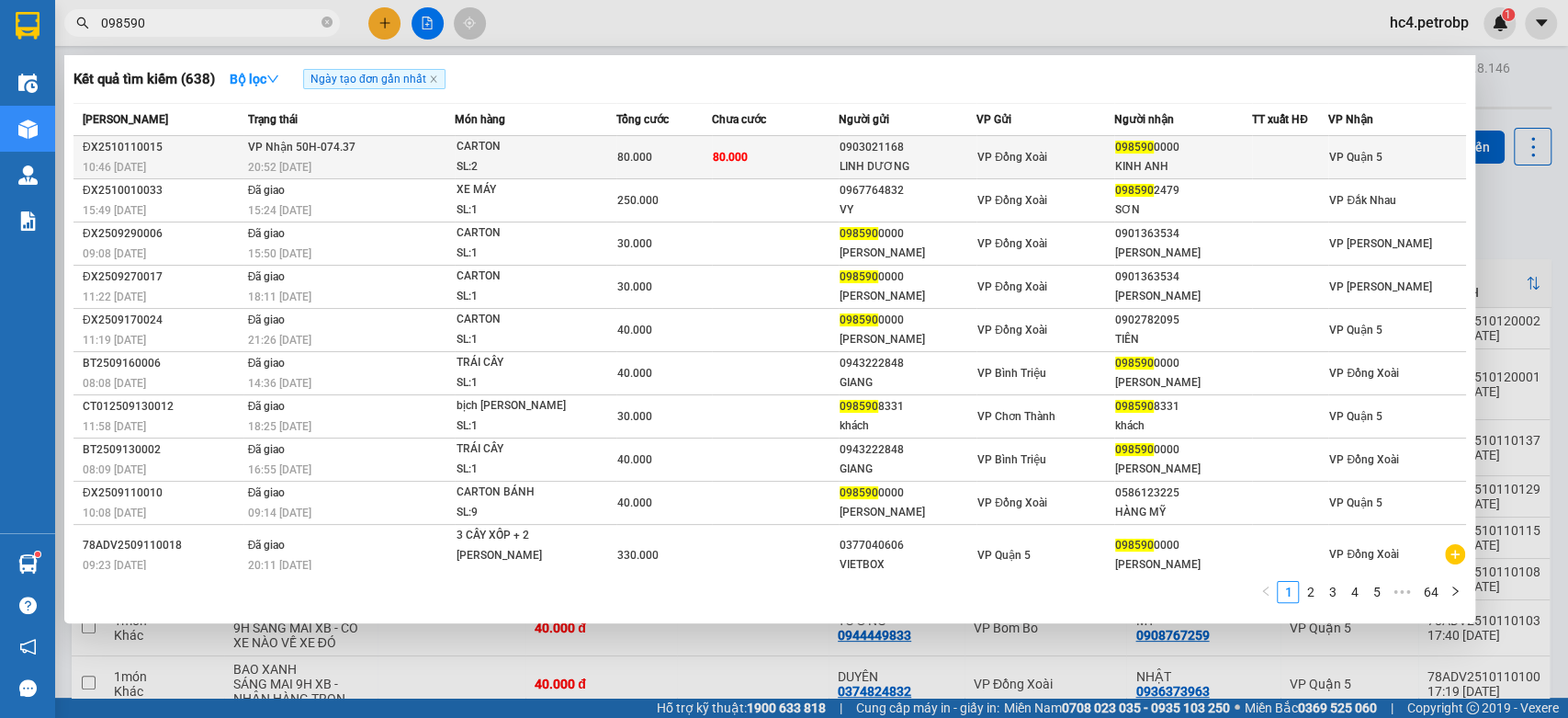
click at [712, 166] on td "80.000" at bounding box center [775, 157] width 127 height 43
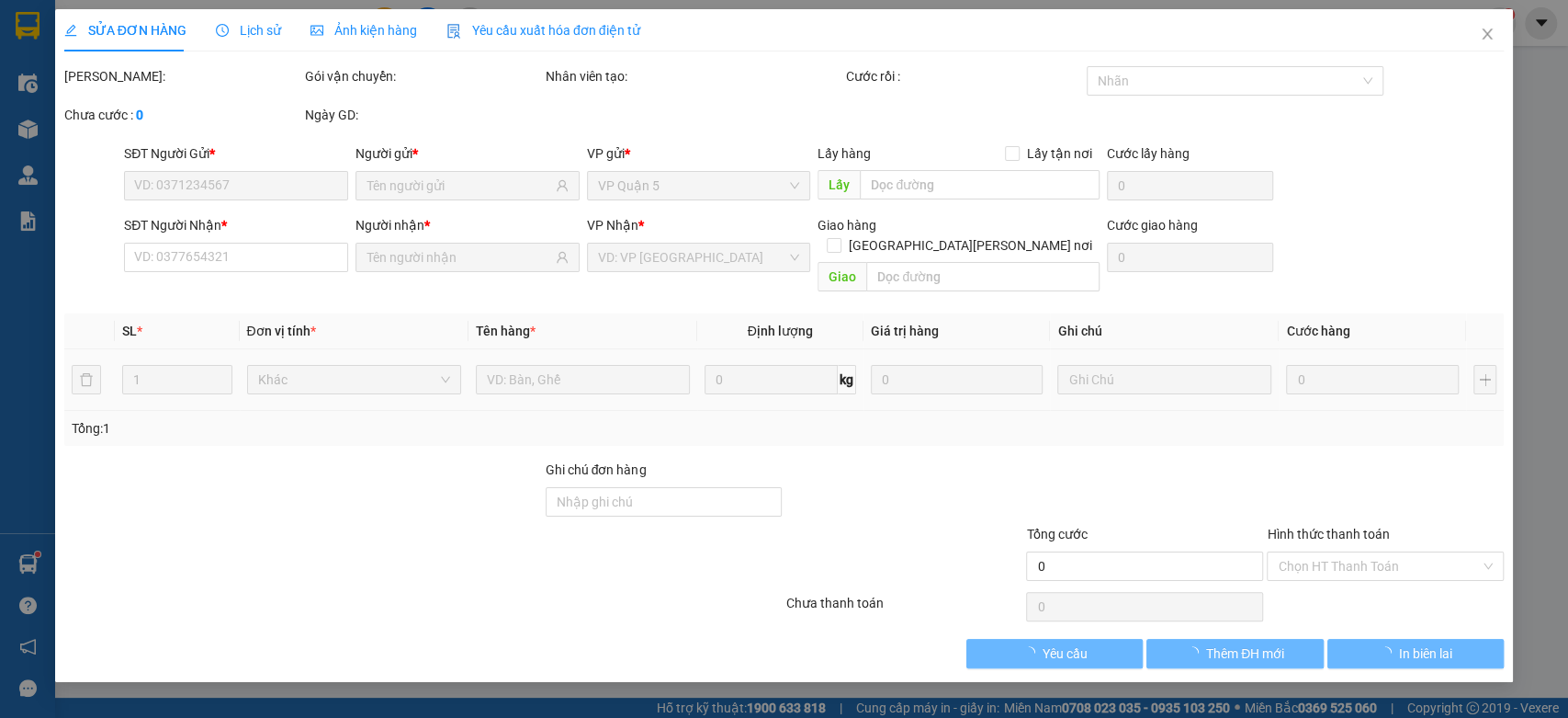
type input "0903021168"
type input "LINH DƯƠNG"
type input "0985900000"
type input "KINH ANH"
type input "80.000"
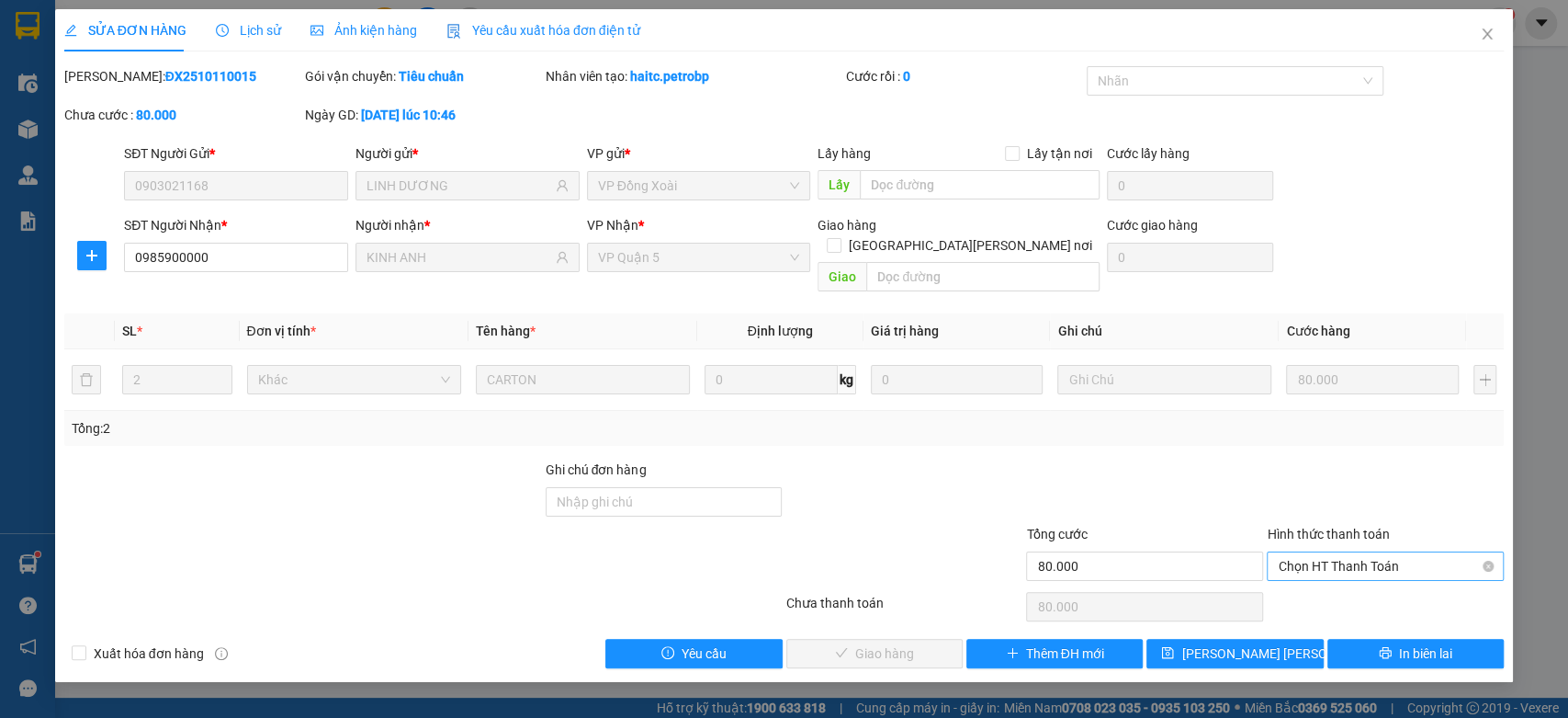
click at [1359, 552] on span "Chọn HT Thanh Toán" at bounding box center [1384, 566] width 215 height 28
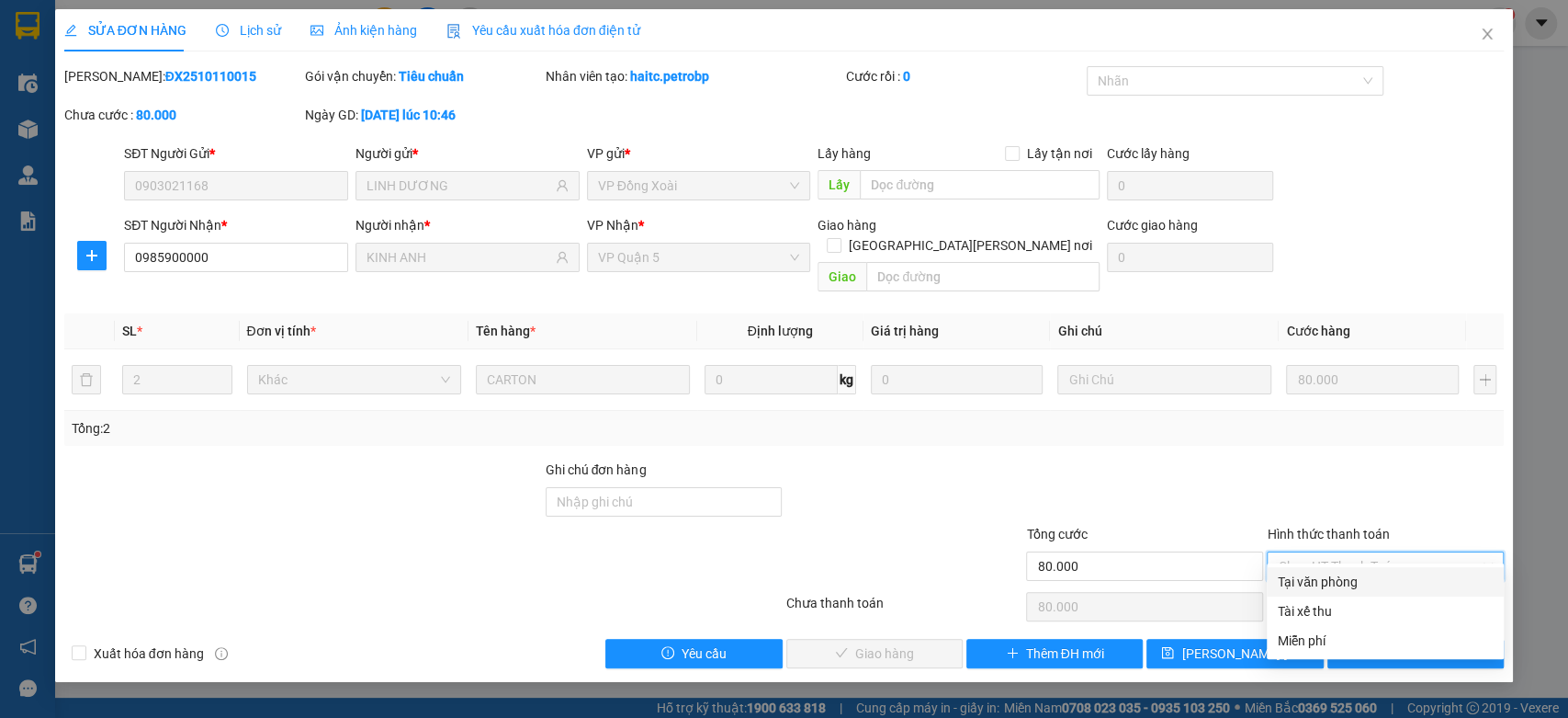
click at [1343, 581] on div "Tại văn phòng" at bounding box center [1384, 582] width 215 height 20
type input "0"
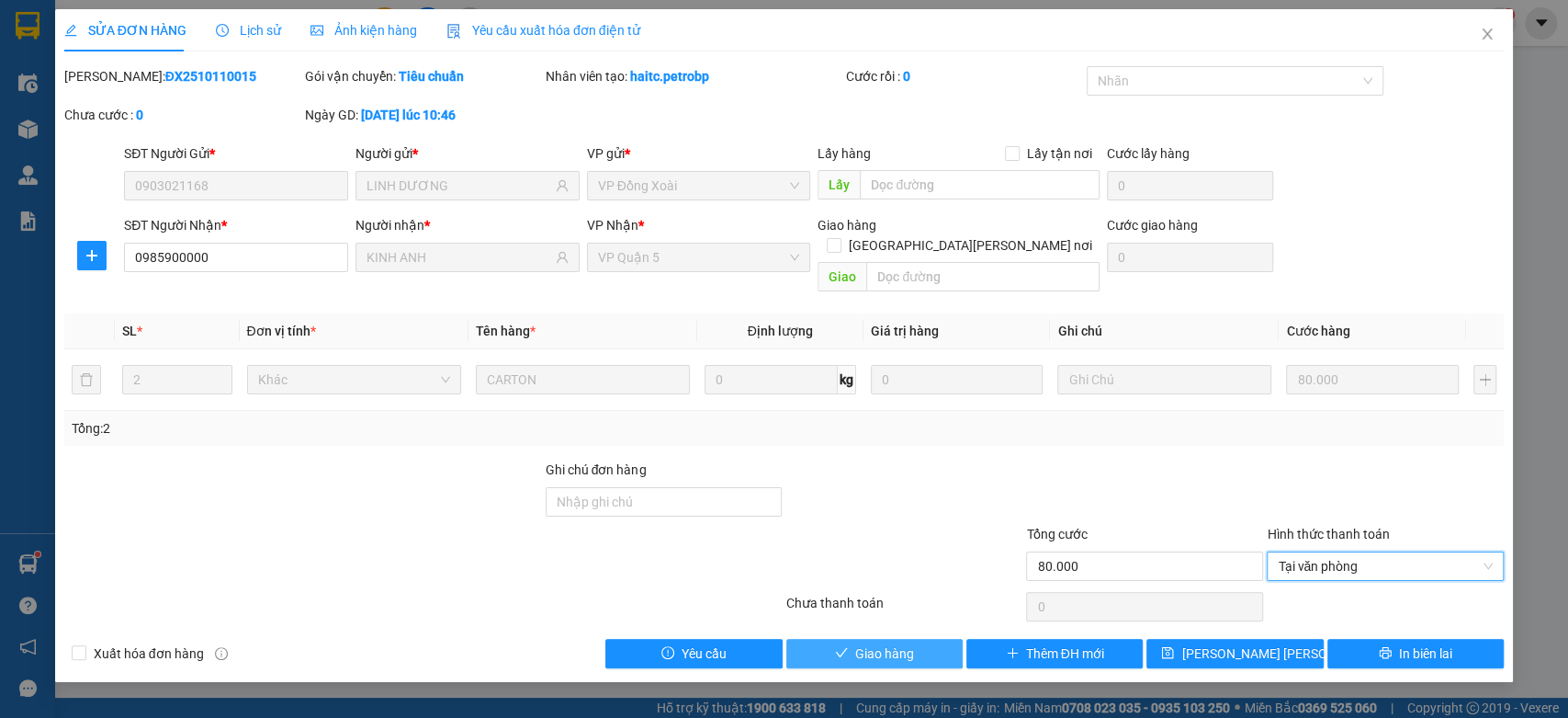
click at [880, 644] on span "Giao hàng" at bounding box center [884, 653] width 59 height 20
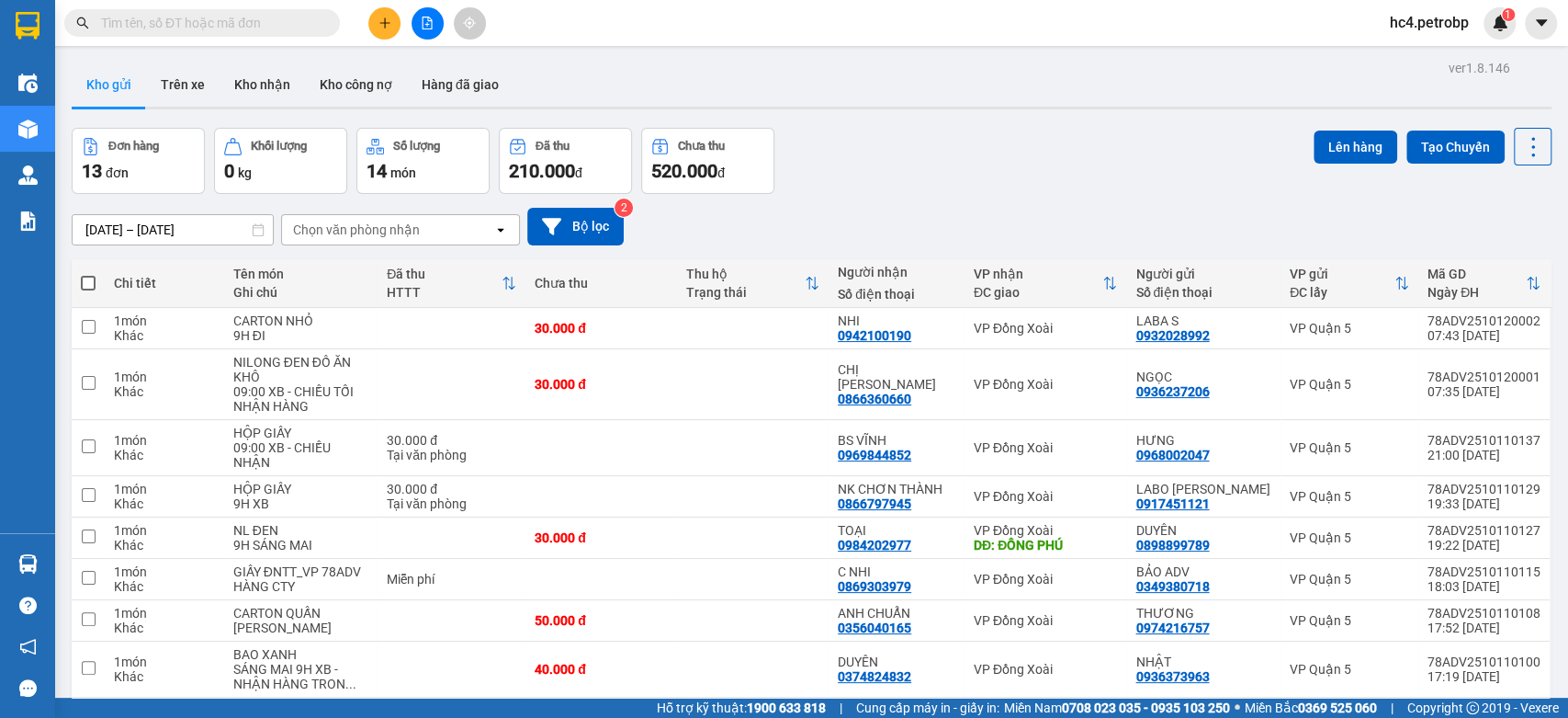
click at [99, 79] on button "Kho gửi" at bounding box center [108, 84] width 74 height 44
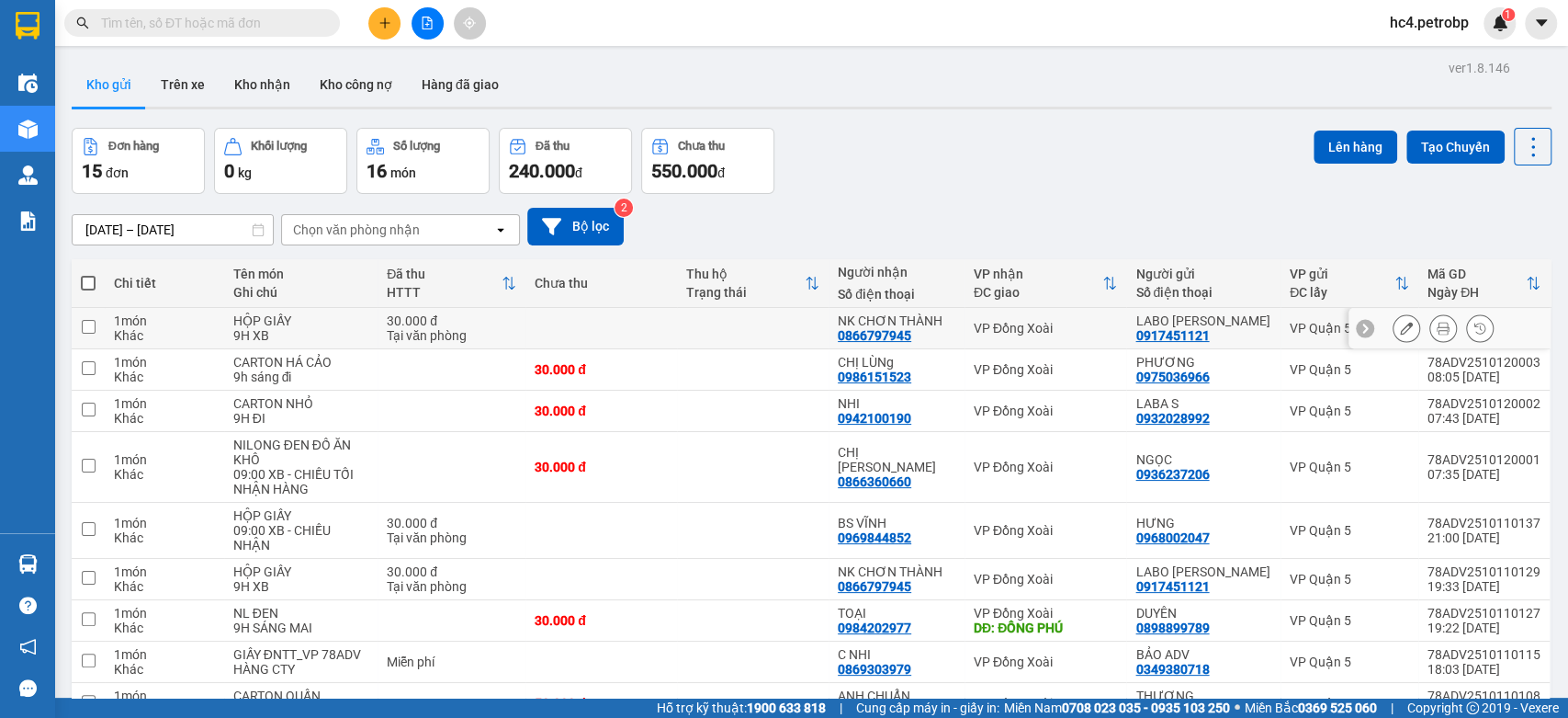
click at [760, 323] on td at bounding box center [752, 329] width 152 height 42
checkbox input "true"
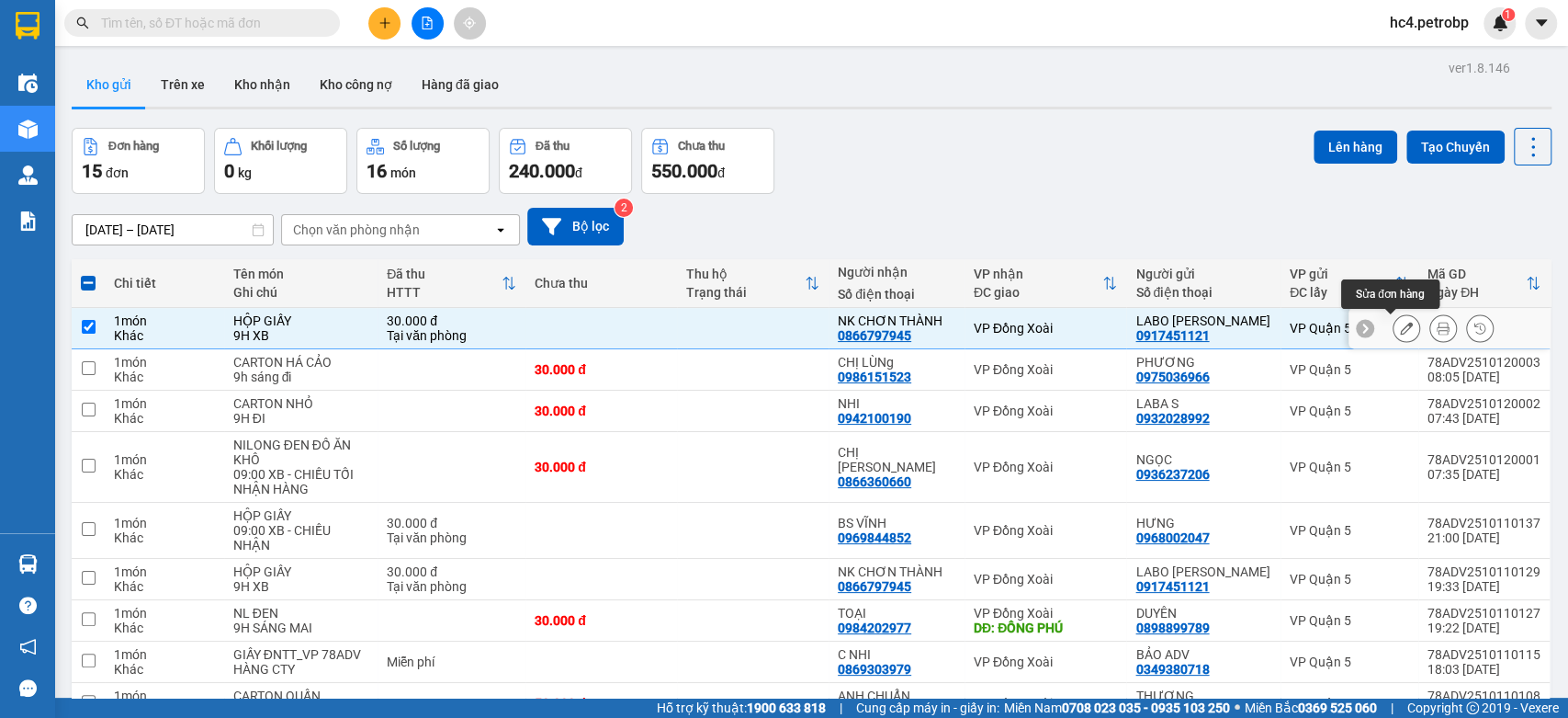
click at [1397, 332] on button at bounding box center [1406, 329] width 26 height 32
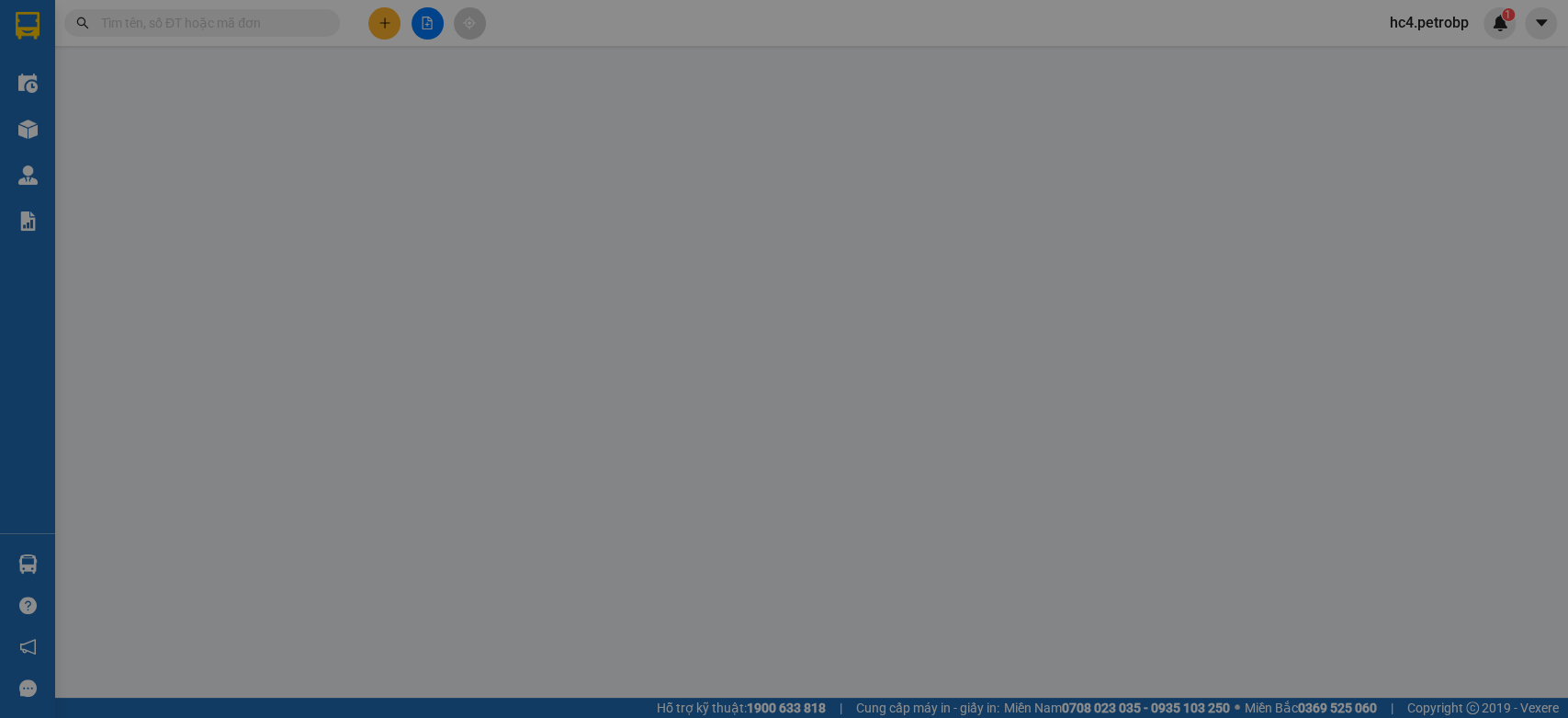
type input "0917451121"
type input "0866797945"
type input "30.000"
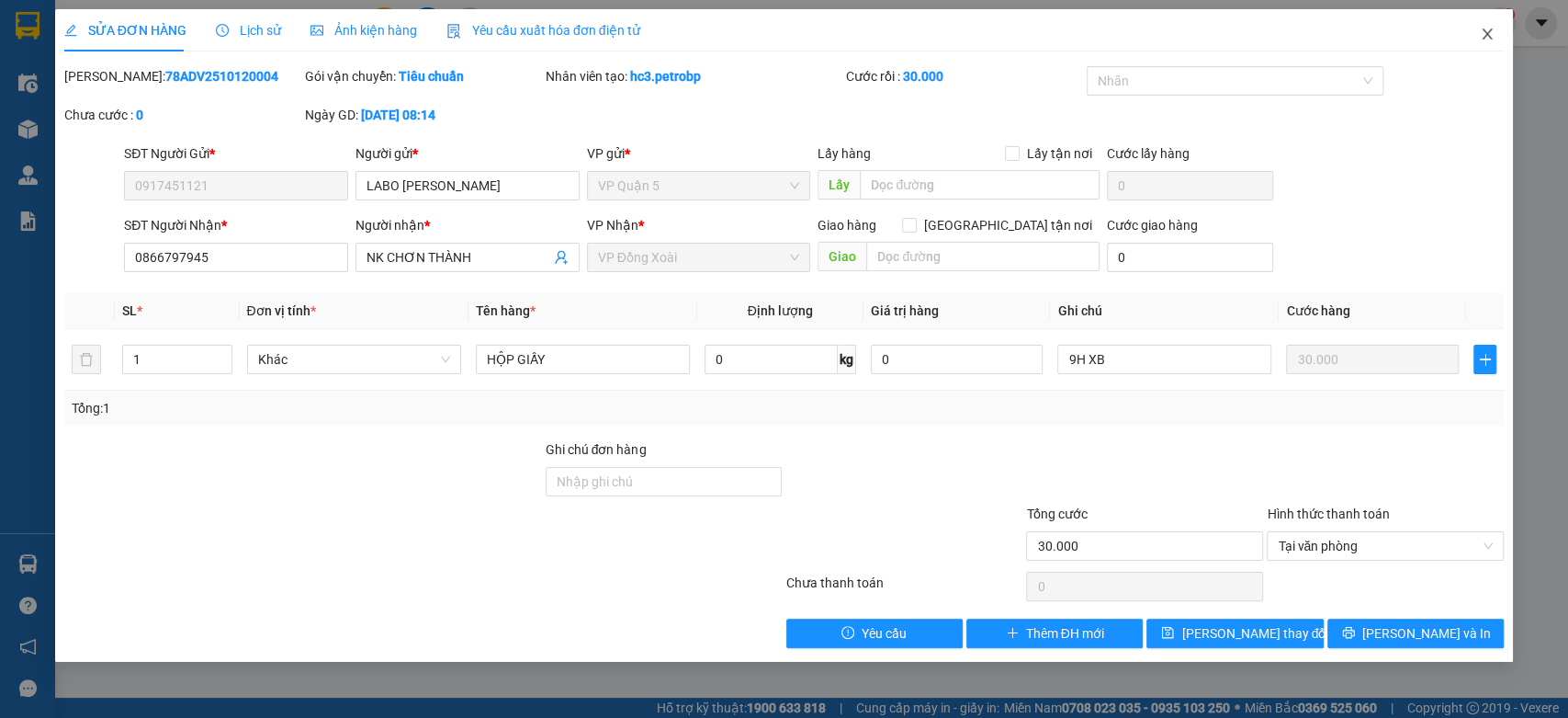
click at [1489, 45] on span "Close" at bounding box center [1487, 35] width 52 height 52
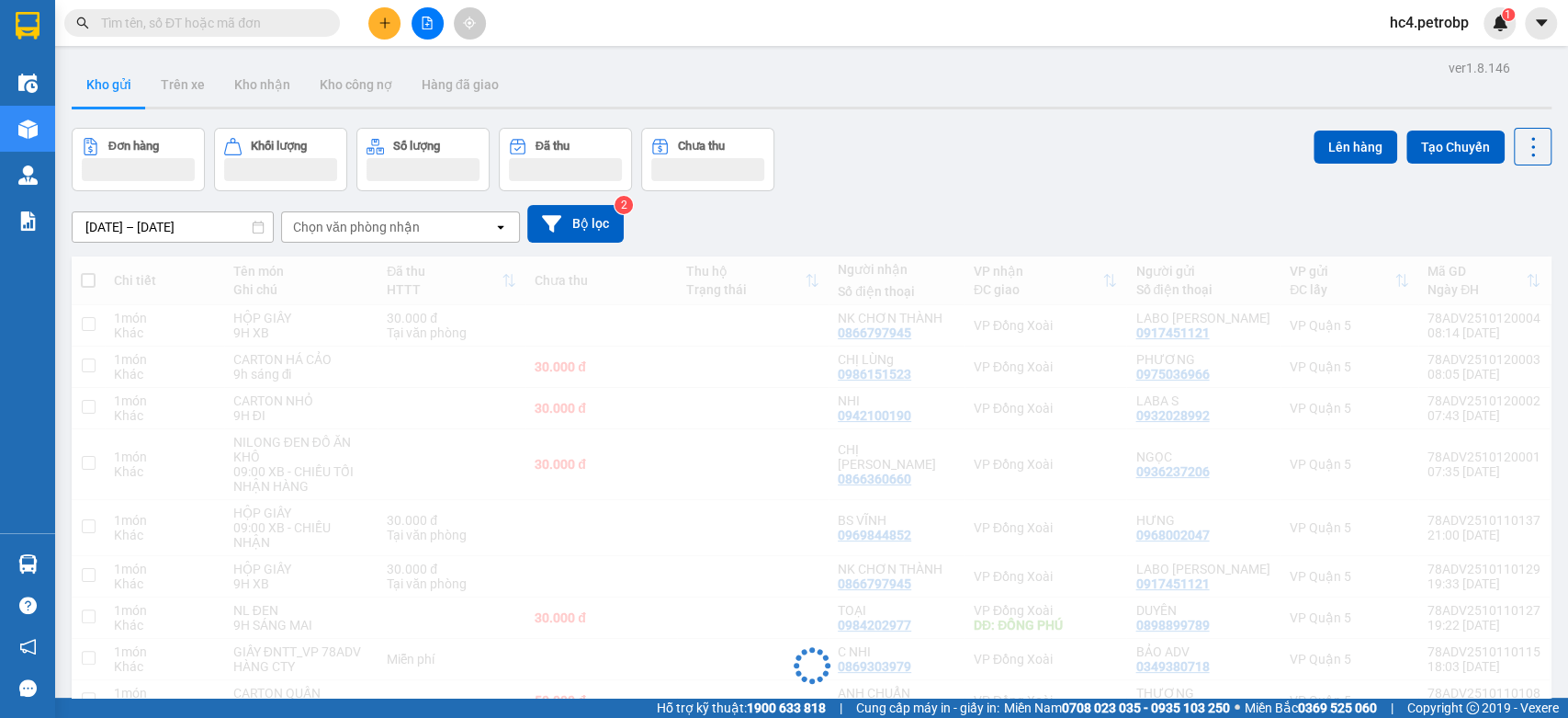
click at [1438, 28] on span "hc4.petrobp" at bounding box center [1428, 22] width 108 height 23
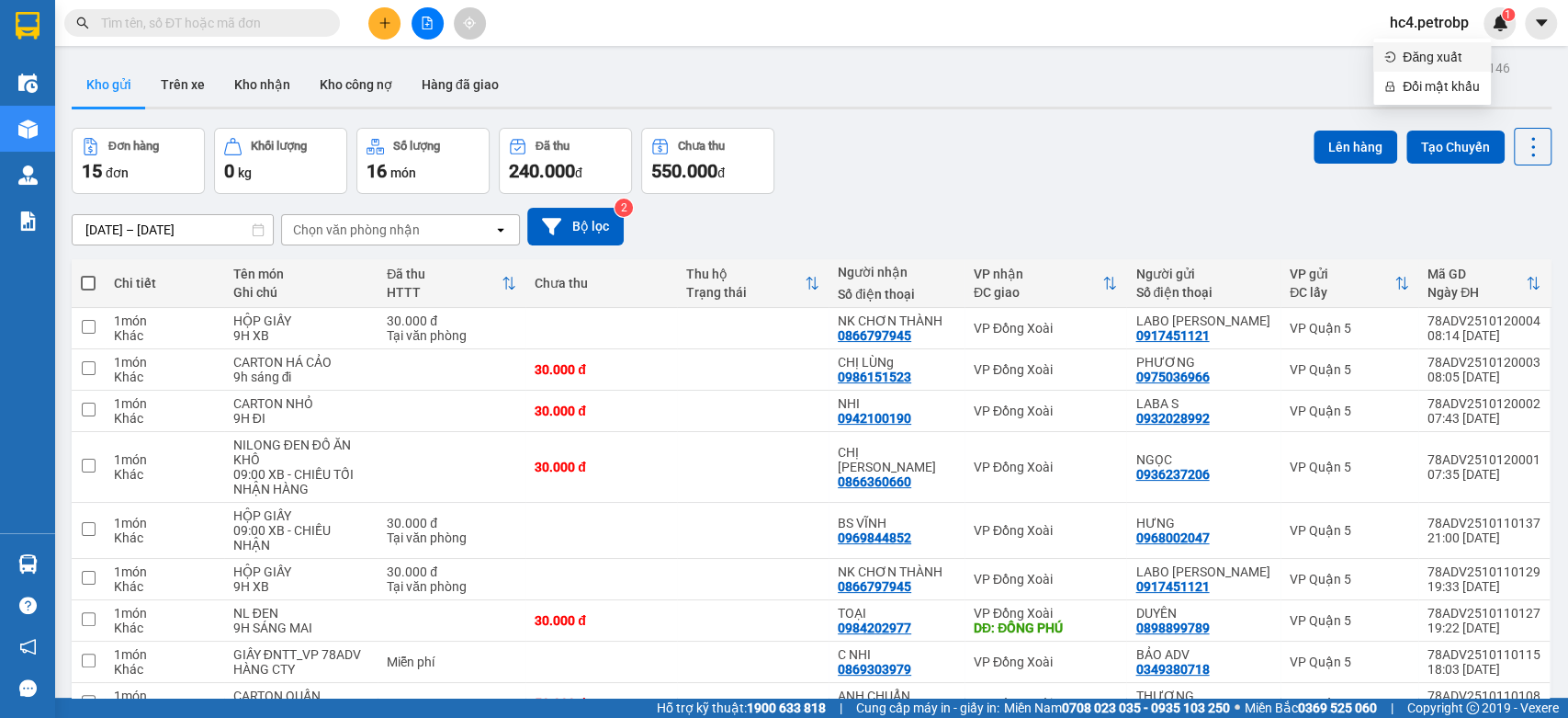
click at [1416, 59] on span "Đăng xuất" at bounding box center [1441, 57] width 77 height 20
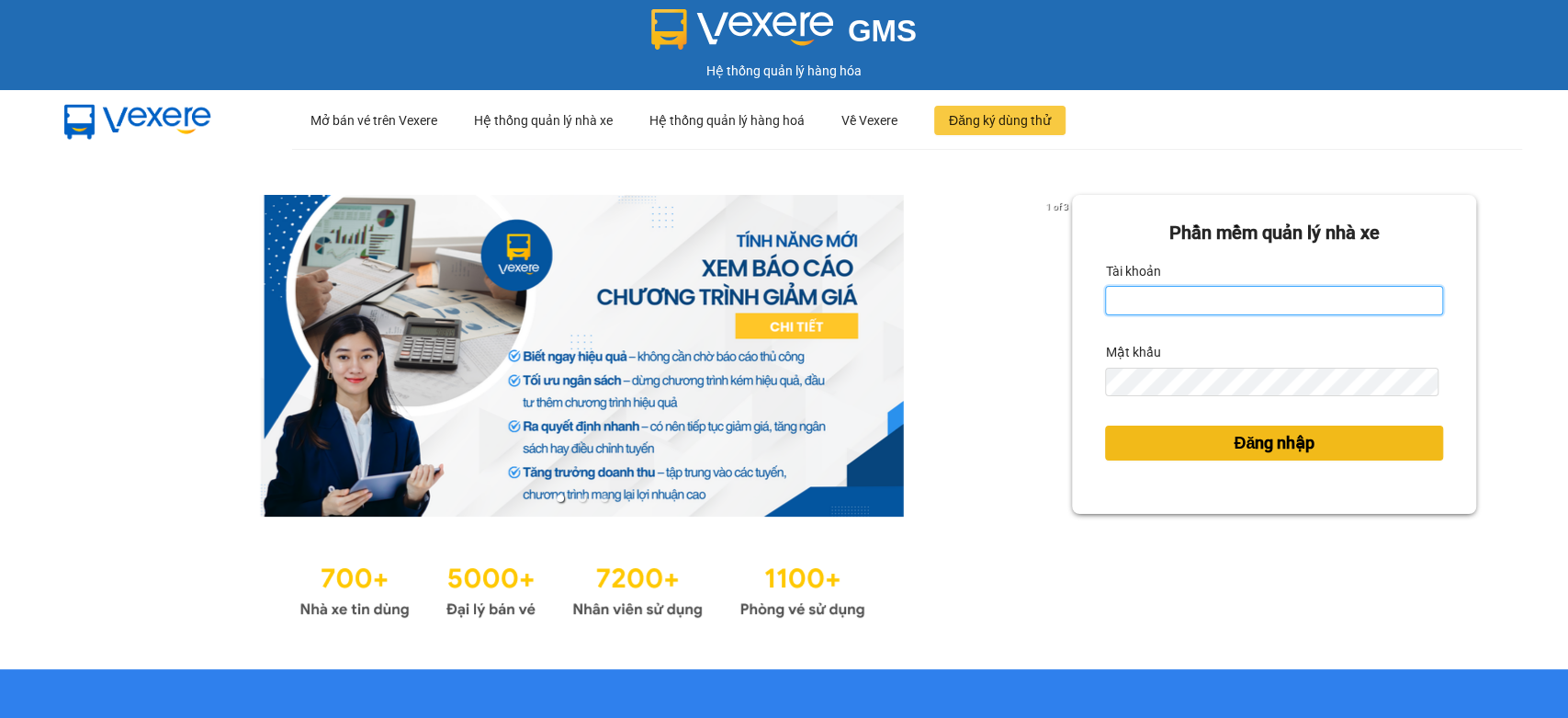
type input "hc4.petrobp"
click at [1307, 438] on button "Đăng nhập" at bounding box center [1273, 443] width 338 height 35
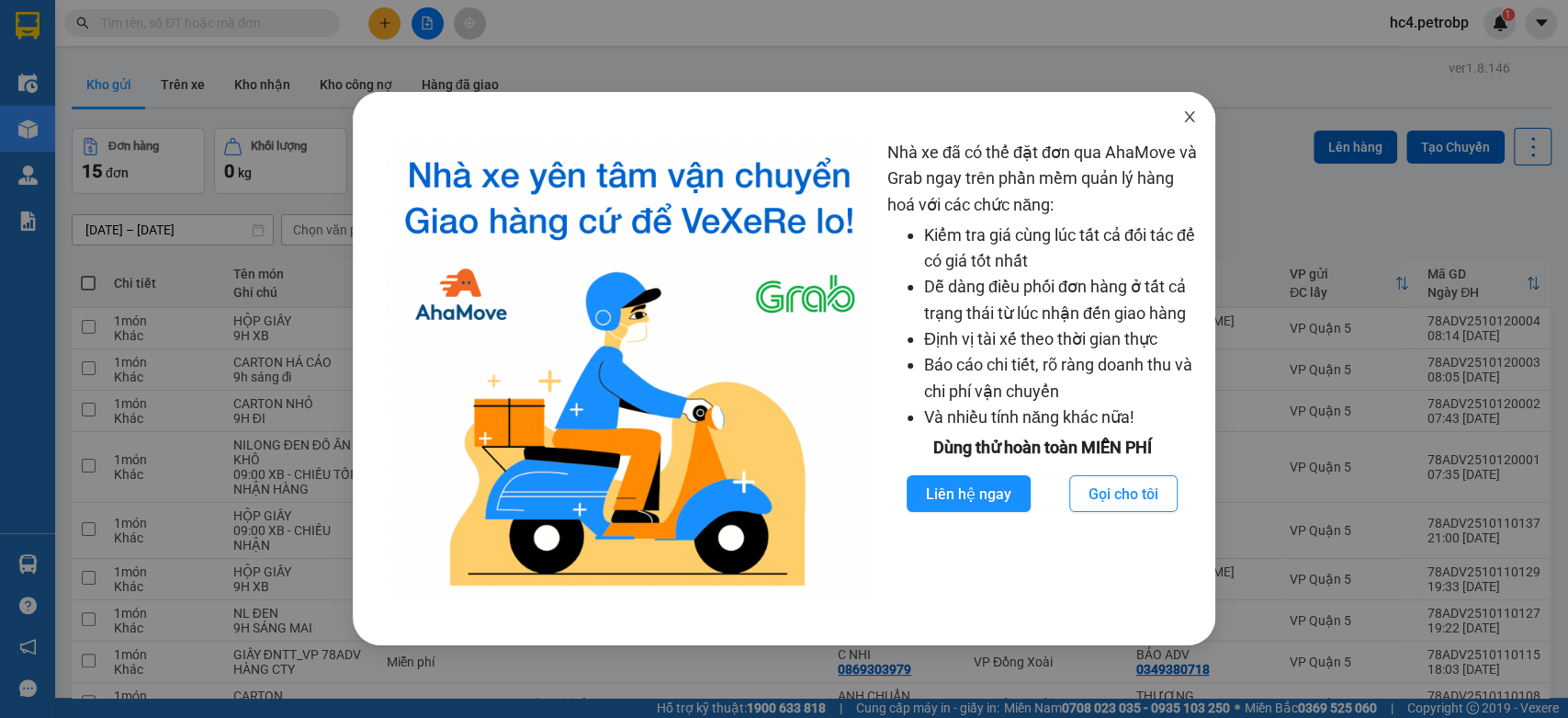
click at [1192, 119] on icon "close" at bounding box center [1189, 116] width 15 height 15
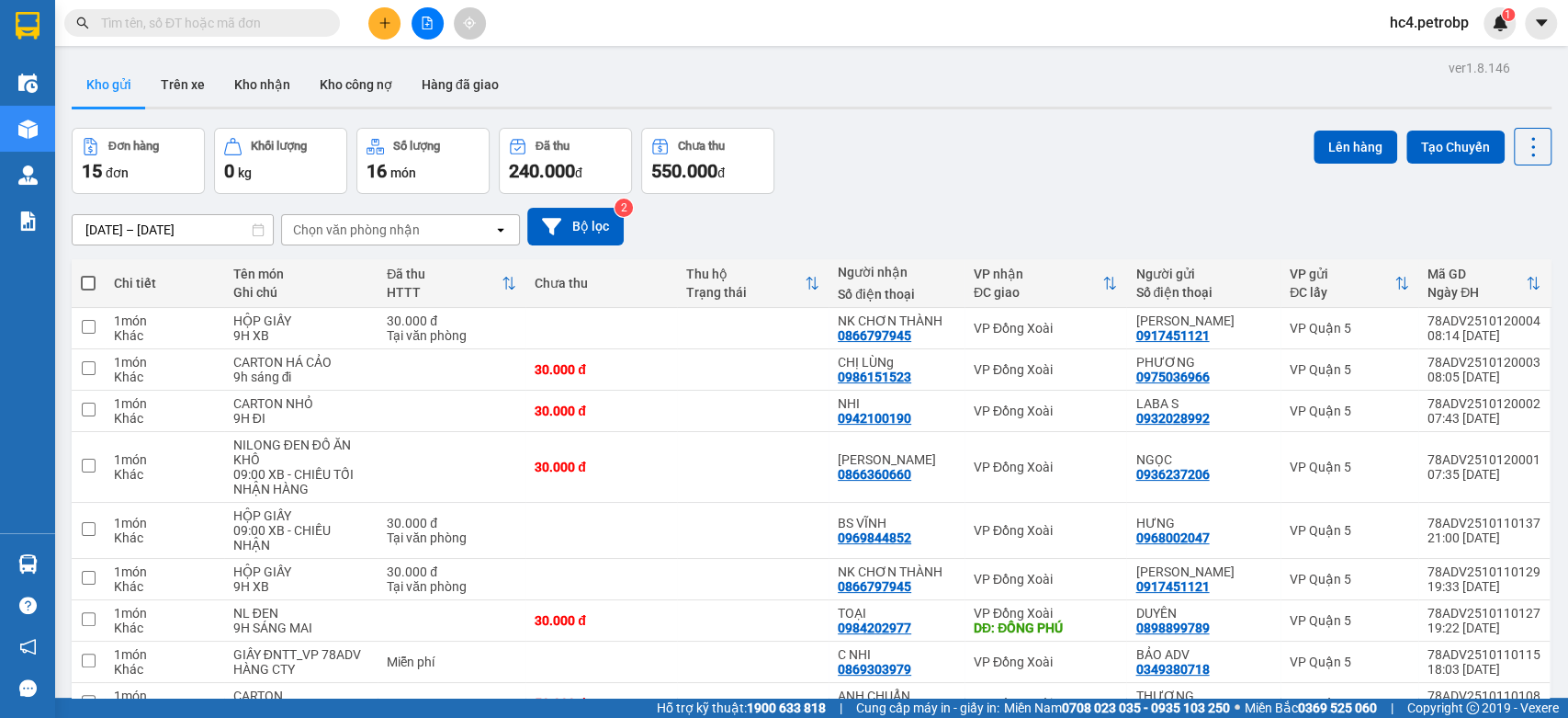
click at [1425, 28] on span "hc4.petrobp" at bounding box center [1428, 22] width 108 height 23
click at [1400, 60] on li "Đăng xuất" at bounding box center [1432, 58] width 117 height 30
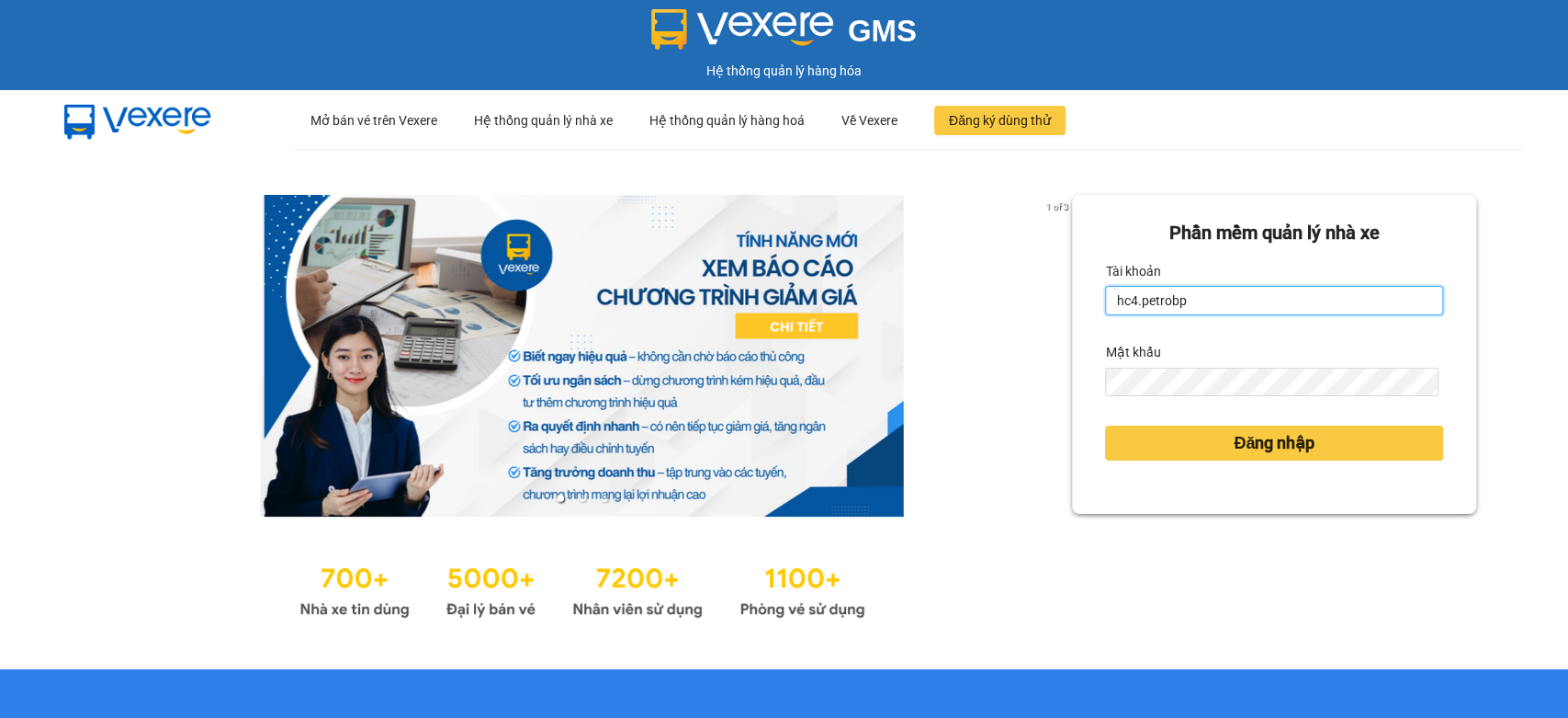
click at [1261, 301] on input "hc4.petrobp" at bounding box center [1273, 301] width 338 height 30
type input "uyenntt.petrobp"
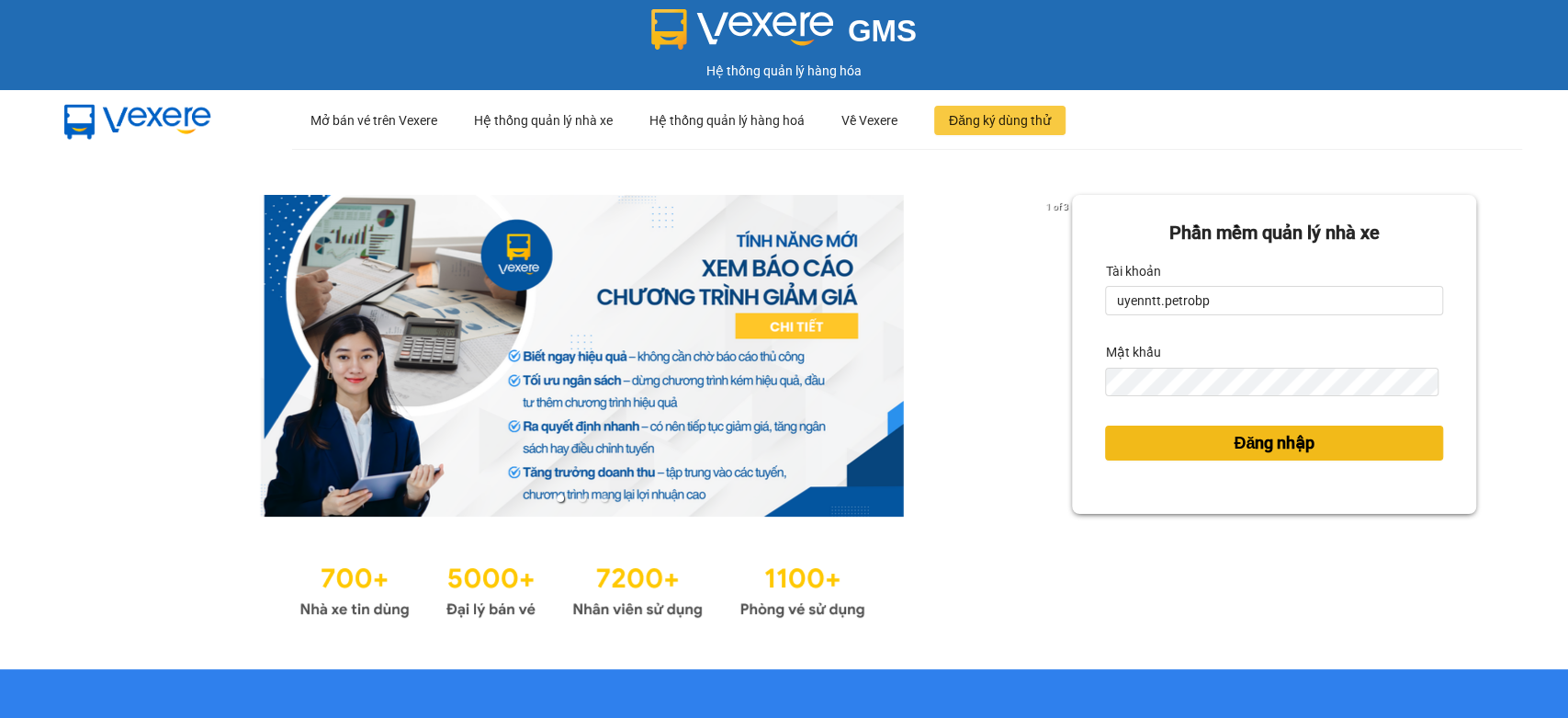
click at [1309, 446] on button "Đăng nhập" at bounding box center [1273, 443] width 338 height 35
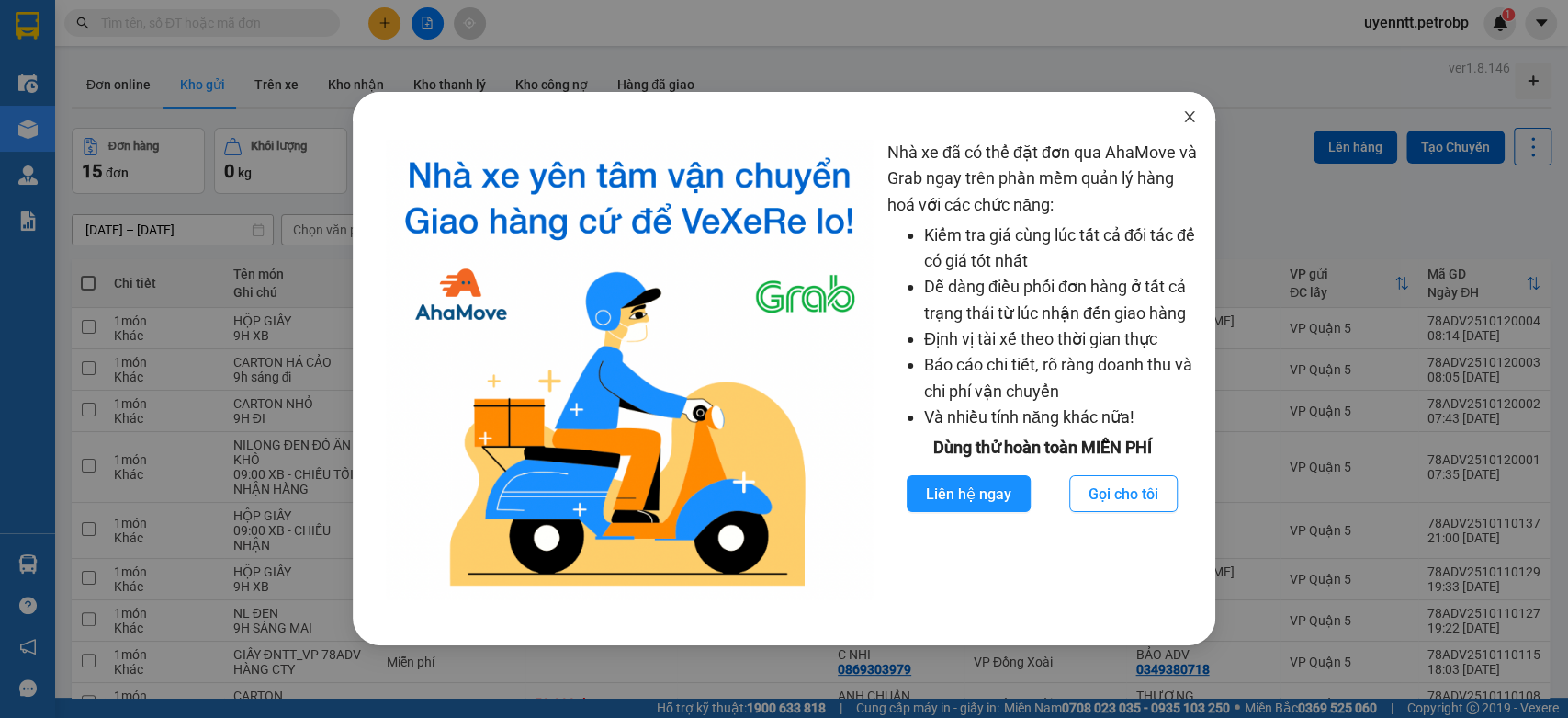
click at [1191, 116] on icon "close" at bounding box center [1189, 116] width 15 height 15
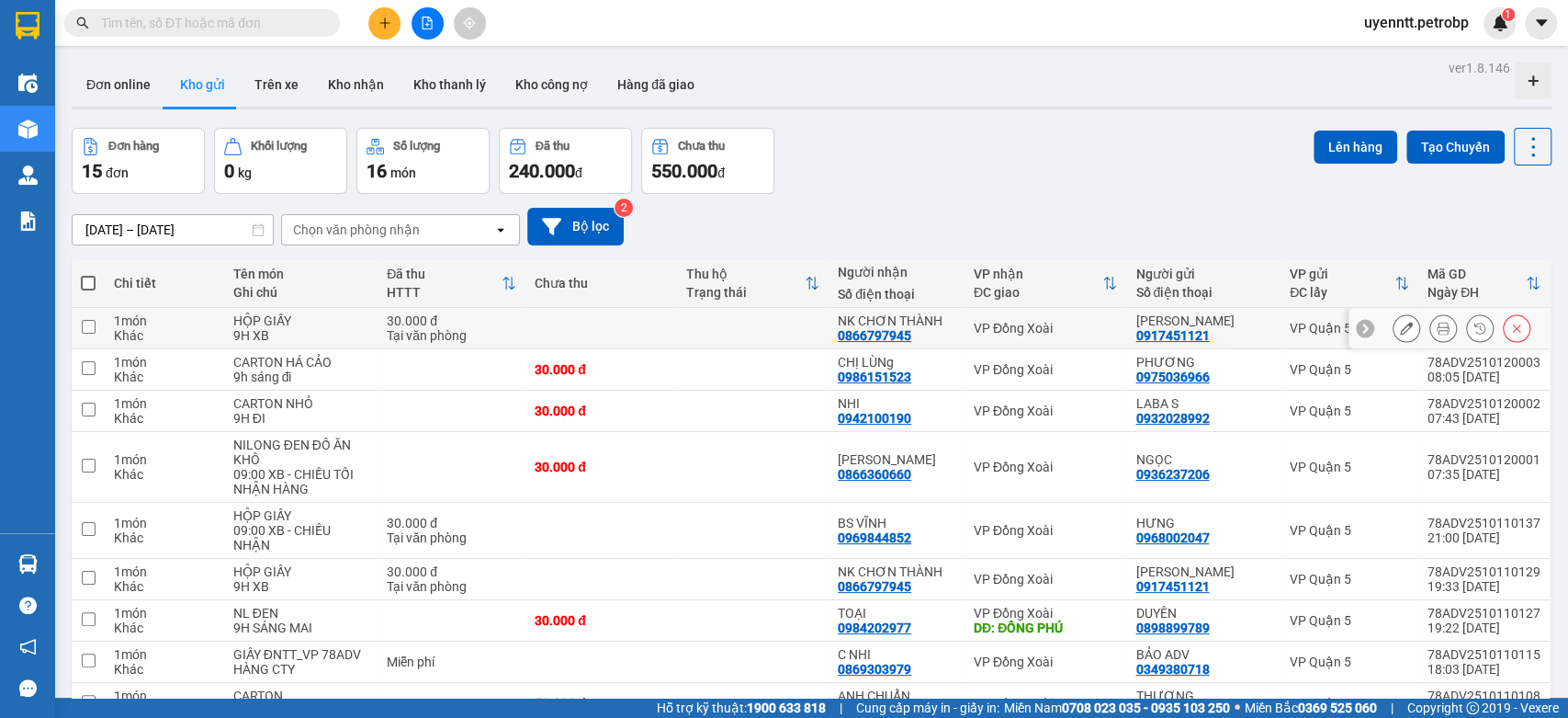
click at [1084, 331] on div "VP Đồng Xoài" at bounding box center [1045, 328] width 144 height 15
checkbox input "true"
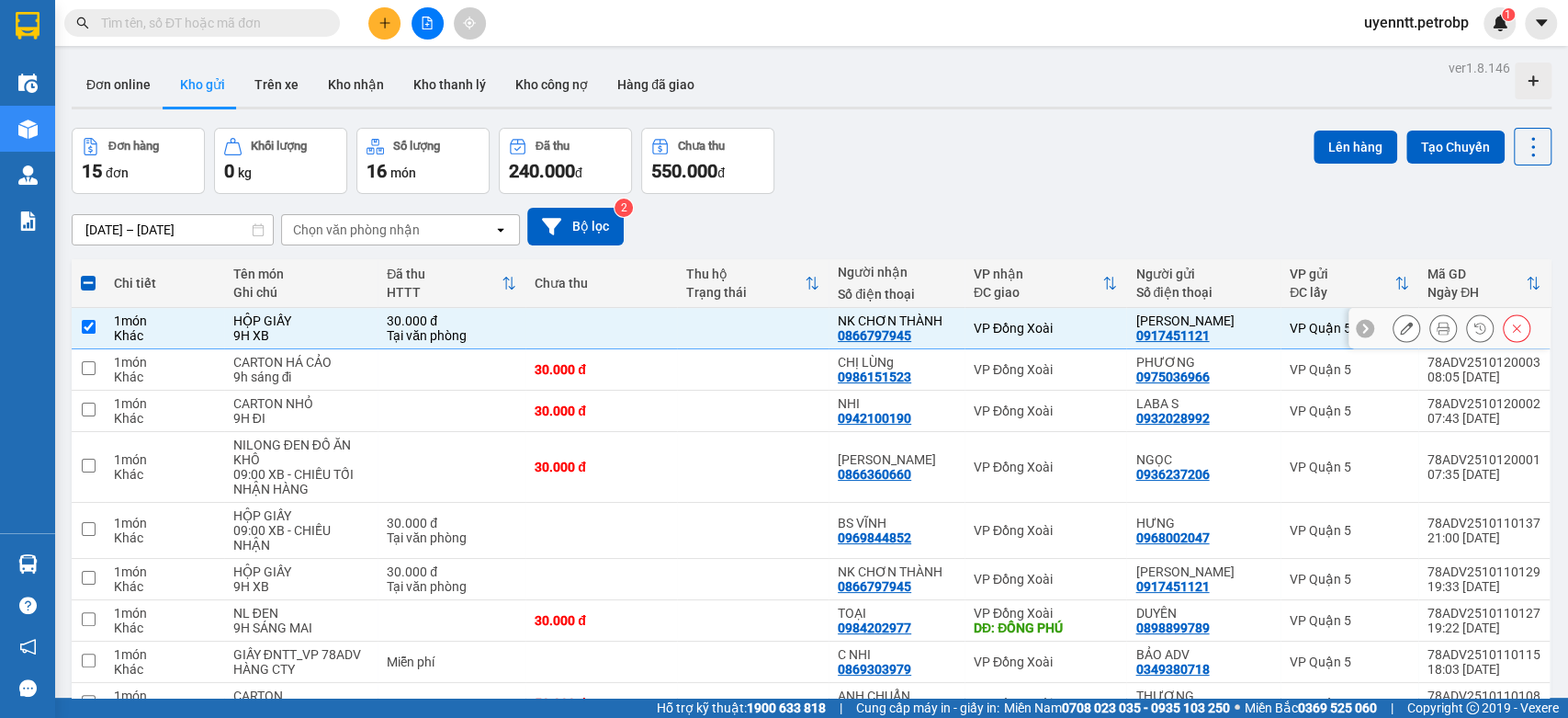
click at [1399, 327] on icon at bounding box center [1405, 328] width 13 height 13
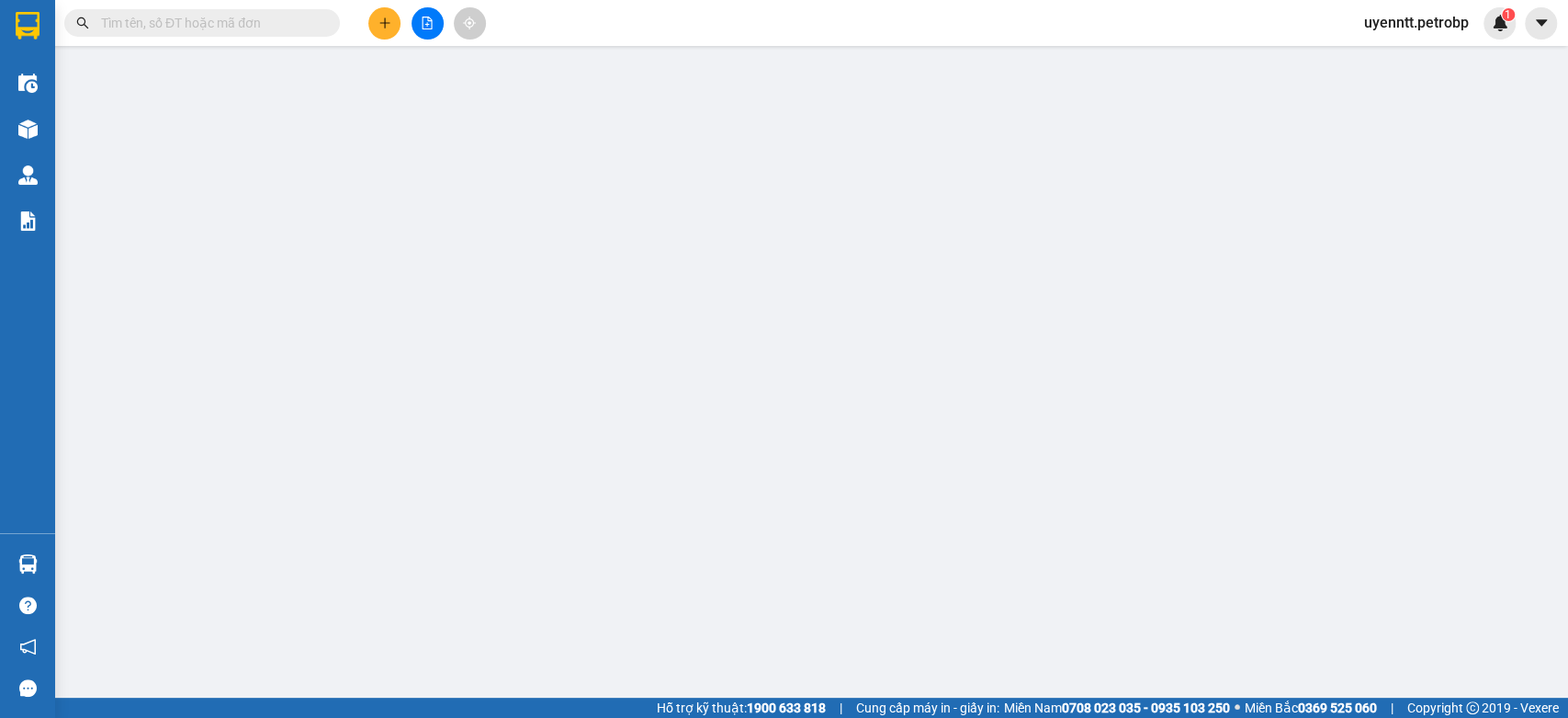
type input "0917451121"
type input "LABO [PERSON_NAME]"
type input "0866797945"
type input "NK CHƠN THÀNH"
type input "30.000"
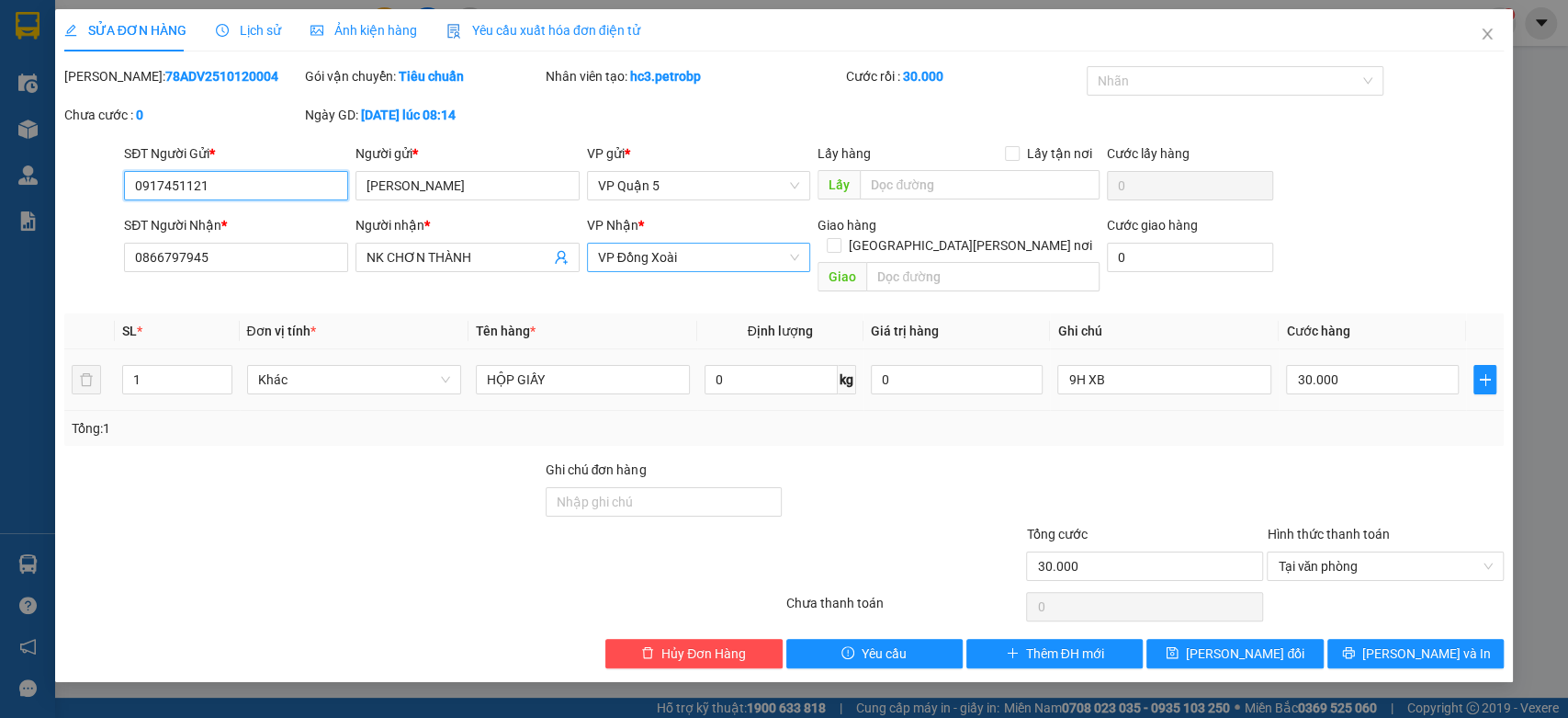
click at [726, 259] on span "VP Đồng Xoài" at bounding box center [700, 257] width 202 height 28
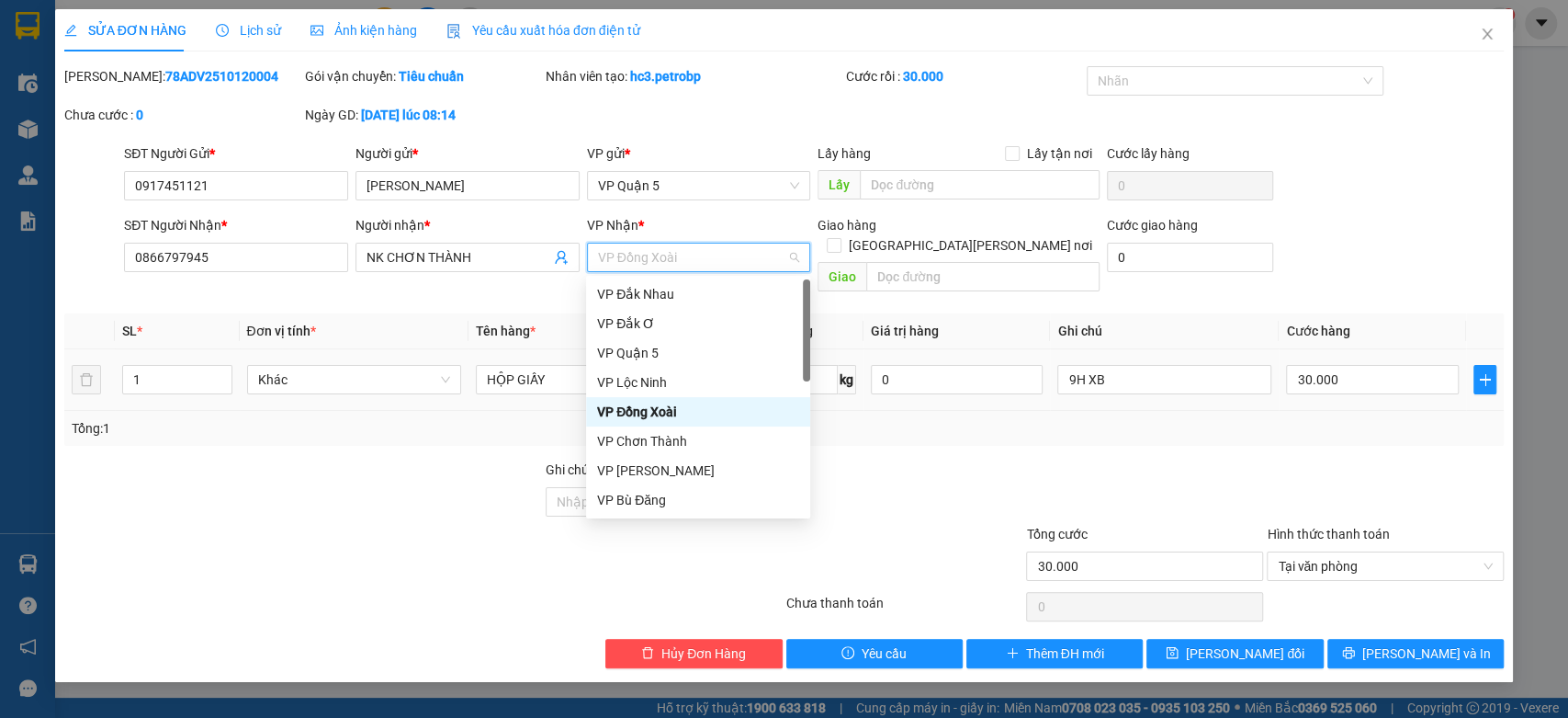
type input "C"
click at [707, 320] on div "VP Chơn Thành" at bounding box center [699, 324] width 202 height 20
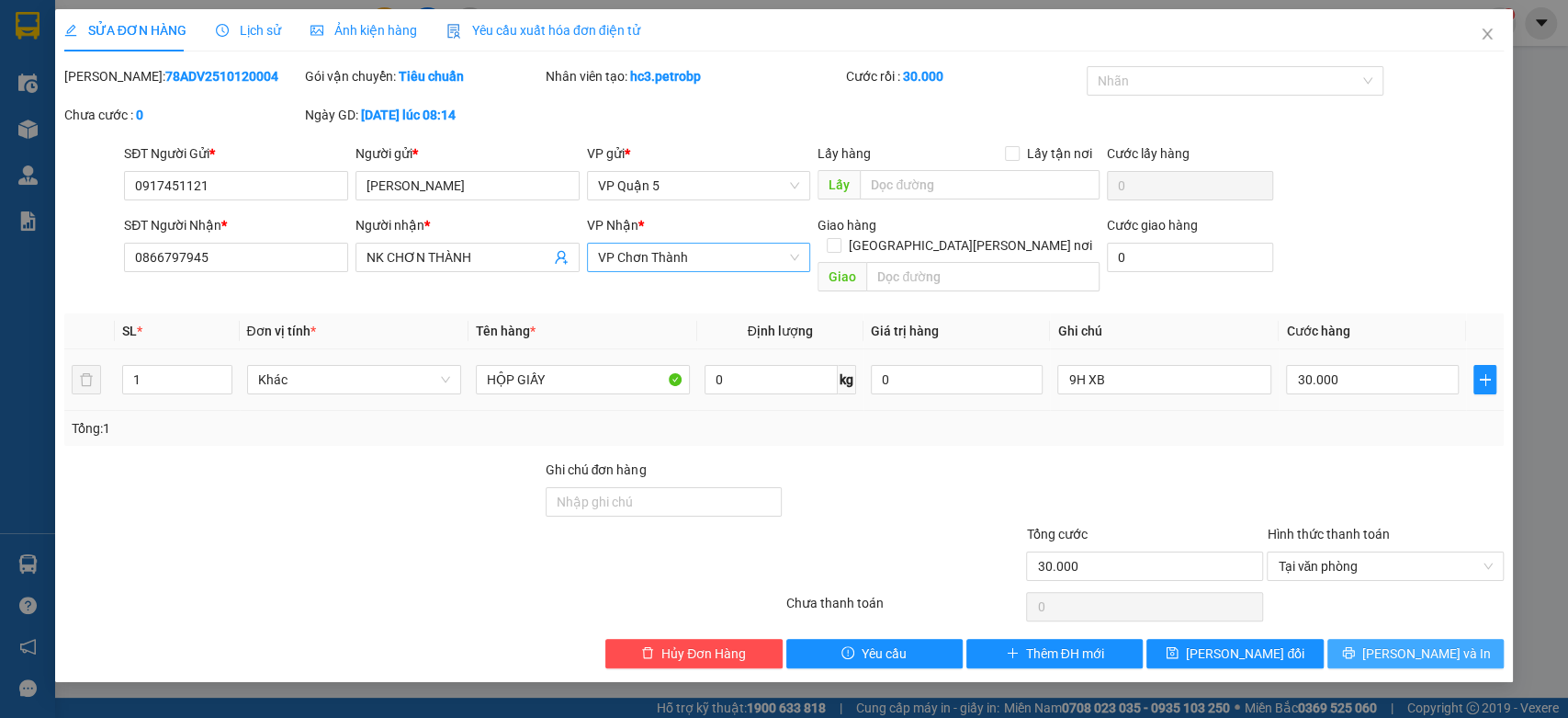
click at [1374, 639] on button "Lưu và In" at bounding box center [1415, 653] width 177 height 30
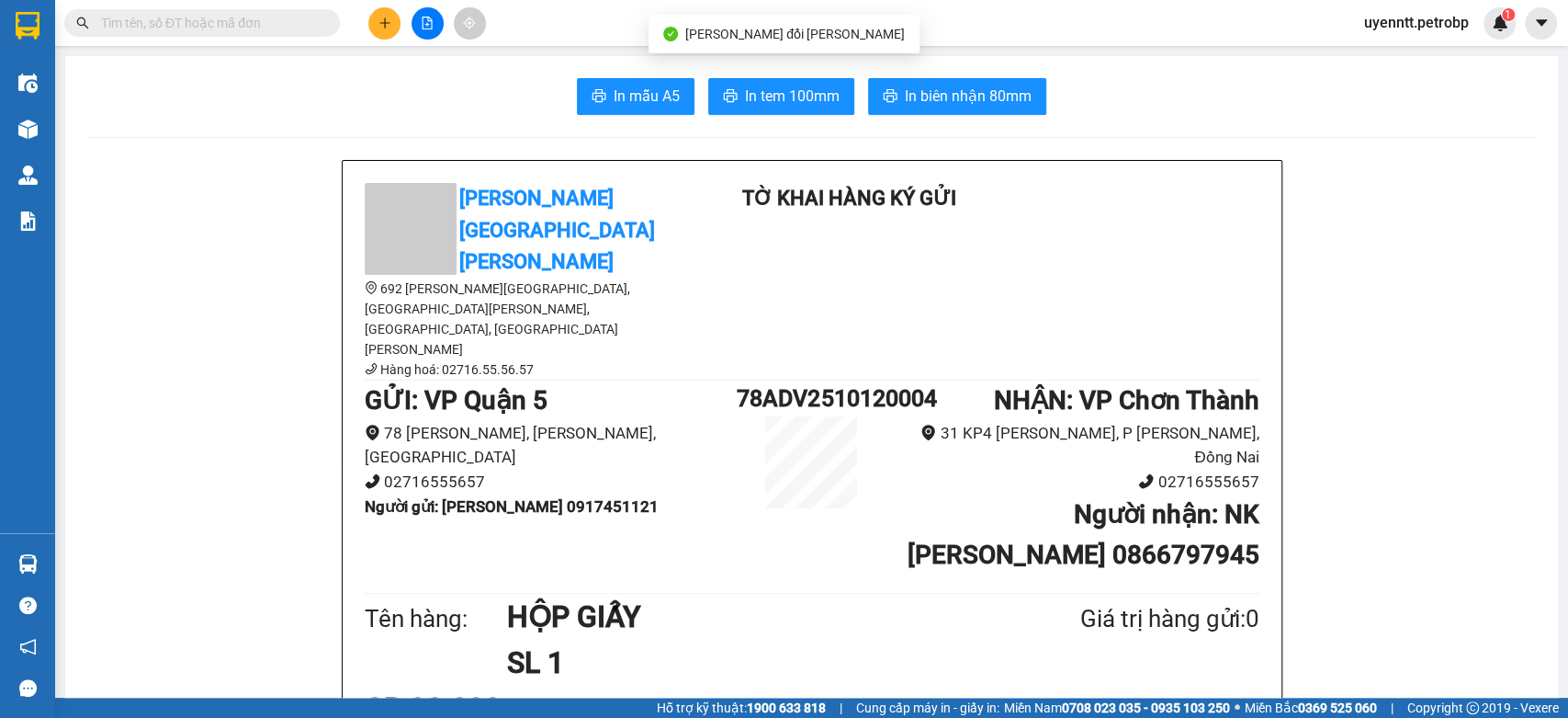
click at [1409, 15] on span "uyenntt.petrobp" at bounding box center [1416, 22] width 134 height 23
click at [1423, 56] on span "Đăng xuất" at bounding box center [1423, 57] width 97 height 20
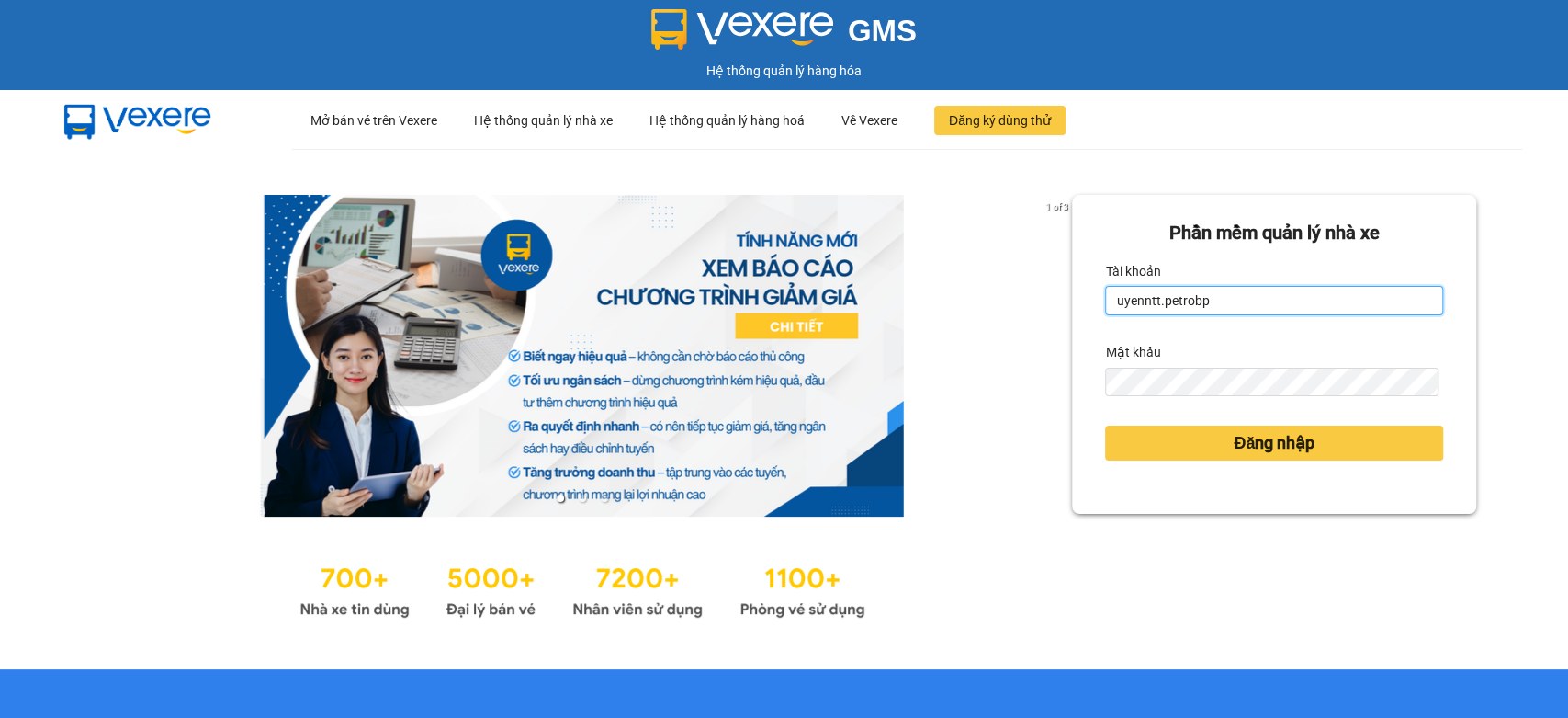
click at [1203, 298] on input "uyenntt.petrobp" at bounding box center [1273, 301] width 338 height 30
type input "hc4.petrobp"
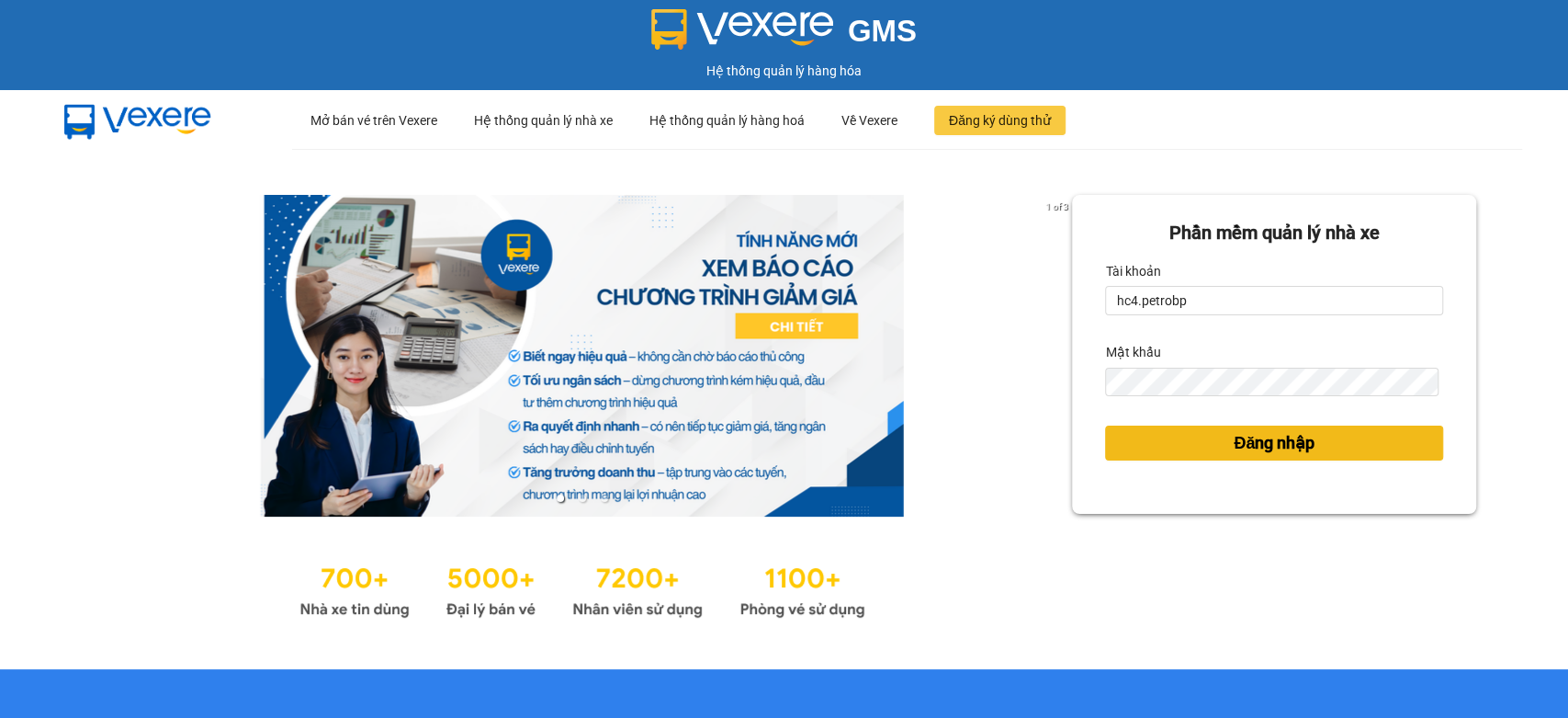
click at [1271, 449] on span "Đăng nhập" at bounding box center [1273, 443] width 80 height 26
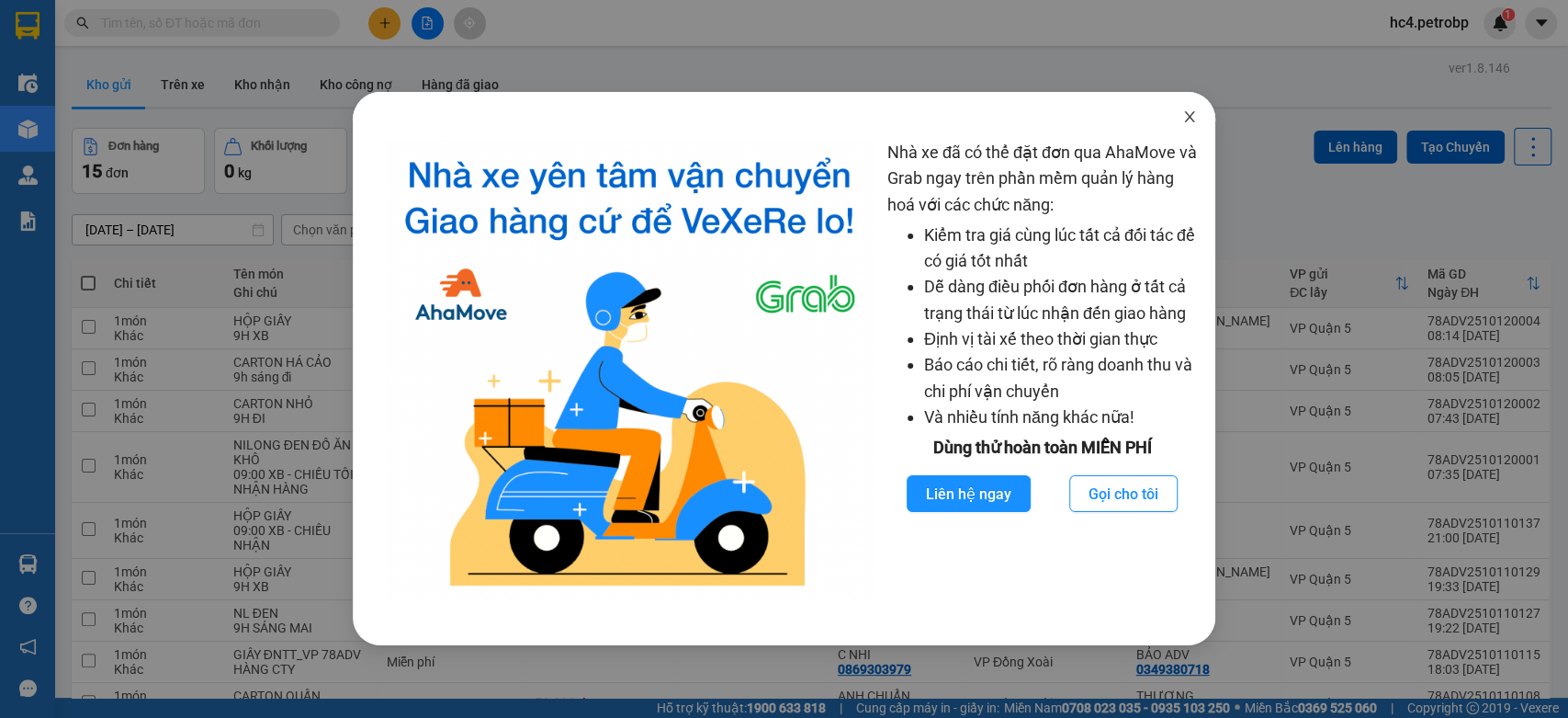
click at [1191, 117] on icon "close" at bounding box center [1189, 116] width 15 height 15
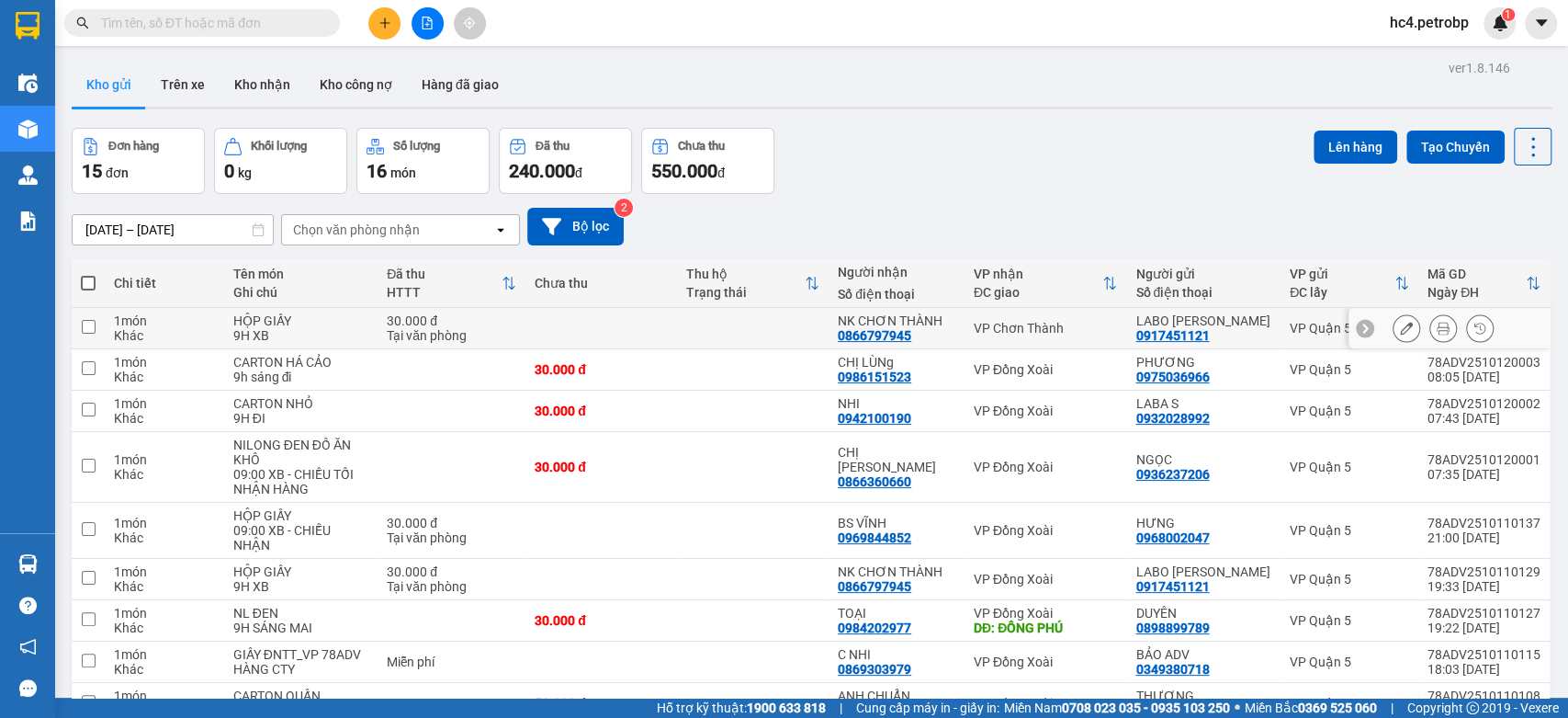
click at [1261, 326] on td "LABO [PERSON_NAME] 0917451121" at bounding box center [1203, 329] width 154 height 42
checkbox input "true"
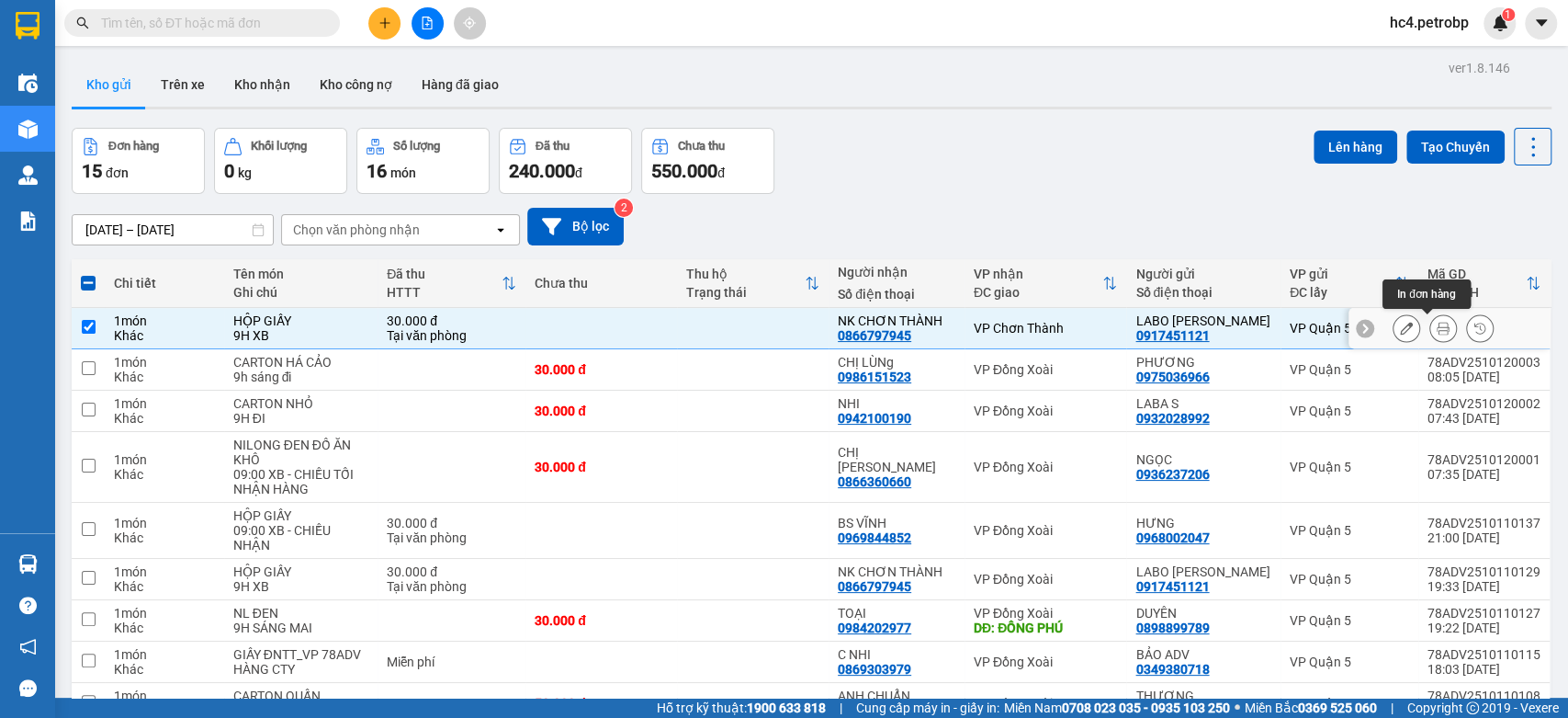
click at [1436, 328] on icon at bounding box center [1442, 328] width 13 height 13
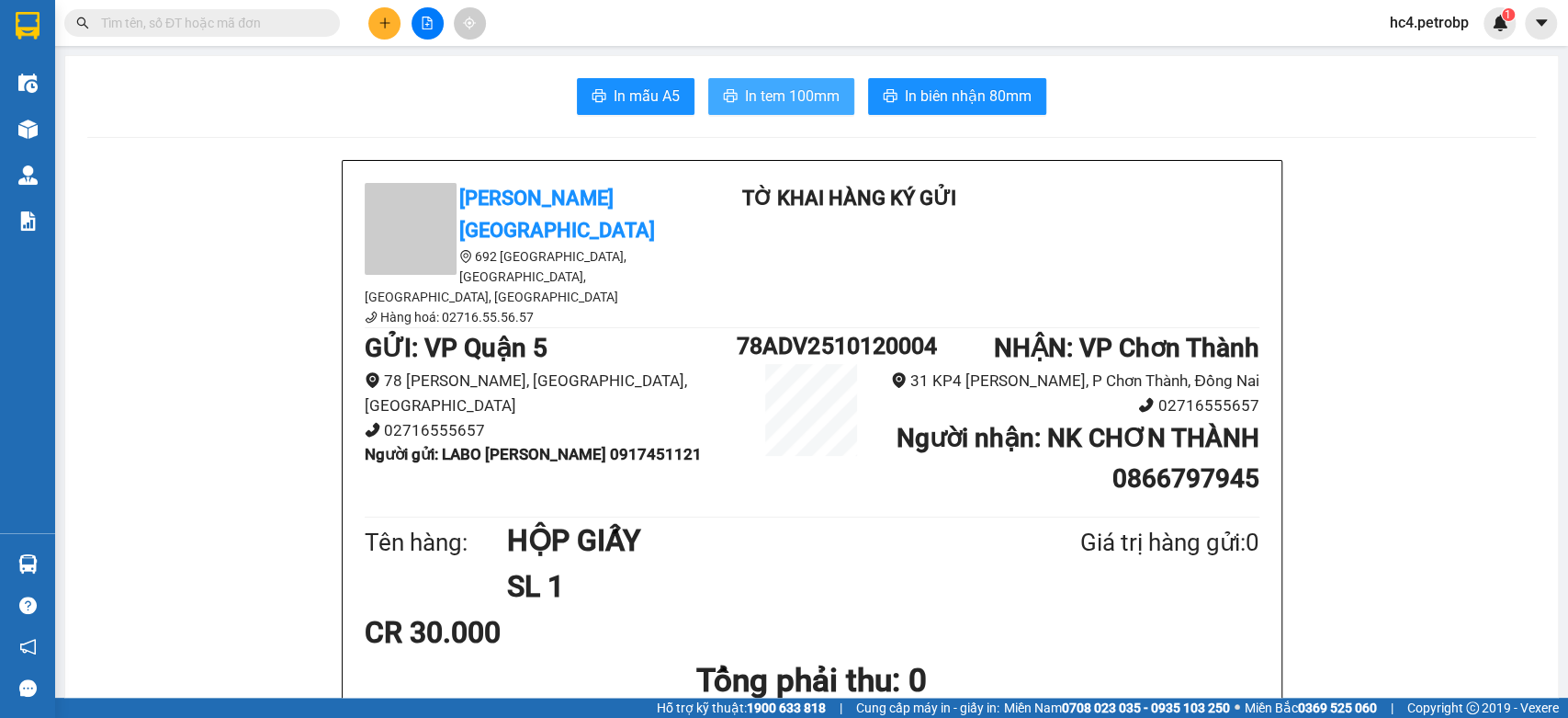
click at [794, 100] on span "In tem 100mm" at bounding box center [792, 95] width 94 height 23
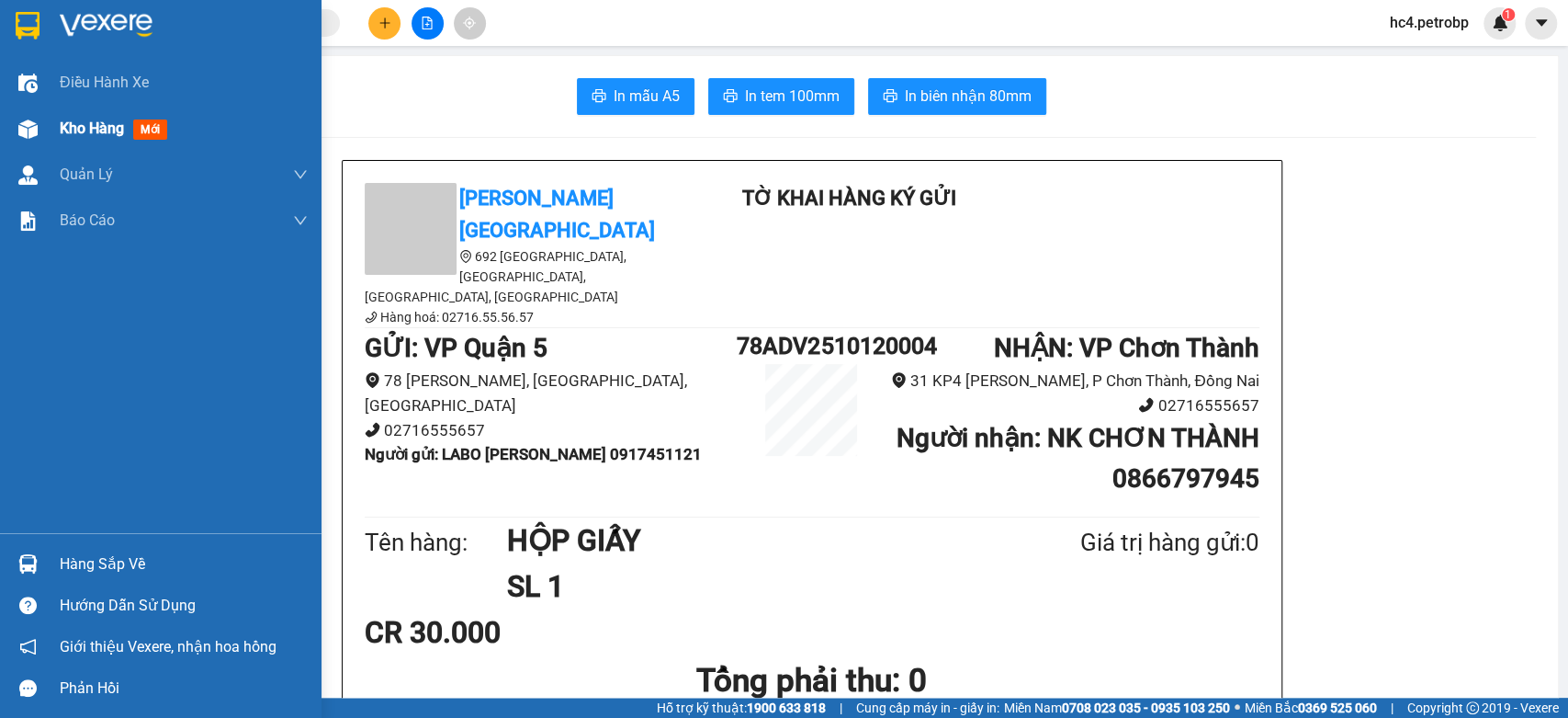
click at [82, 145] on div "Kho hàng mới" at bounding box center [184, 128] width 248 height 46
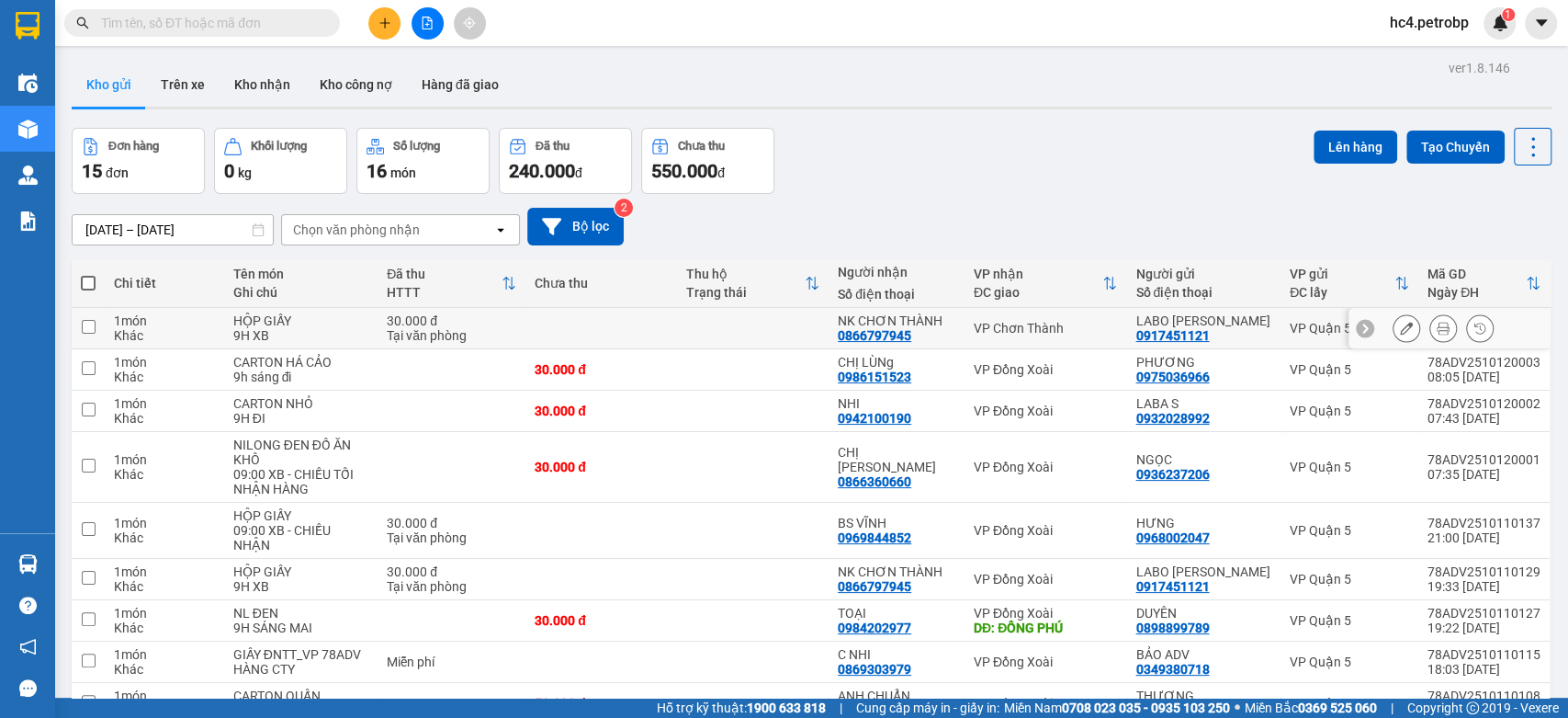
scroll to position [170, 0]
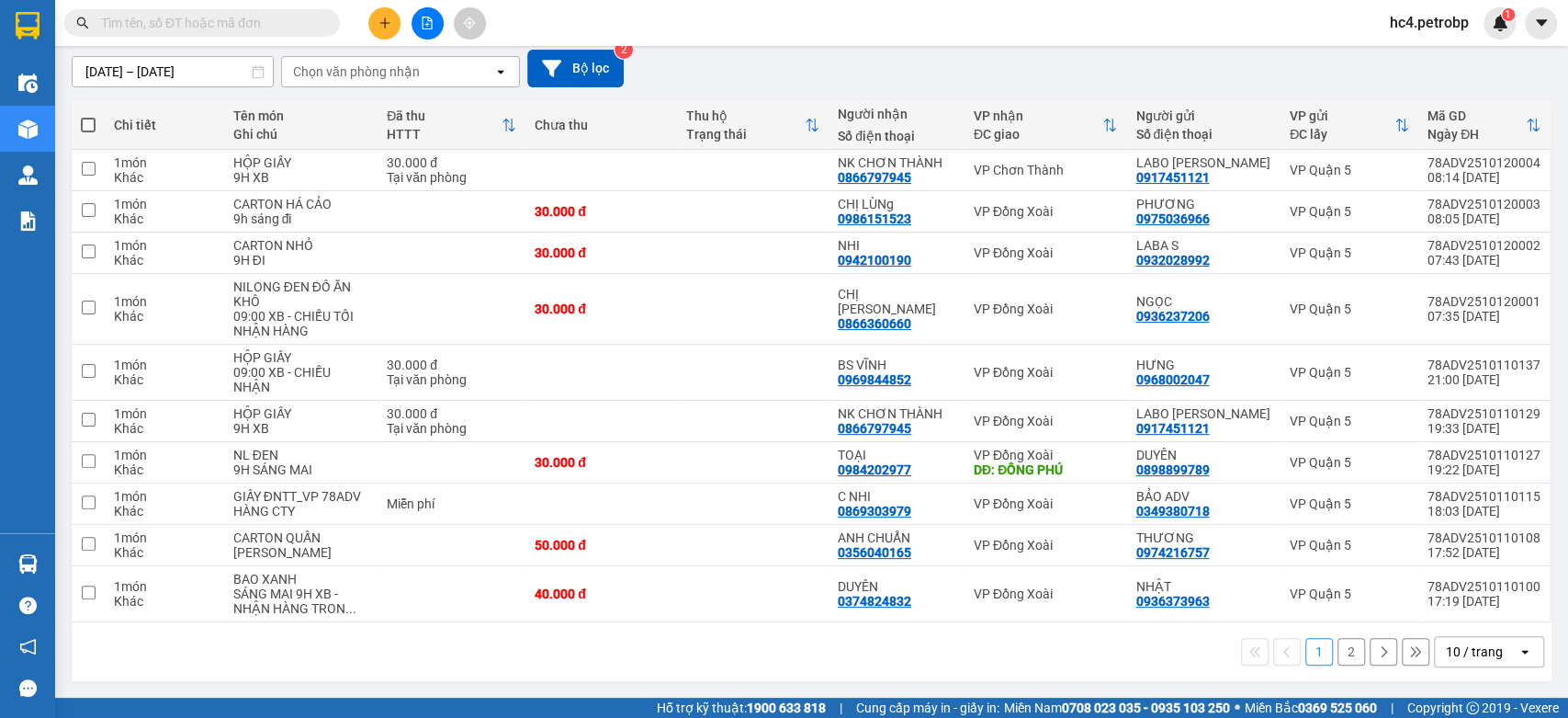
click at [1463, 654] on div "10 / trang" at bounding box center [1474, 651] width 57 height 19
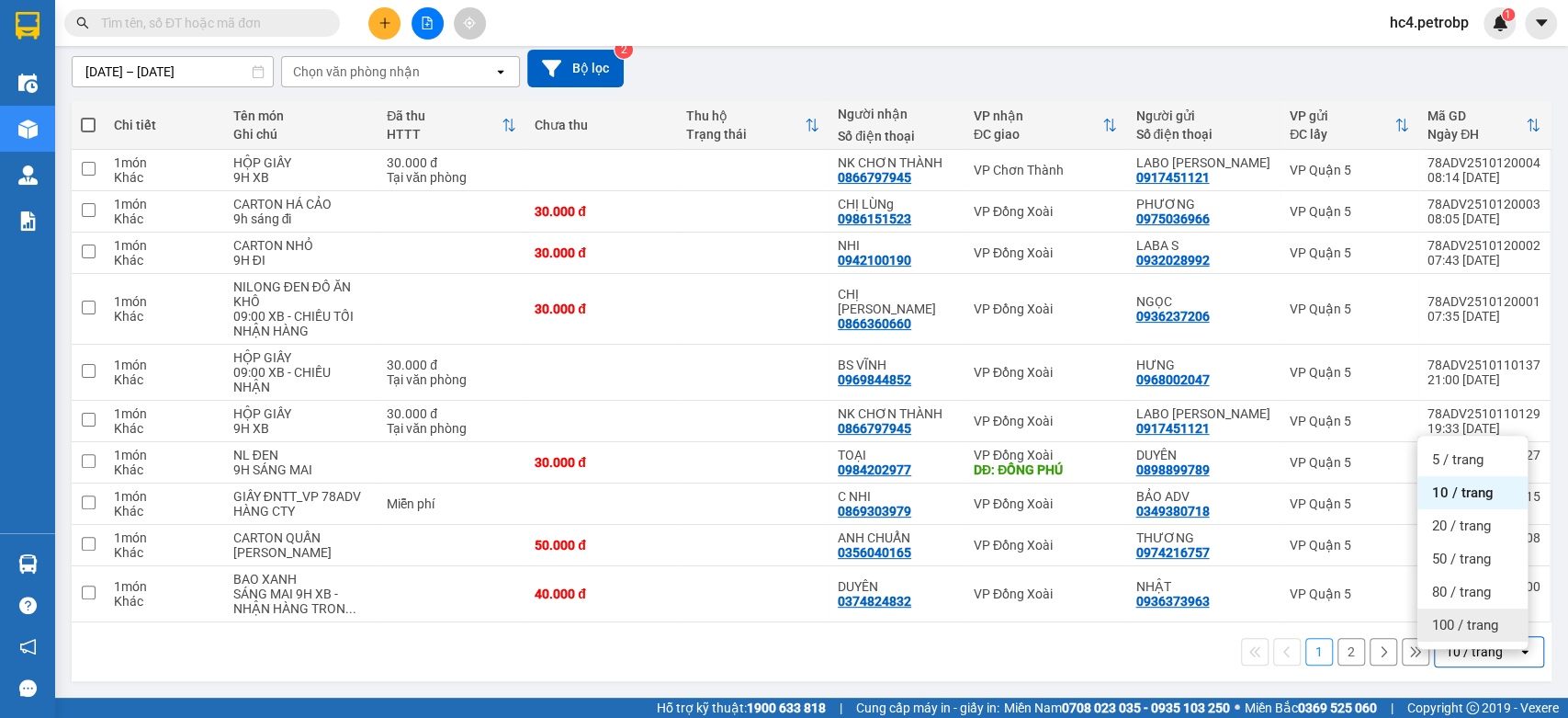
click at [1490, 609] on div "100 / trang" at bounding box center [1472, 625] width 110 height 33
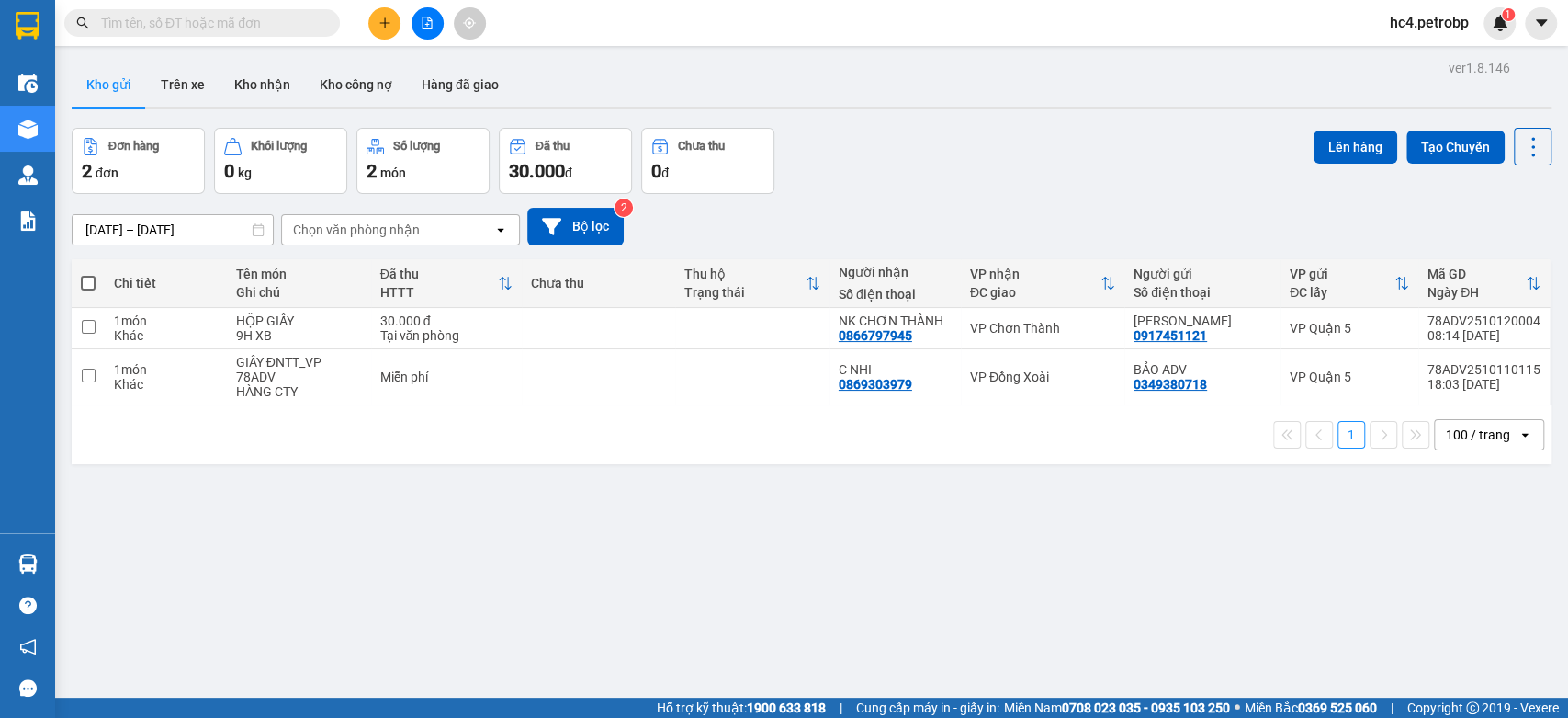
click at [271, 20] on input "text" at bounding box center [209, 23] width 216 height 20
type input "0"
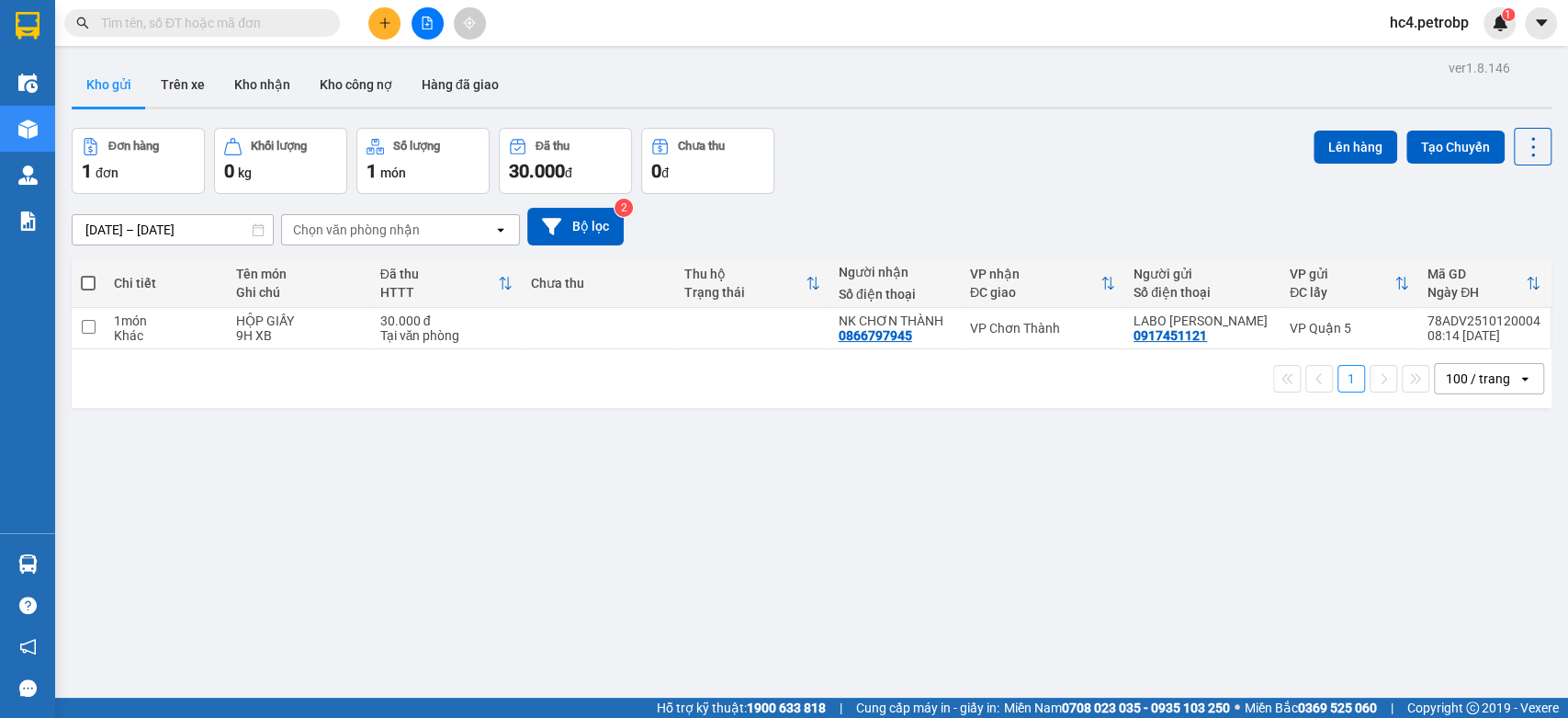
click at [293, 13] on input "text" at bounding box center [209, 23] width 216 height 20
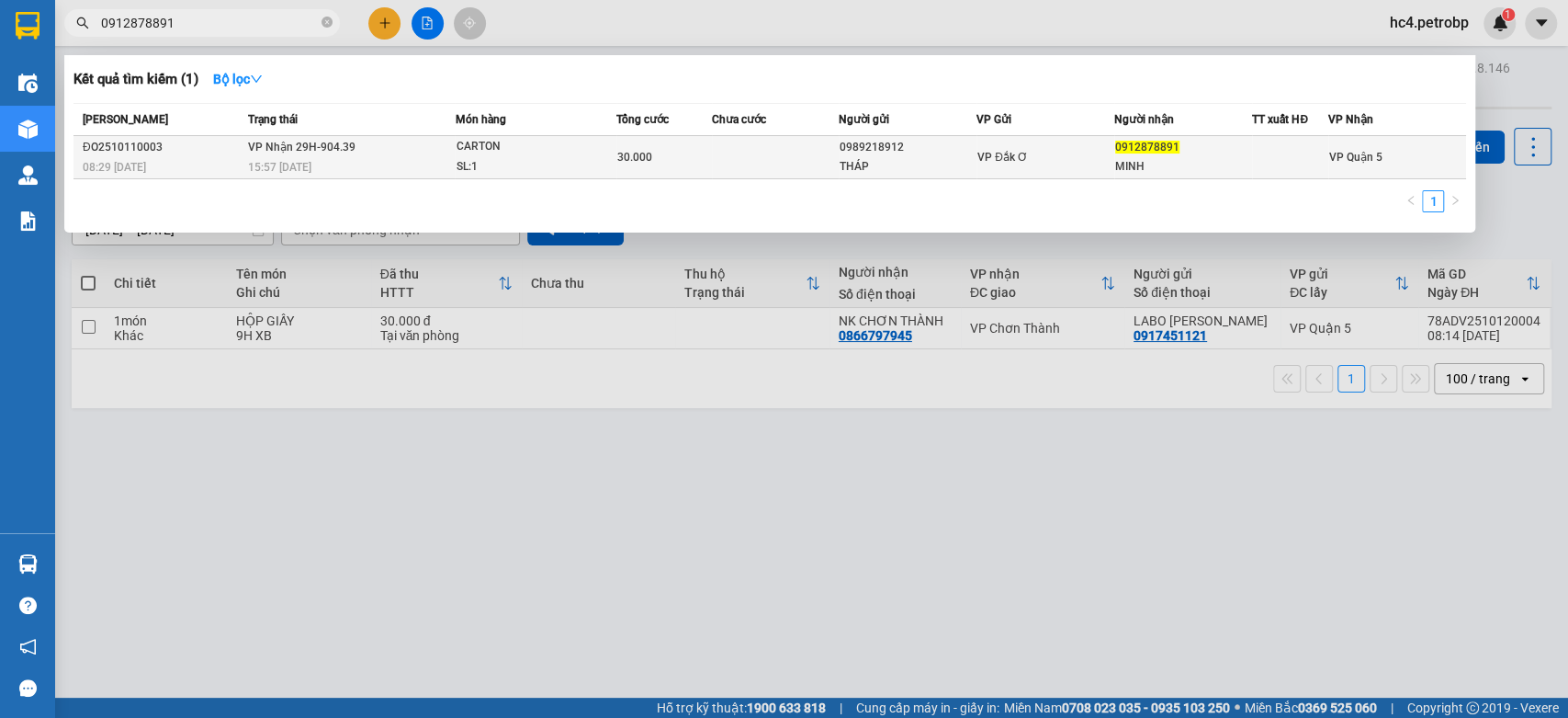
type input "0912878891"
click at [687, 143] on td "30.000" at bounding box center [664, 157] width 95 height 43
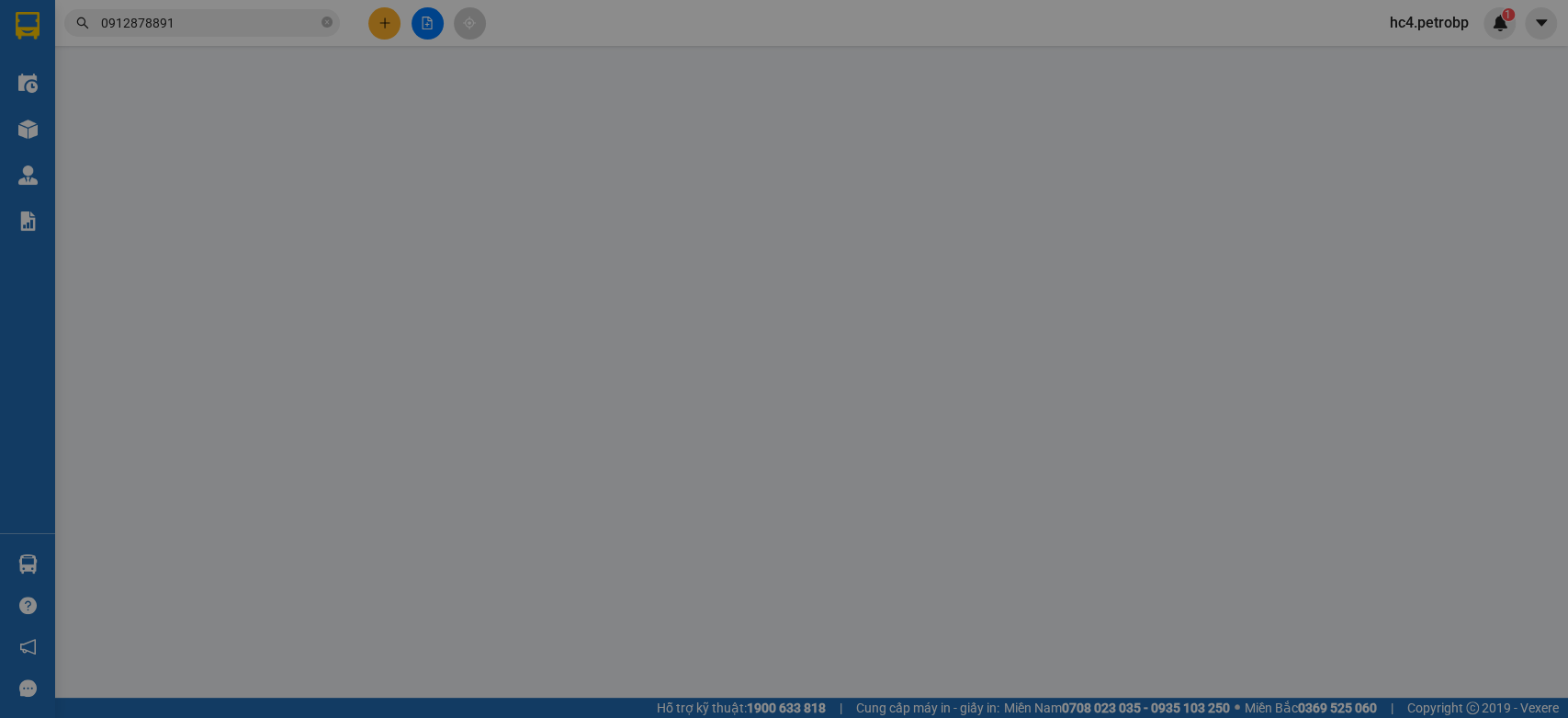
type input "0989218912"
type input "THÁP"
type input "0912878891"
type input "MINH"
type input "30.000"
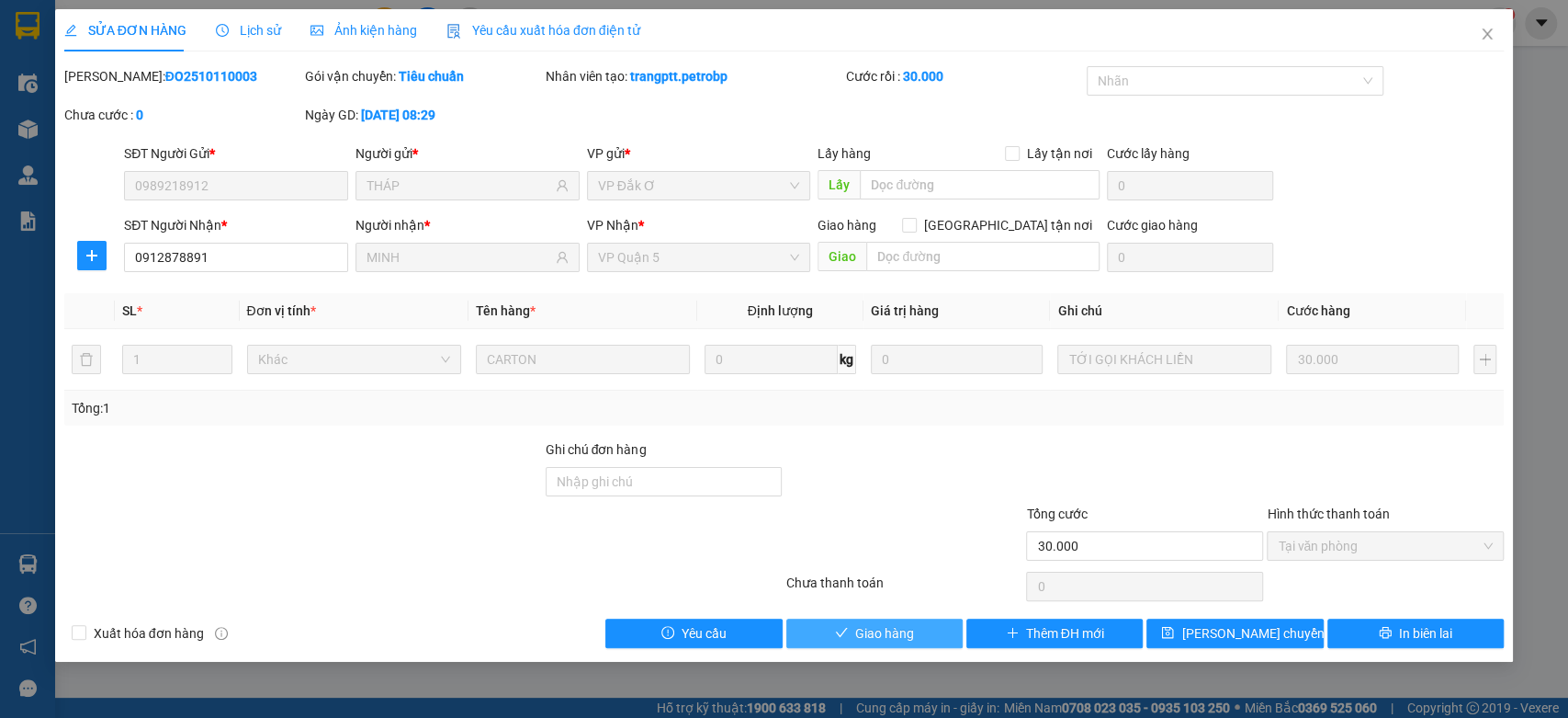
click at [913, 628] on button "Giao hàng" at bounding box center [874, 634] width 177 height 30
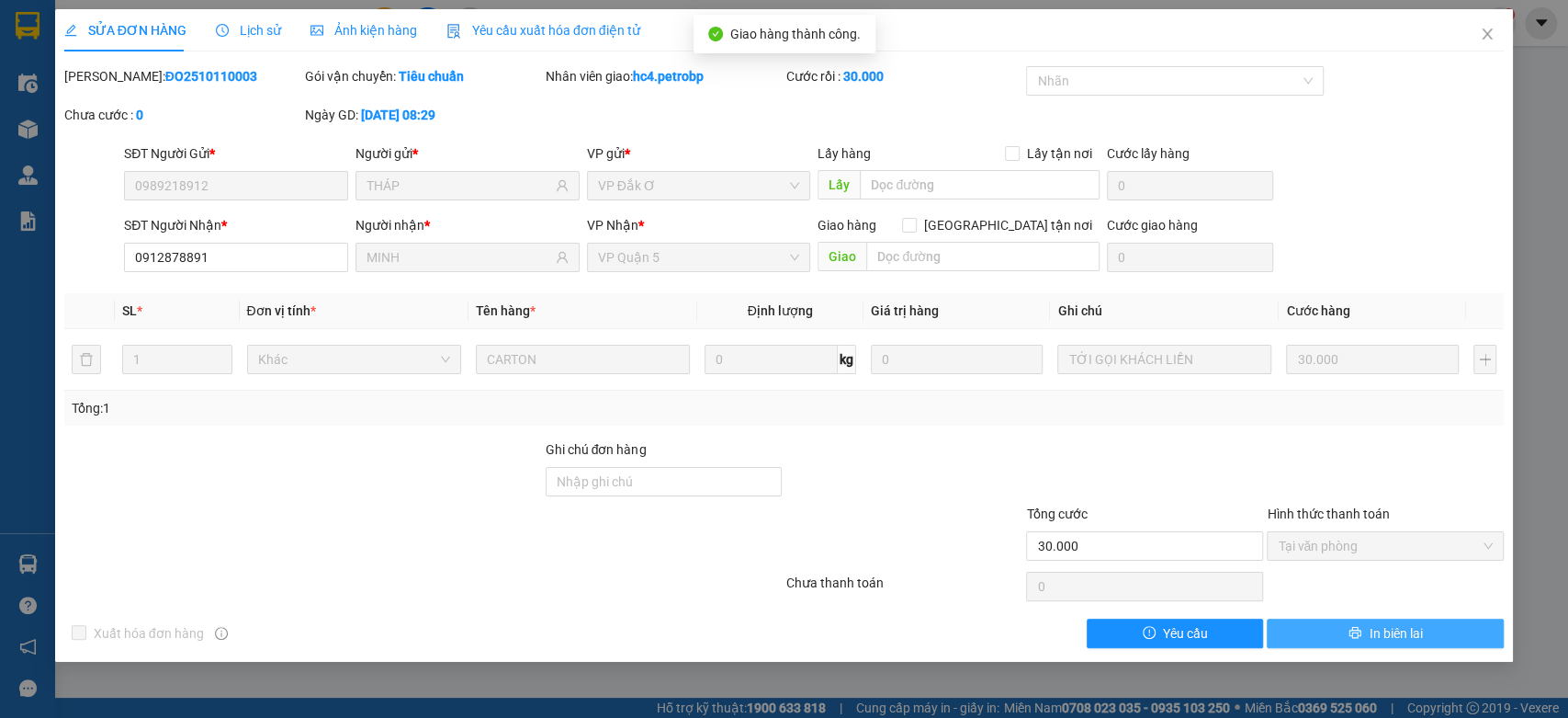
click at [1436, 630] on button "In biên lai" at bounding box center [1384, 634] width 237 height 30
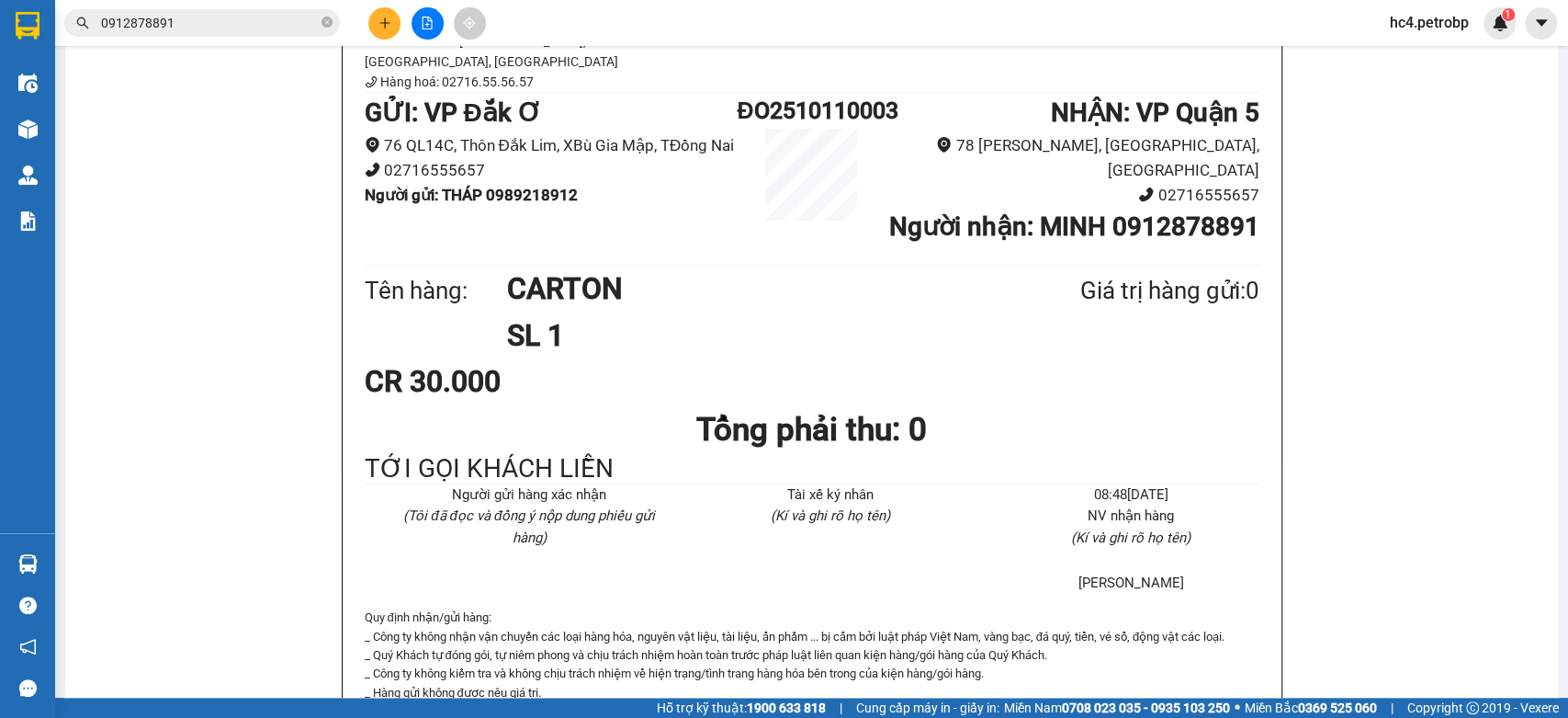
scroll to position [133, 0]
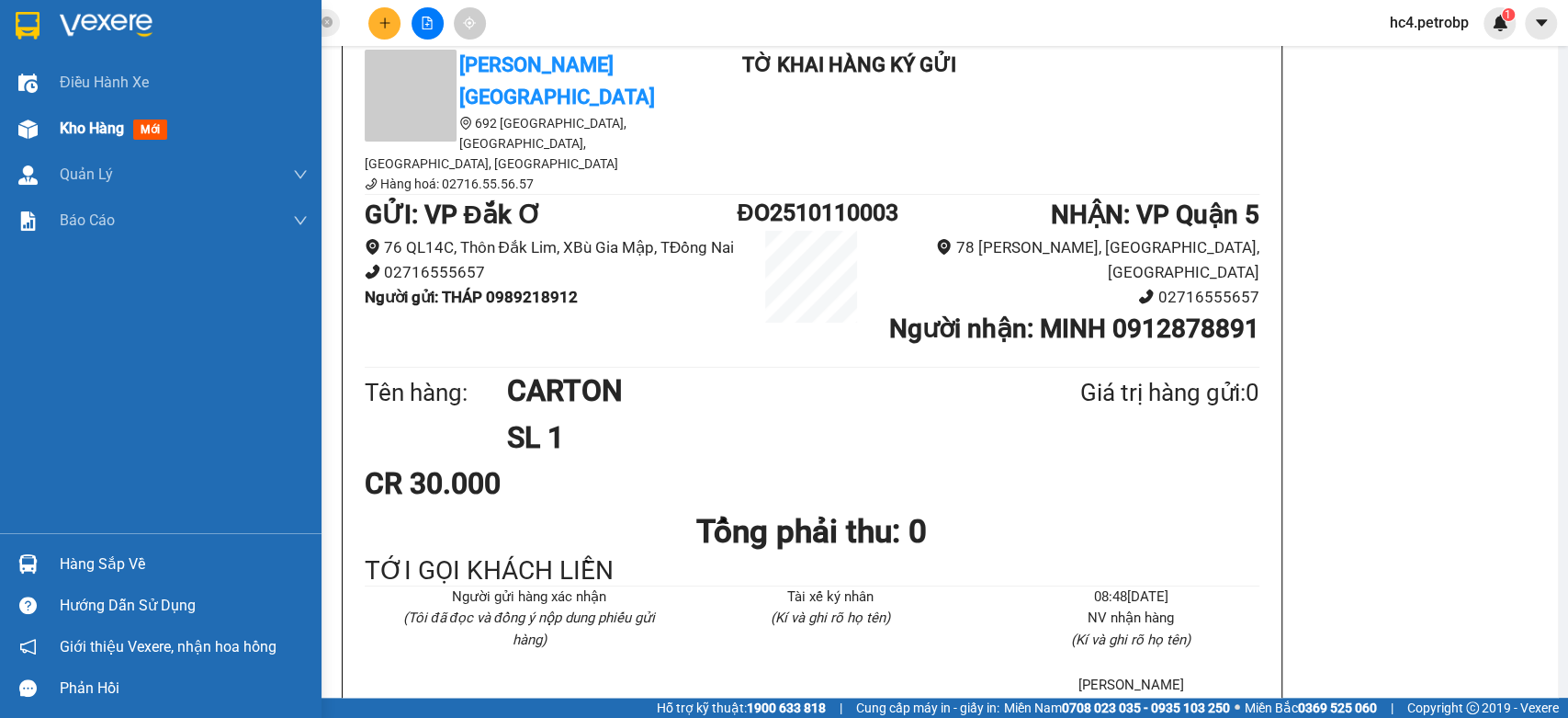
click at [164, 141] on div "Kho hàng mới" at bounding box center [184, 128] width 248 height 46
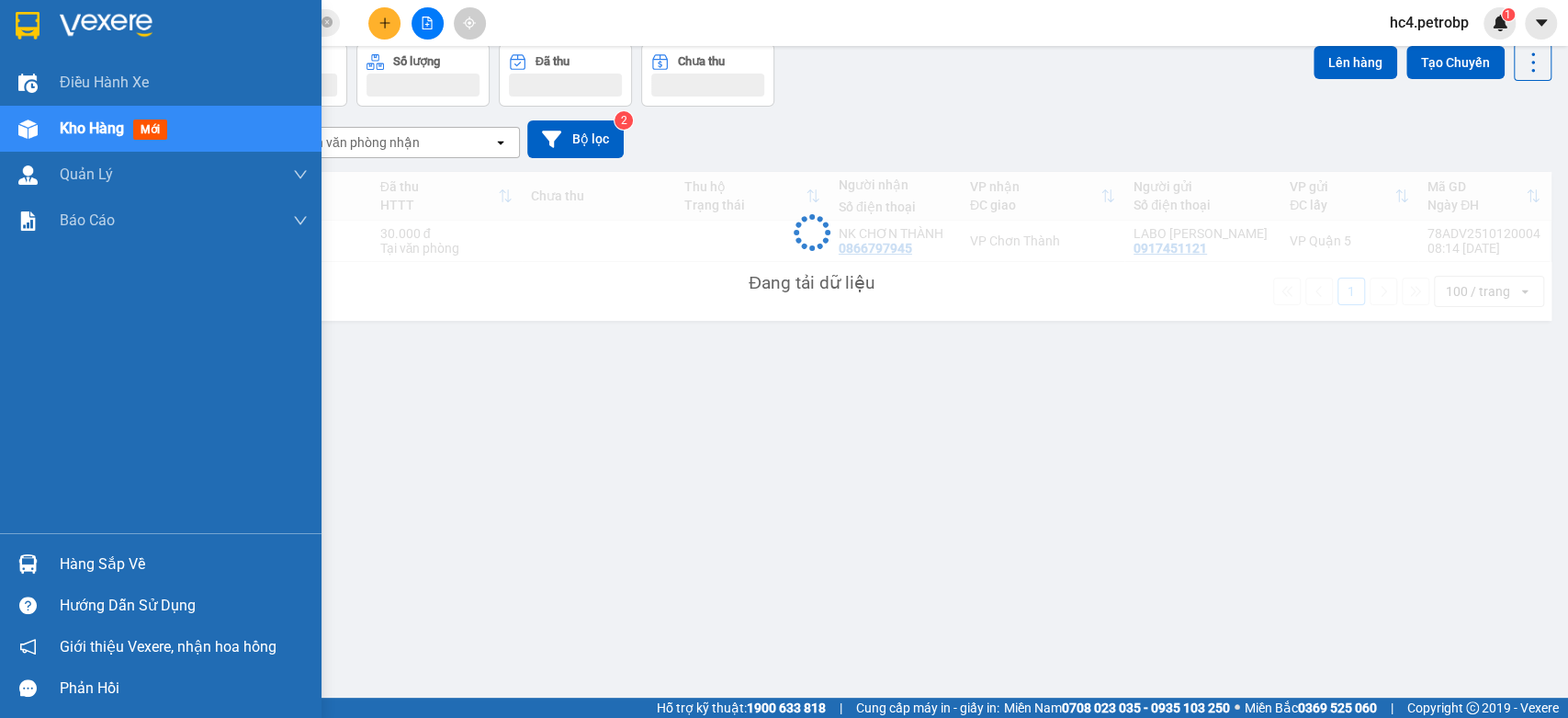
scroll to position [84, 0]
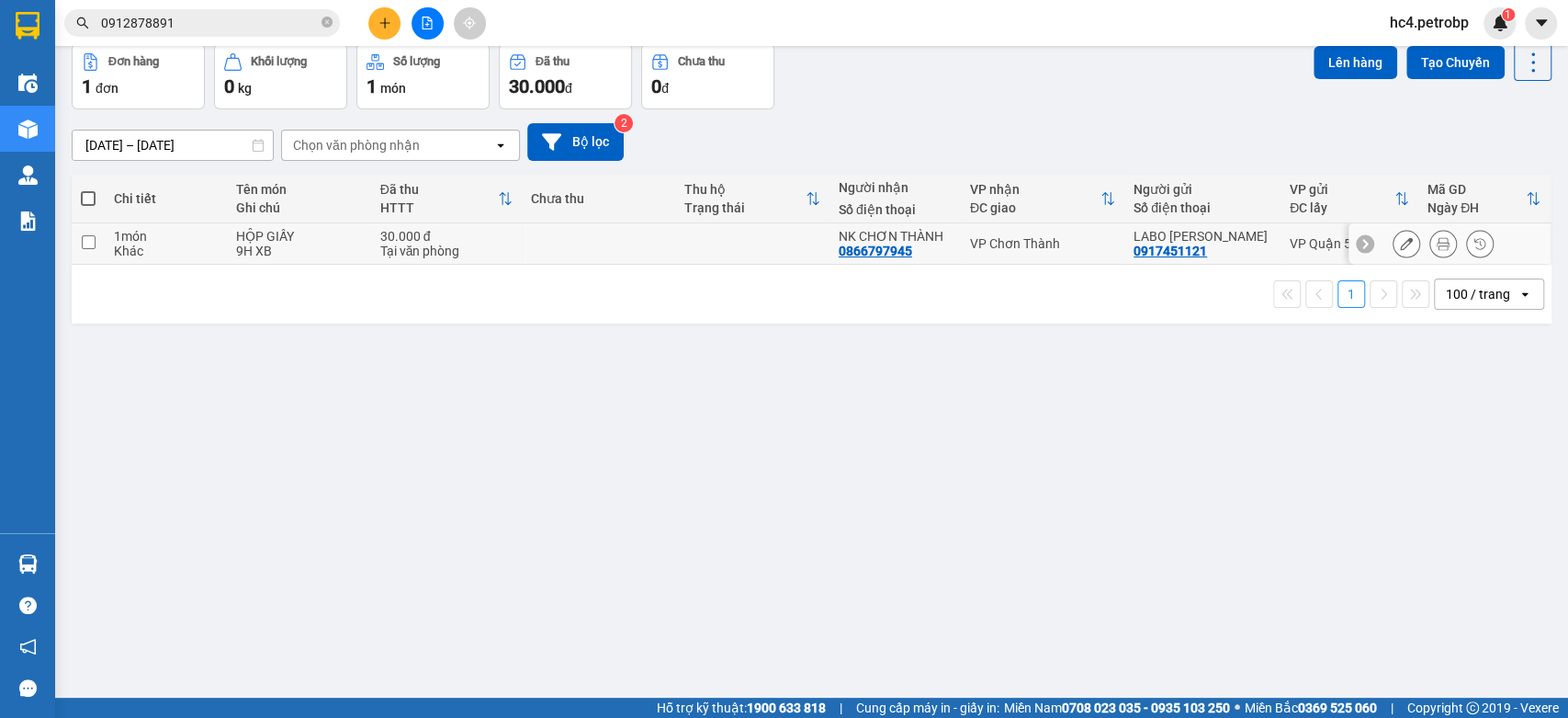
click at [766, 240] on td at bounding box center [751, 244] width 154 height 42
checkbox input "true"
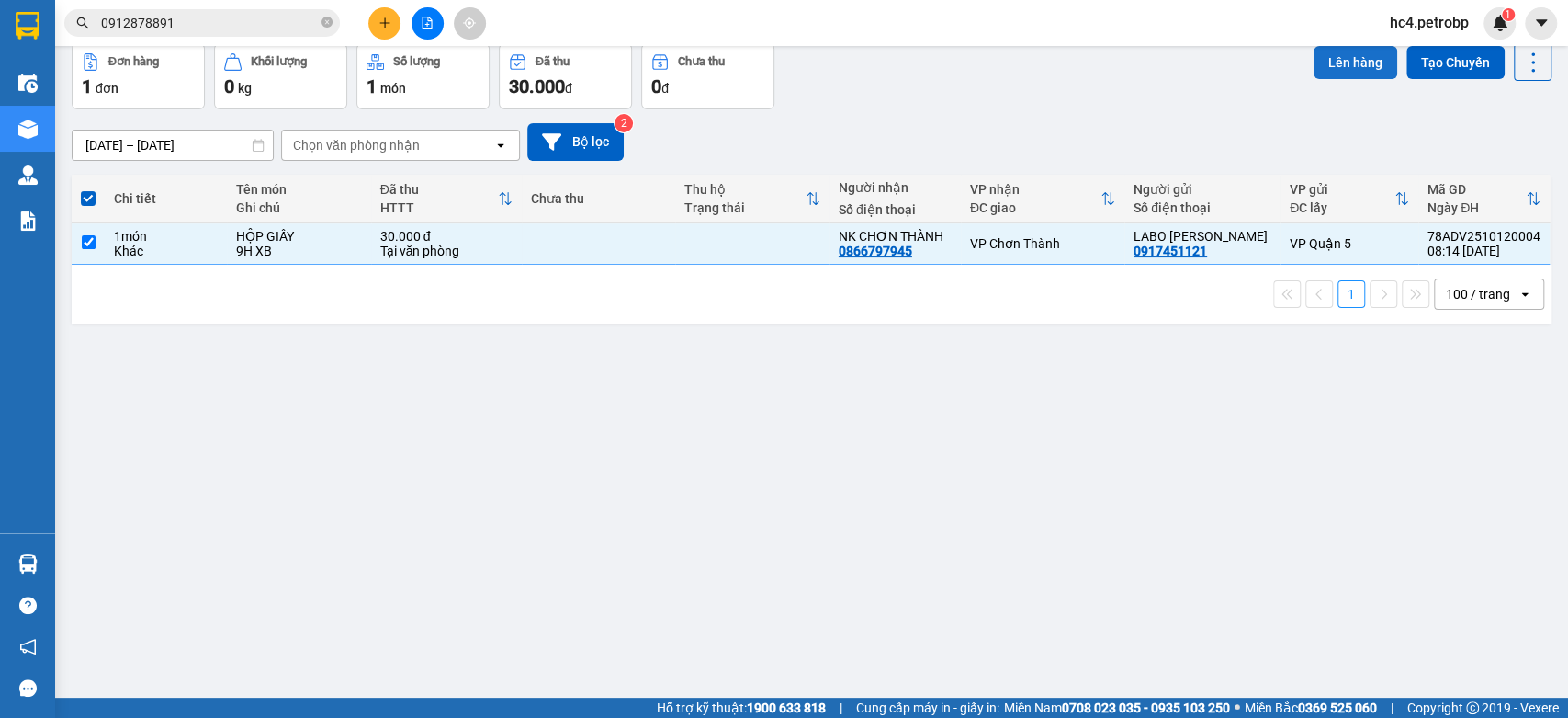
click at [1328, 50] on button "Lên hàng" at bounding box center [1355, 62] width 83 height 33
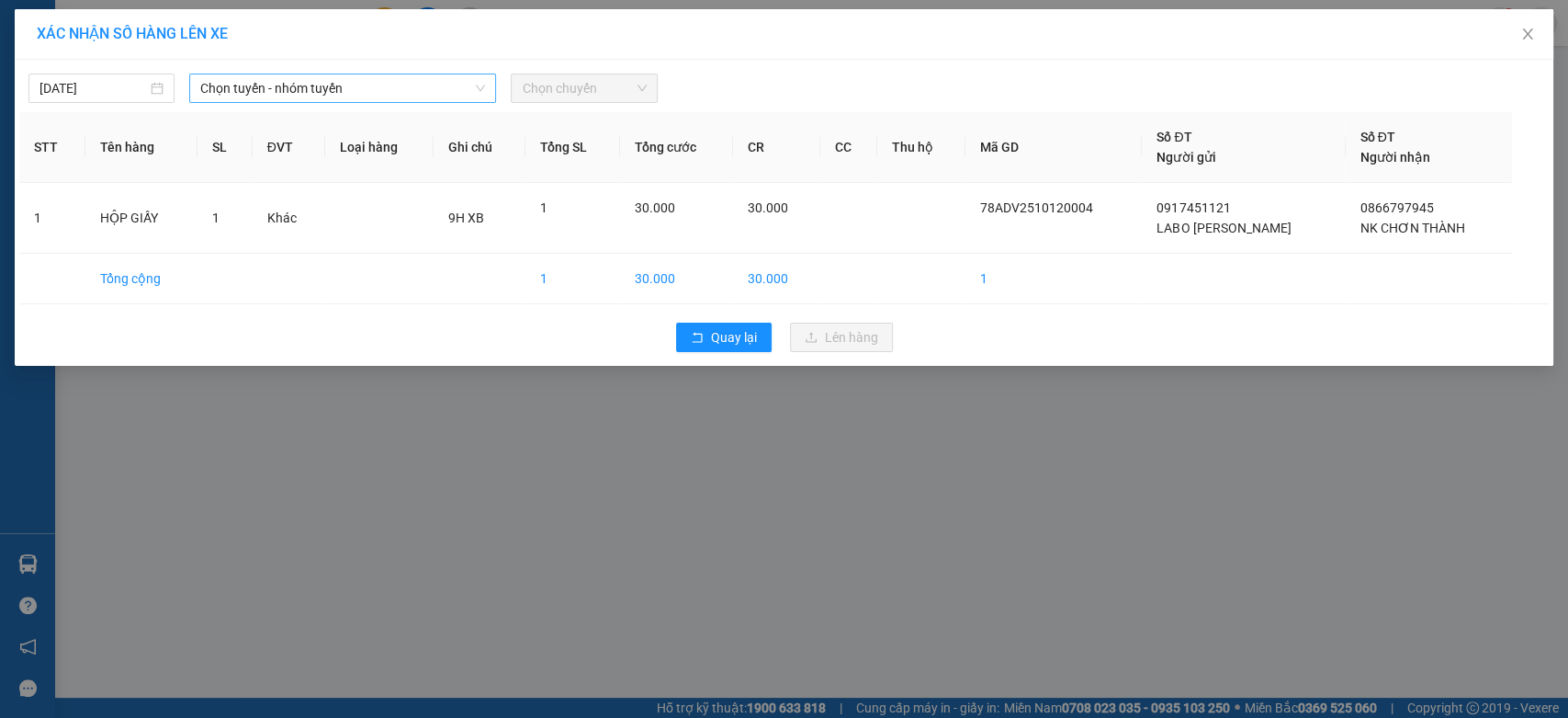
click at [406, 78] on span "Chọn tuyến - nhóm tuyến" at bounding box center [342, 88] width 285 height 28
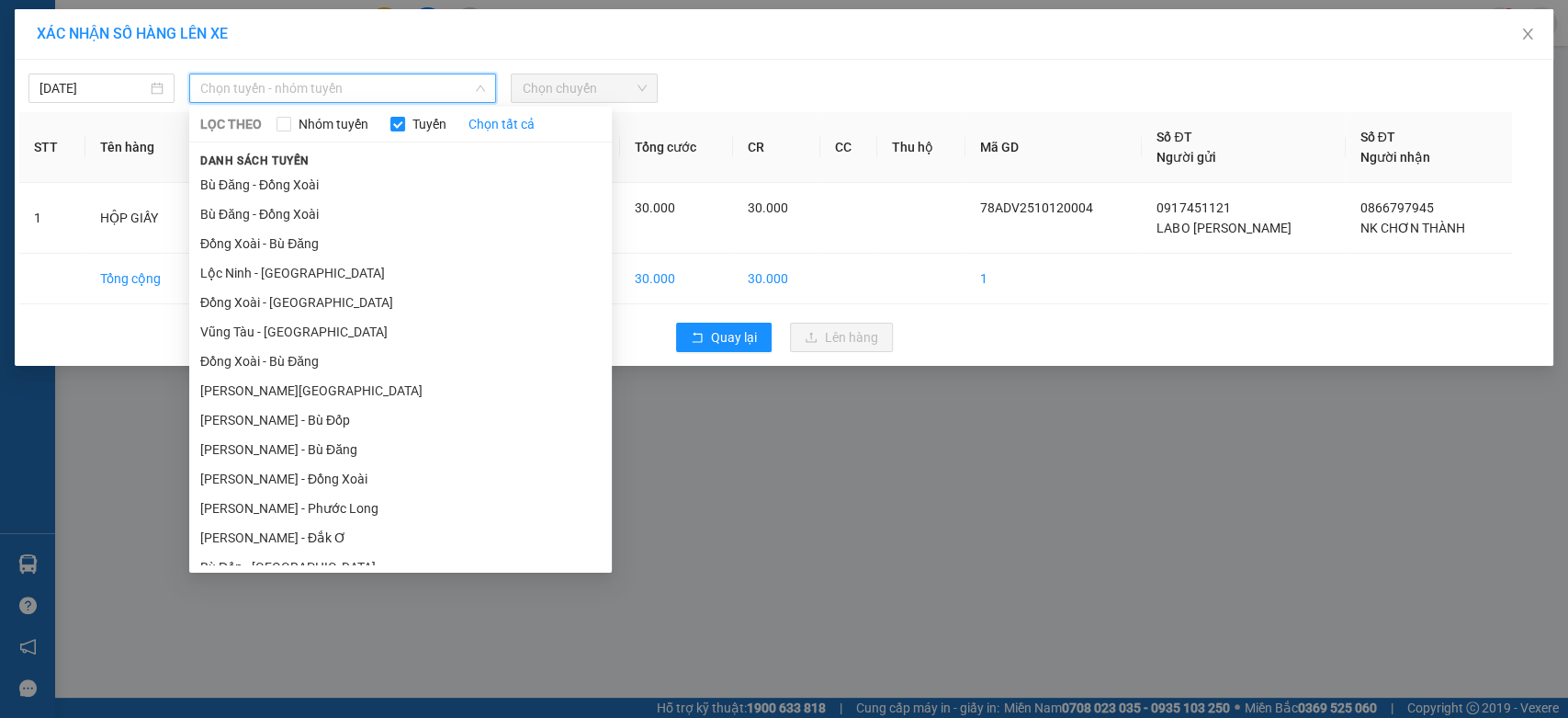
drag, startPoint x: 334, startPoint y: 392, endPoint x: 410, endPoint y: 312, distance: 110.3
click at [334, 393] on li "Hồ Chí Minh - Lộc Ninh" at bounding box center [401, 391] width 423 height 30
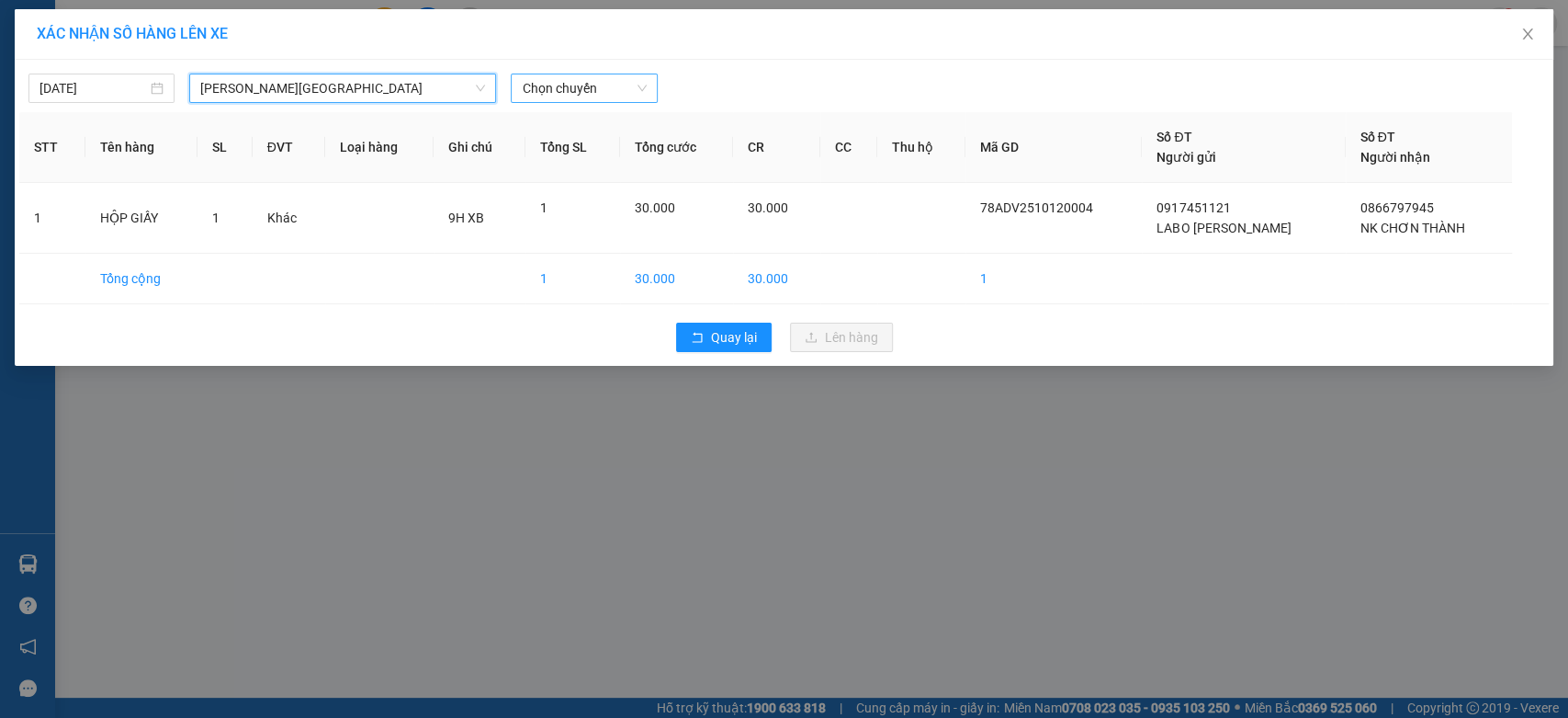
click at [610, 80] on span "Chọn chuyến" at bounding box center [584, 88] width 124 height 28
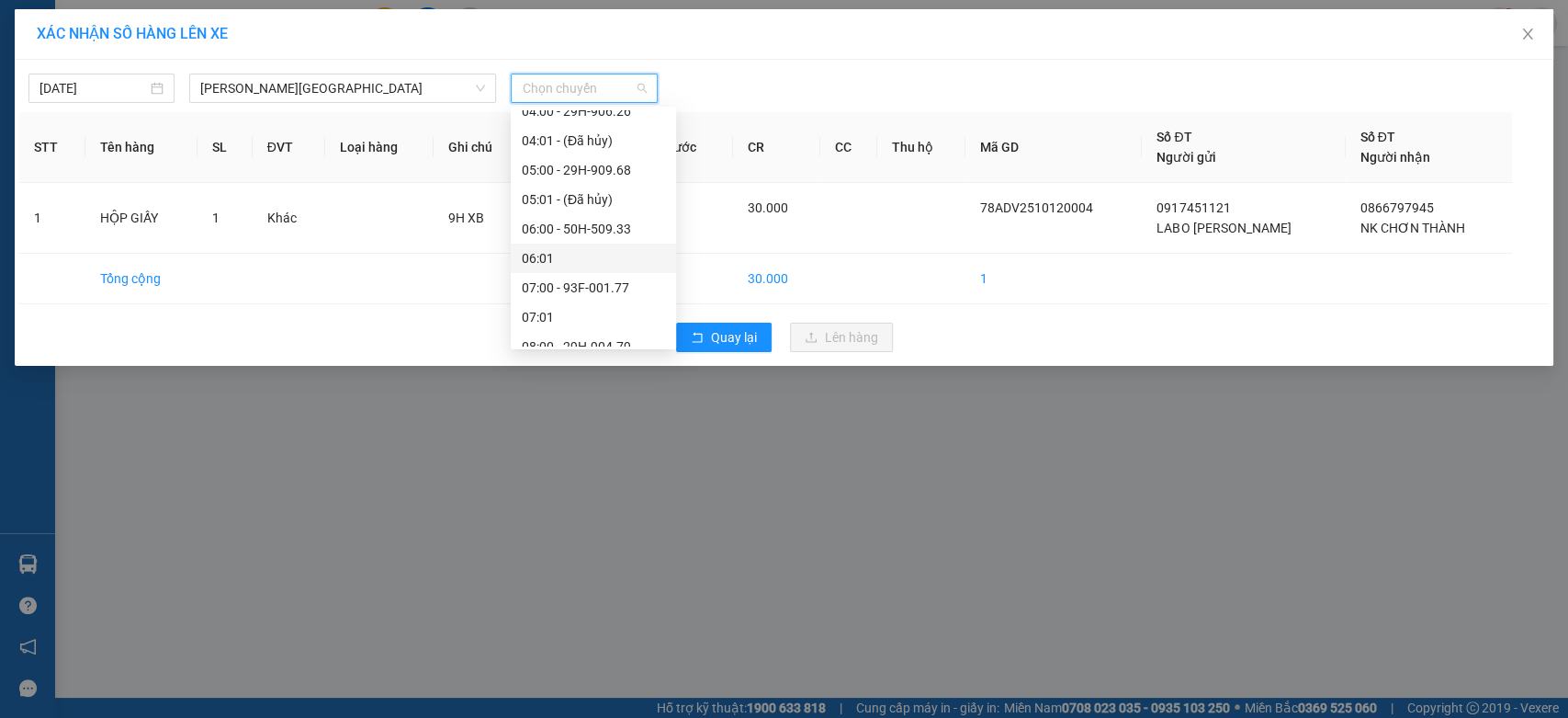
scroll to position [204, 0]
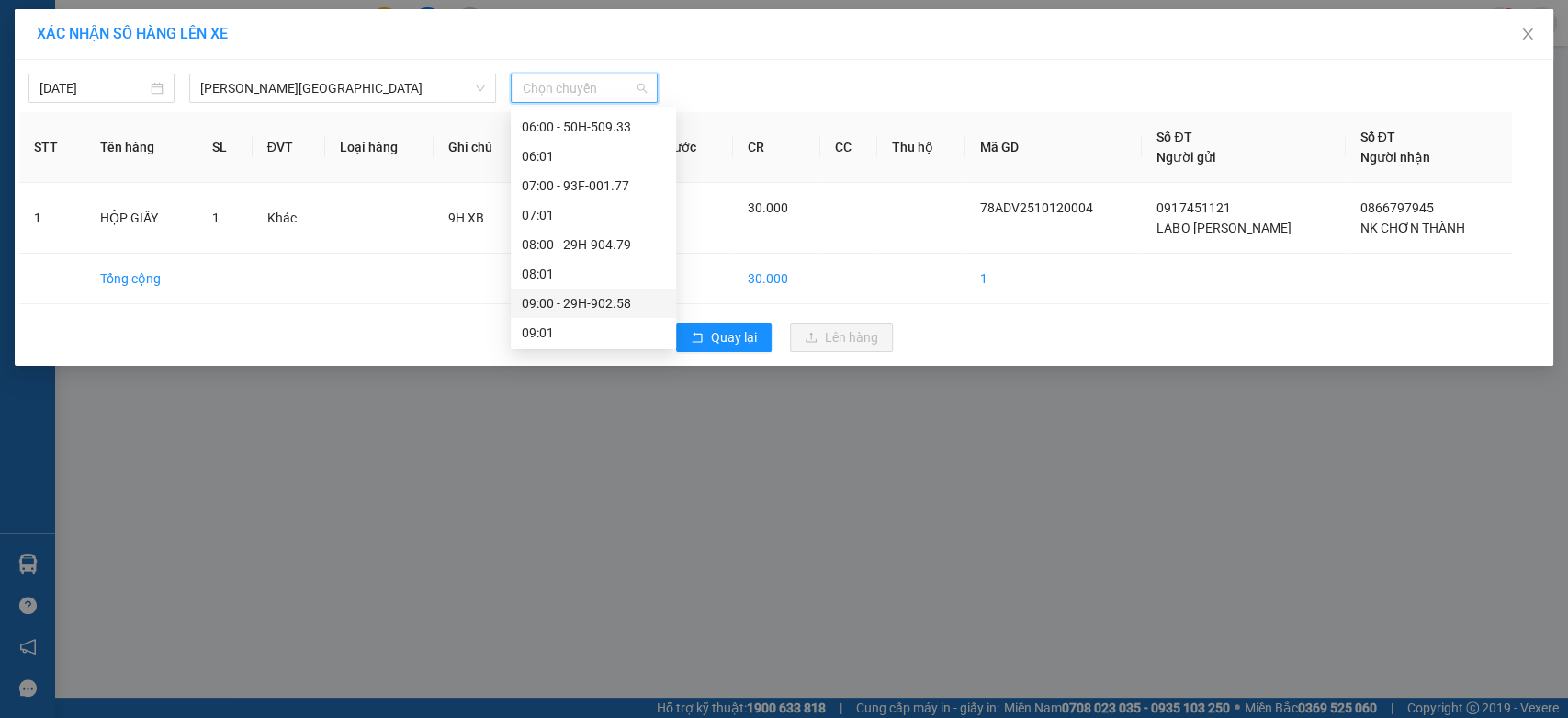
click at [610, 307] on div "09:00 - 29H-902.58" at bounding box center [593, 303] width 143 height 20
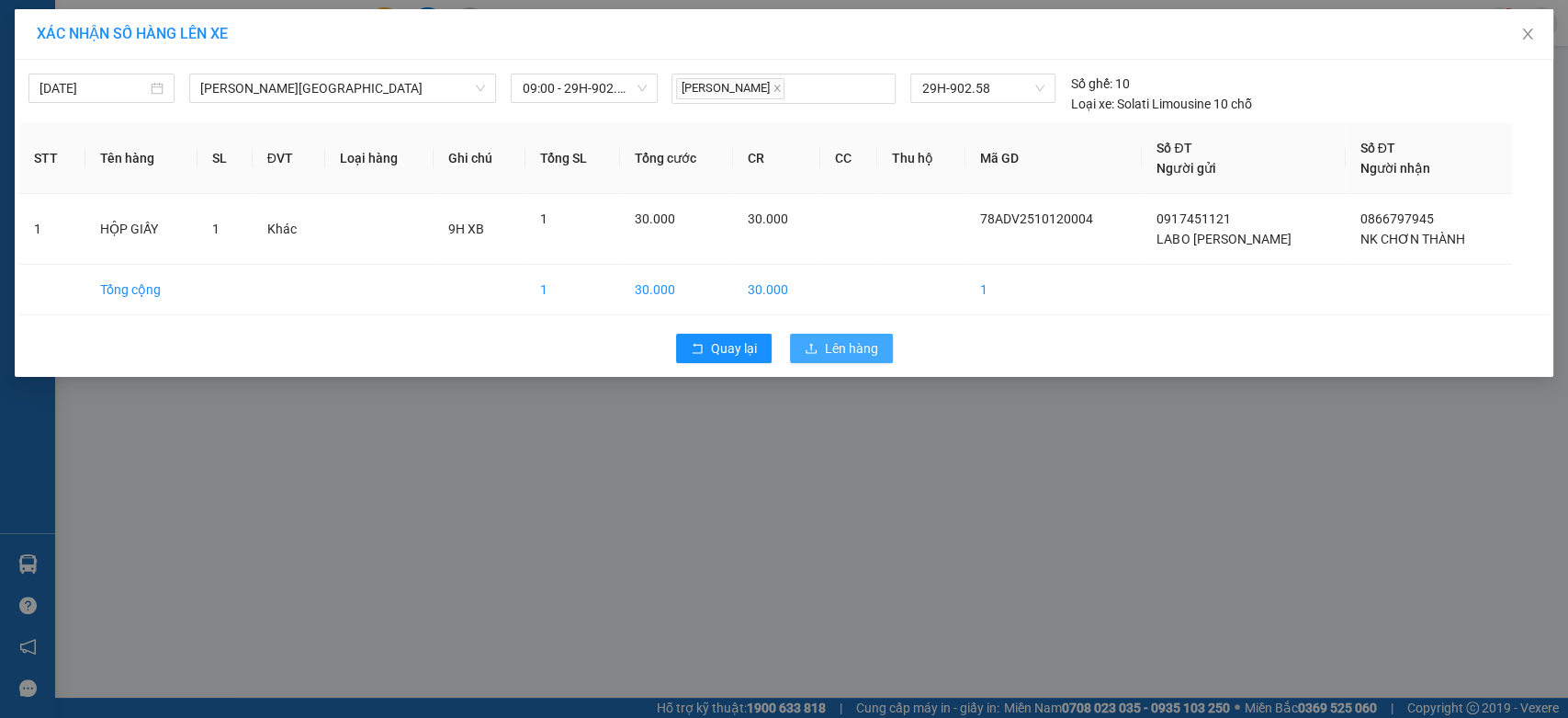
click at [841, 350] on span "Lên hàng" at bounding box center [851, 349] width 54 height 20
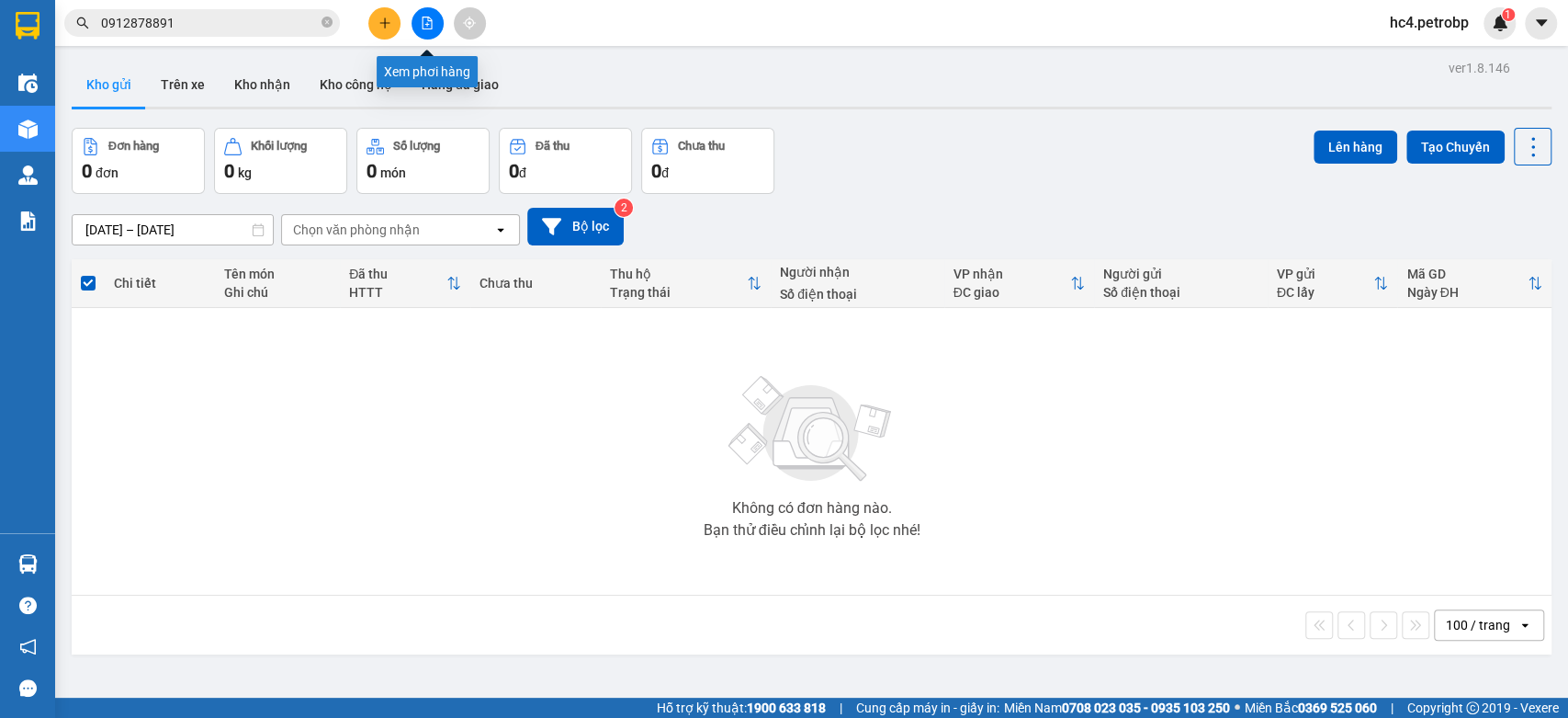
click at [431, 29] on icon "file-add" at bounding box center [428, 23] width 10 height 13
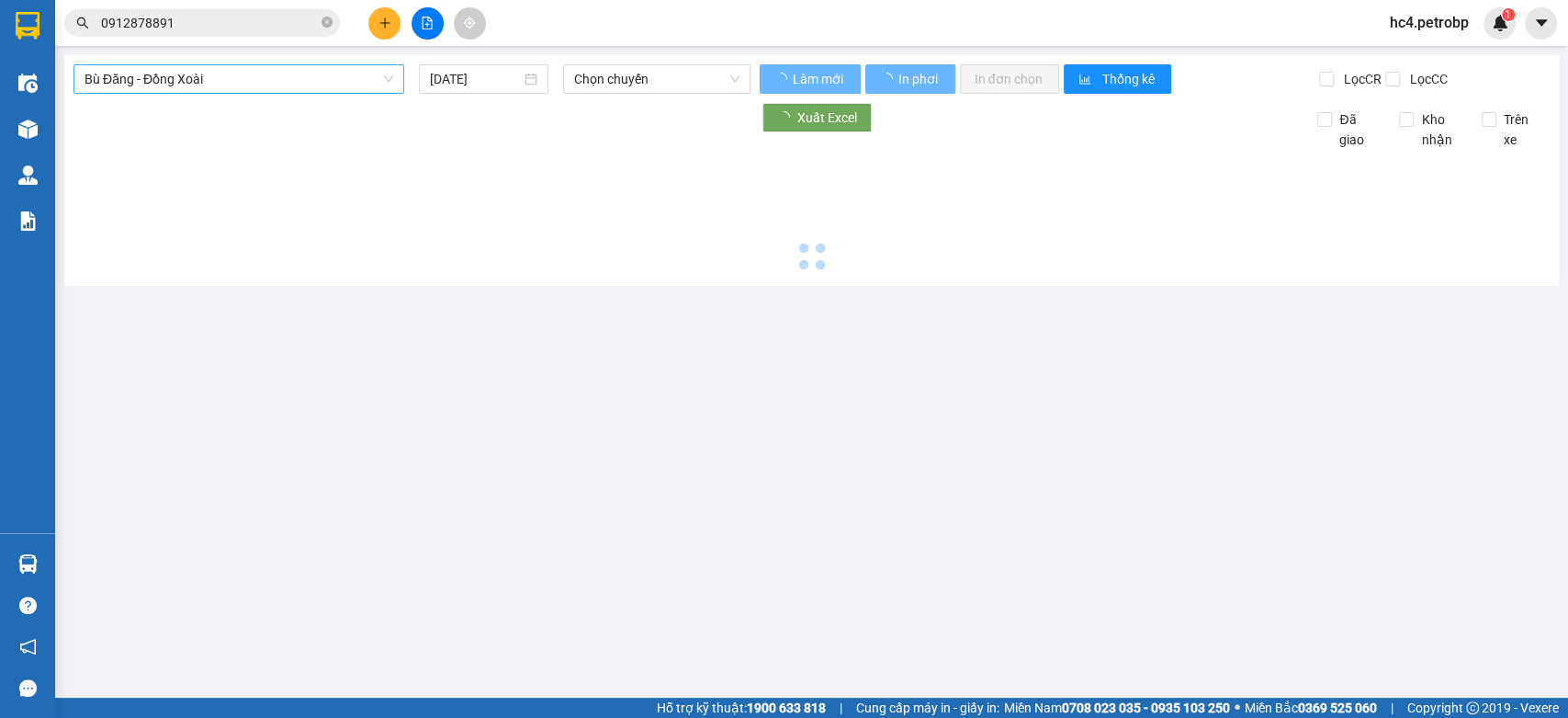
click at [350, 83] on span "Bù Đăng - Đồng Xoài" at bounding box center [238, 79] width 309 height 28
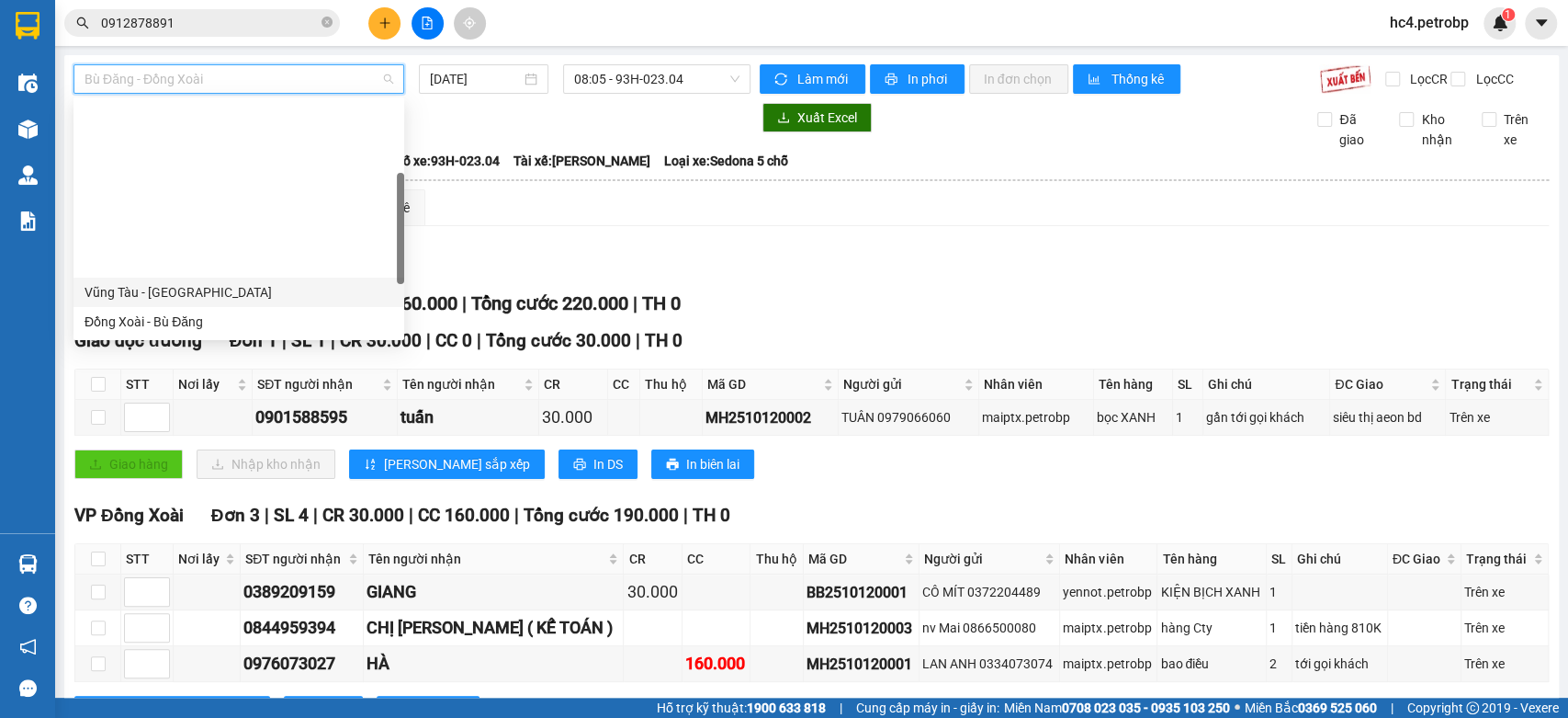
scroll to position [204, 0]
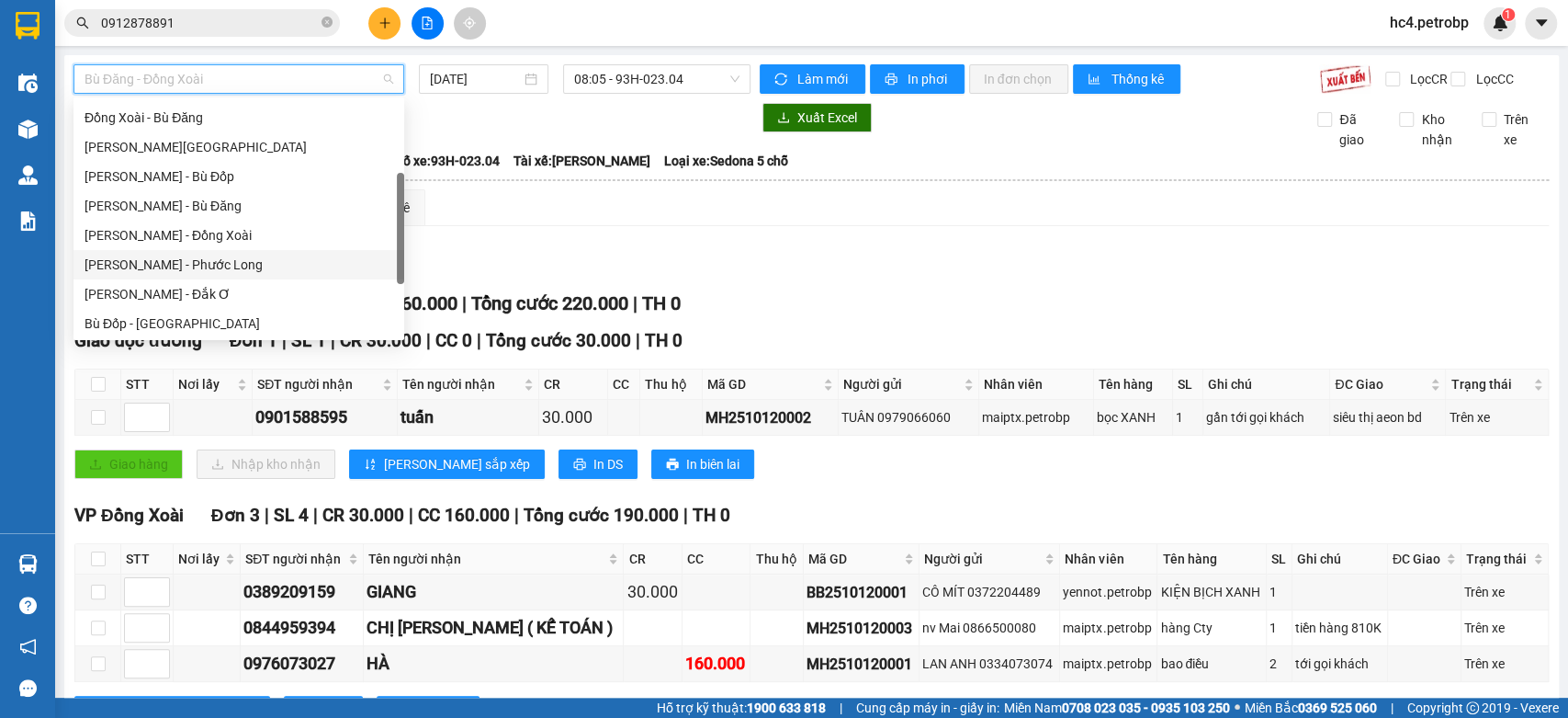
click at [234, 266] on div "Hồ Chí Minh - Phước Long" at bounding box center [238, 264] width 309 height 20
type input "[DATE]"
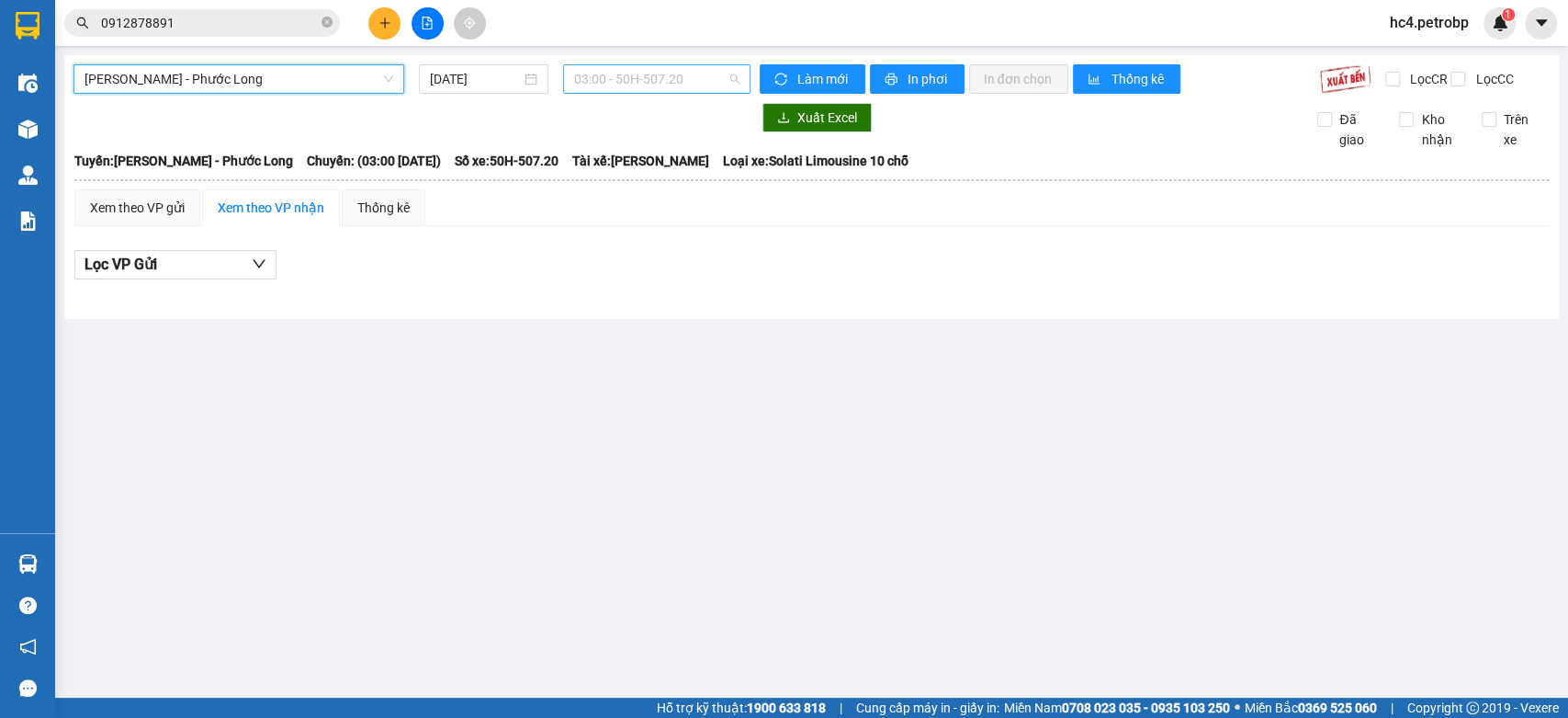
click at [680, 79] on span "03:00 - 50H-507.20" at bounding box center [656, 79] width 165 height 28
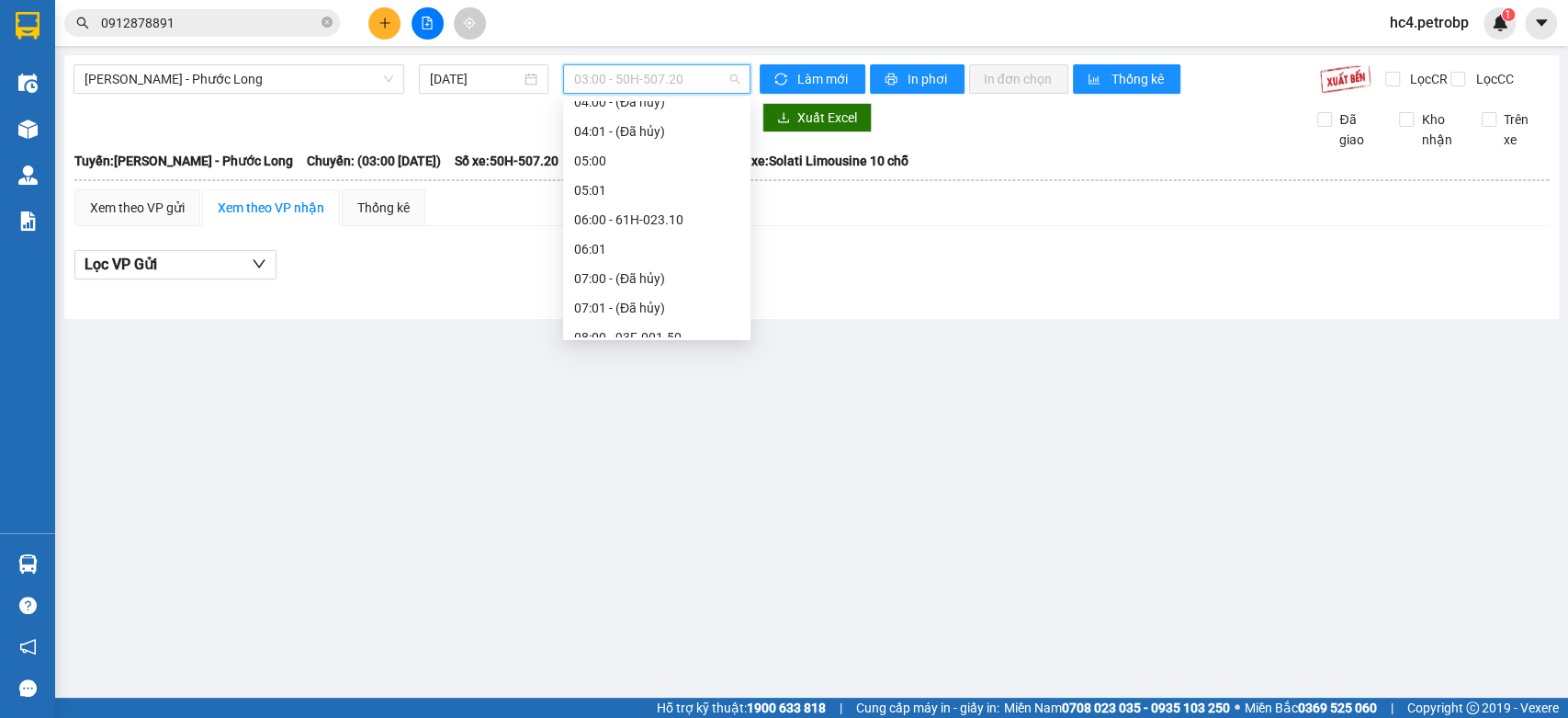
scroll to position [306, 0]
click at [677, 252] on div "09:05 - 50H-363.26" at bounding box center [656, 250] width 166 height 20
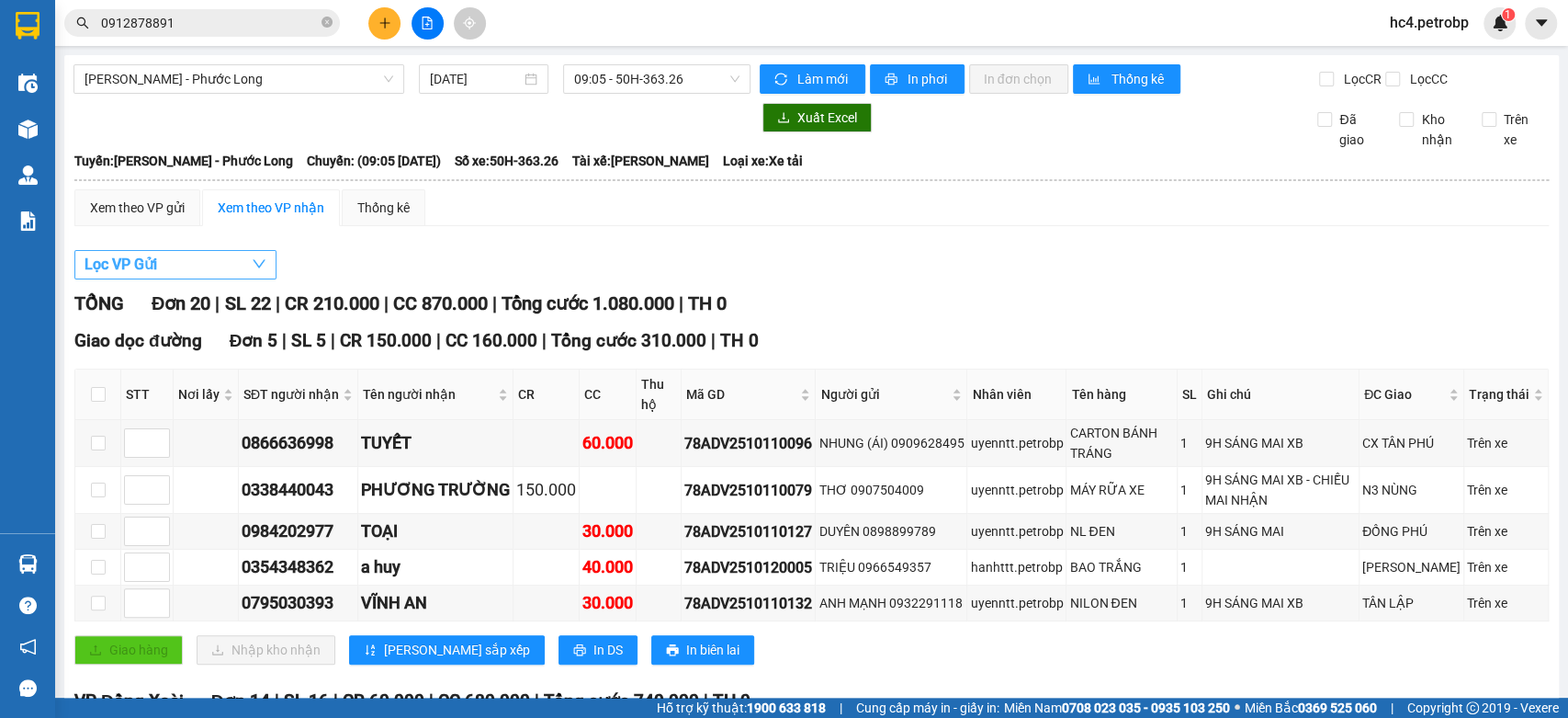
click at [231, 273] on button "Lọc VP Gửi" at bounding box center [176, 265] width 202 height 30
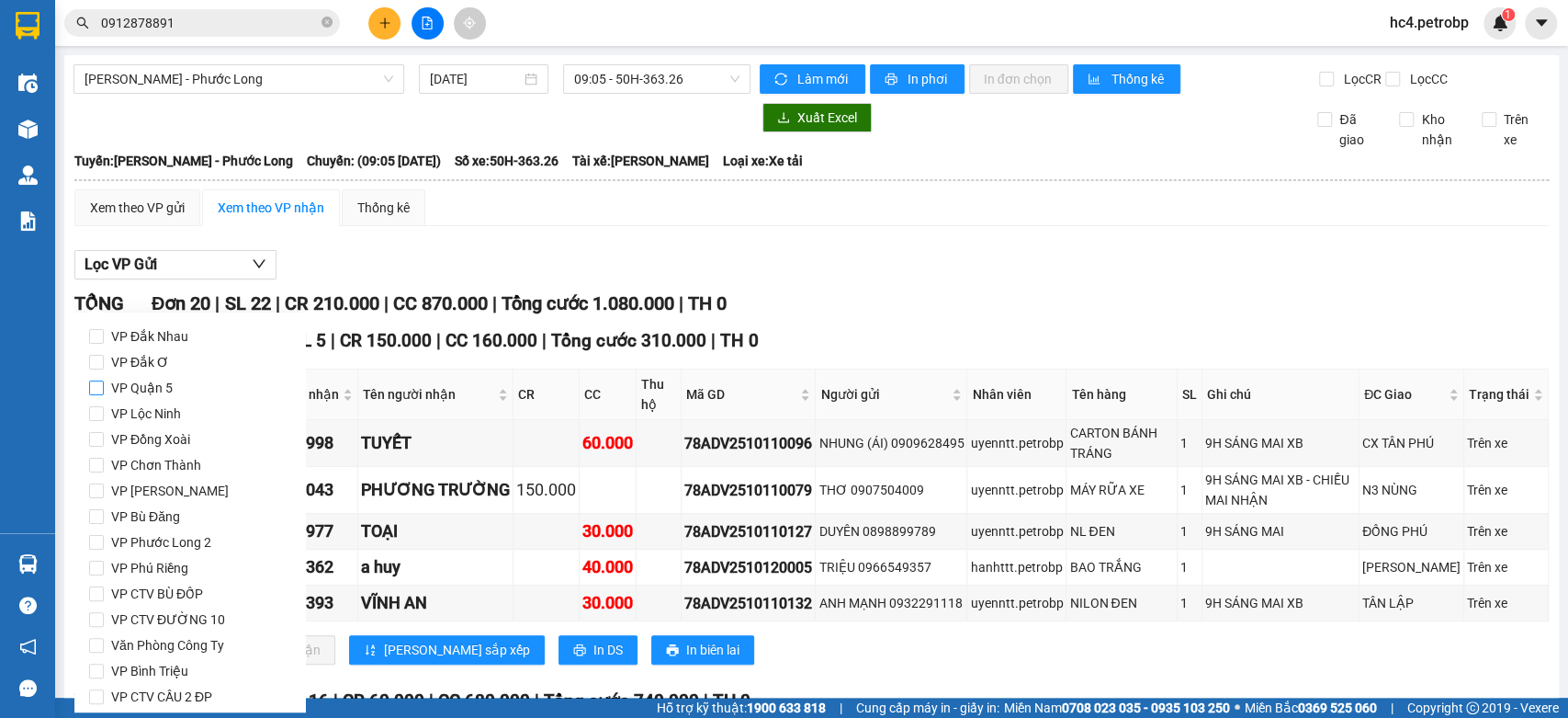
click at [170, 393] on span "VP Quận 5" at bounding box center [142, 388] width 76 height 26
click at [104, 393] on input "VP Quận 5" at bounding box center [96, 387] width 15 height 15
checkbox input "true"
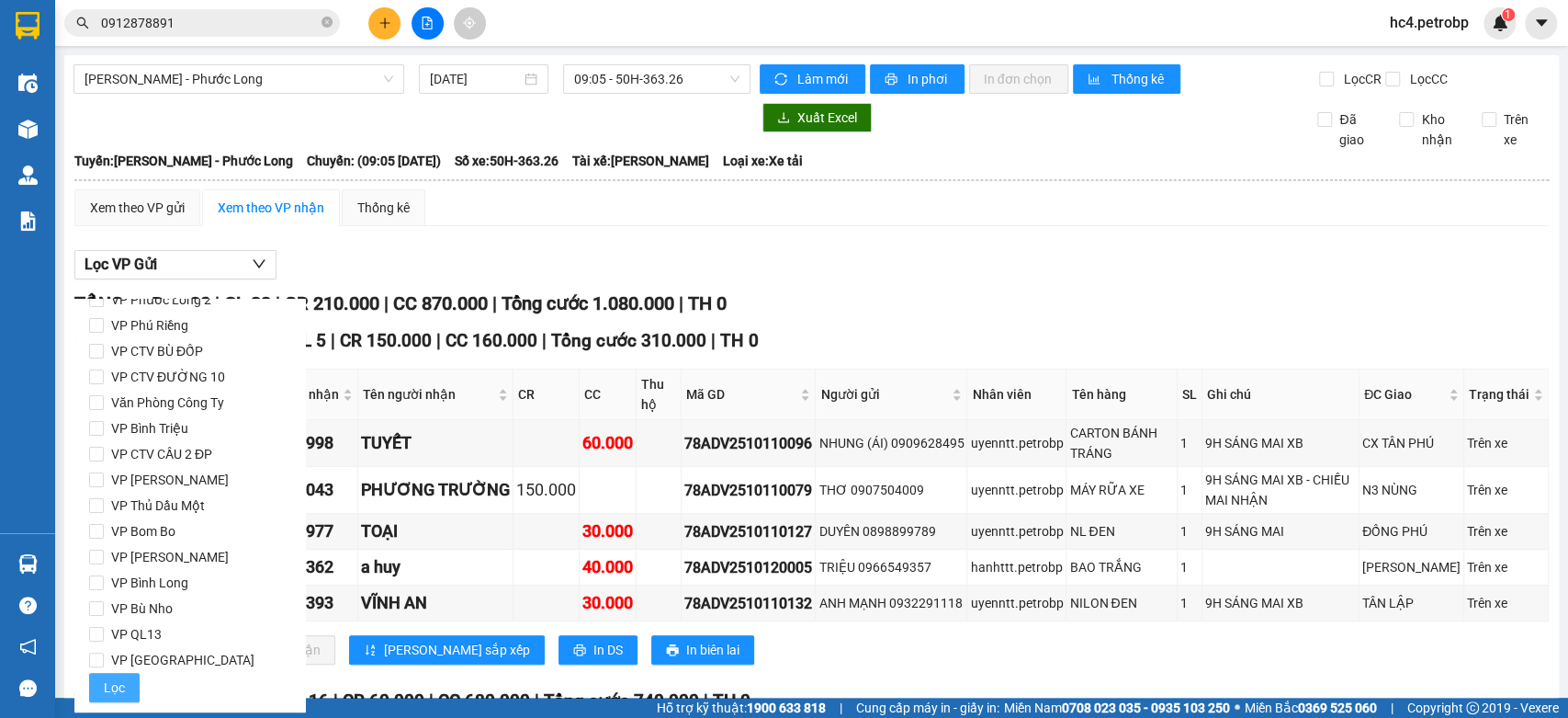
click at [108, 682] on span "Lọc" at bounding box center [114, 687] width 21 height 20
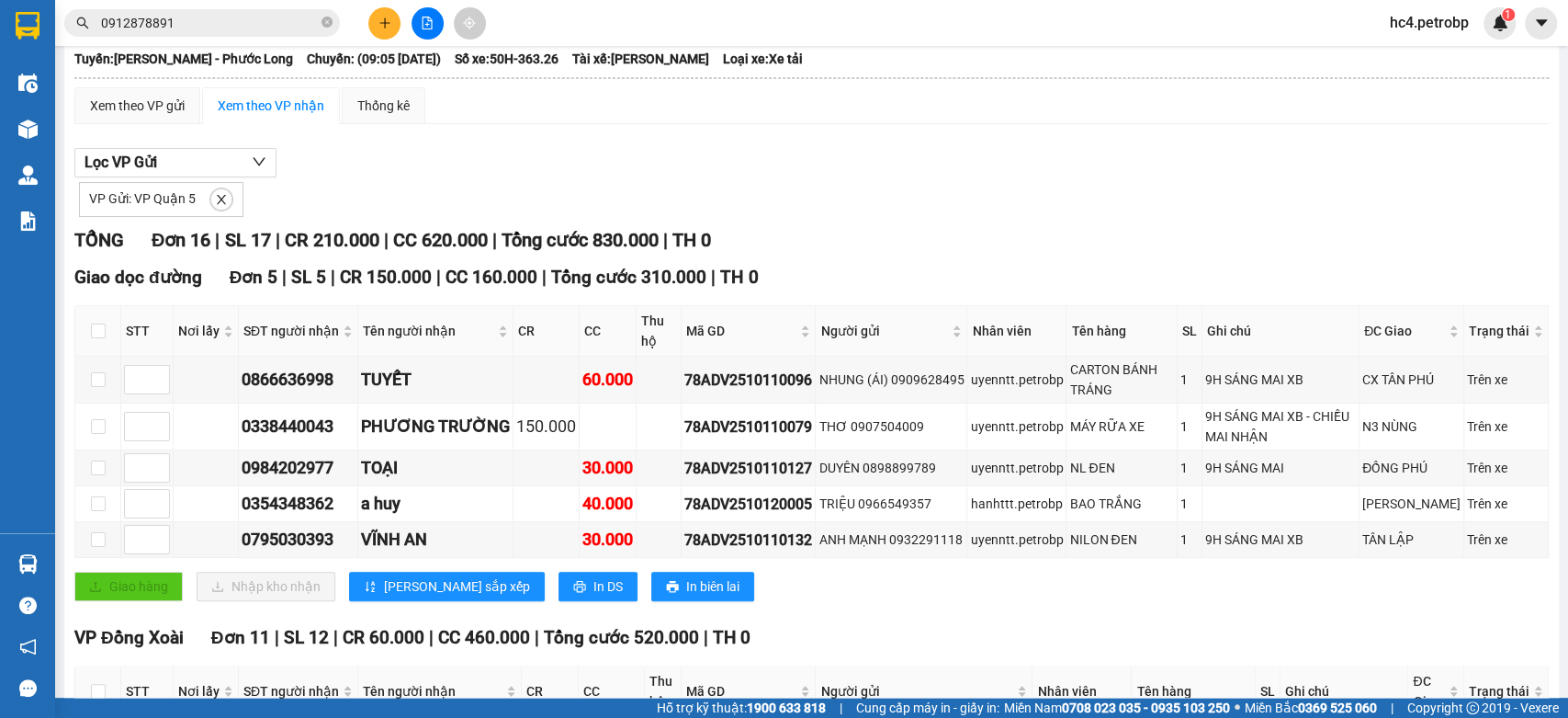
scroll to position [510, 0]
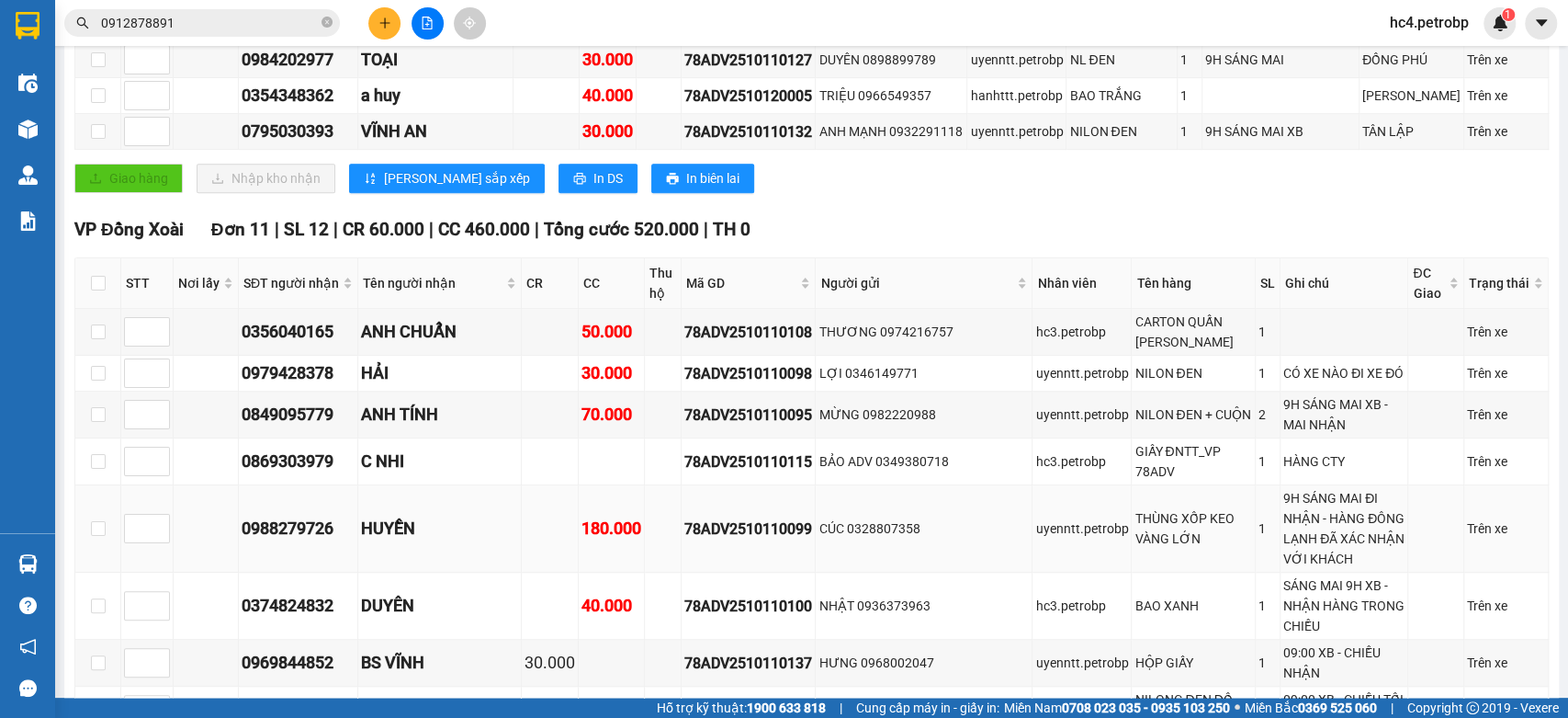
click at [738, 540] on div "78ADV2510110099" at bounding box center [748, 528] width 128 height 23
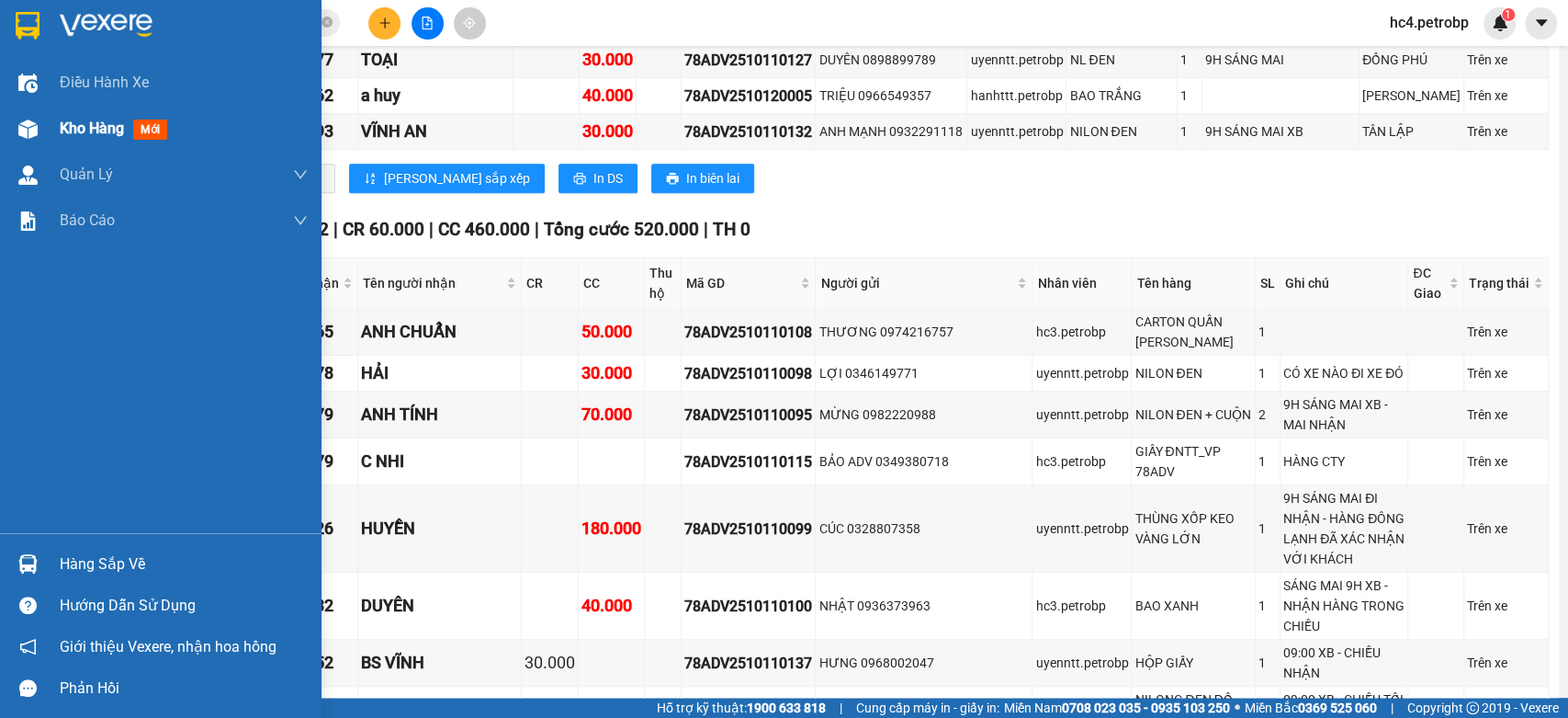
click at [56, 139] on div "Kho hàng mới" at bounding box center [161, 128] width 322 height 46
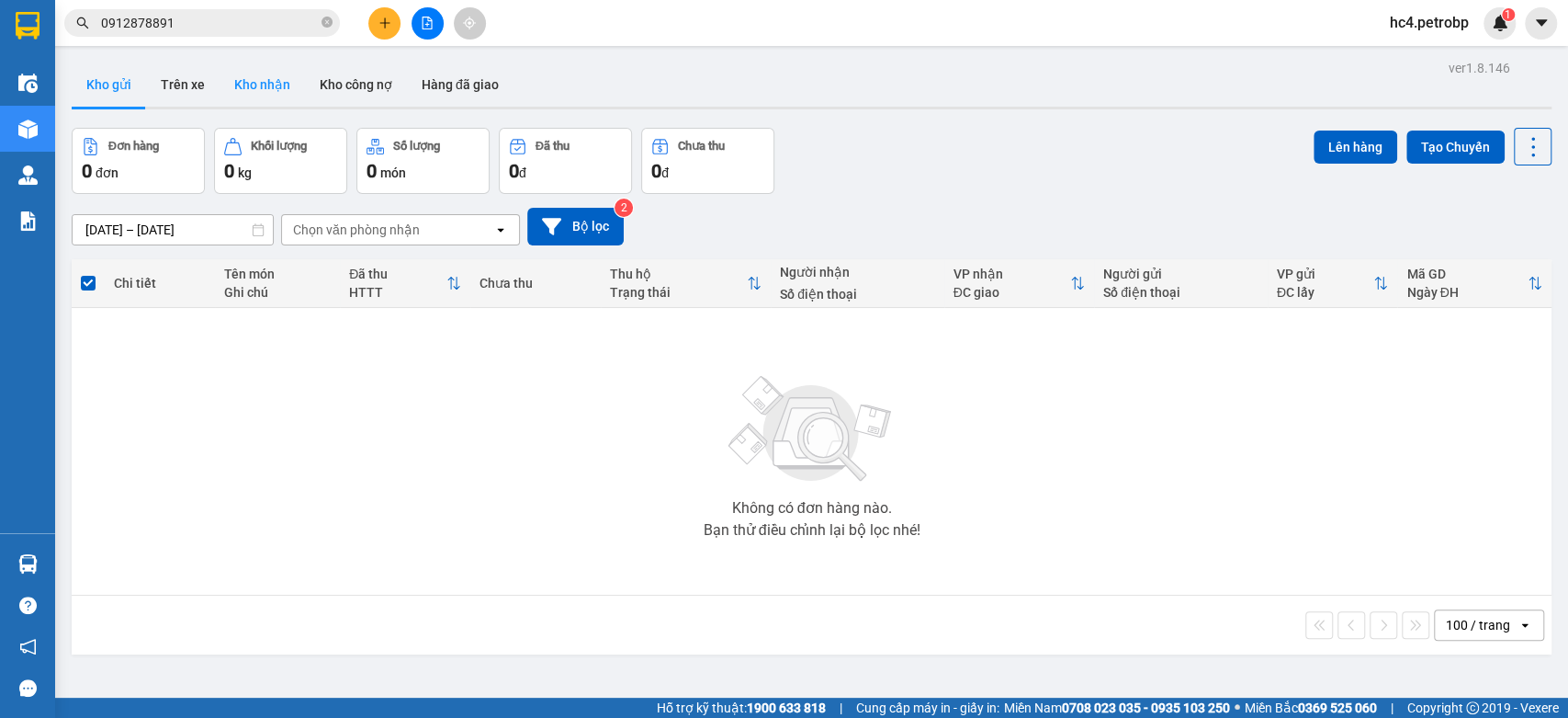
click at [230, 86] on button "Kho nhận" at bounding box center [262, 84] width 85 height 44
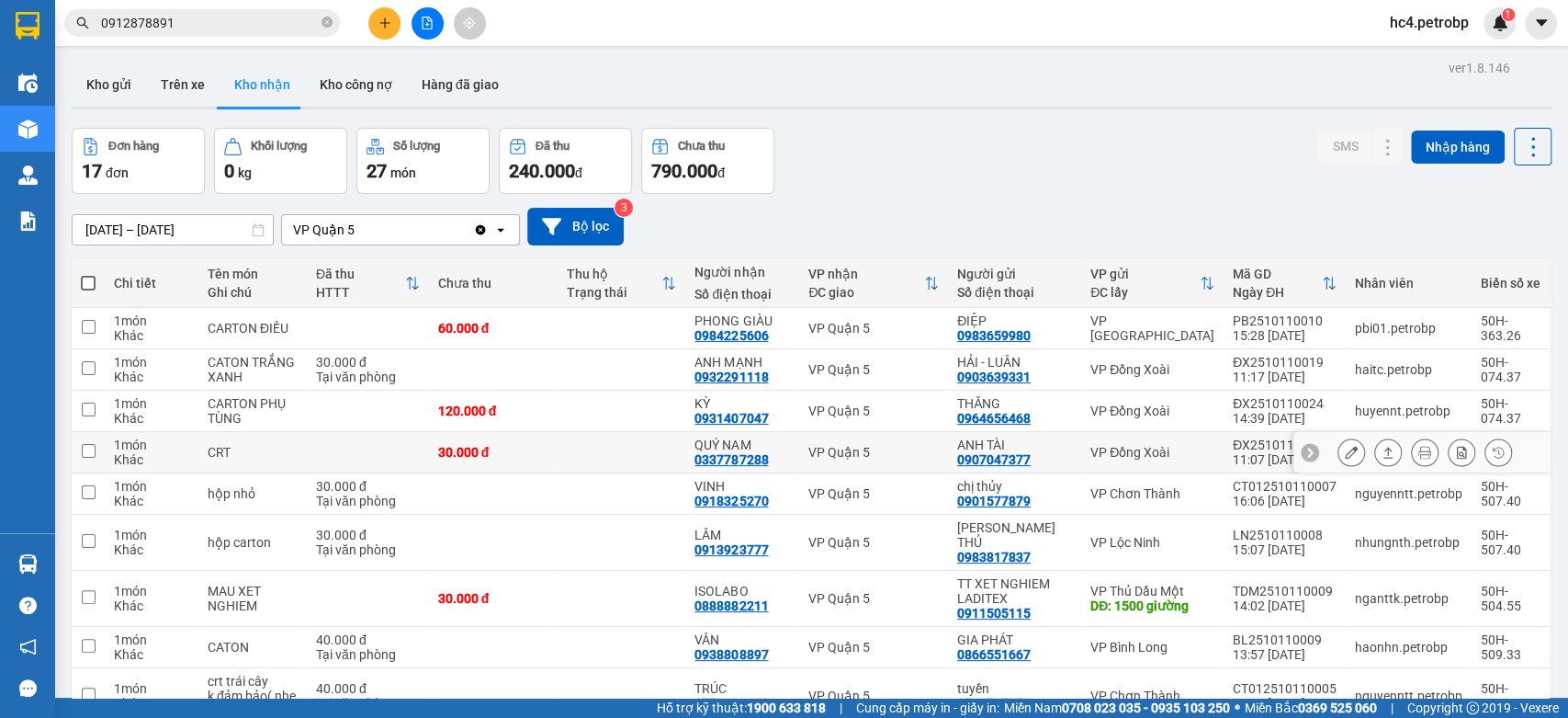
scroll to position [141, 0]
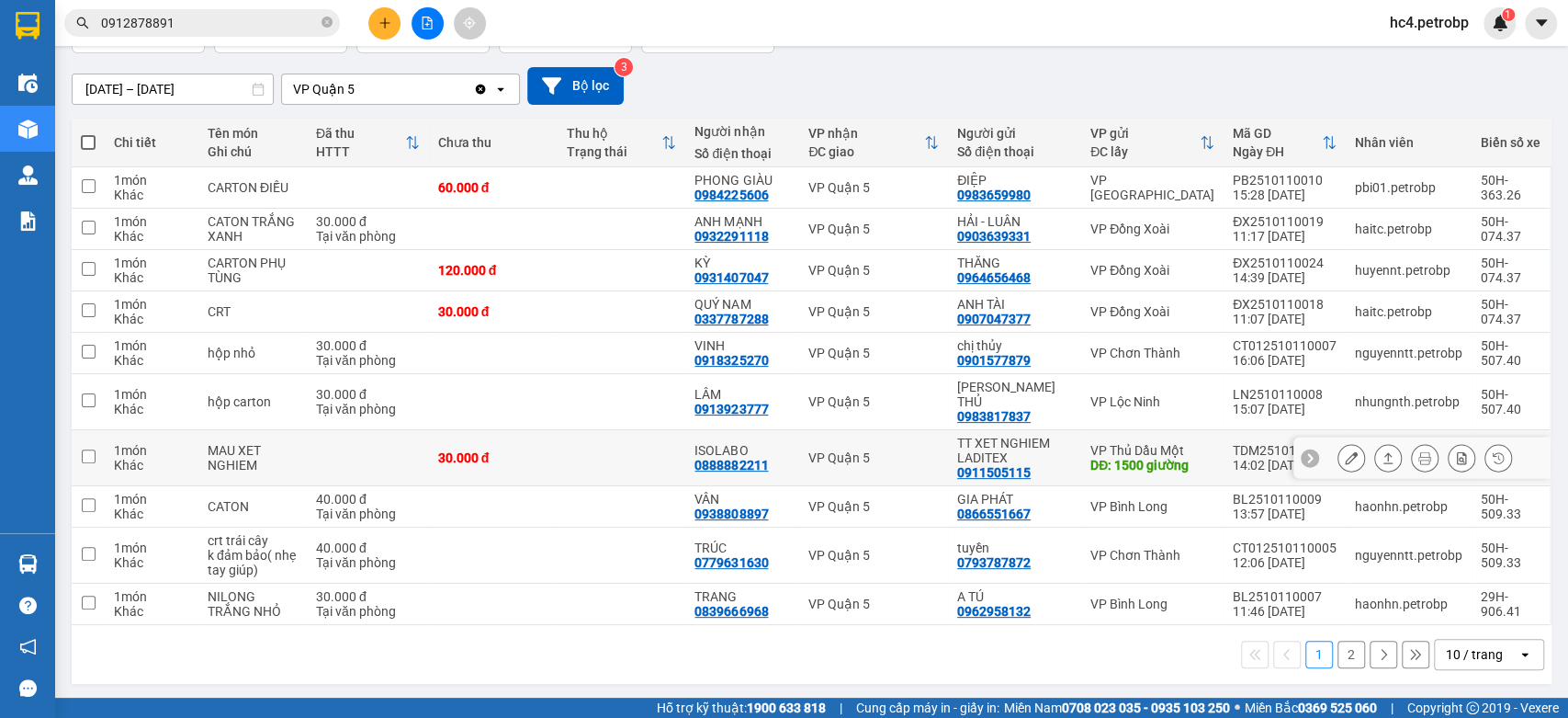
click at [731, 463] on div "0888882211" at bounding box center [731, 465] width 73 height 15
copy div "0888882211"
click at [740, 565] on div "0779631630" at bounding box center [731, 562] width 73 height 15
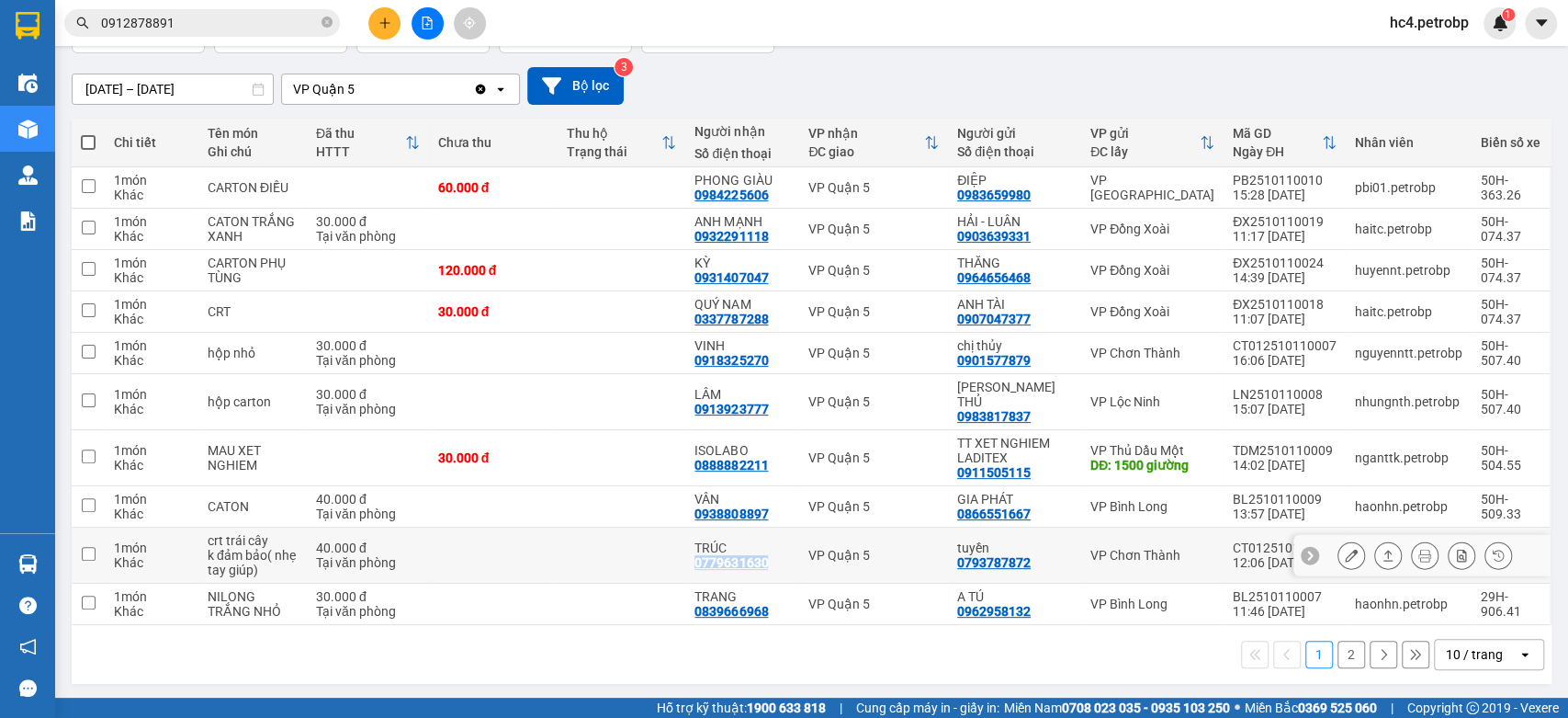
copy div "0779631630"
click at [1345, 553] on icon at bounding box center [1351, 555] width 13 height 13
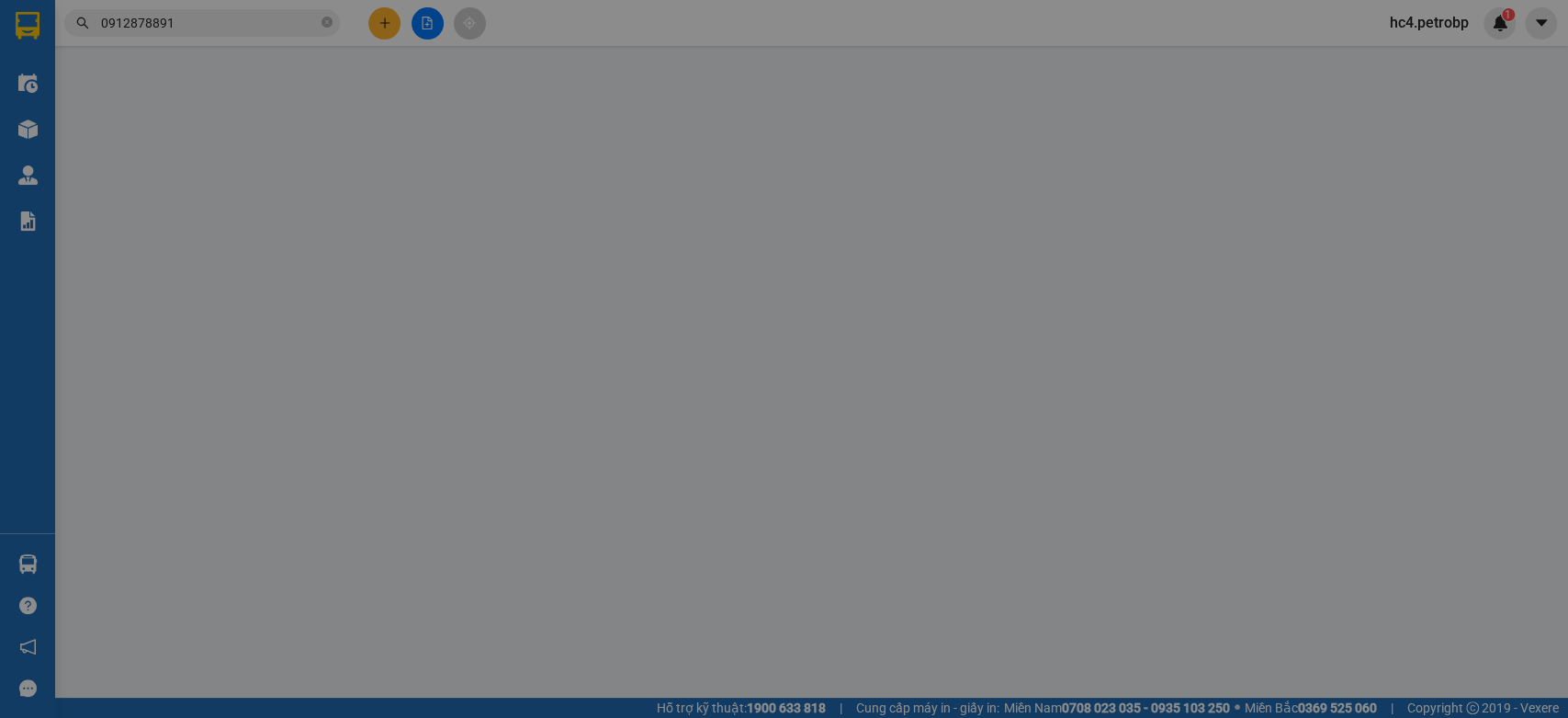
type input "0793787872"
type input "tuyền"
type input "0779631630"
type input "TRÚC"
type input "40.000"
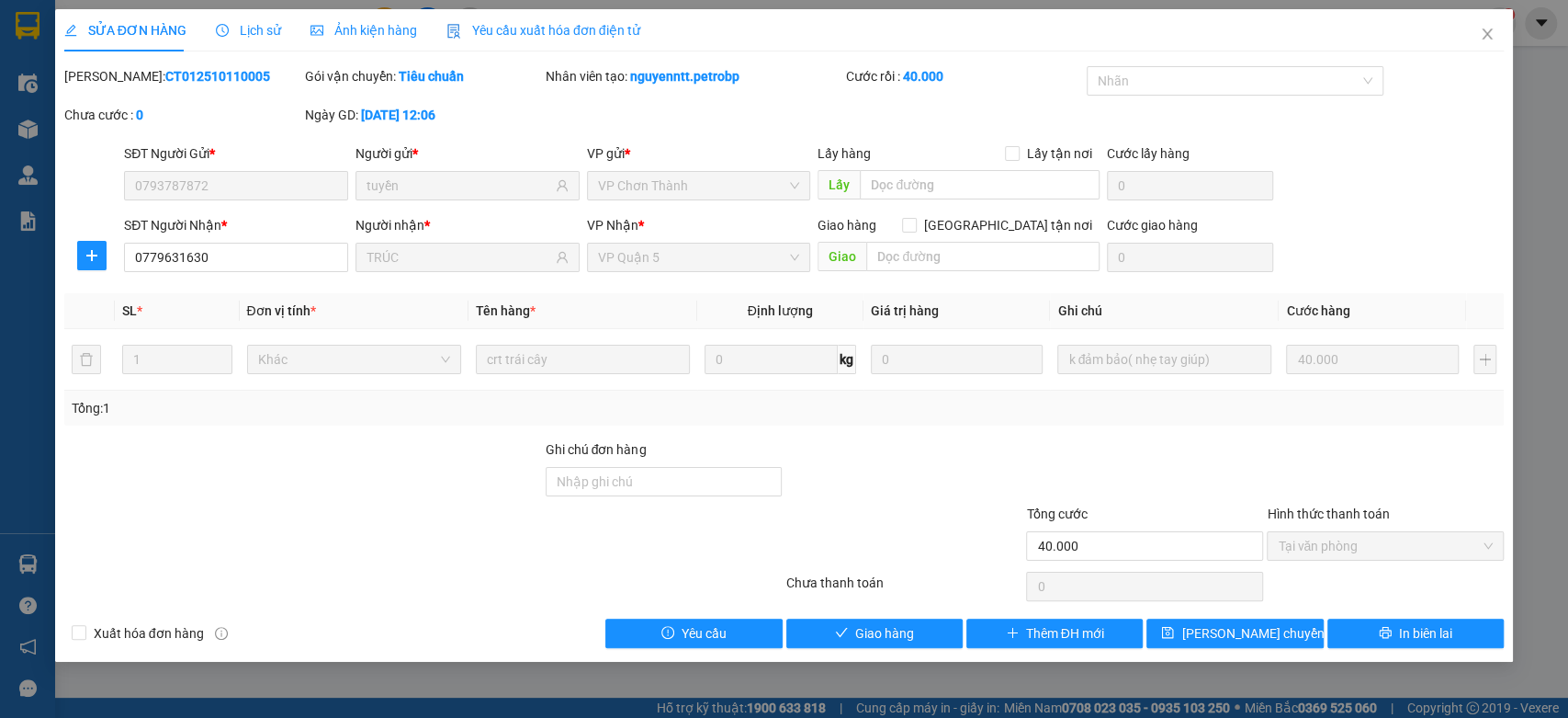
click at [253, 31] on span "Lịch sử" at bounding box center [248, 30] width 65 height 15
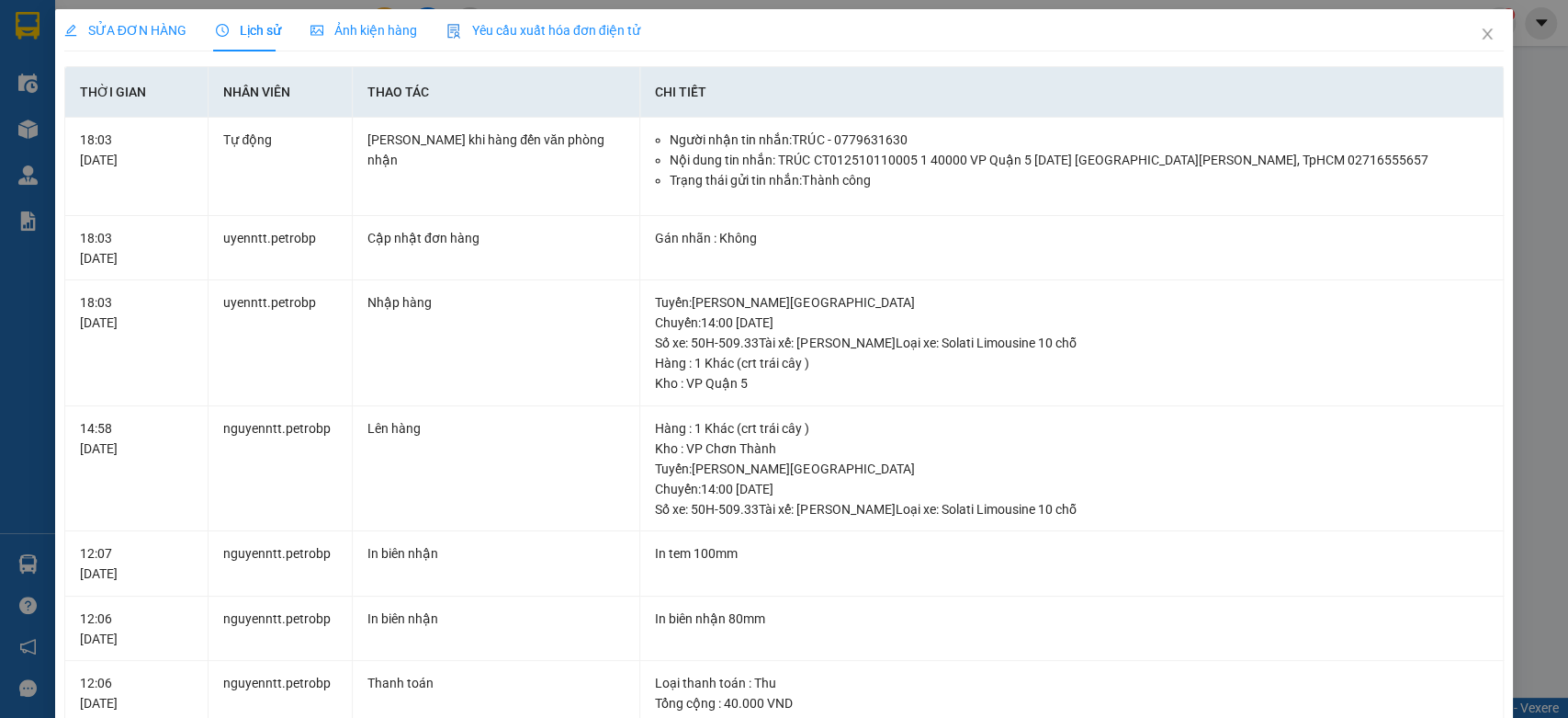
click at [129, 31] on span "SỬA ĐƠN HÀNG" at bounding box center [125, 30] width 122 height 15
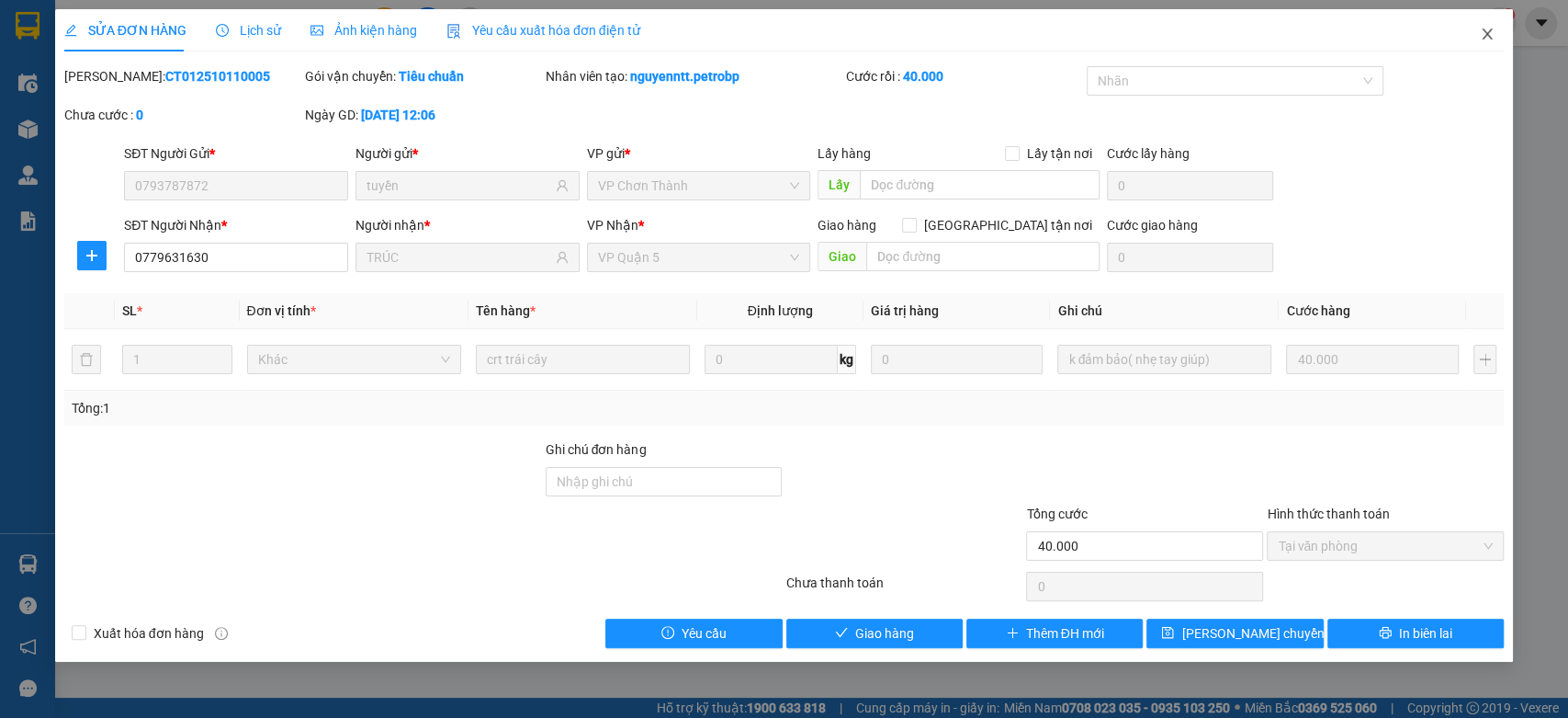
click at [1485, 43] on span "Close" at bounding box center [1487, 35] width 52 height 52
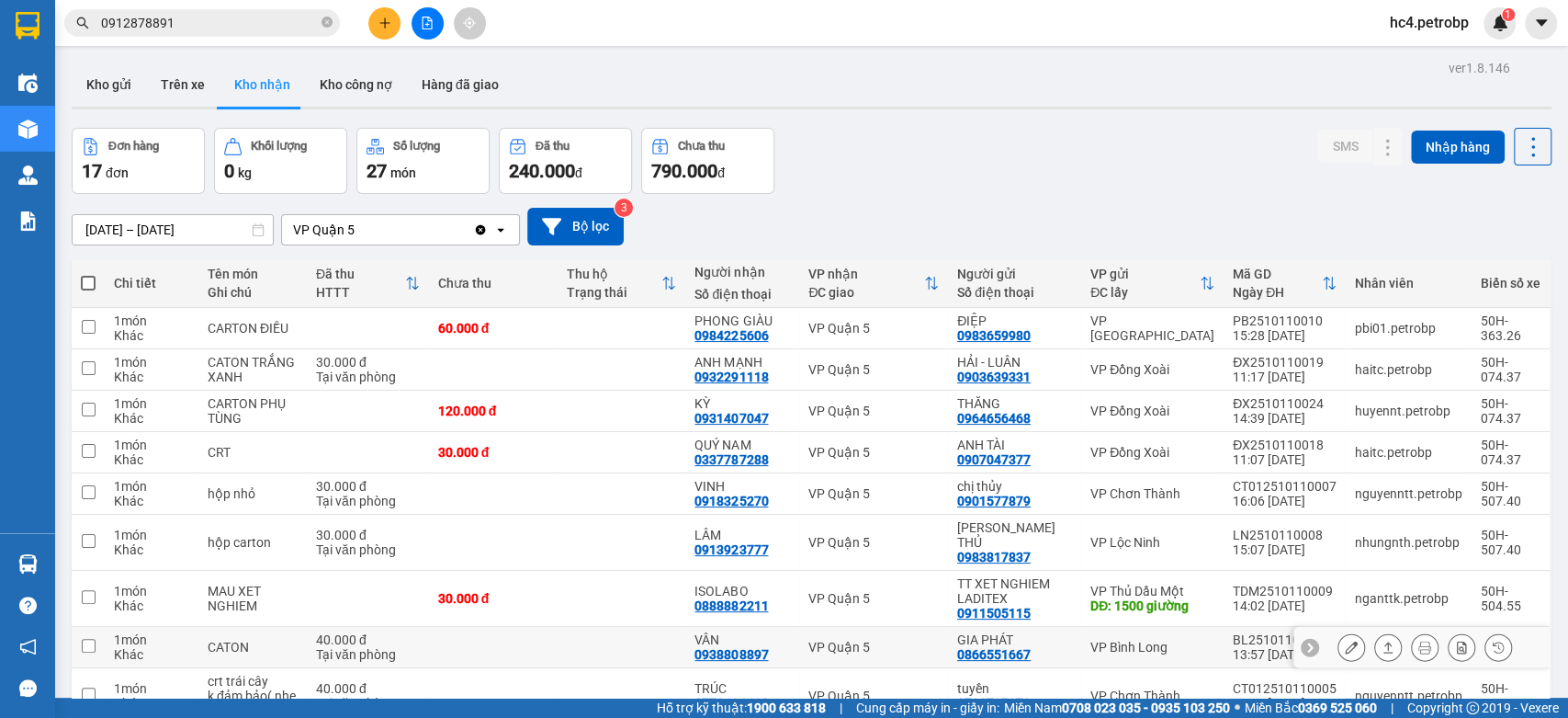
scroll to position [141, 0]
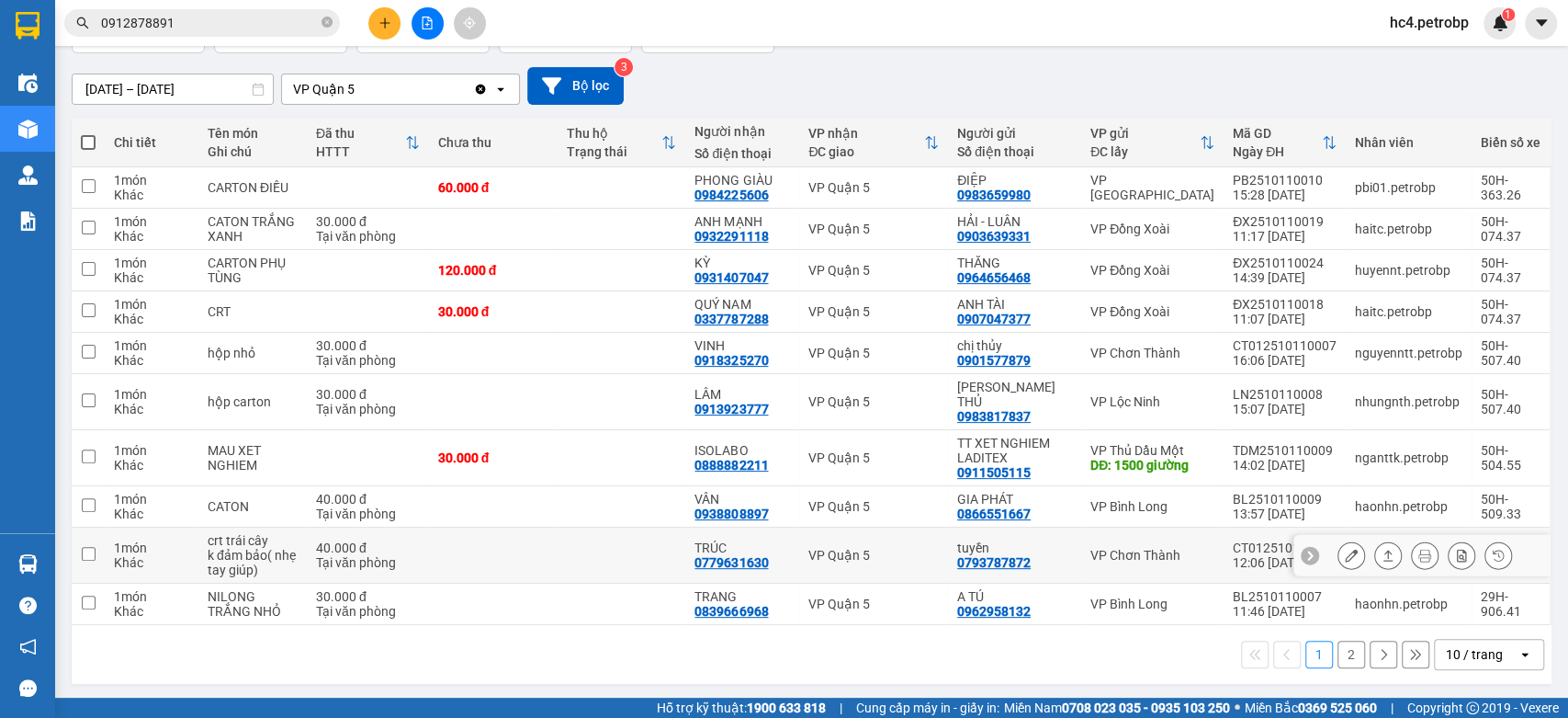
click at [632, 562] on td at bounding box center [621, 555] width 129 height 56
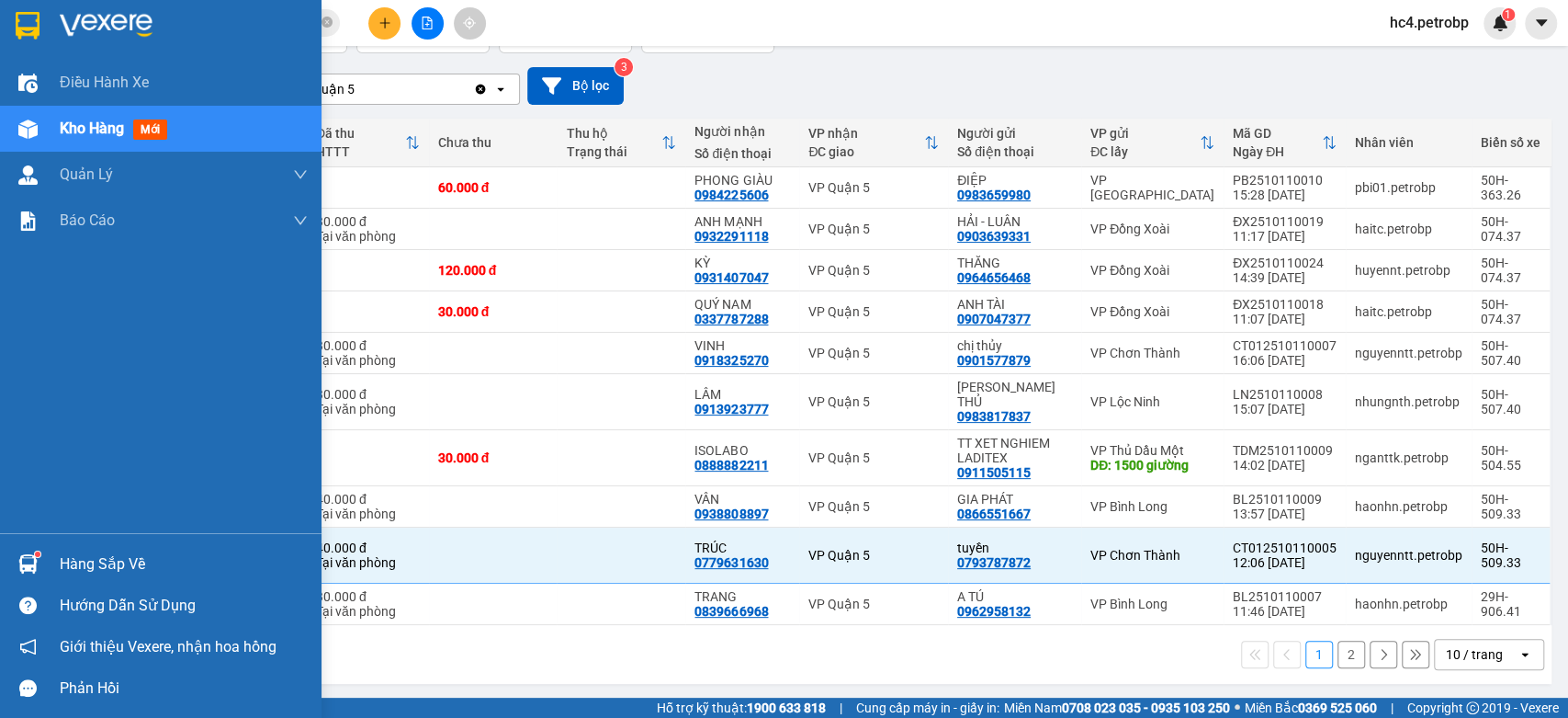
click at [48, 559] on div "Hàng sắp về" at bounding box center [161, 564] width 322 height 42
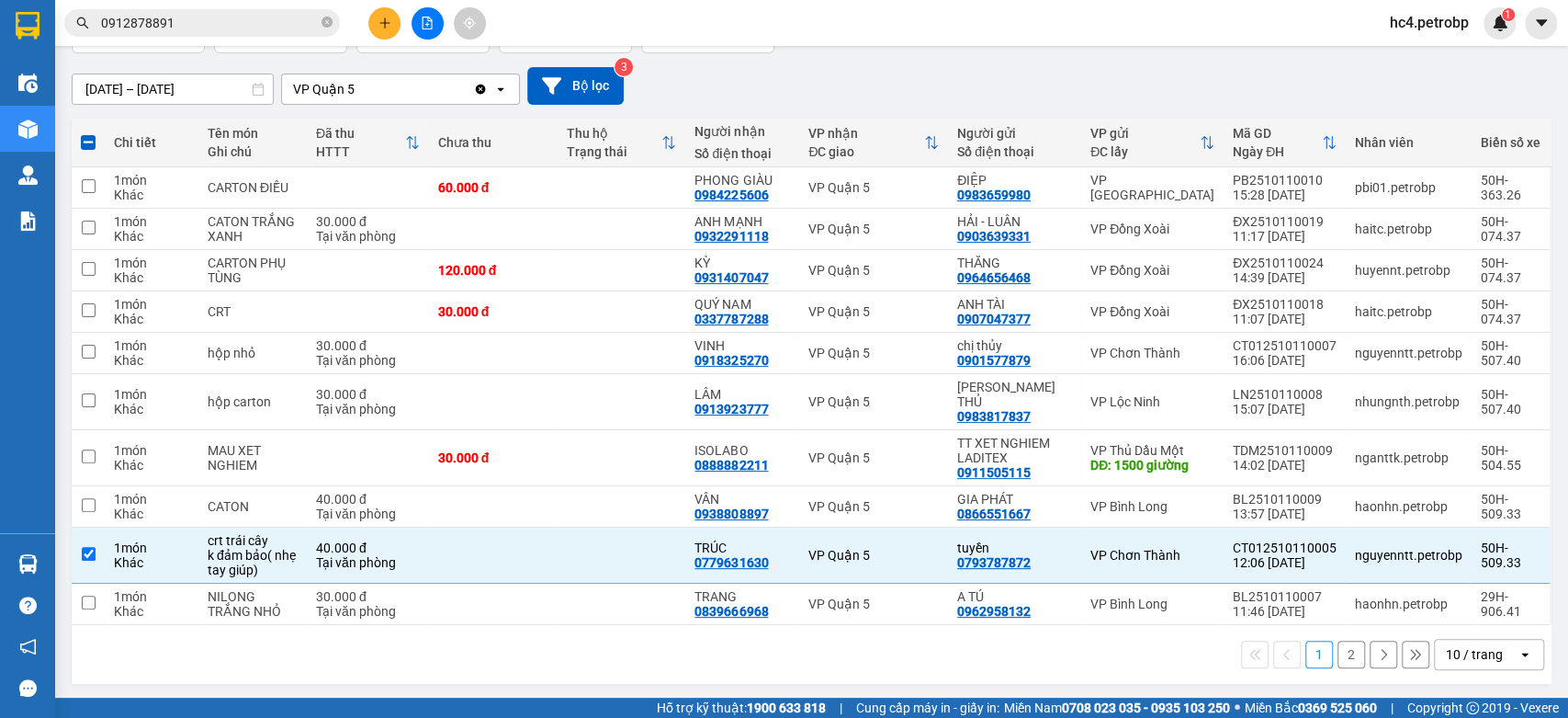
click at [980, 72] on section "Kết quả tìm kiếm ( 1 ) Bộ lọc Mã ĐH Trạng thái Món hàng Tổng cước Chưa cước Ngư…" at bounding box center [784, 359] width 1568 height 718
click at [680, 557] on td at bounding box center [621, 555] width 129 height 56
checkbox input "false"
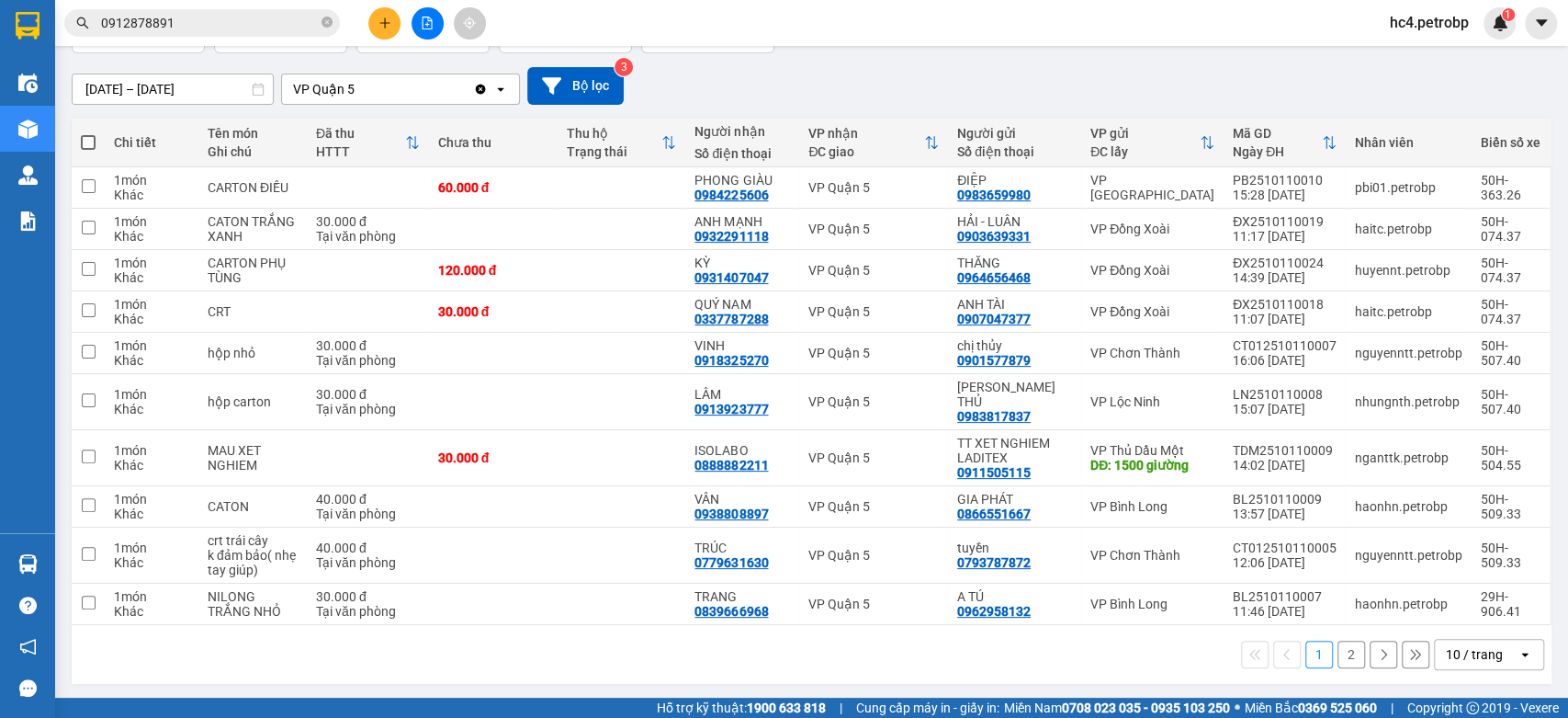
click at [1517, 660] on div "open" at bounding box center [1530, 654] width 26 height 30
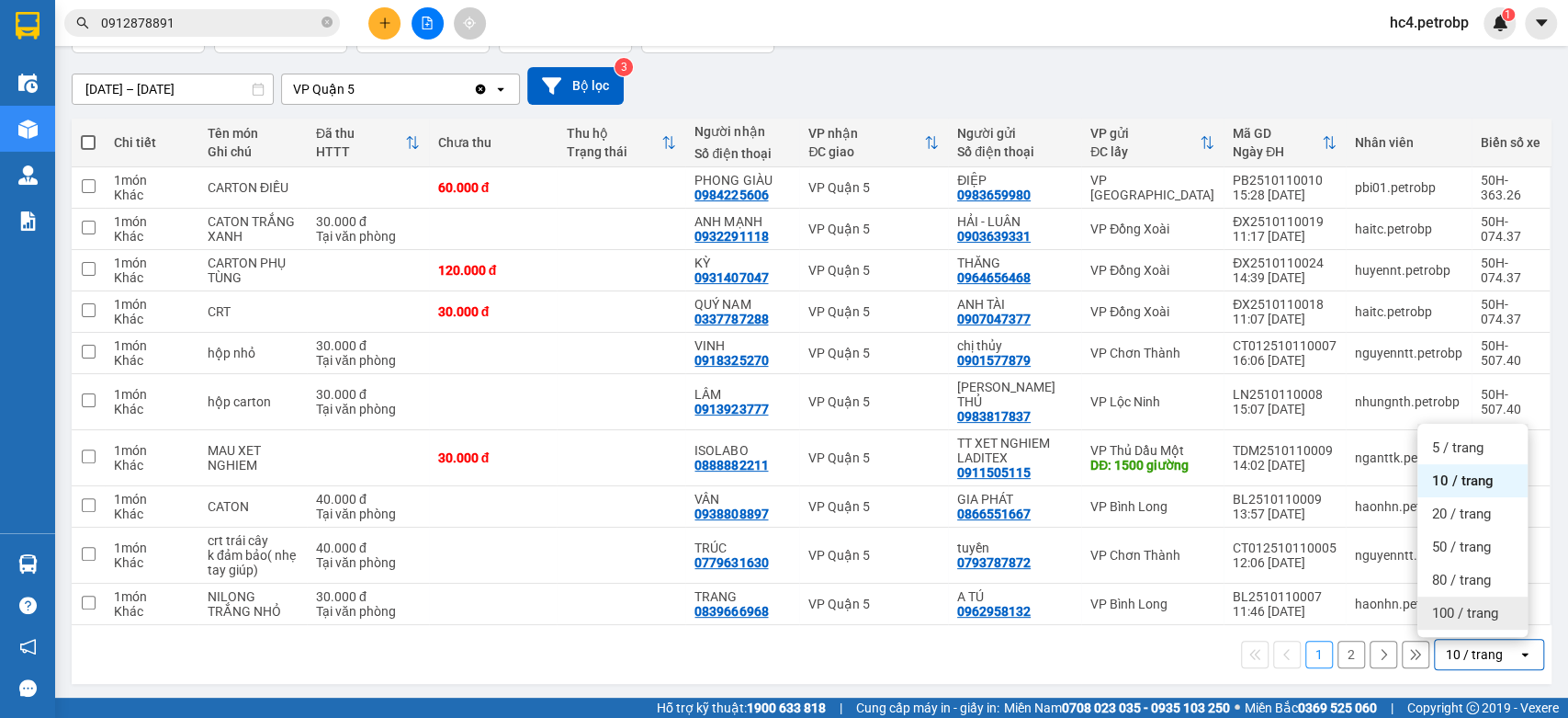
click at [1496, 622] on div "100 / trang" at bounding box center [1472, 613] width 110 height 33
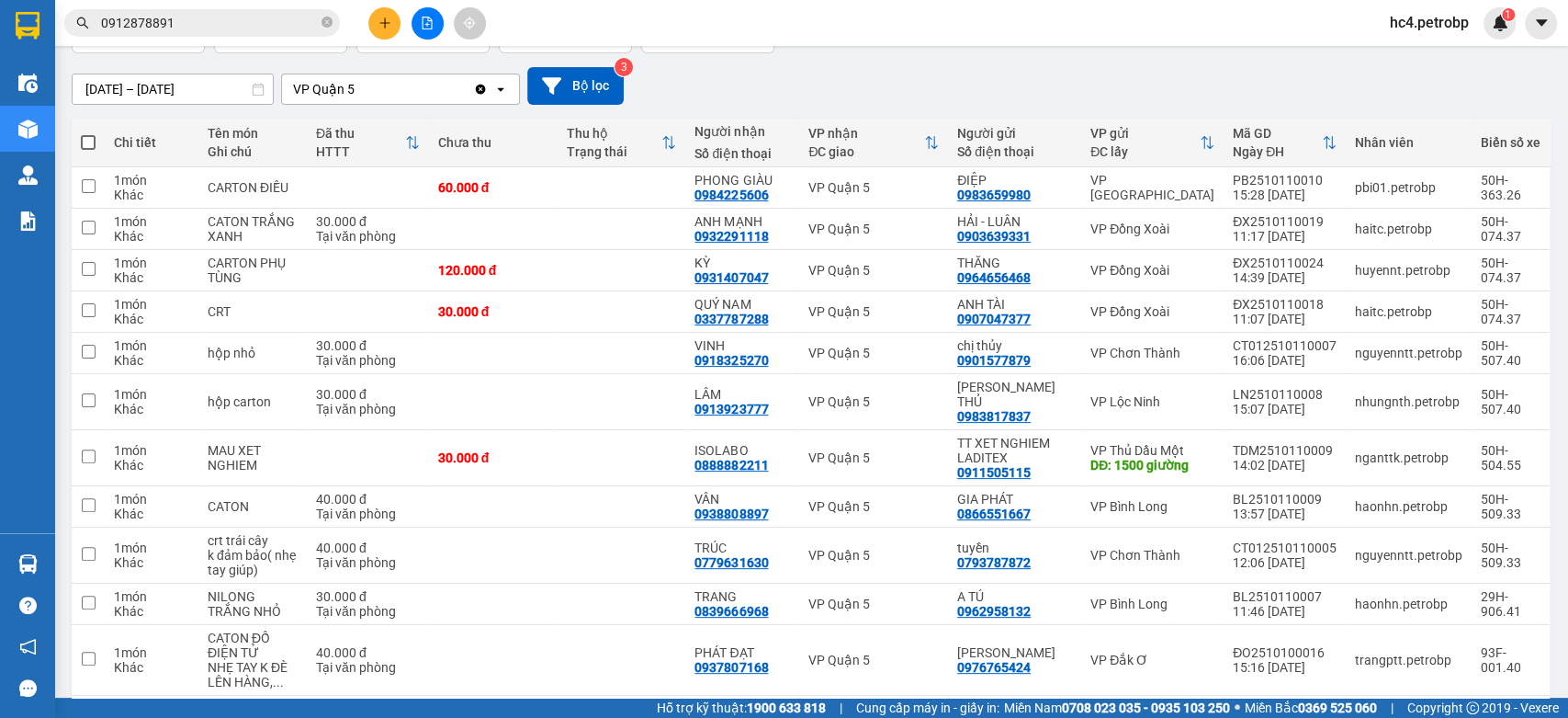
scroll to position [0, 0]
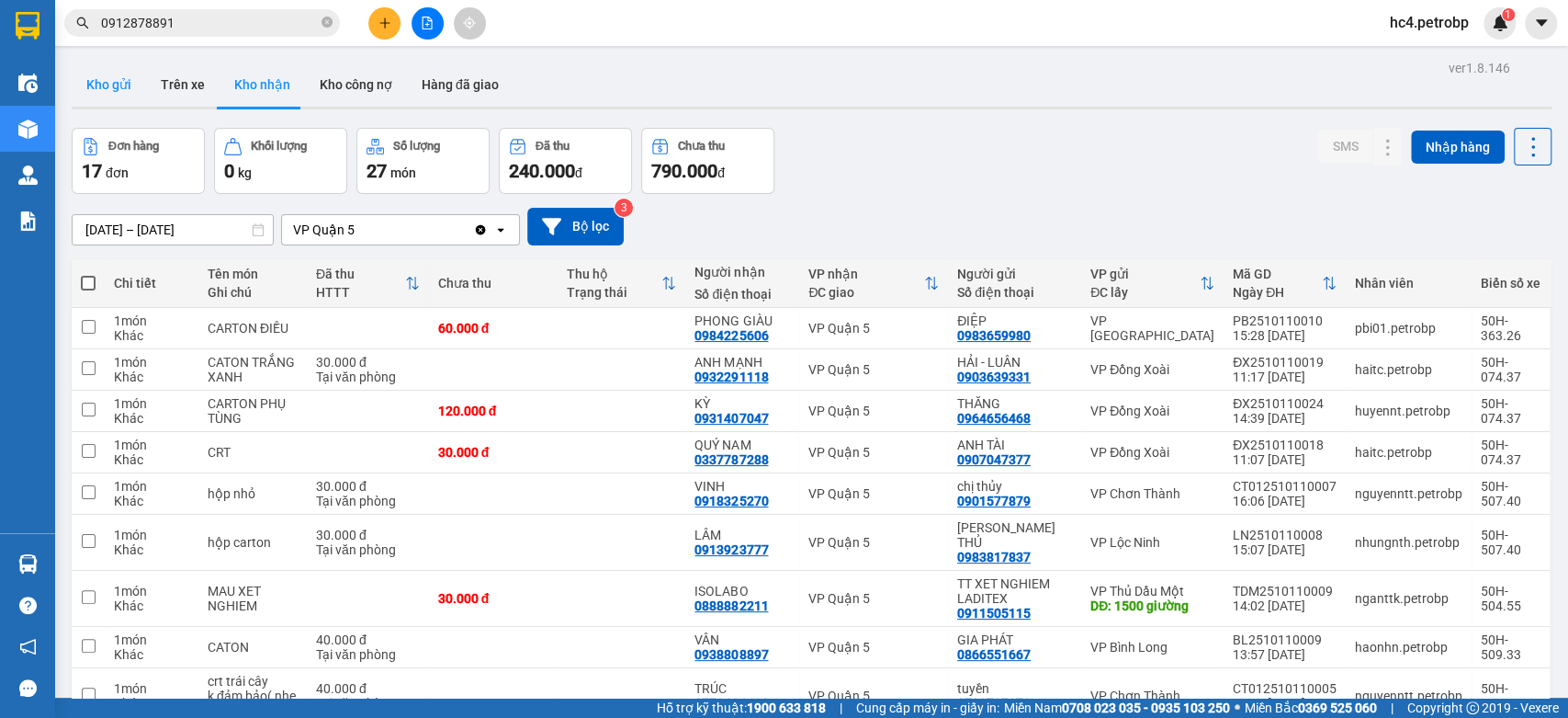
click at [133, 72] on button "Kho gửi" at bounding box center [108, 84] width 74 height 44
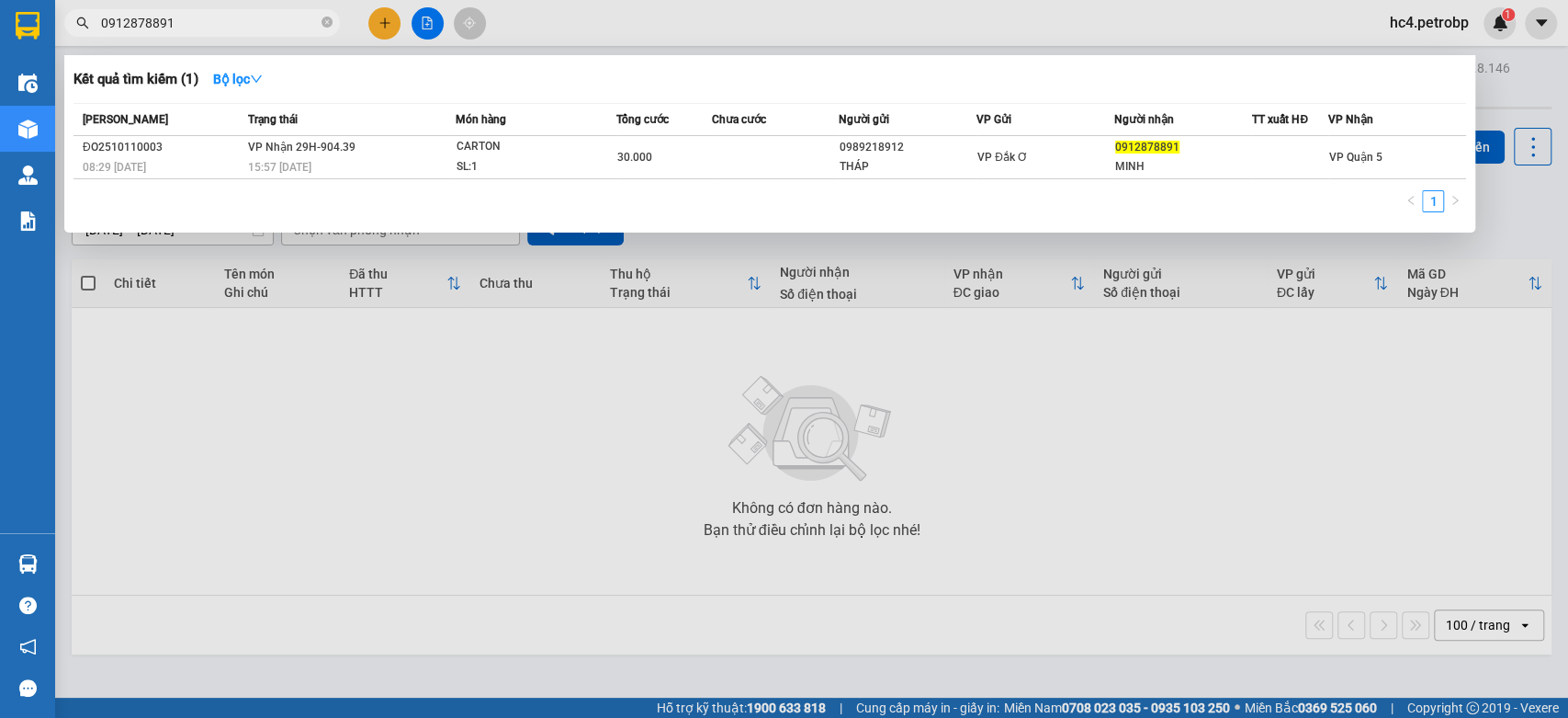
click at [193, 22] on input "0912878891" at bounding box center [209, 23] width 216 height 20
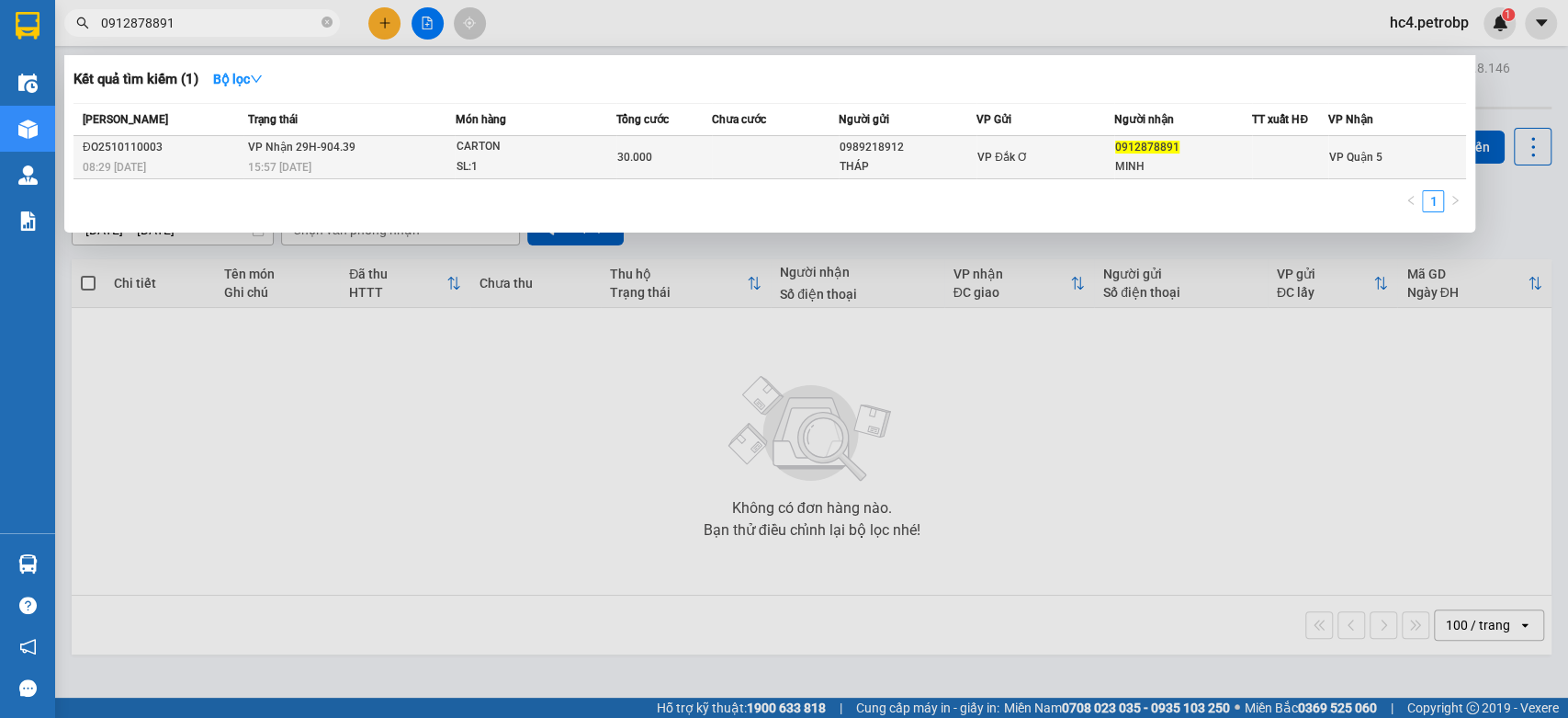
click at [459, 164] on div "SL: 1" at bounding box center [524, 167] width 138 height 20
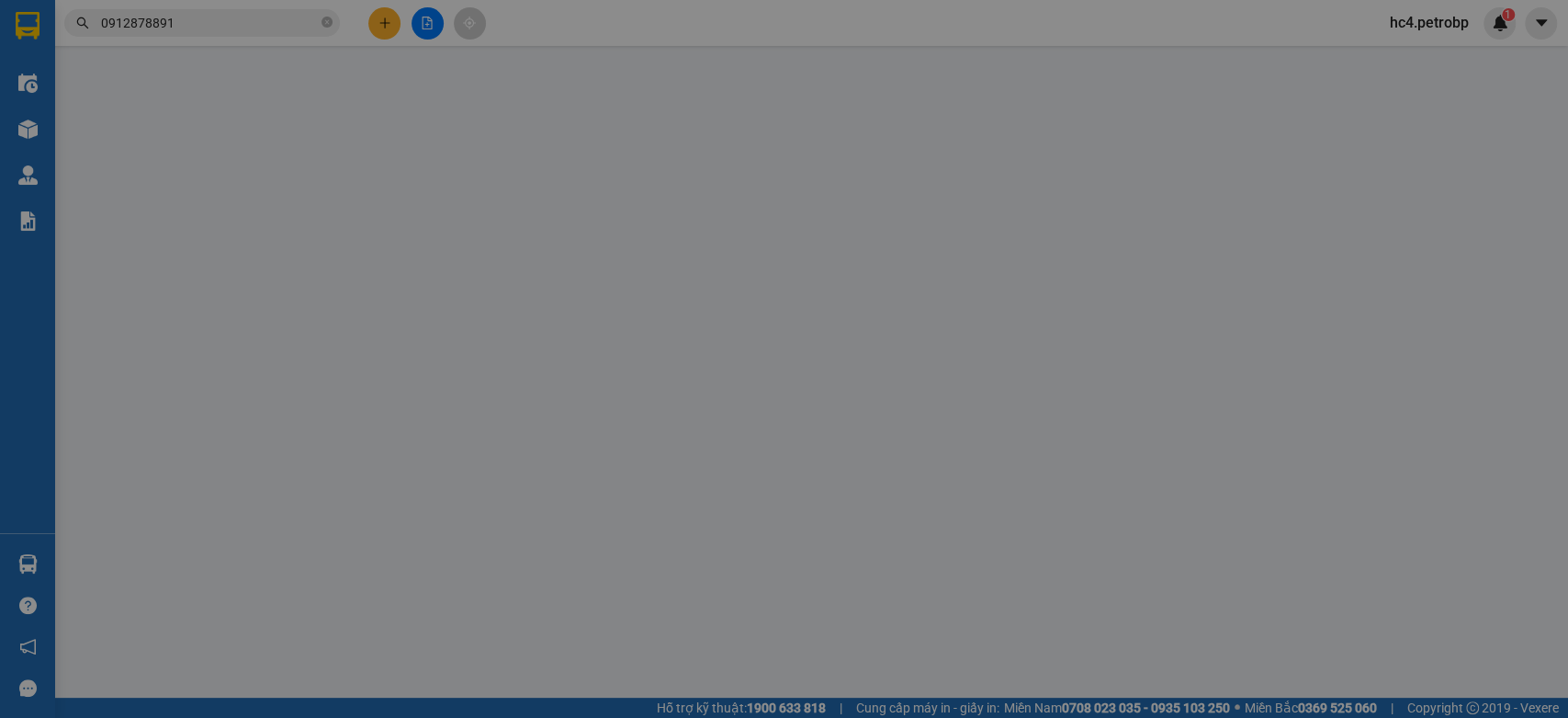
type input "0989218912"
type input "THÁP"
type input "0912878891"
type input "MINH"
type input "30.000"
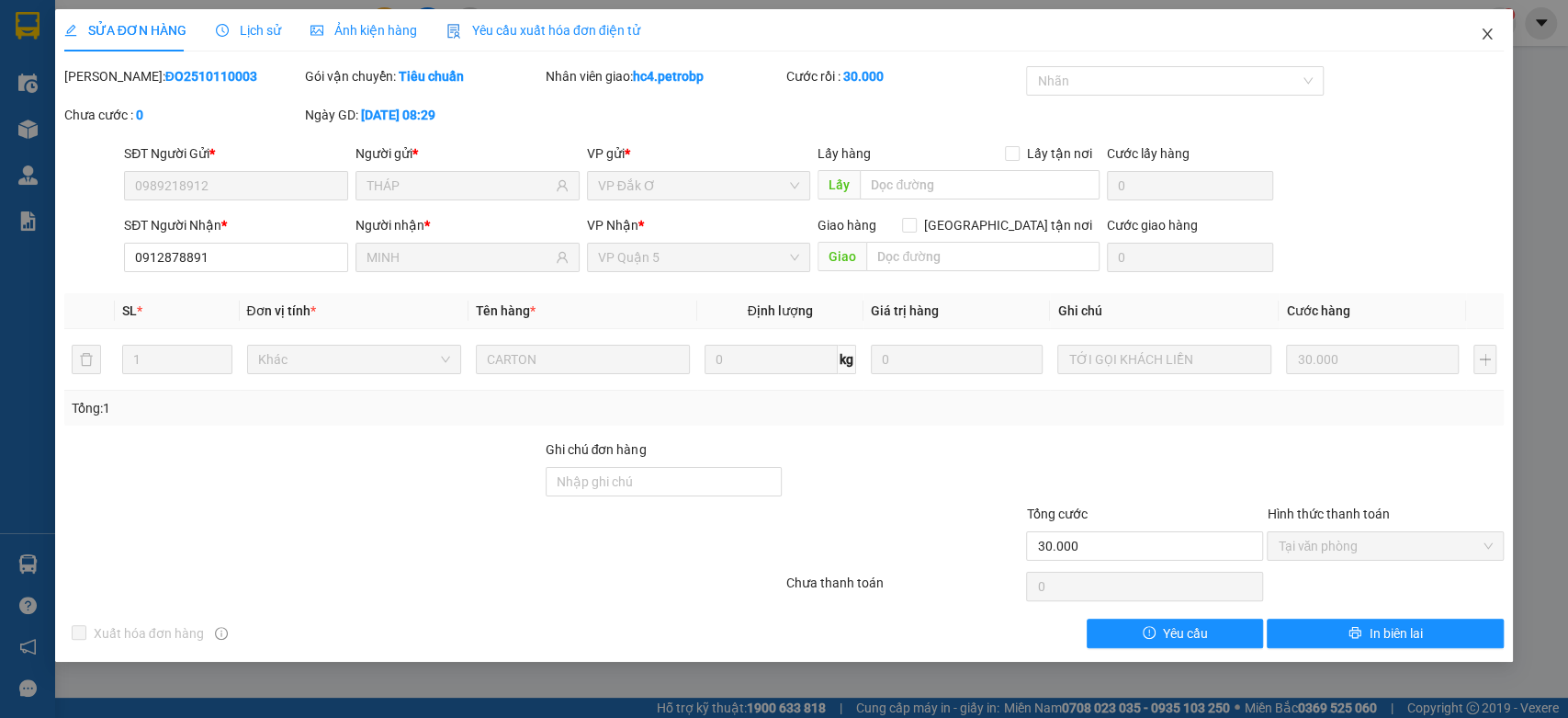
click at [1486, 40] on icon "close" at bounding box center [1487, 34] width 15 height 15
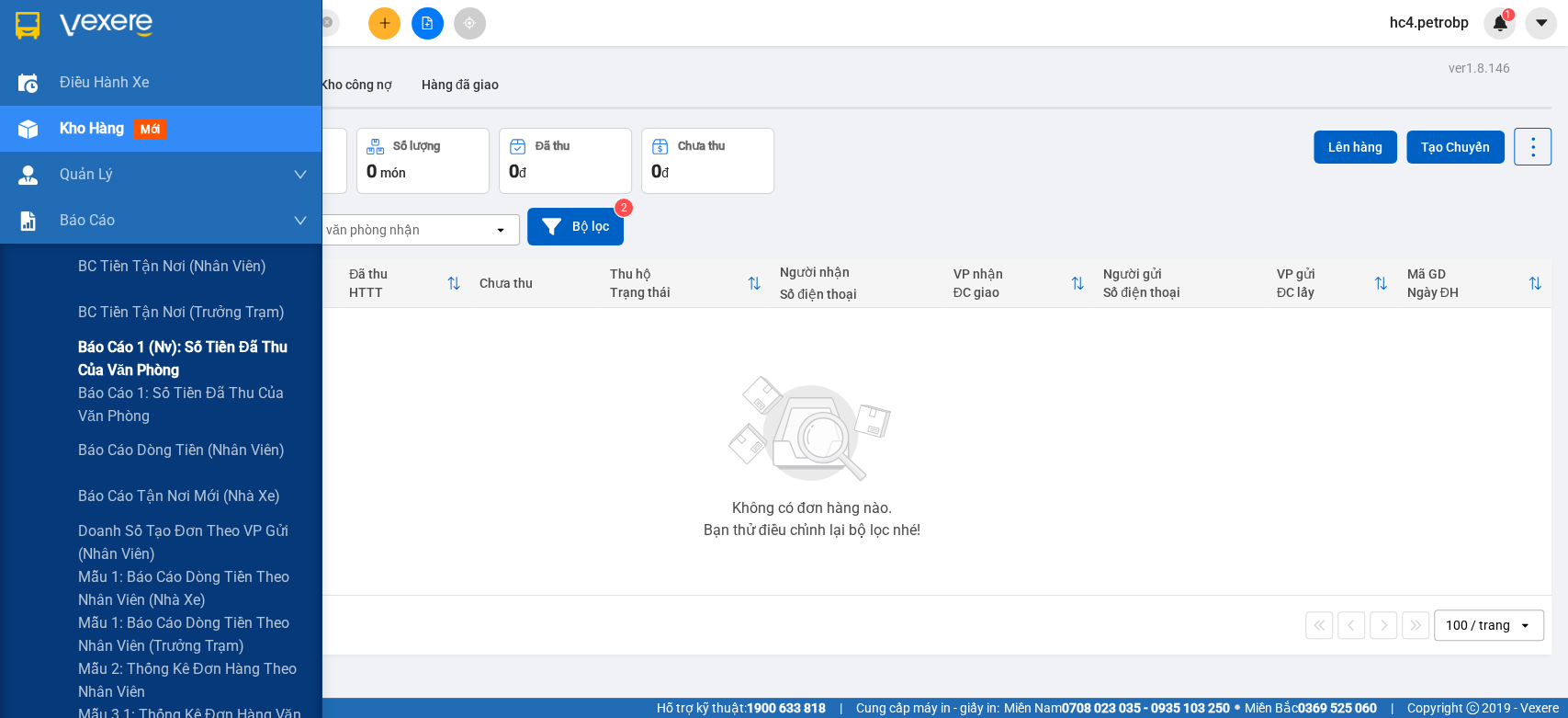
click at [200, 360] on span "Báo cáo 1 (nv): Số tiền đã thu của văn phòng" at bounding box center [193, 359] width 229 height 46
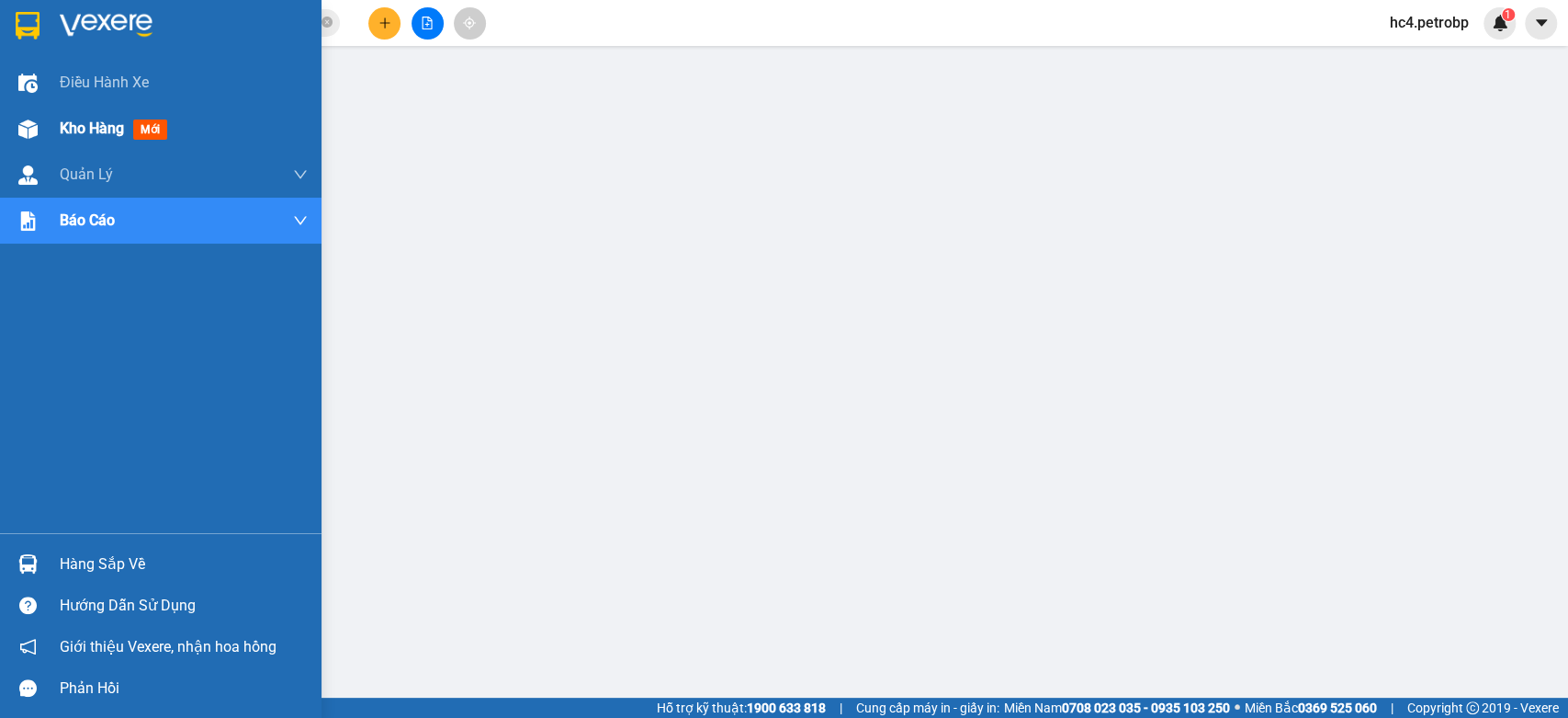
click at [66, 136] on span "Kho hàng" at bounding box center [91, 128] width 65 height 18
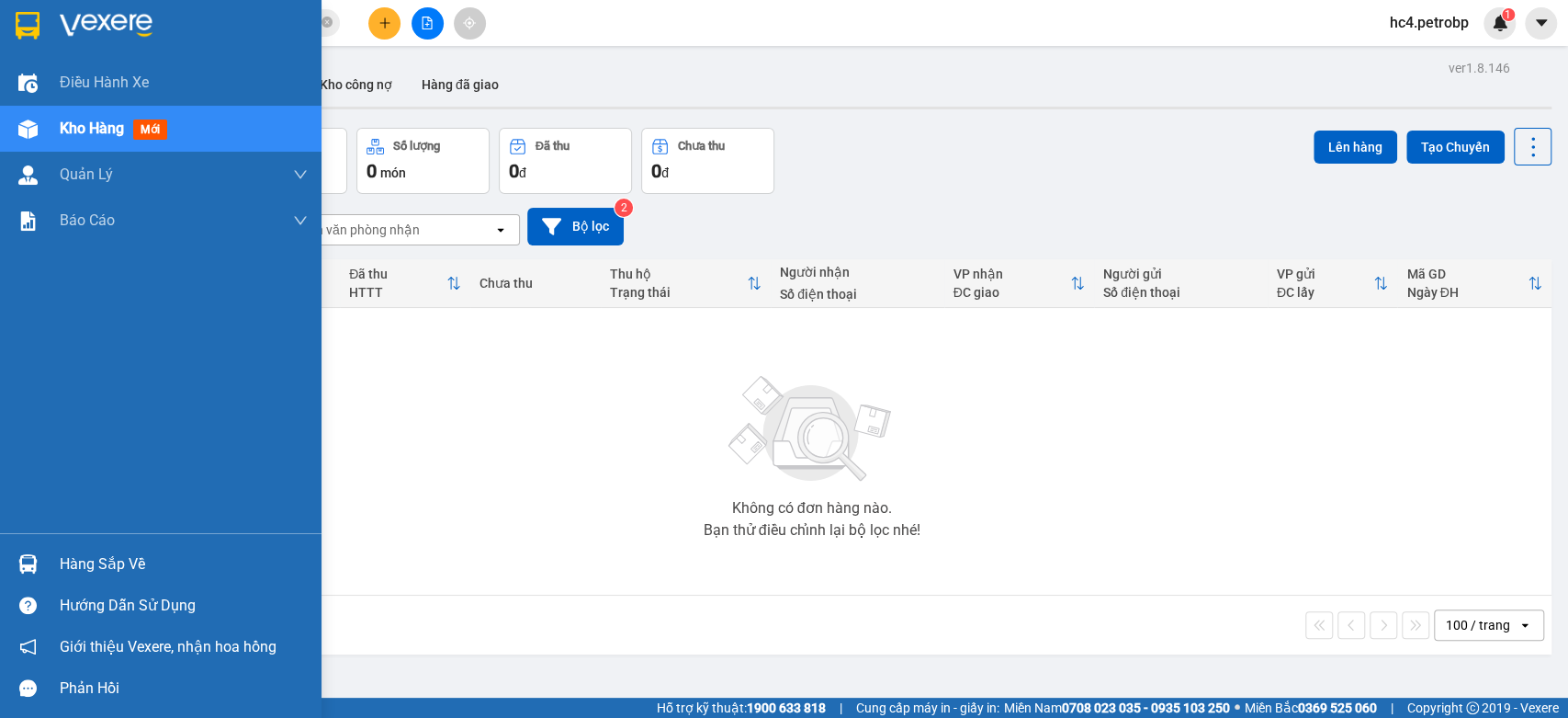
click at [143, 568] on div "Không có đơn hàng nào. Bạn thử điều chỉnh lại bộ lọc nhé!" at bounding box center [811, 452] width 1461 height 276
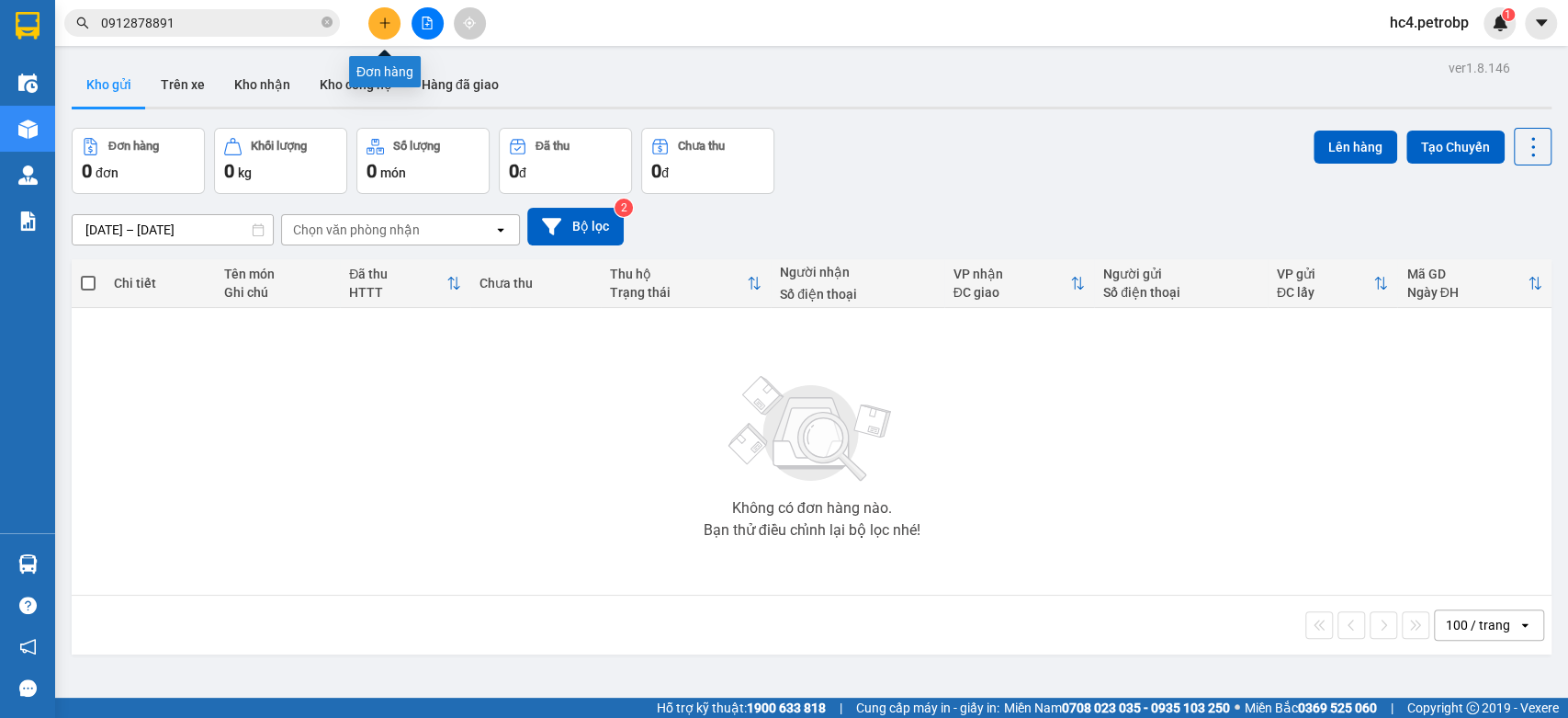
click at [389, 22] on icon "plus" at bounding box center [384, 23] width 13 height 13
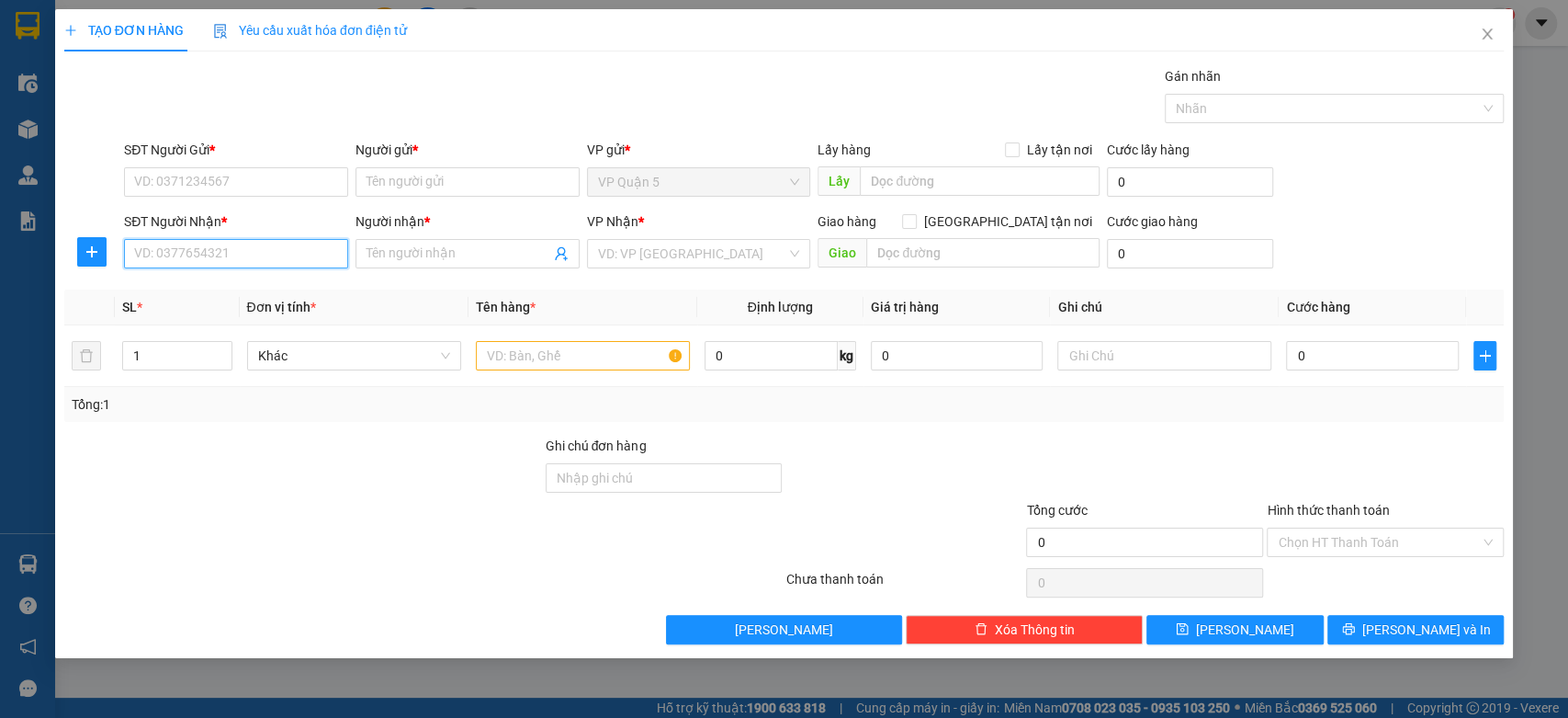
click at [232, 248] on input "SĐT Người Nhận *" at bounding box center [236, 254] width 224 height 30
click at [254, 246] on input "SĐT Người Nhận *" at bounding box center [236, 254] width 224 height 30
click at [185, 293] on div "0972009990 - ÚT THÔNG" at bounding box center [236, 290] width 202 height 20
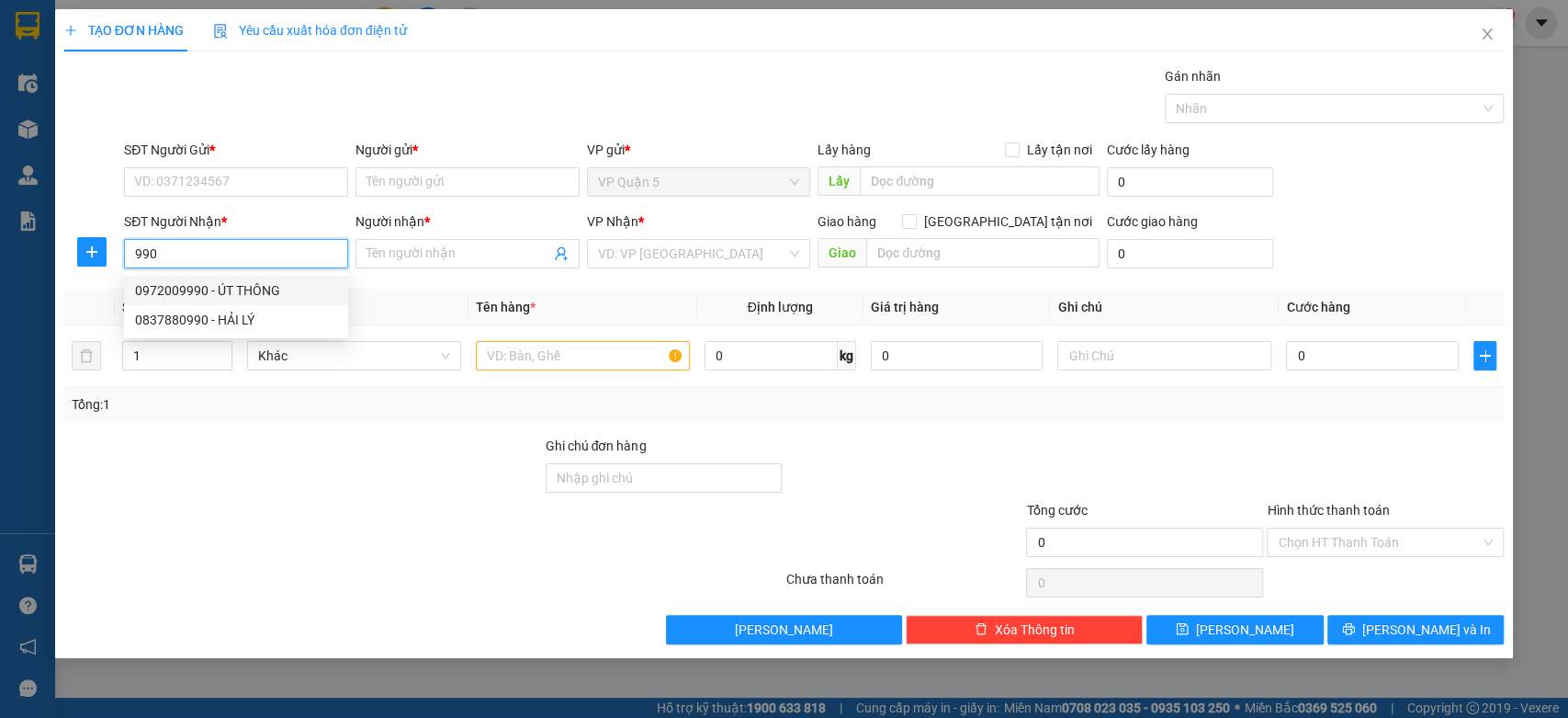
type input "0972009990"
type input "ÚT THÔNG"
type input "60.000"
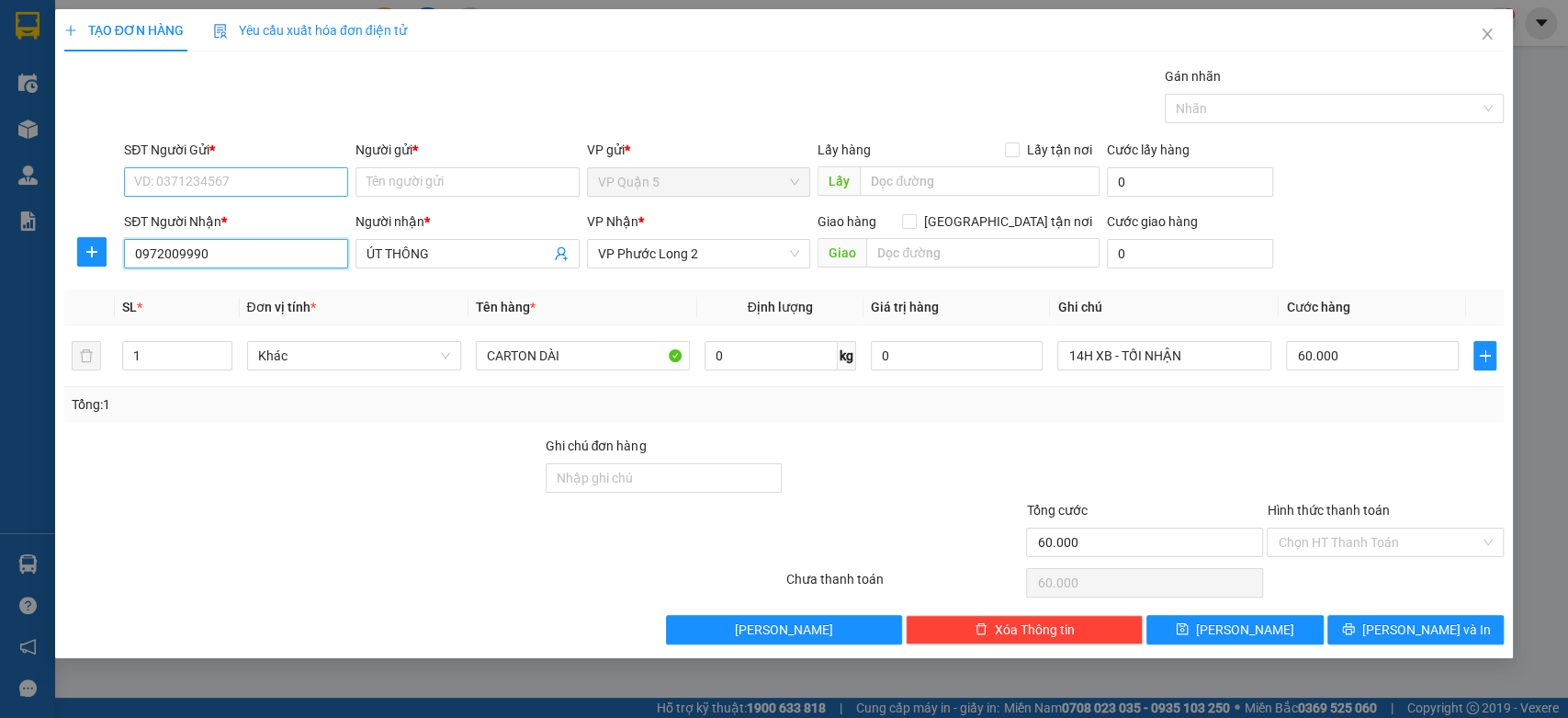
type input "0972009990"
click at [256, 181] on input "SĐT Người Gửi *" at bounding box center [236, 182] width 224 height 30
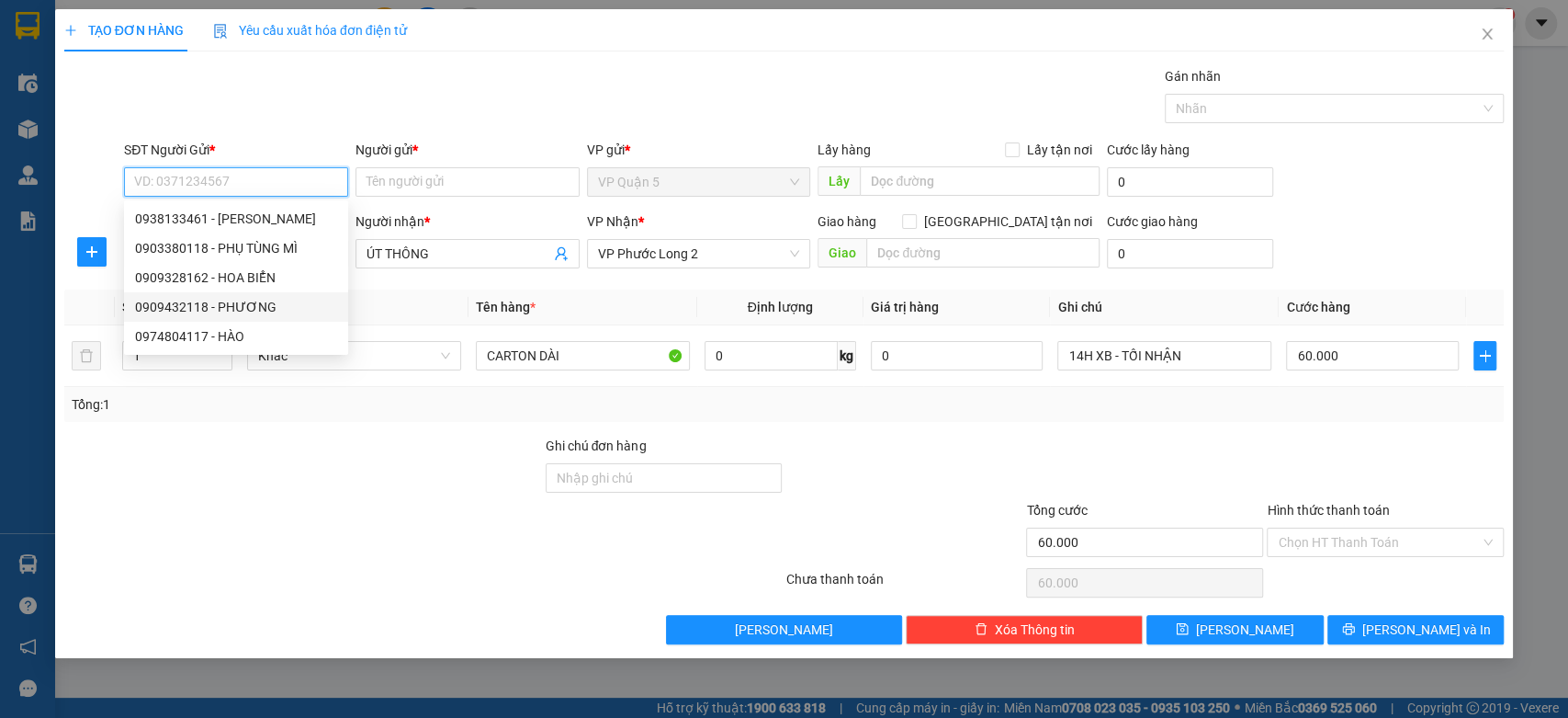
click at [267, 302] on div "0909432118 - PHƯƠNG" at bounding box center [236, 307] width 202 height 20
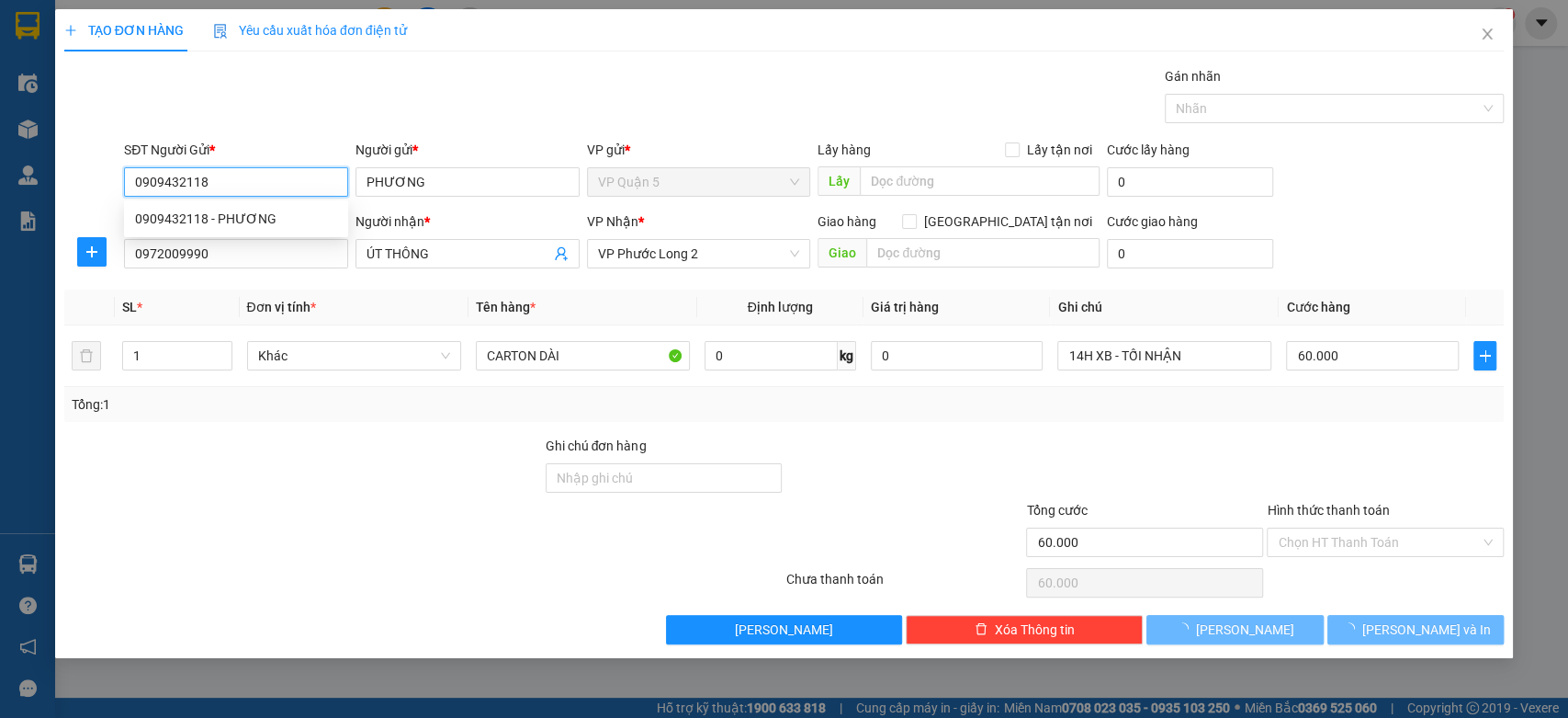
type input "0909432118"
type input "PHƯƠNG"
type input "30.000"
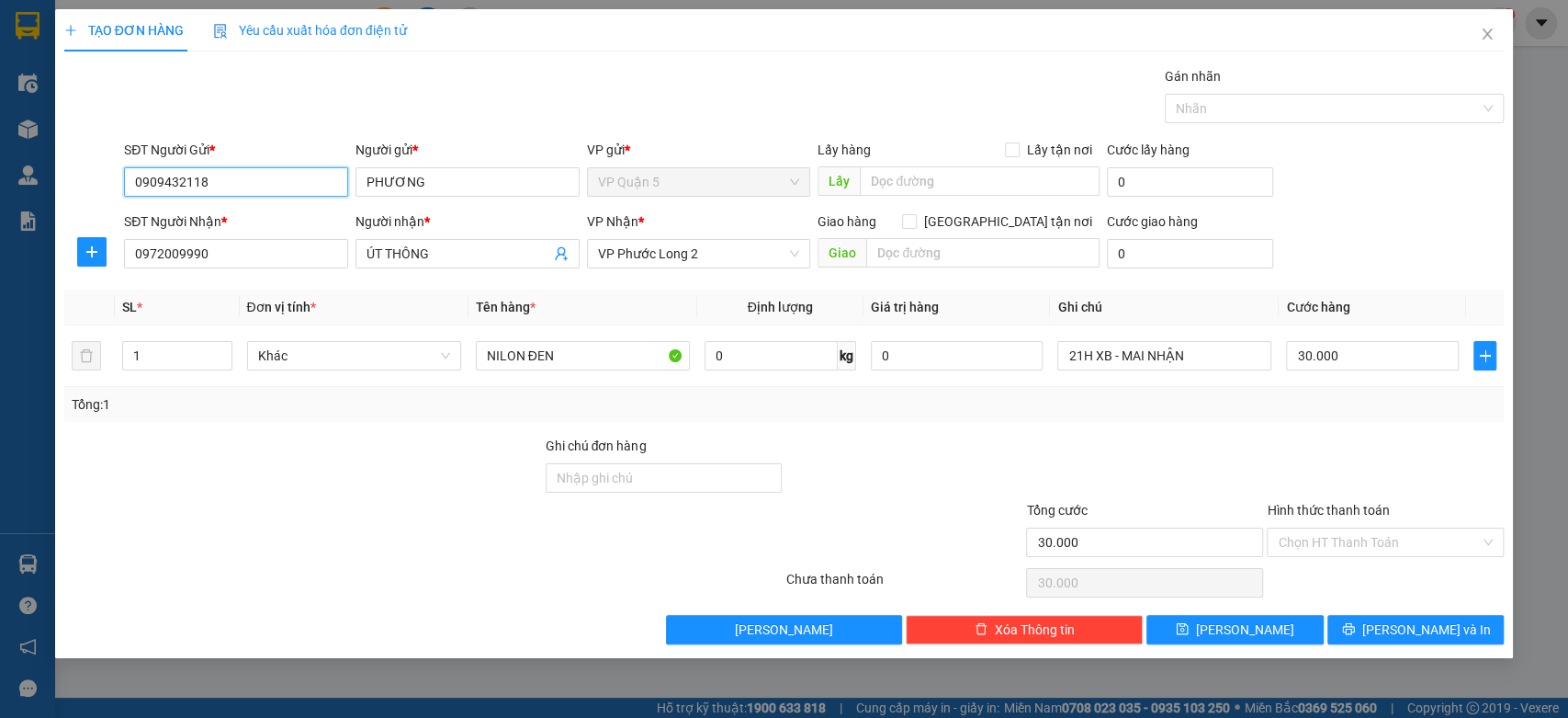
click at [267, 169] on input "0909432118" at bounding box center [236, 182] width 224 height 30
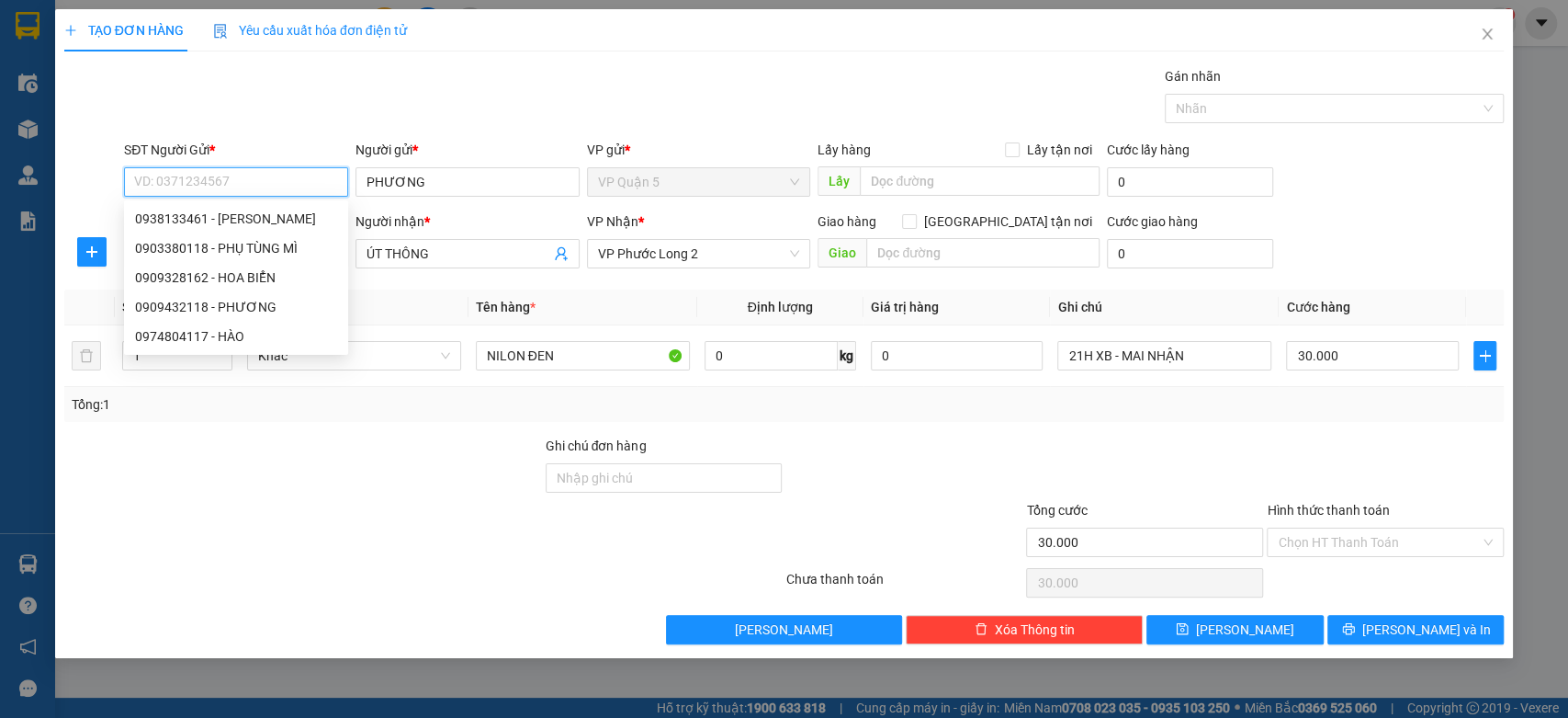
click at [270, 175] on input "SĐT Người Gửi *" at bounding box center [236, 182] width 224 height 30
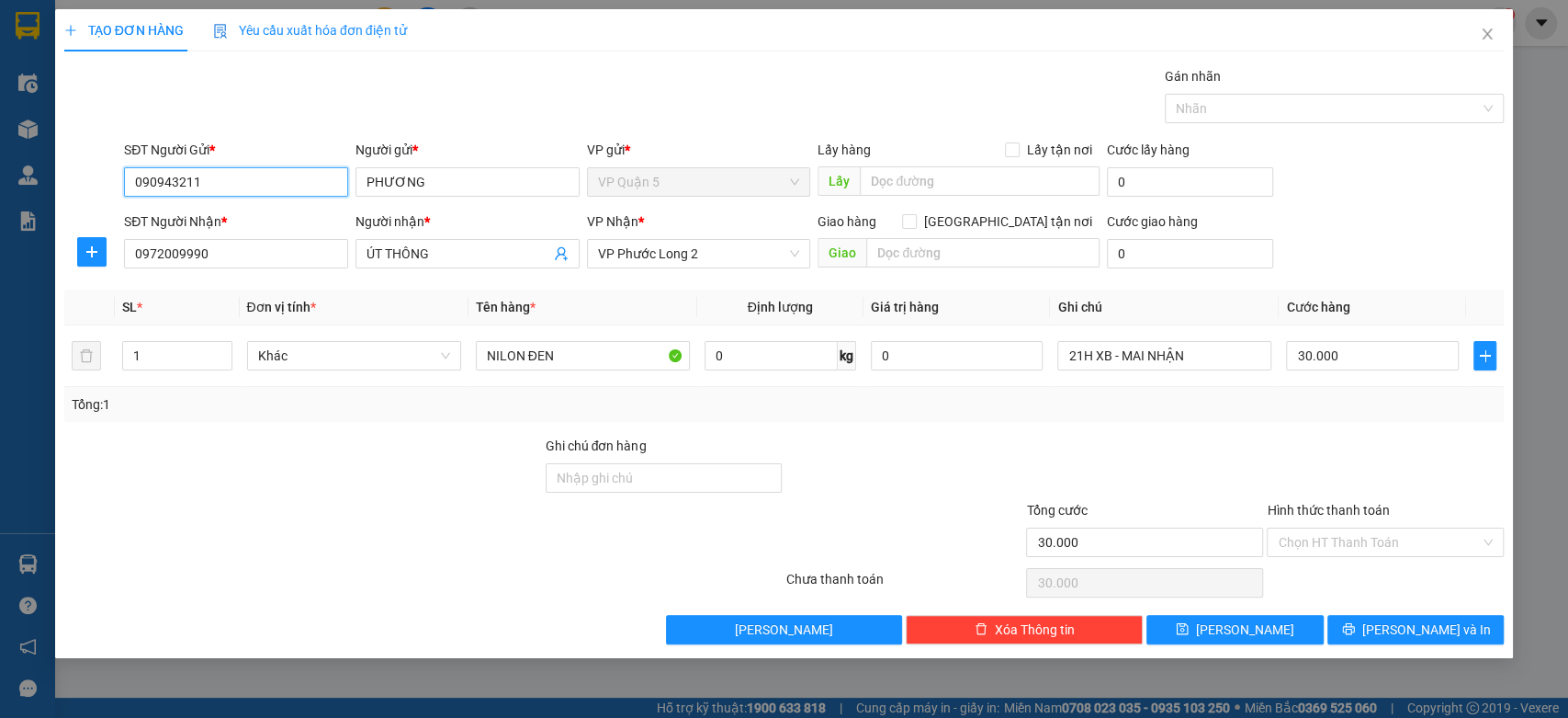
type input "0909432118"
click at [271, 212] on div "0909432118 - PHƯƠNG" at bounding box center [236, 218] width 202 height 20
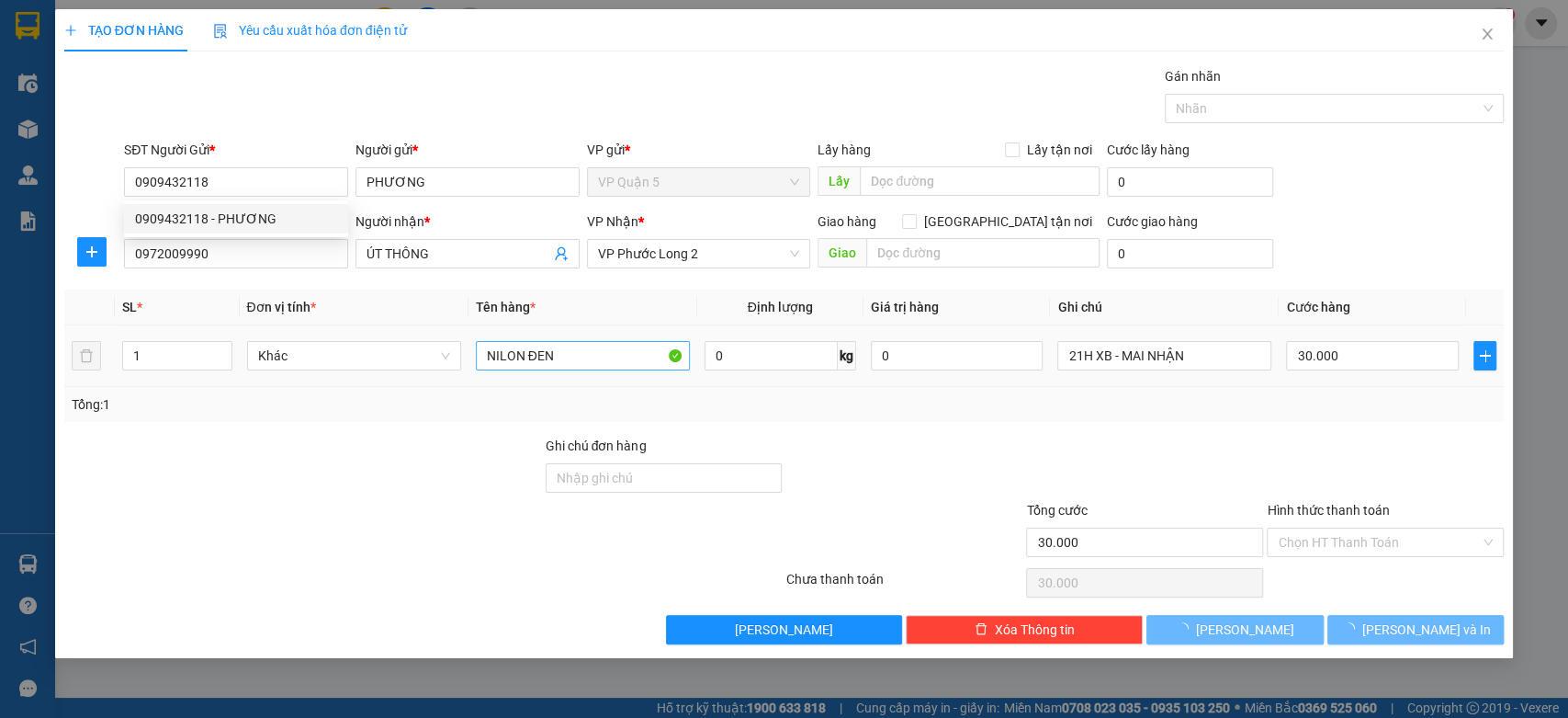
drag, startPoint x: 402, startPoint y: 524, endPoint x: 593, endPoint y: 355, distance: 255.0
click at [402, 525] on div at bounding box center [303, 531] width 481 height 65
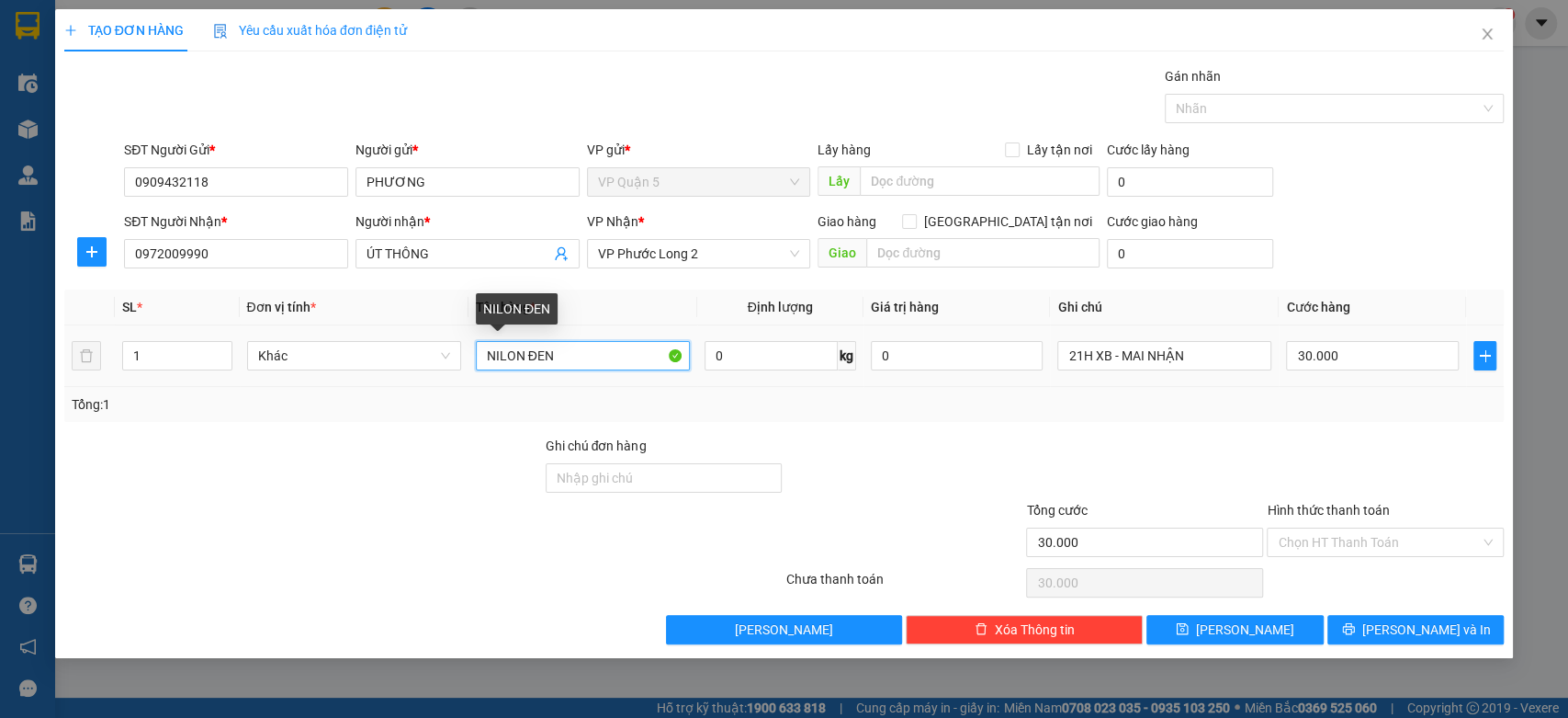
click at [600, 354] on input "NILON ĐEN" at bounding box center [583, 356] width 214 height 30
type input "CỤC NILONG ĐEN"
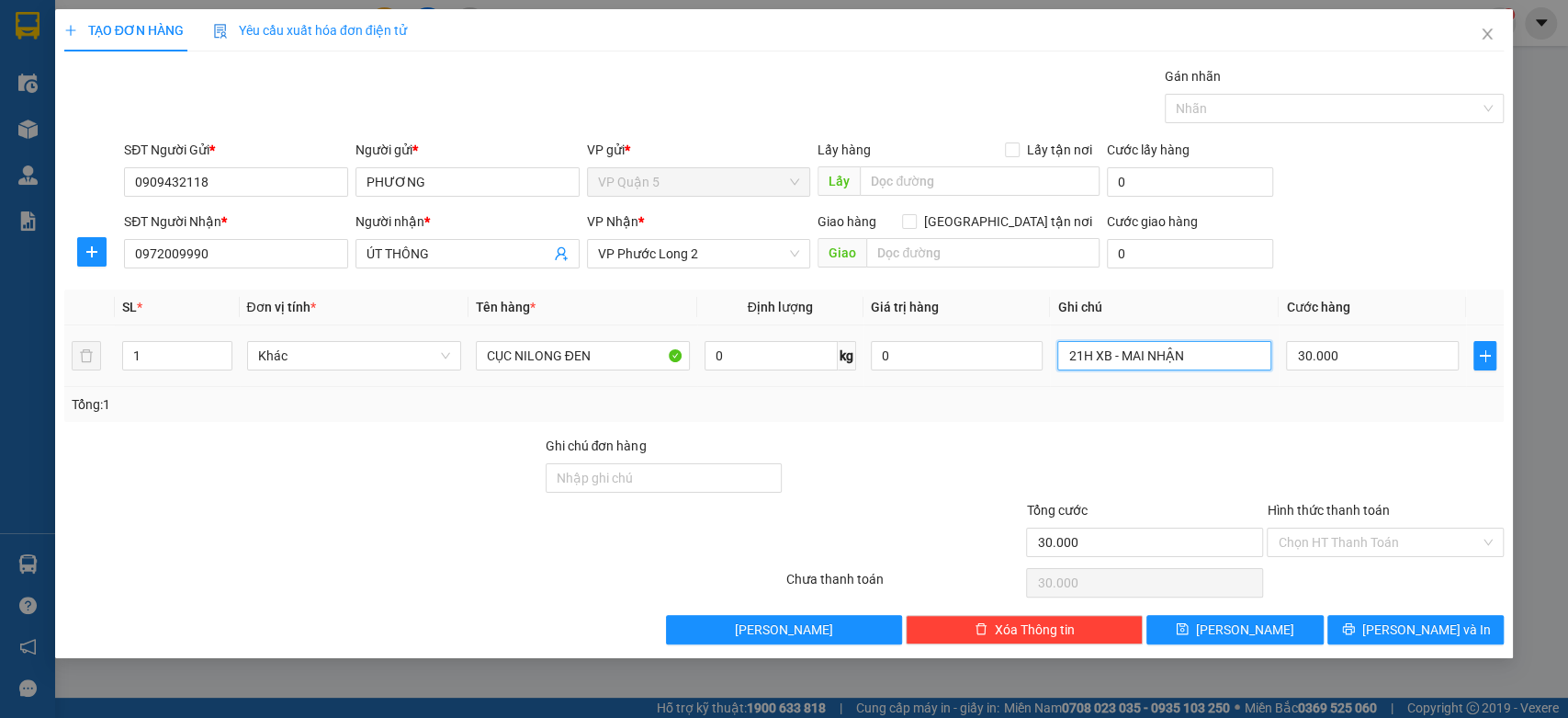
click at [1170, 355] on input "21H XB - MAI NHẬN" at bounding box center [1164, 356] width 214 height 30
type input "14:00 XB - TỐI NHẬN"
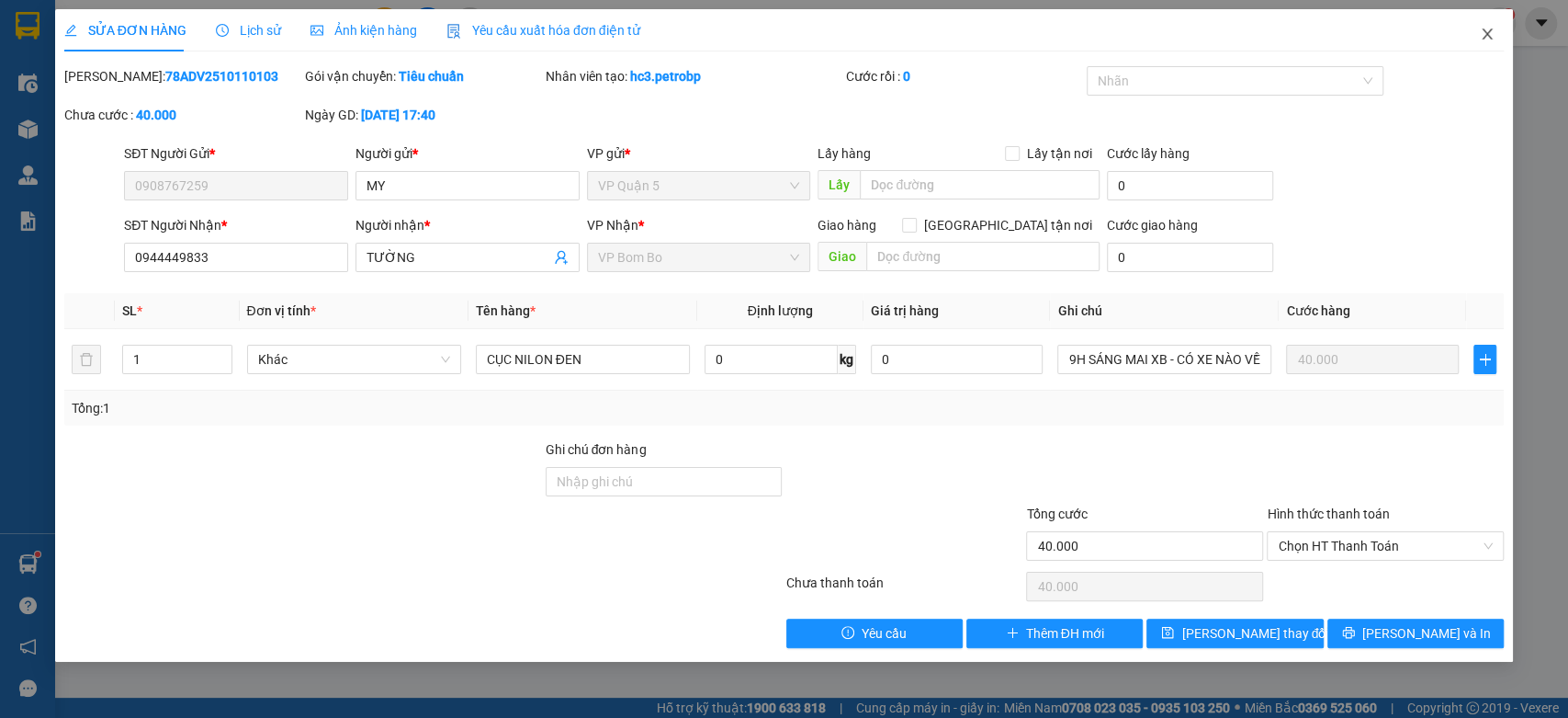
click at [1486, 37] on icon "close" at bounding box center [1487, 34] width 15 height 15
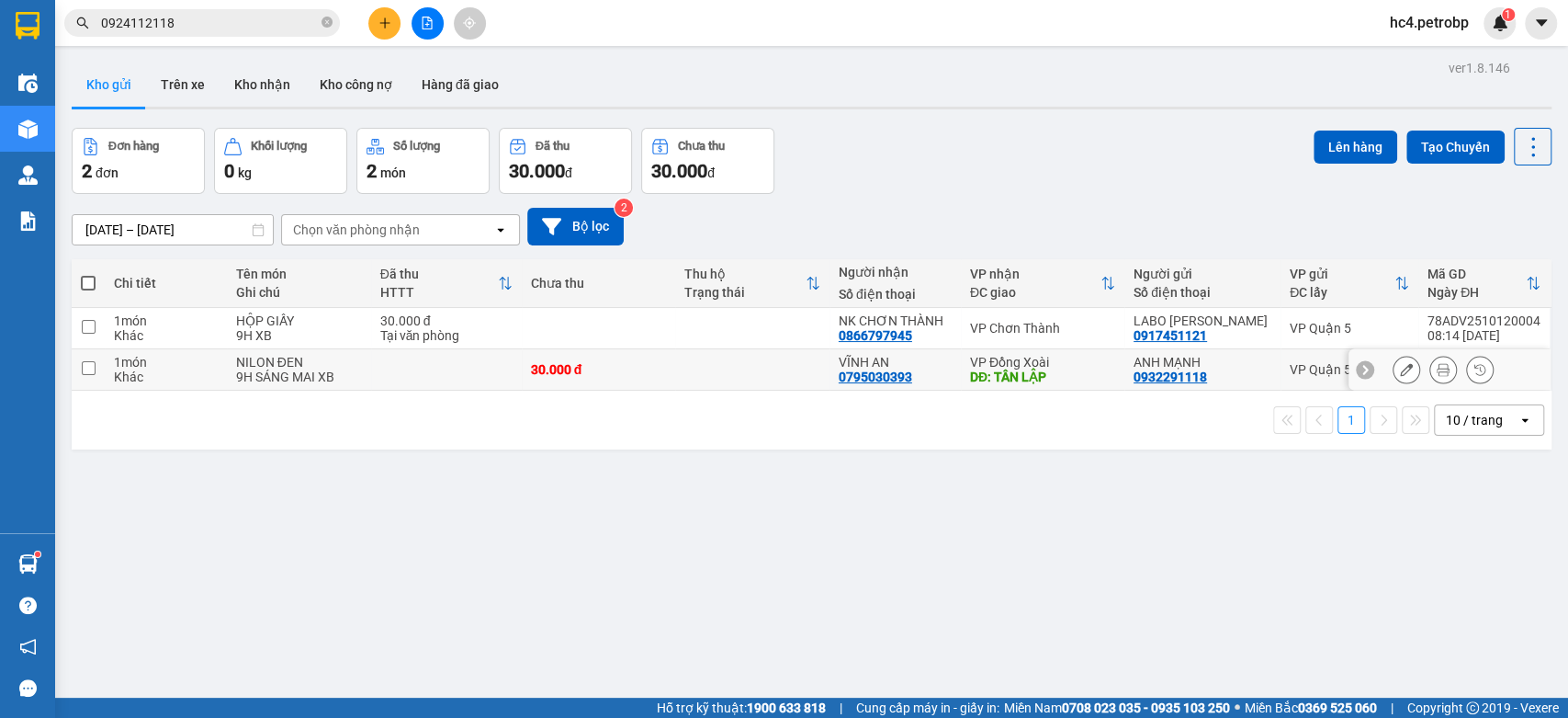
click at [761, 373] on td at bounding box center [751, 370] width 154 height 42
checkbox input "true"
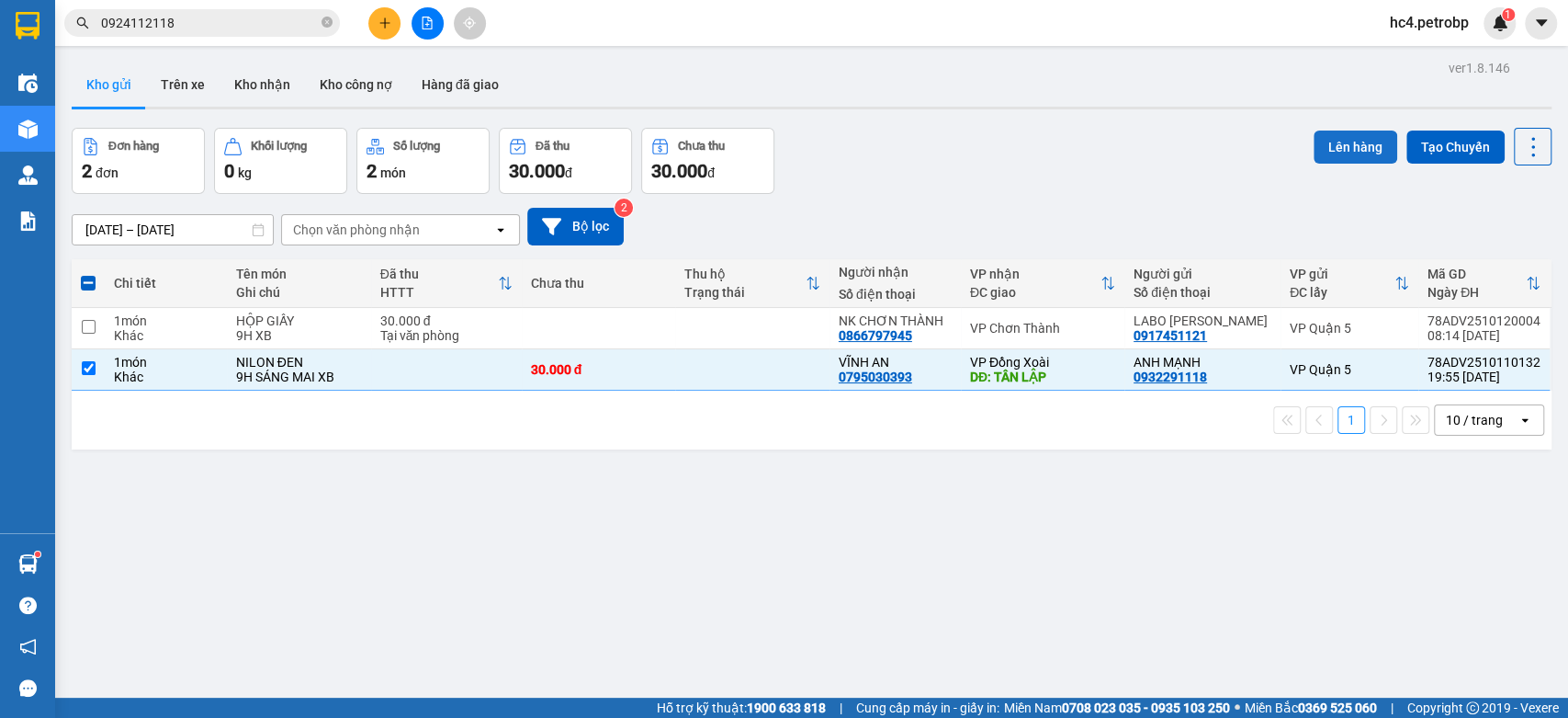
click at [1329, 159] on button "Lên hàng" at bounding box center [1355, 146] width 83 height 33
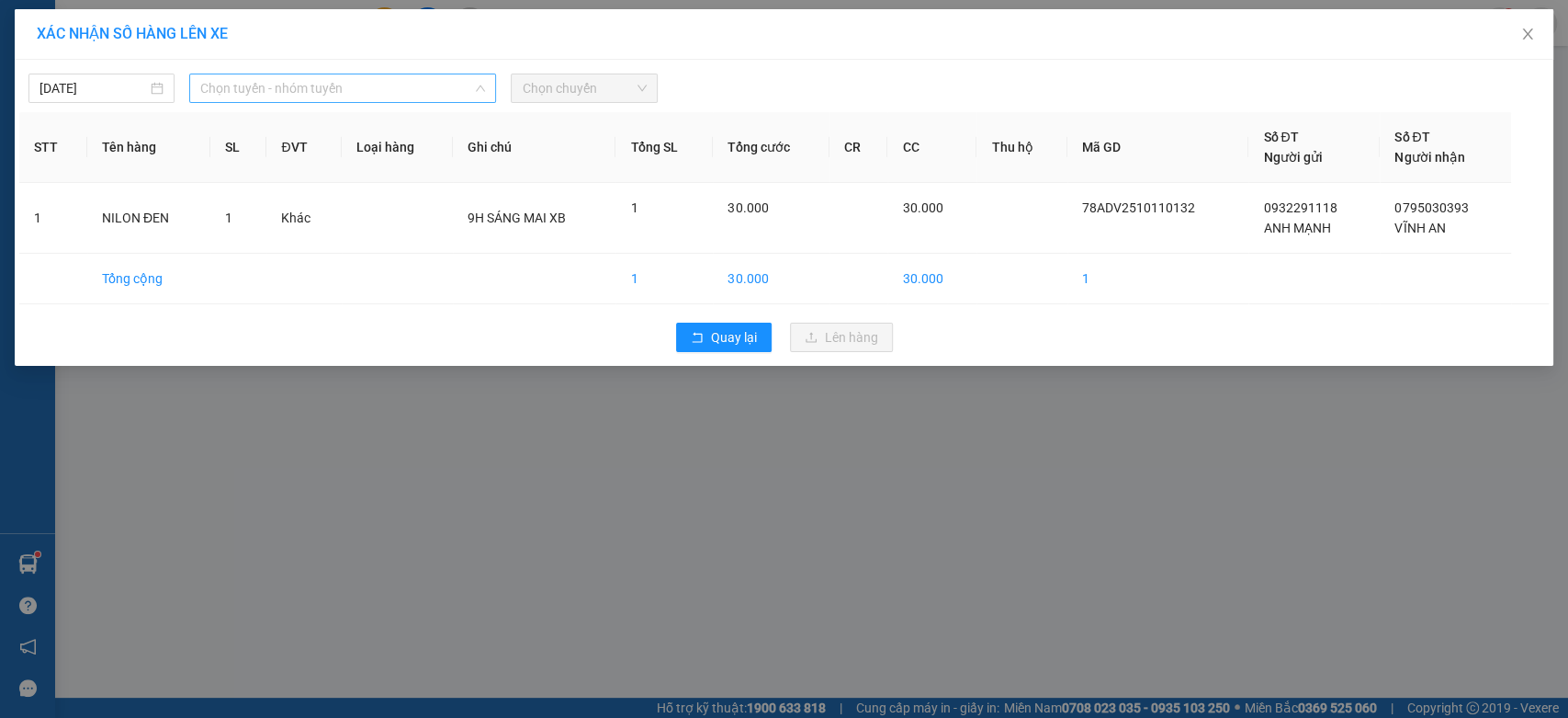
click at [343, 94] on span "Chọn tuyến - nhóm tuyến" at bounding box center [342, 88] width 285 height 28
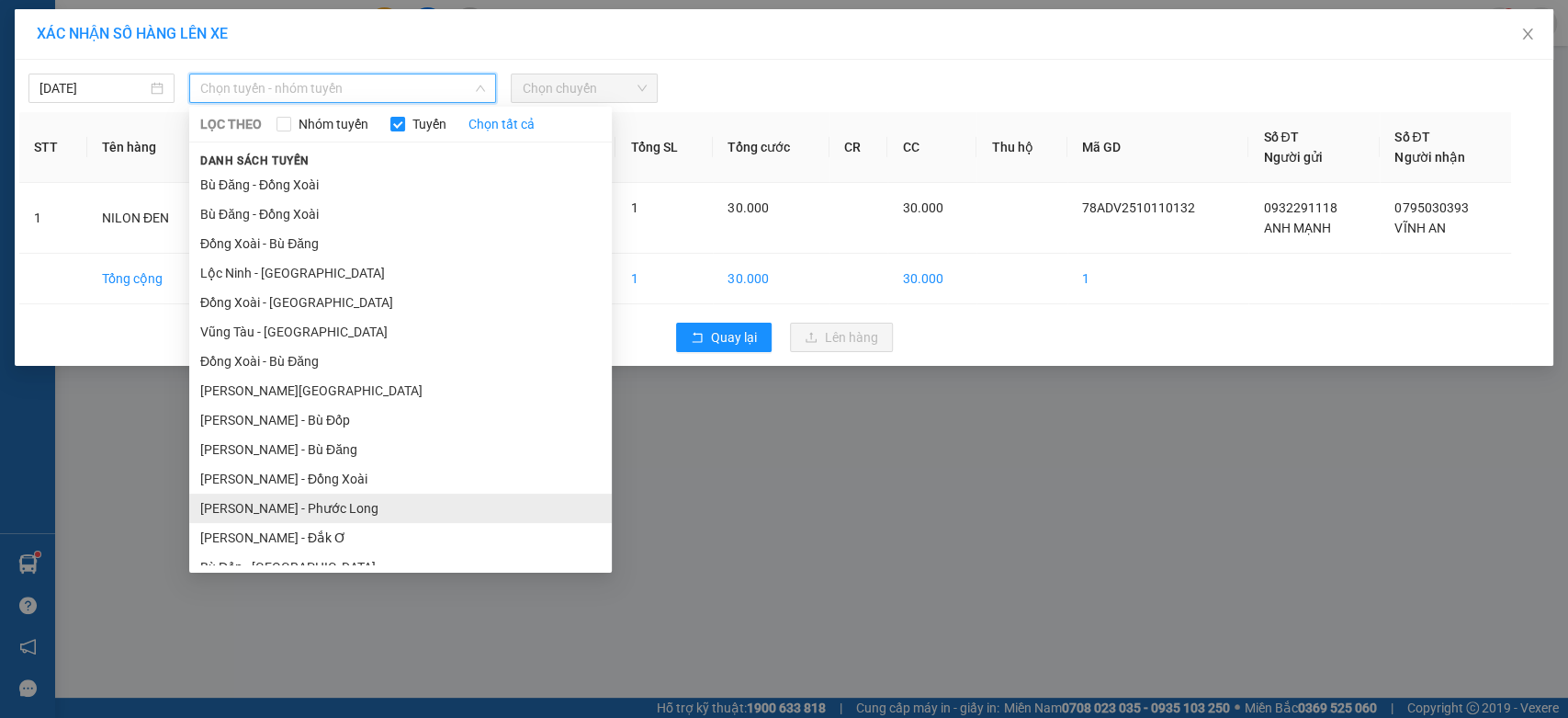
click at [368, 515] on li "Hồ Chí Minh - Phước Long" at bounding box center [401, 508] width 423 height 30
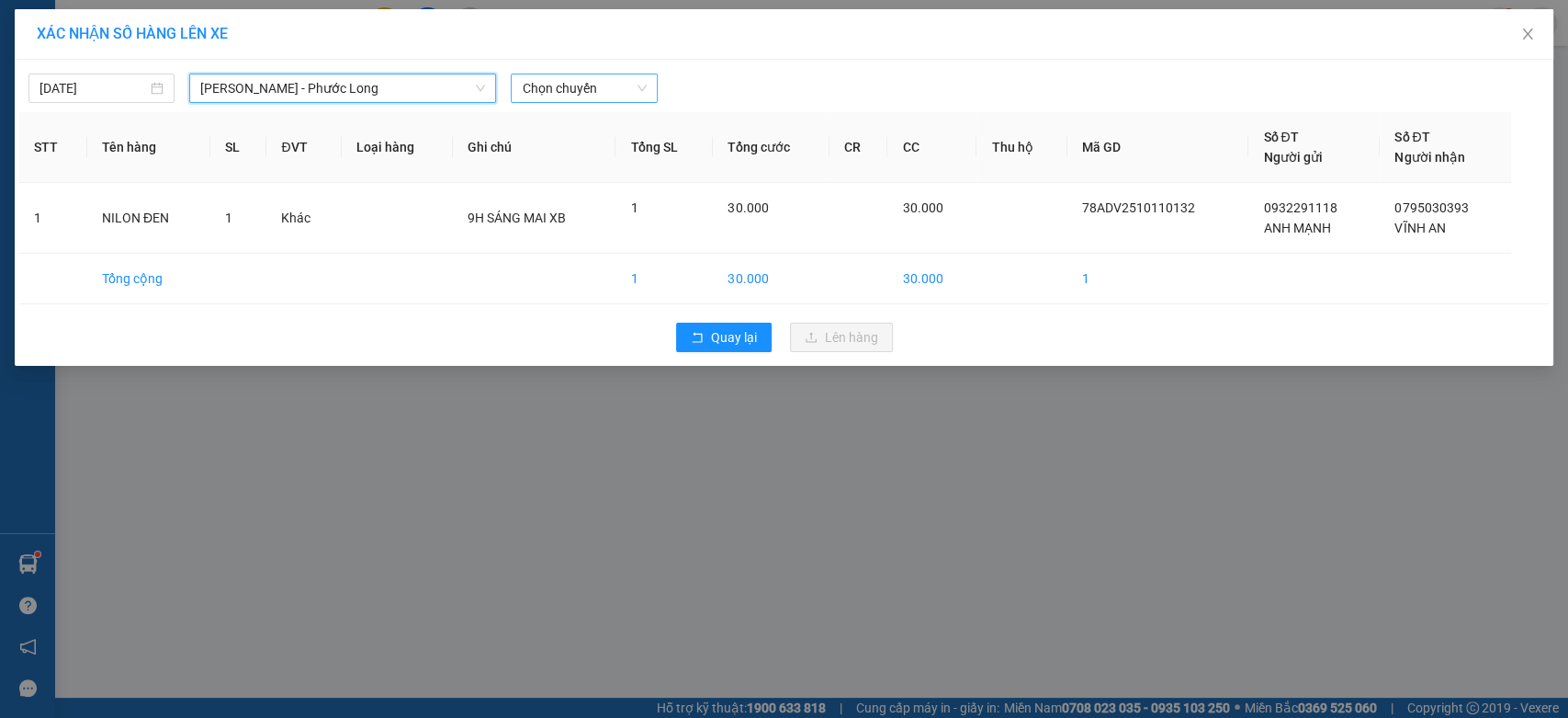
click at [611, 75] on span "Chọn chuyến" at bounding box center [584, 88] width 124 height 28
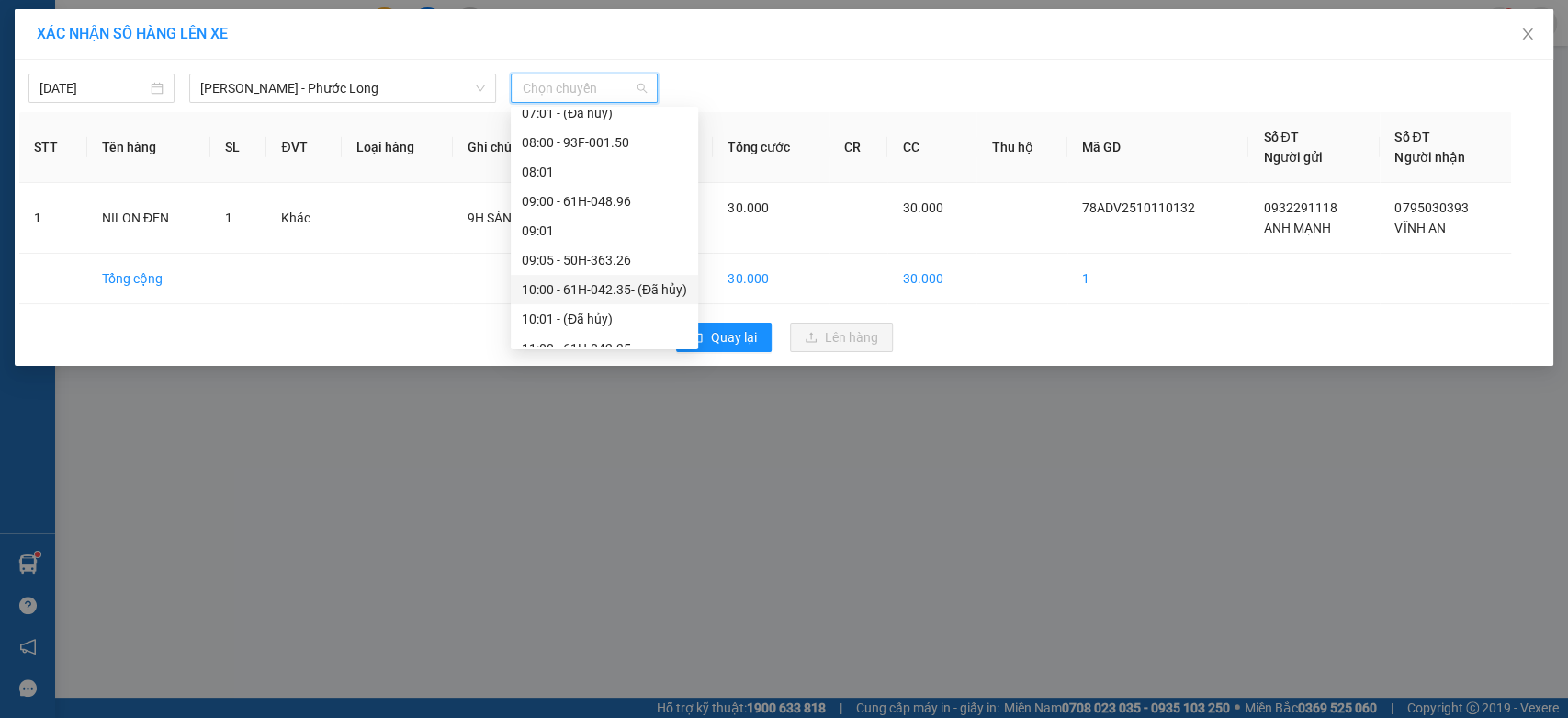
scroll to position [408, 0]
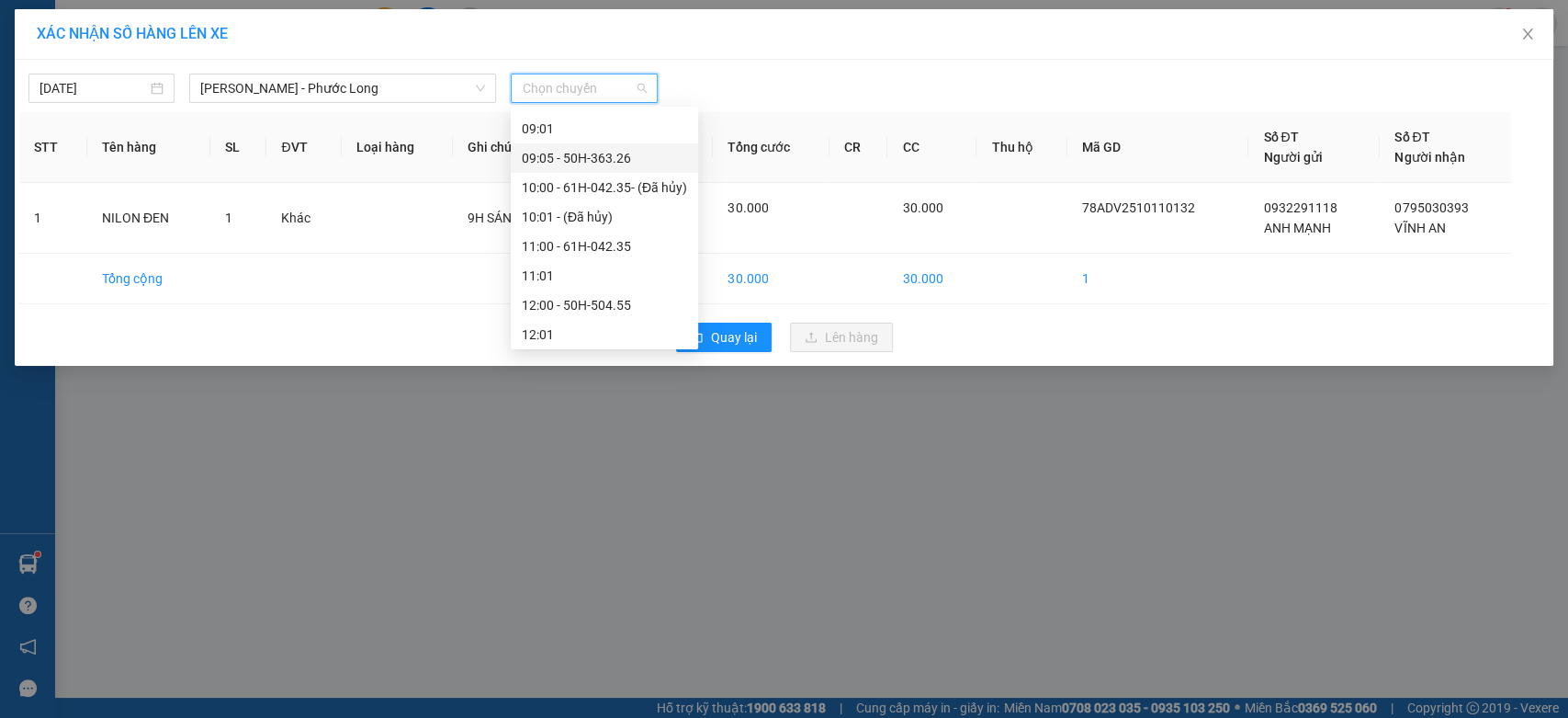
click at [634, 154] on div "09:05 - 50H-363.26" at bounding box center [604, 158] width 166 height 20
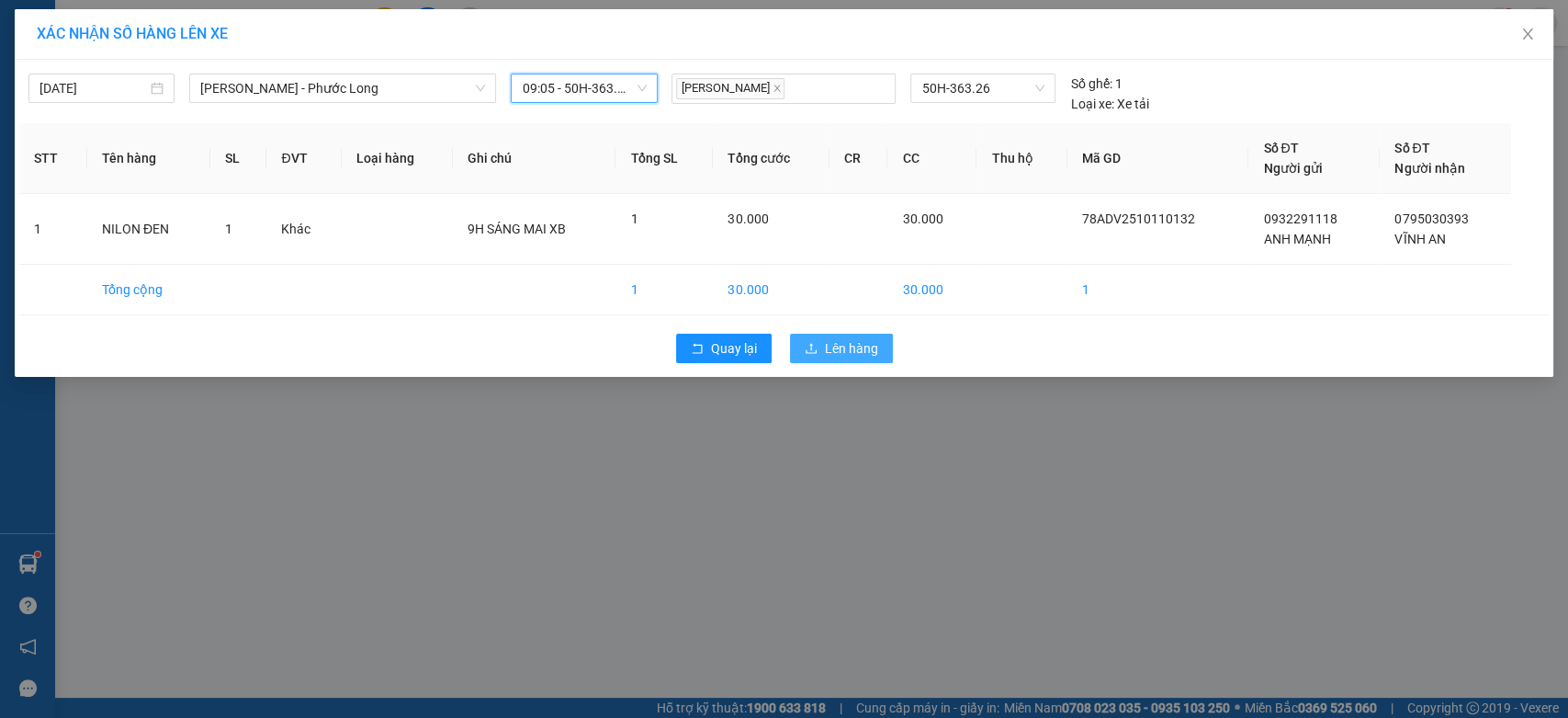
click at [837, 348] on span "Lên hàng" at bounding box center [851, 349] width 54 height 20
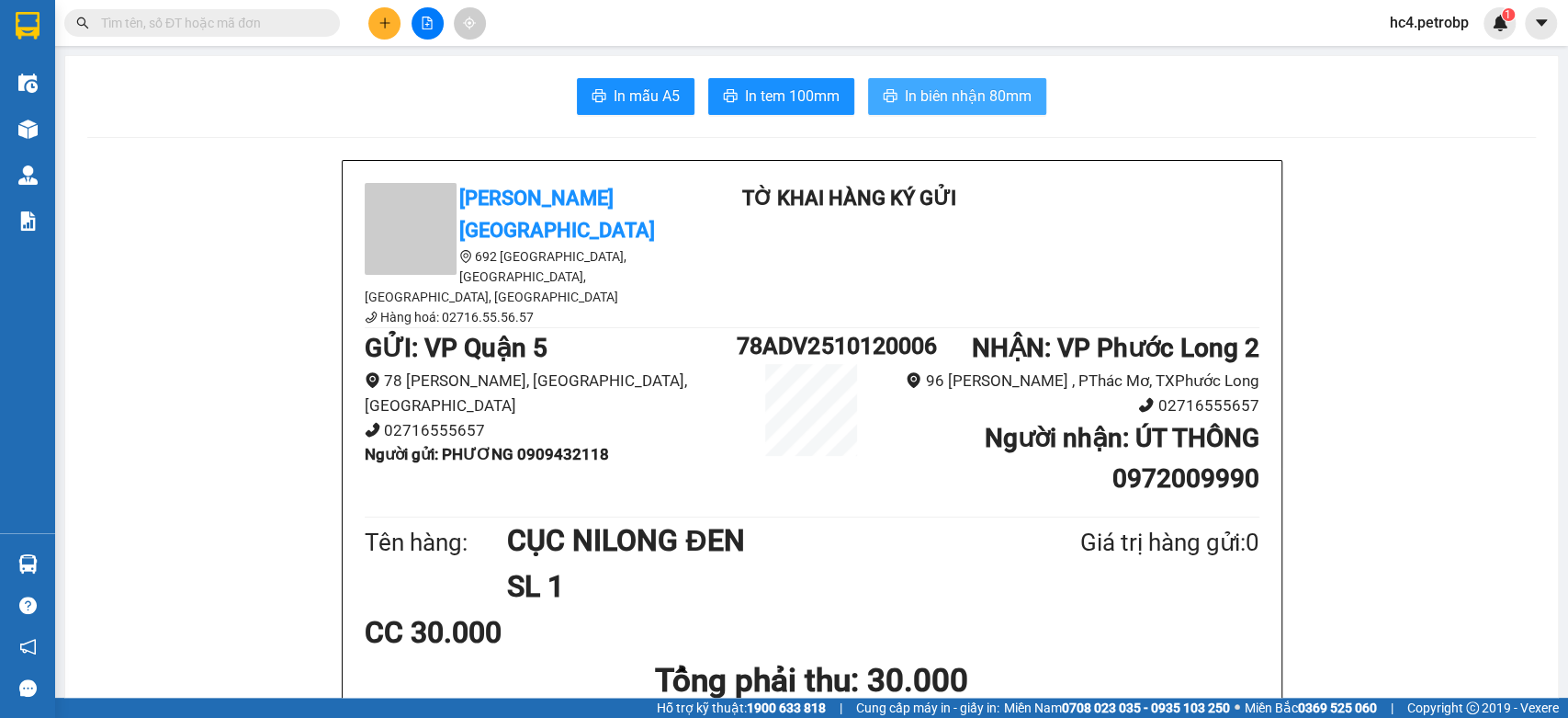
click at [980, 100] on span "In biên nhận 80mm" at bounding box center [969, 95] width 127 height 23
click at [790, 100] on span "In tem 100mm" at bounding box center [792, 95] width 94 height 23
